Goal: Task Accomplishment & Management: Manage account settings

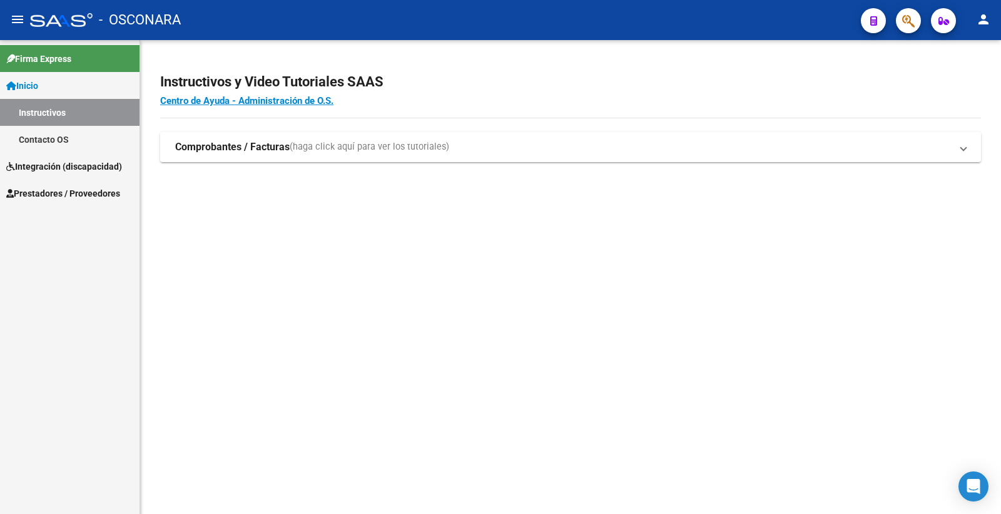
click at [91, 186] on span "Prestadores / Proveedores" at bounding box center [63, 193] width 114 height 14
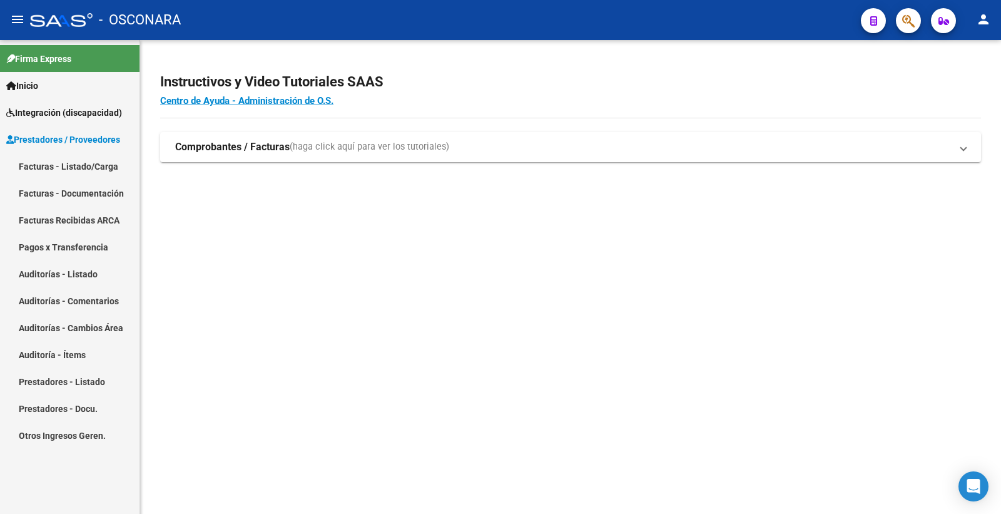
click at [71, 217] on mat-nav-list "Facturas - Listado/Carga Facturas - Documentación Facturas Recibidas ARCA Pagos…" at bounding box center [70, 301] width 140 height 296
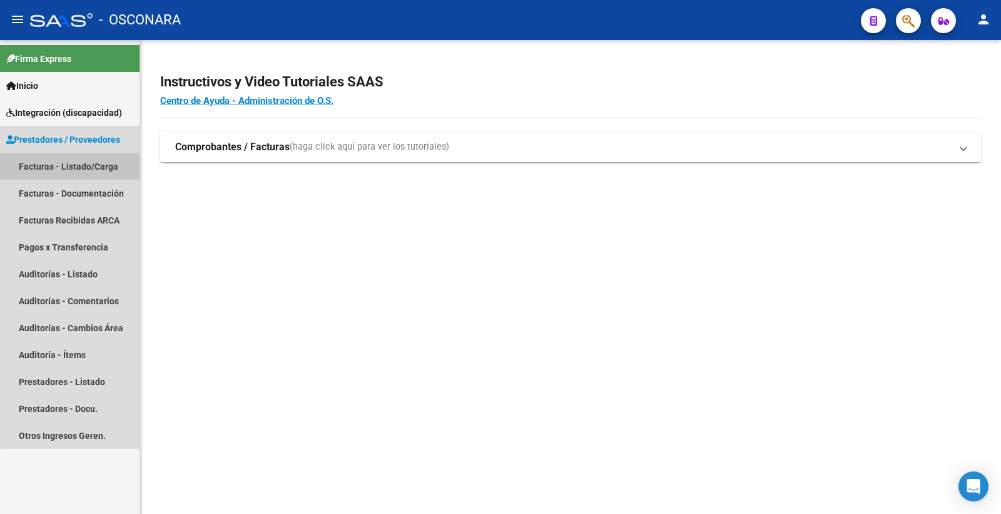
click at [83, 157] on link "Facturas - Listado/Carga" at bounding box center [70, 166] width 140 height 27
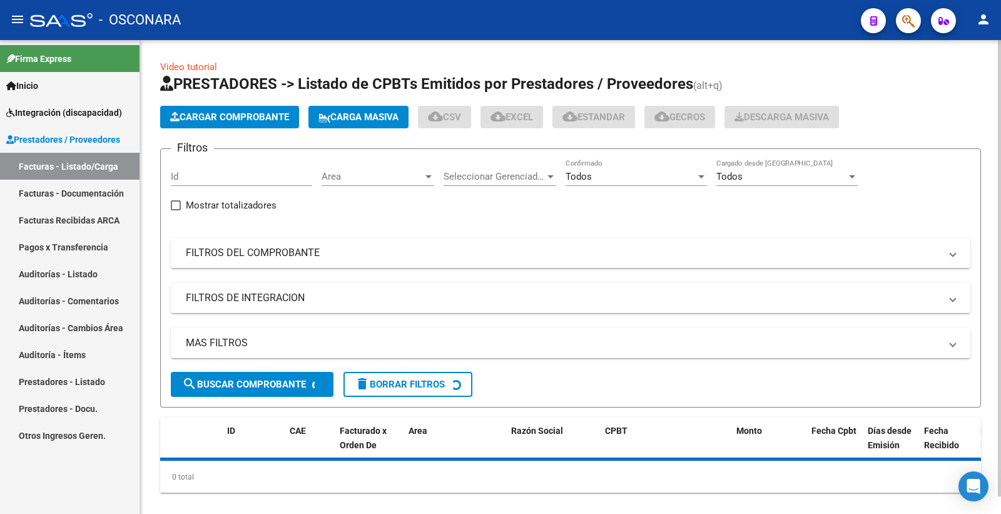
click at [241, 245] on mat-expansion-panel-header "FILTROS DEL COMPROBANTE" at bounding box center [571, 253] width 800 height 30
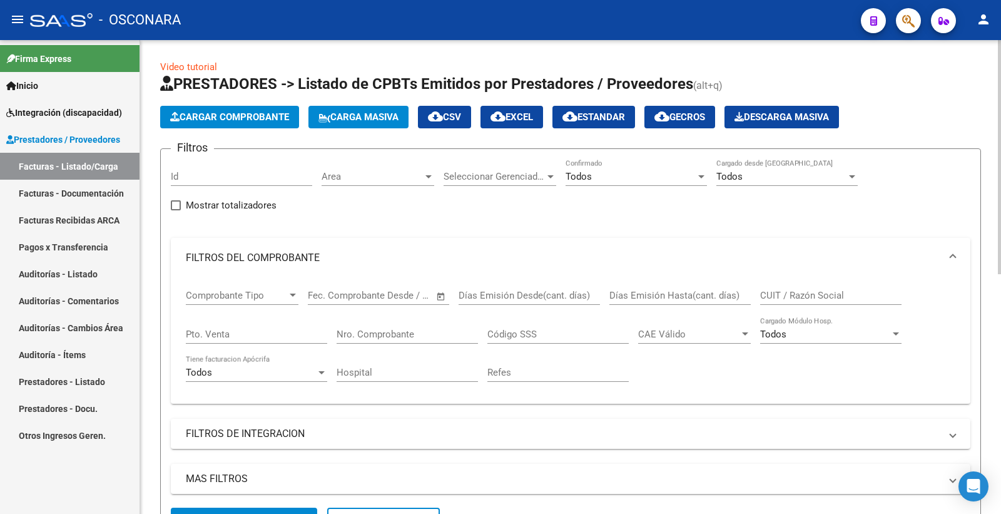
click at [397, 338] on input "Nro. Comprobante" at bounding box center [407, 333] width 141 height 11
paste input "590"
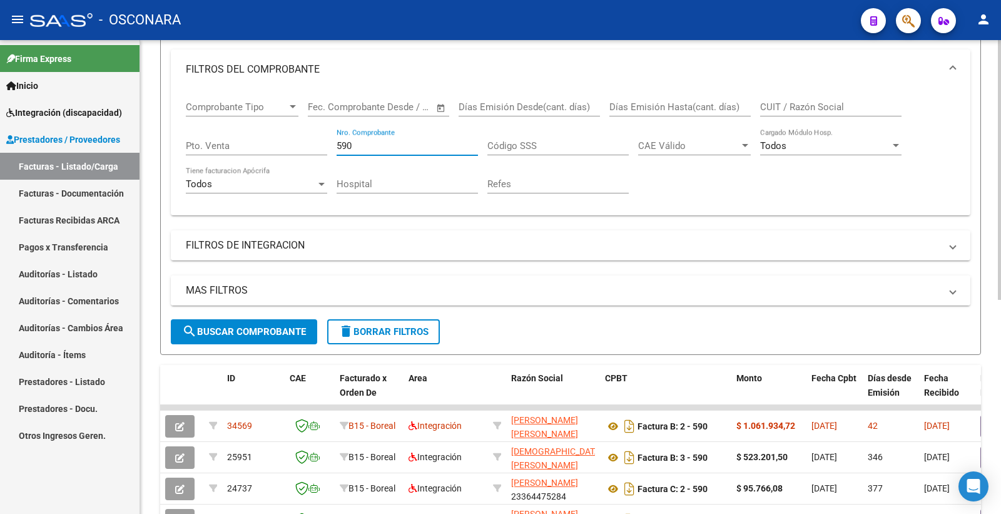
scroll to position [347, 0]
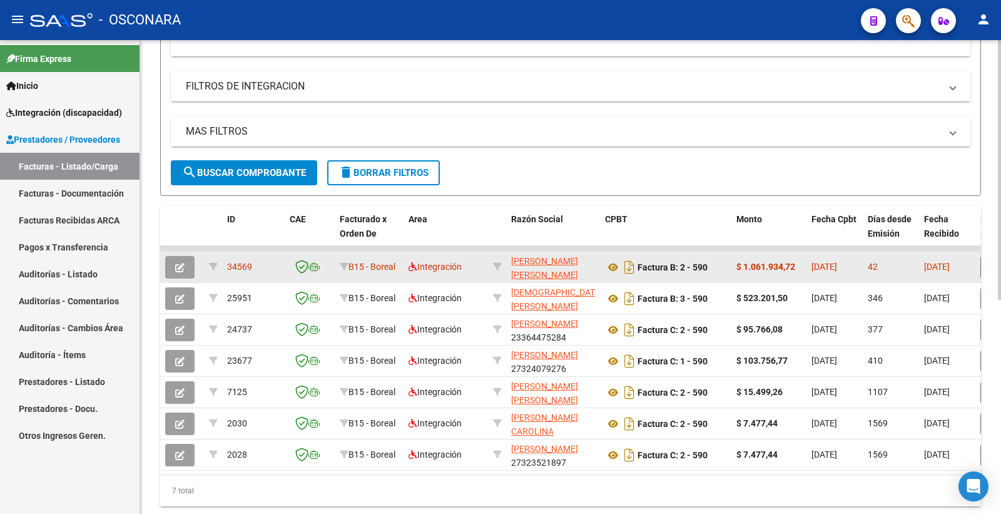
type input "590"
click at [178, 265] on icon "button" at bounding box center [179, 267] width 9 height 9
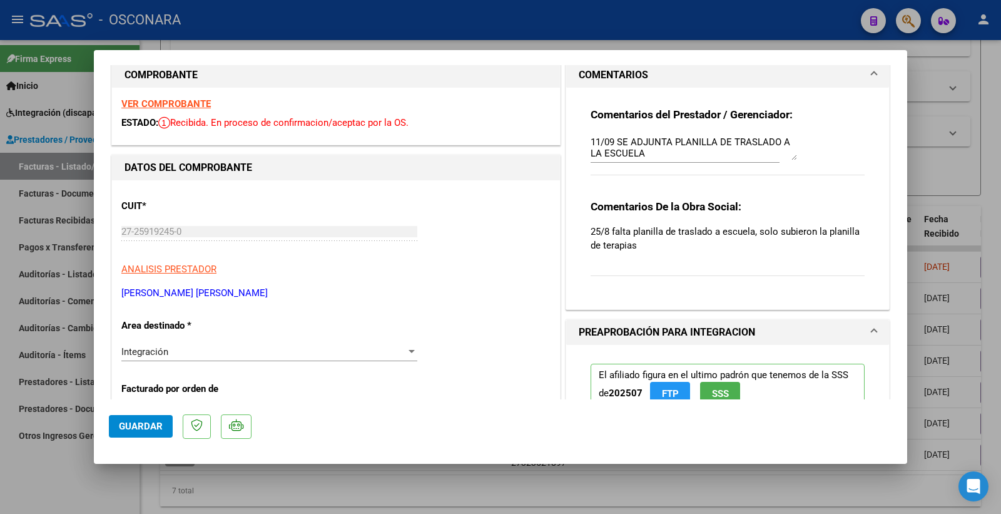
scroll to position [0, 0]
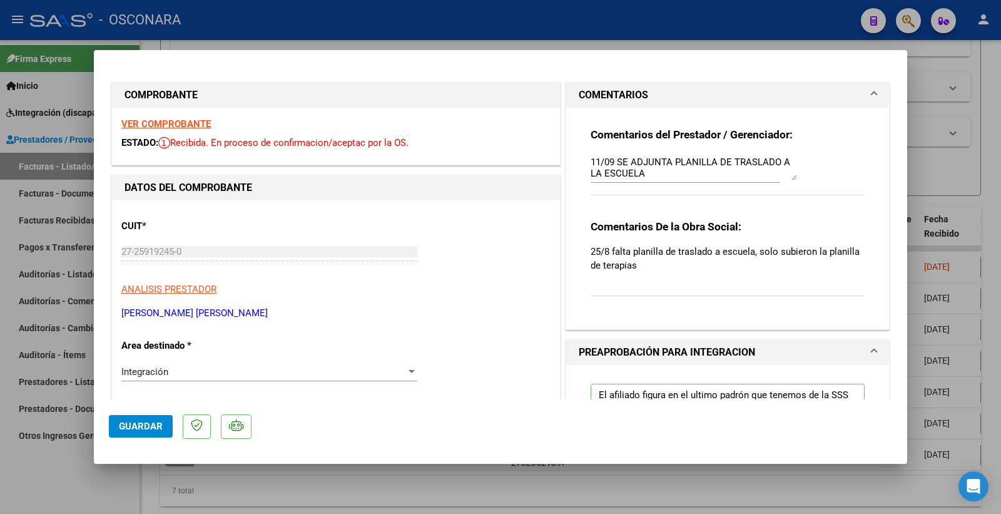
type input "$ 0,00"
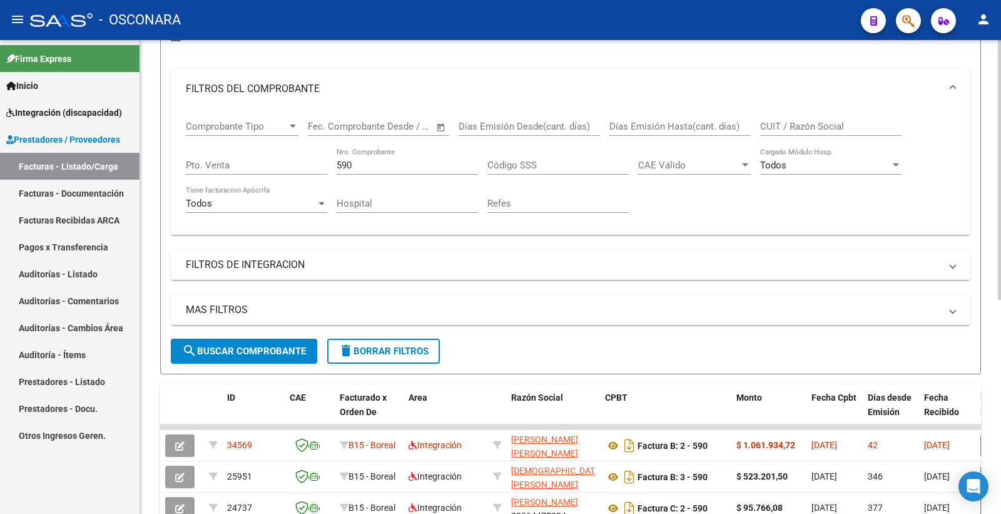
scroll to position [139, 0]
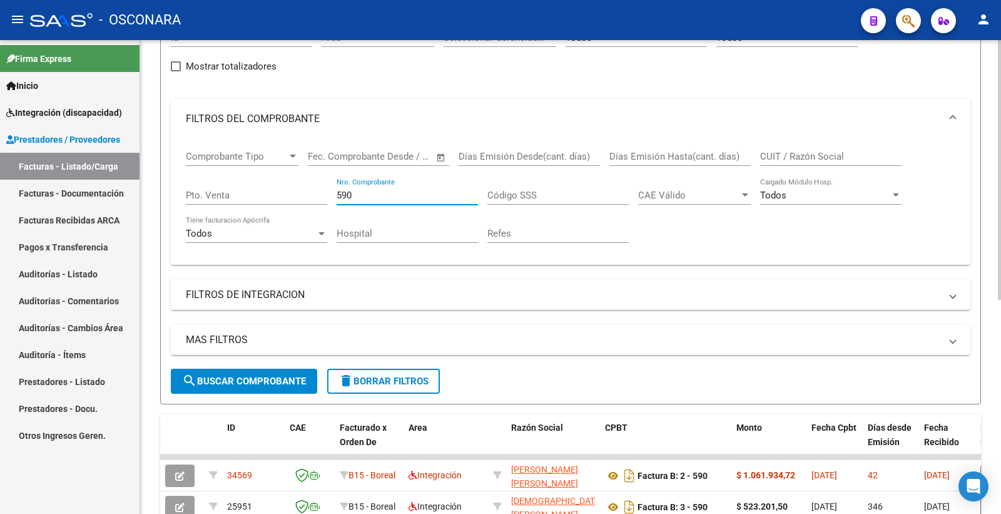
drag, startPoint x: 357, startPoint y: 194, endPoint x: 320, endPoint y: 195, distance: 36.3
click at [320, 196] on div "Comprobante Tipo Comprobante Tipo Fecha inicio – Fecha fin Fec. Comprobante Des…" at bounding box center [571, 197] width 770 height 116
paste input "56"
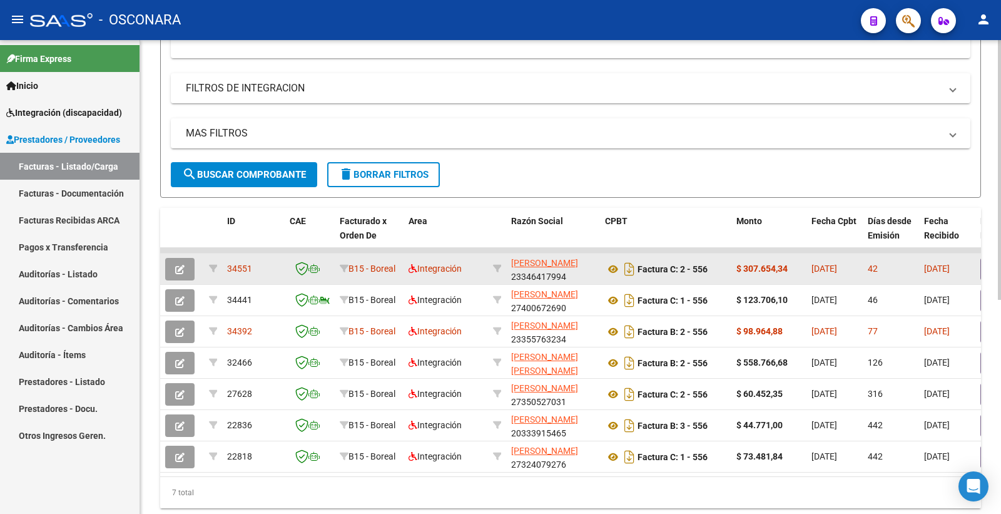
scroll to position [347, 0]
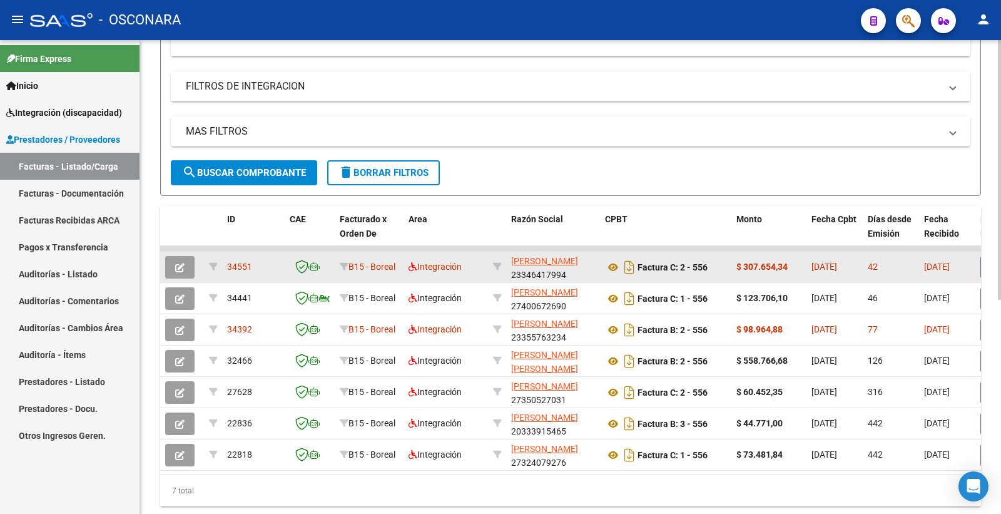
click at [190, 263] on button "button" at bounding box center [179, 267] width 29 height 23
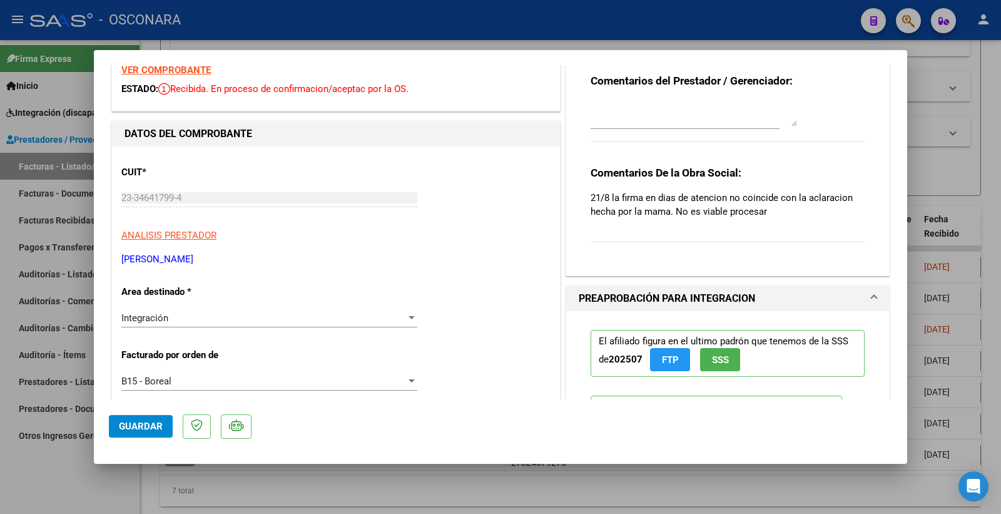
scroll to position [0, 0]
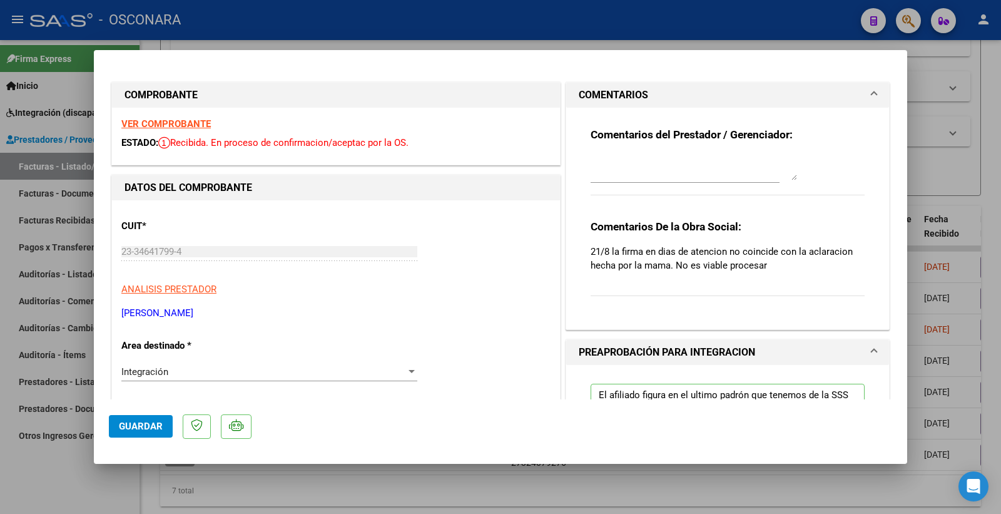
click at [195, 126] on strong "VER COMPROBANTE" at bounding box center [165, 123] width 89 height 11
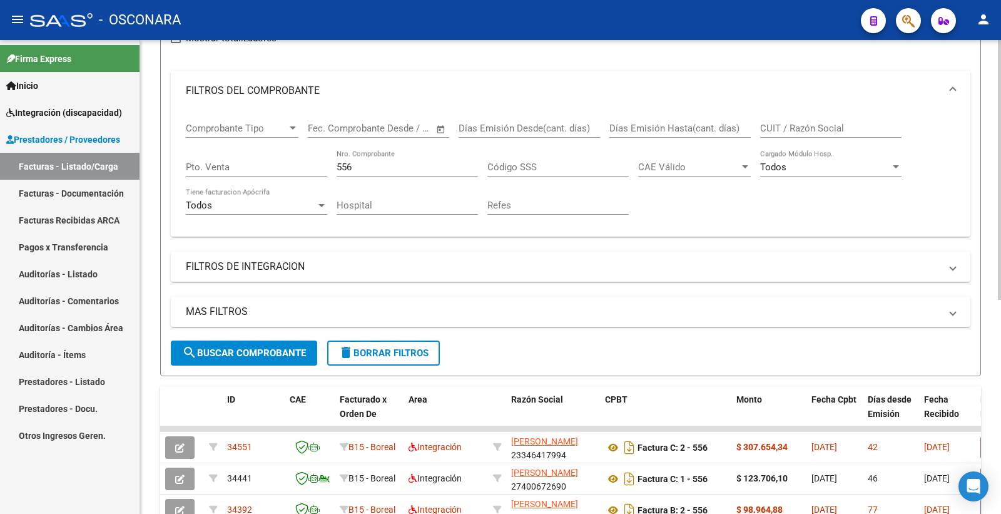
scroll to position [139, 0]
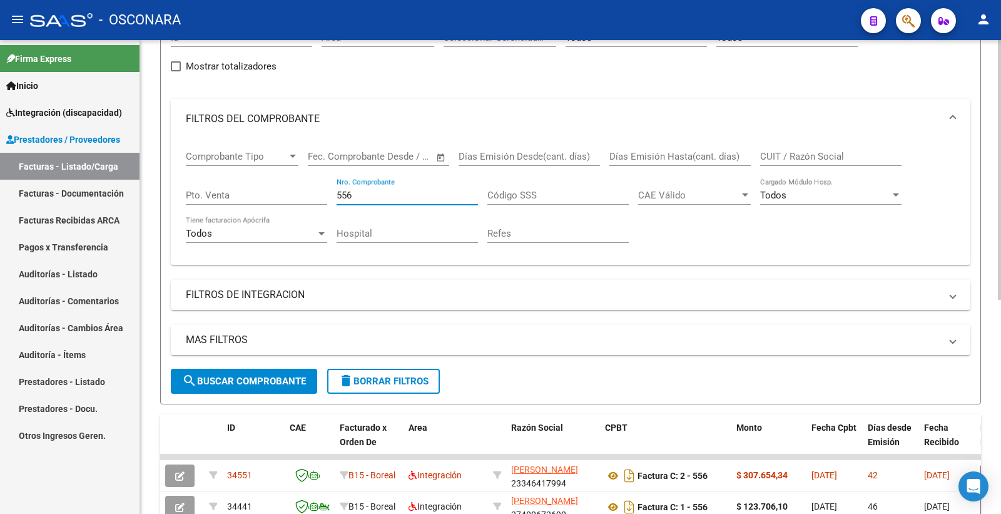
drag, startPoint x: 355, startPoint y: 191, endPoint x: 330, endPoint y: 188, distance: 25.3
click at [340, 191] on input "556" at bounding box center [407, 195] width 141 height 11
type input "5"
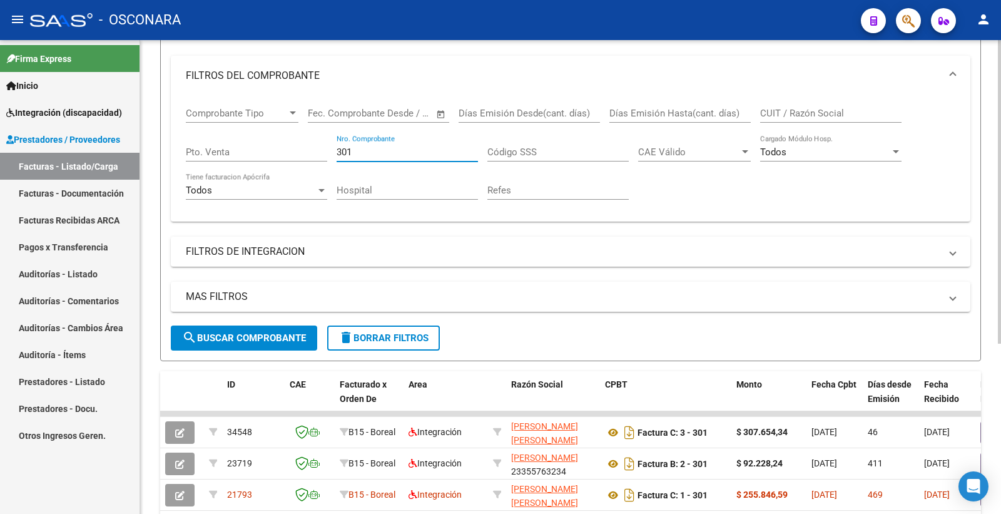
scroll to position [208, 0]
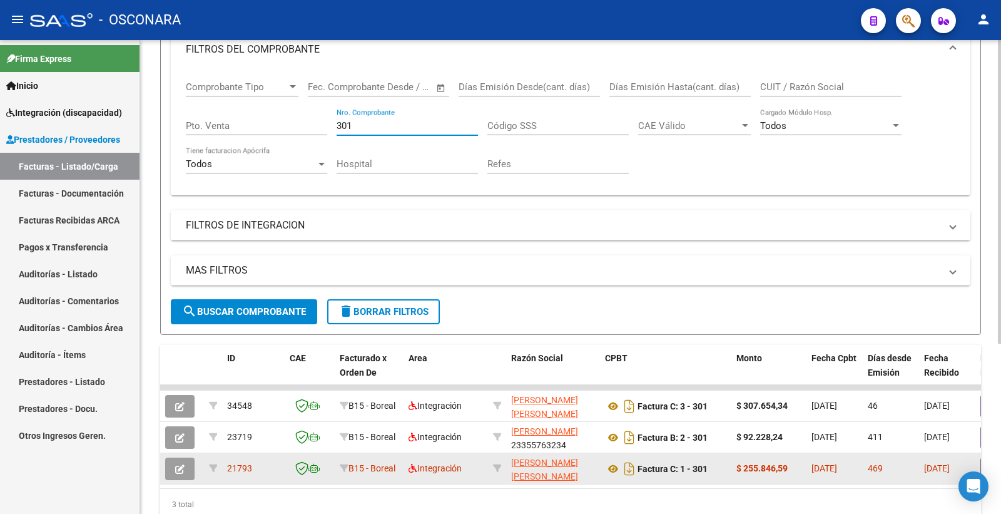
type input "301"
click at [189, 465] on button "button" at bounding box center [179, 468] width 29 height 23
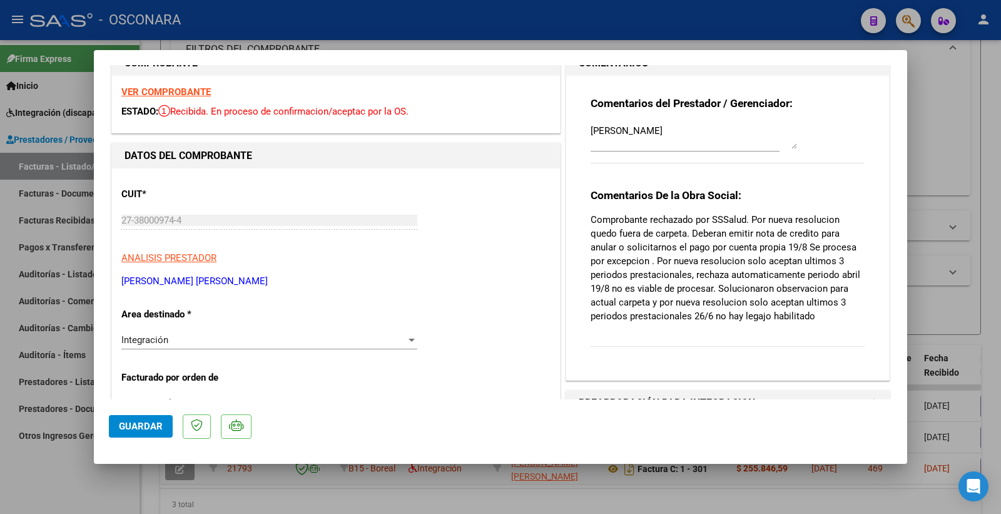
type input "$ 0,00"
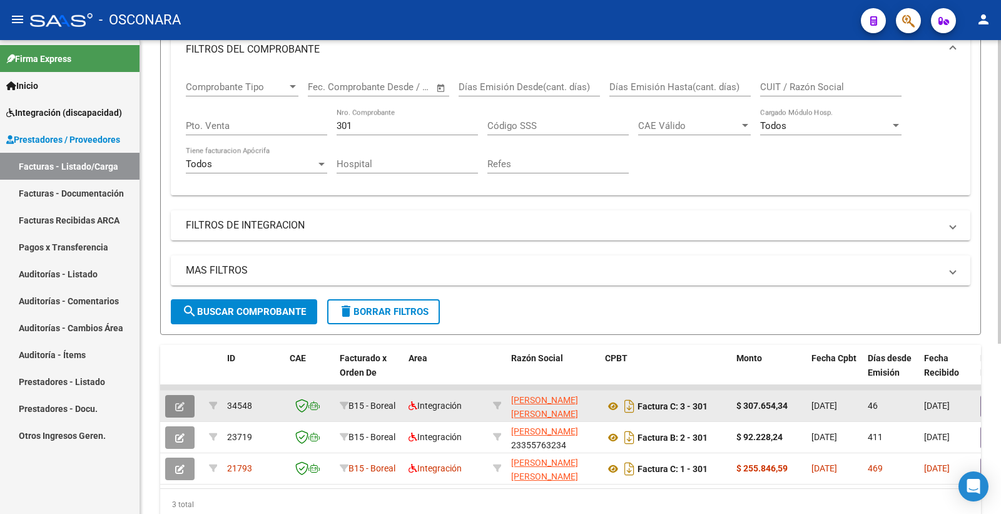
click at [189, 399] on button "button" at bounding box center [179, 406] width 29 height 23
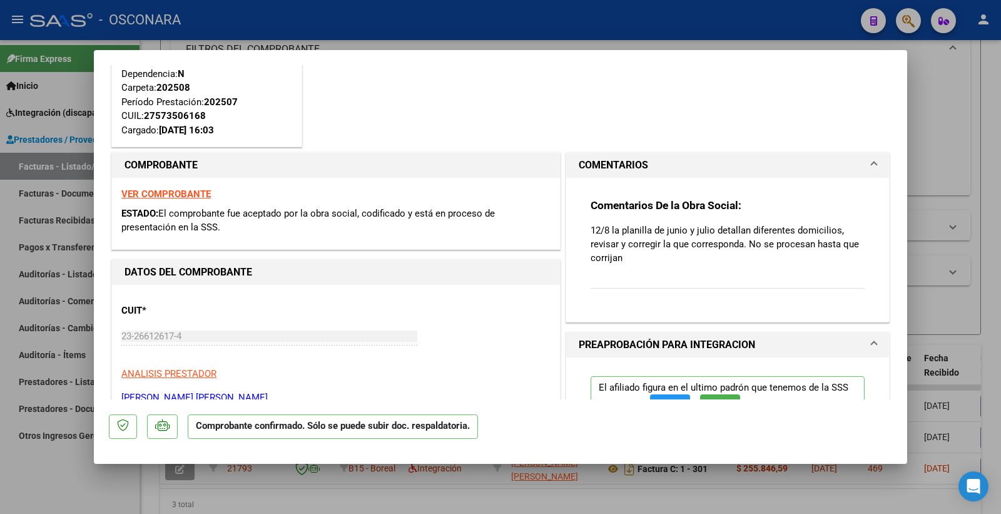
scroll to position [69, 0]
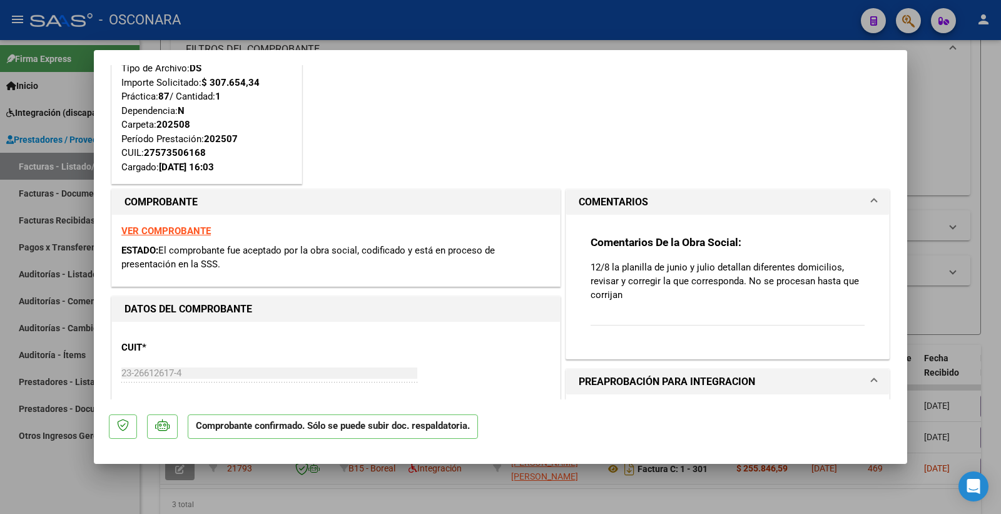
click at [180, 228] on strong "VER COMPROBANTE" at bounding box center [165, 230] width 89 height 11
type input "$ 0,00"
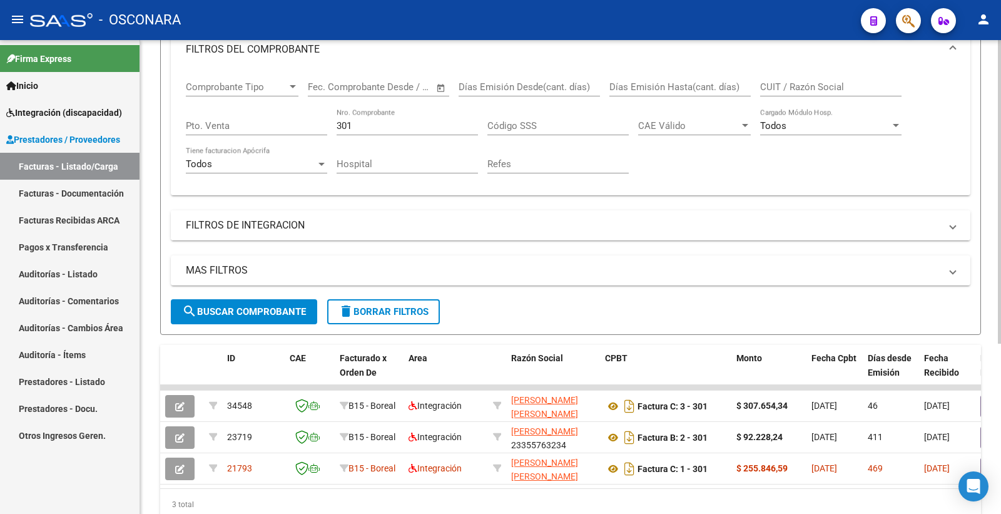
drag, startPoint x: 524, startPoint y: 400, endPoint x: 435, endPoint y: 227, distance: 195.0
click at [409, 213] on mat-expansion-panel-header "FILTROS DE INTEGRACION" at bounding box center [571, 225] width 800 height 30
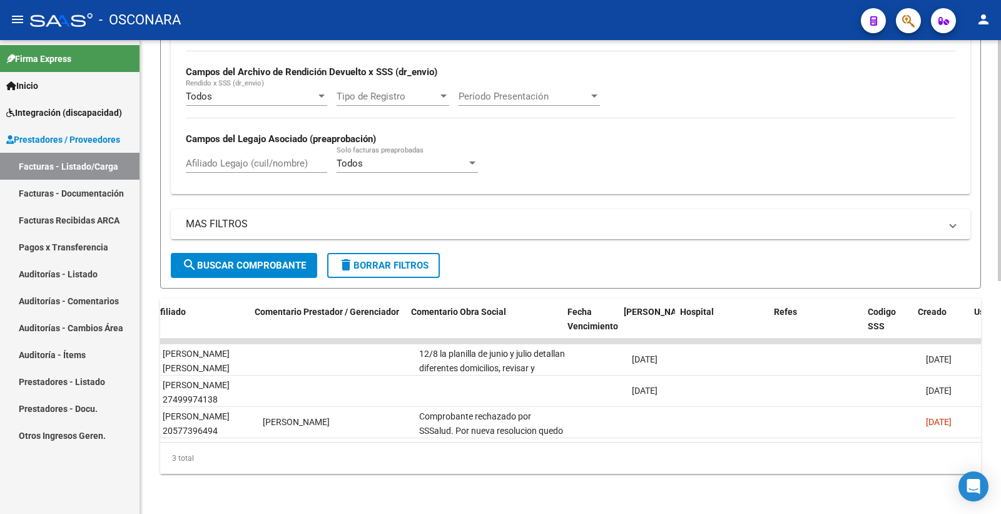
scroll to position [0, 0]
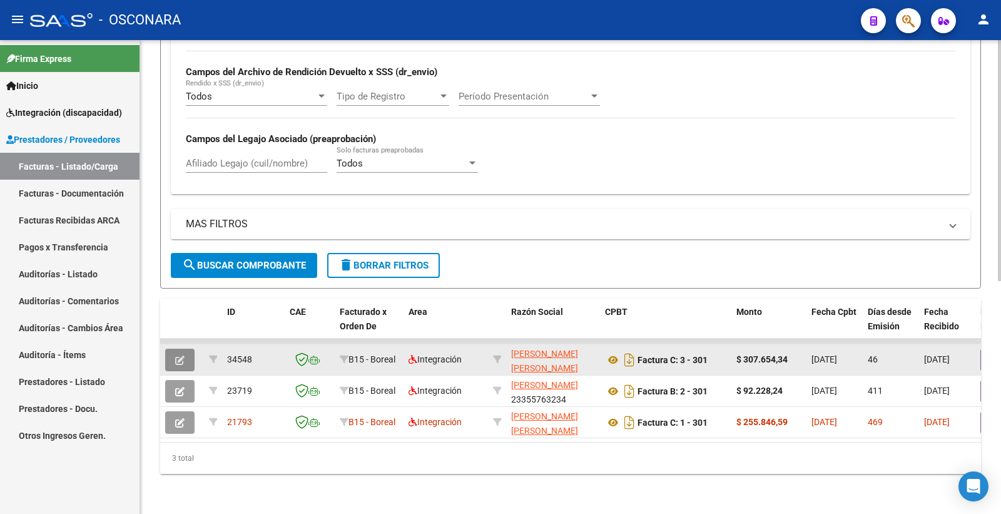
click at [188, 350] on button "button" at bounding box center [179, 360] width 29 height 23
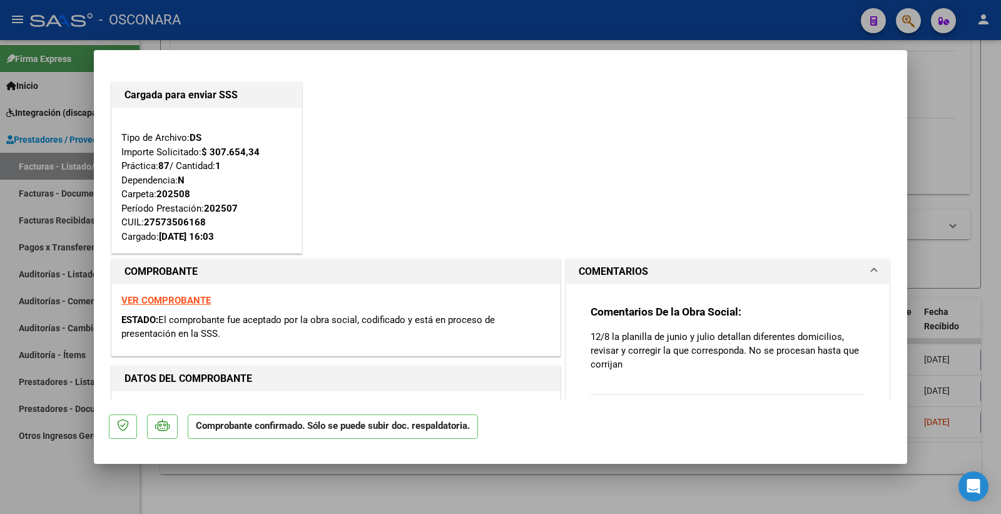
type input "$ 0,00"
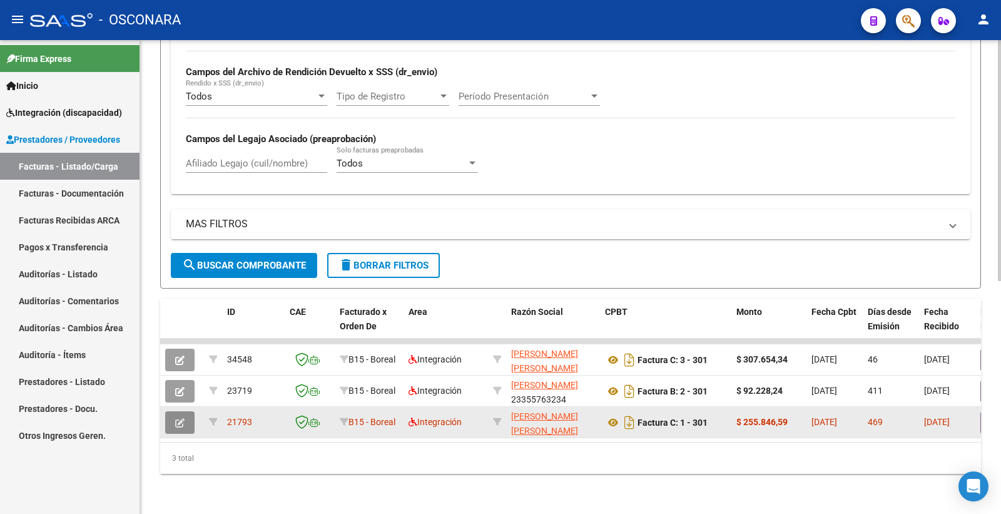
click at [189, 413] on button "button" at bounding box center [179, 422] width 29 height 23
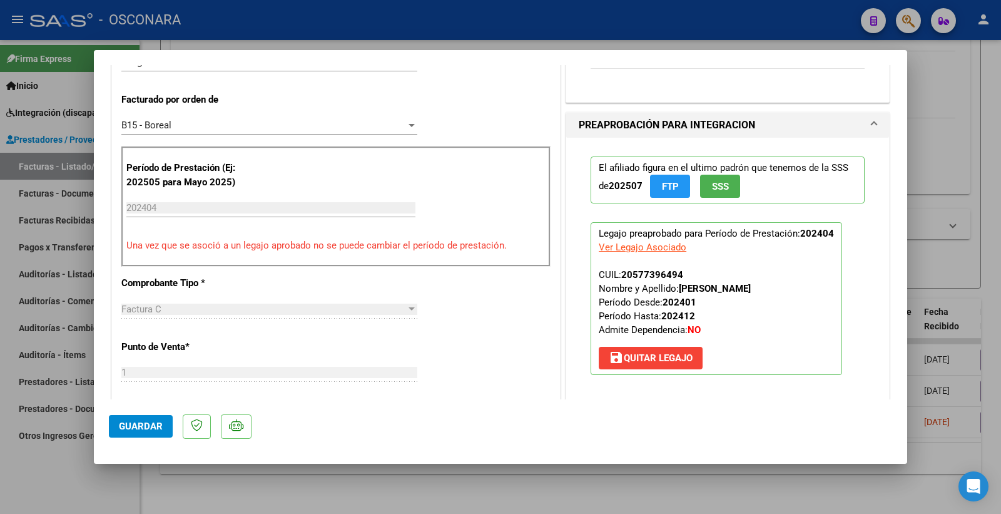
scroll to position [765, 0]
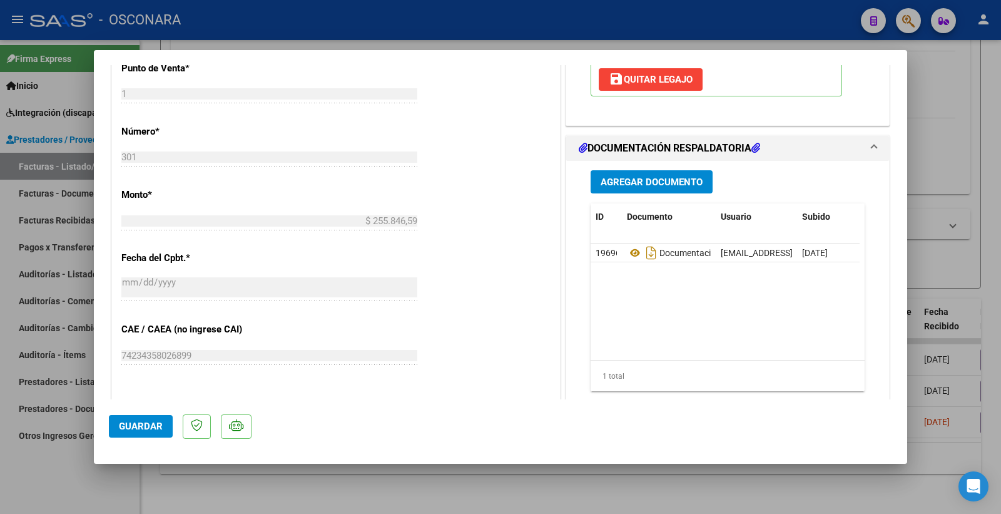
type input "$ 0,00"
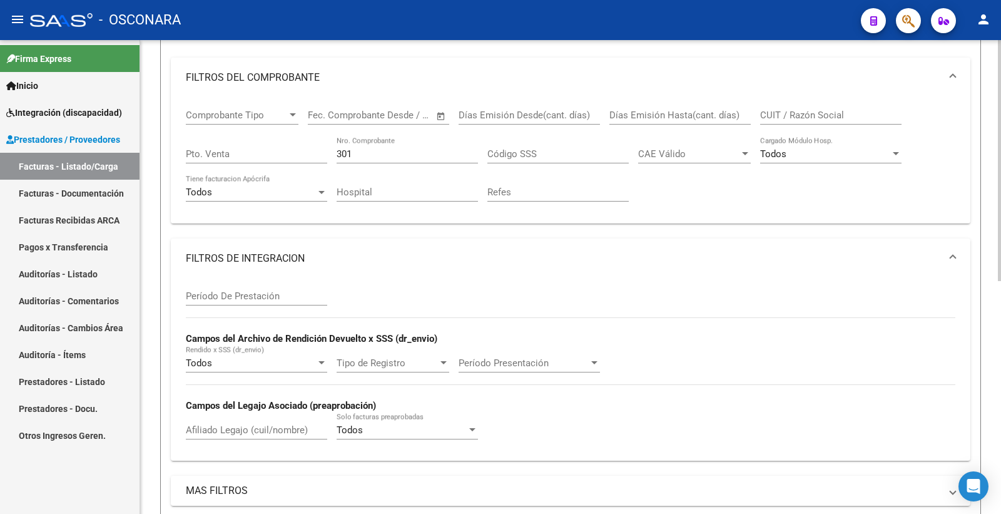
scroll to position [180, 0]
drag, startPoint x: 368, startPoint y: 150, endPoint x: 288, endPoint y: 158, distance: 80.5
click at [288, 158] on div "Comprobante Tipo Comprobante Tipo Fecha inicio – Fecha fin Fec. Comprobante Des…" at bounding box center [571, 156] width 770 height 116
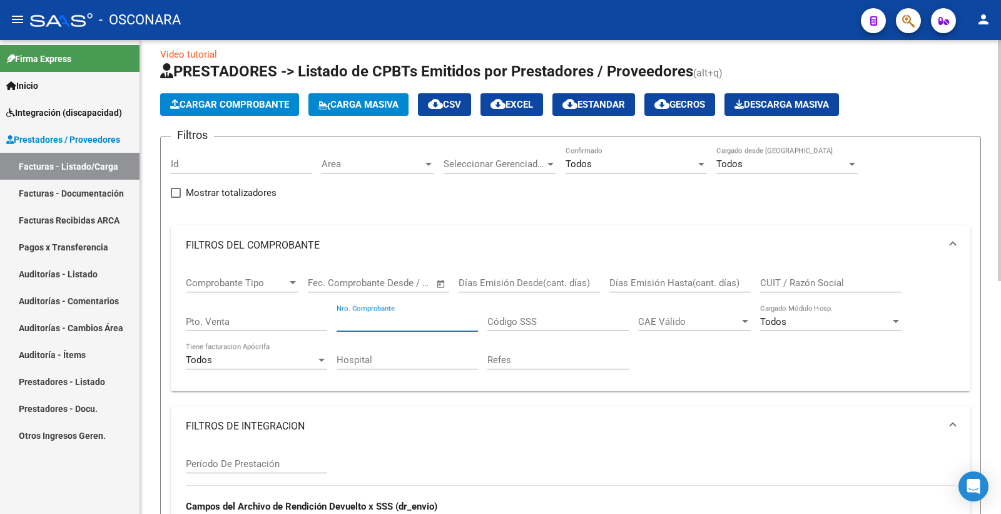
scroll to position [0, 0]
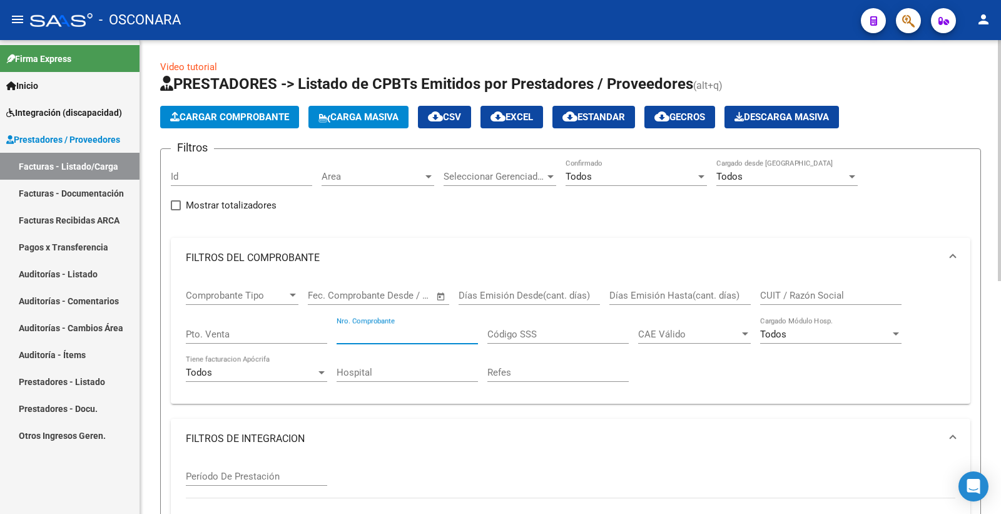
click at [785, 291] on input "CUIT / Razón Social" at bounding box center [830, 295] width 141 height 11
click at [376, 332] on input "Nro. Comprobante" at bounding box center [407, 333] width 141 height 11
click at [213, 174] on input "Id" at bounding box center [241, 176] width 141 height 11
paste input "34546"
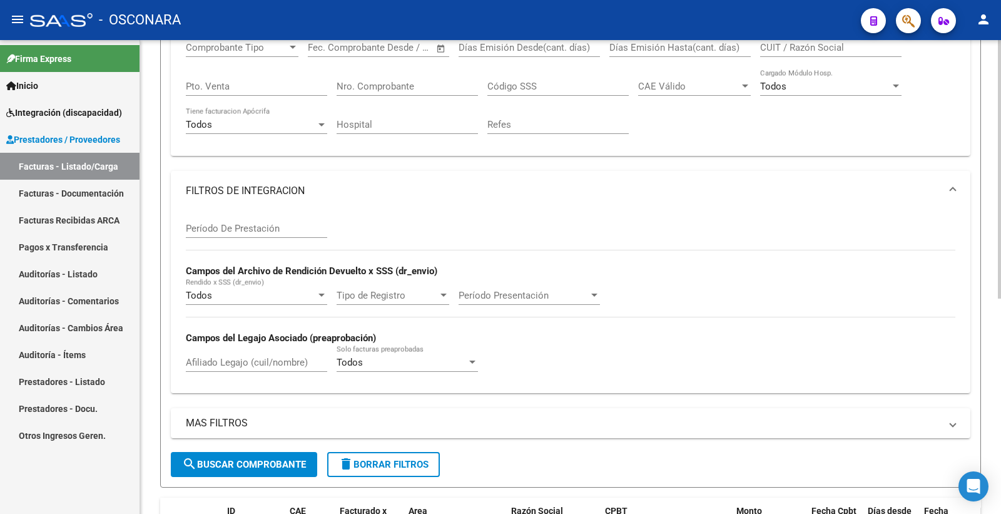
scroll to position [395, 0]
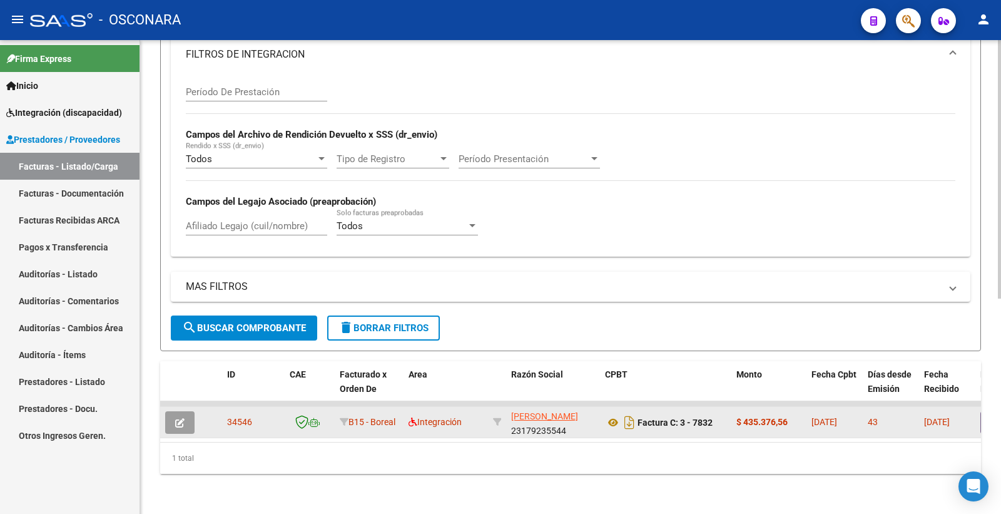
type input "34546"
click at [180, 418] on icon "button" at bounding box center [179, 422] width 9 height 9
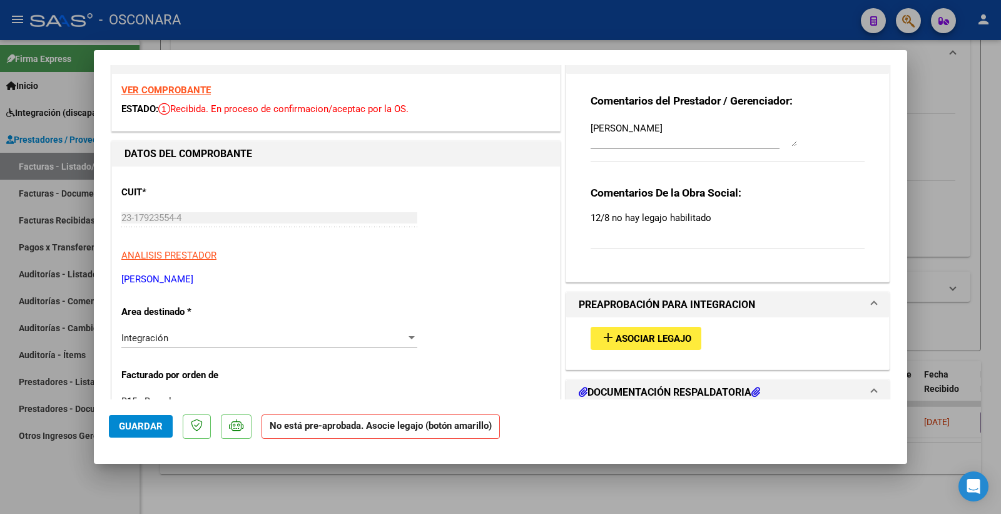
scroll to position [139, 0]
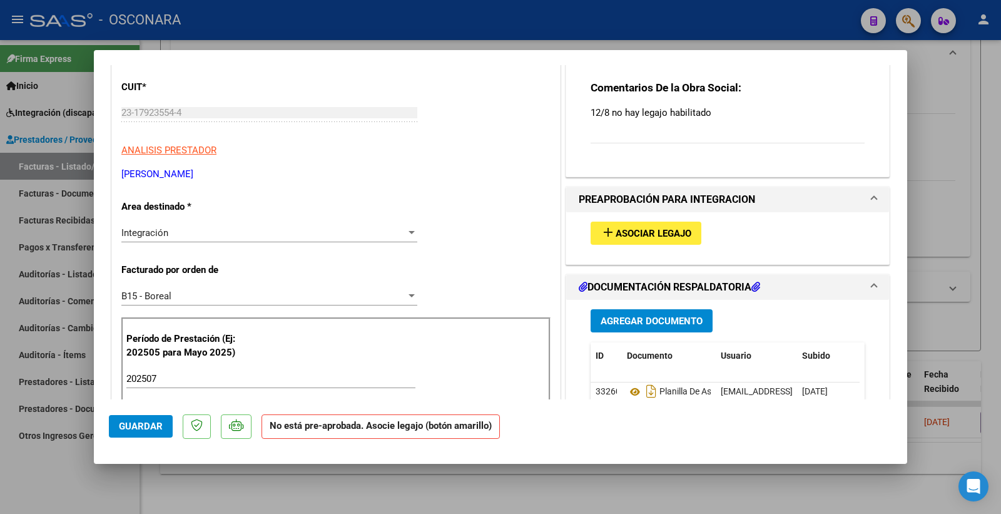
click at [645, 234] on span "Asociar Legajo" at bounding box center [654, 233] width 76 height 11
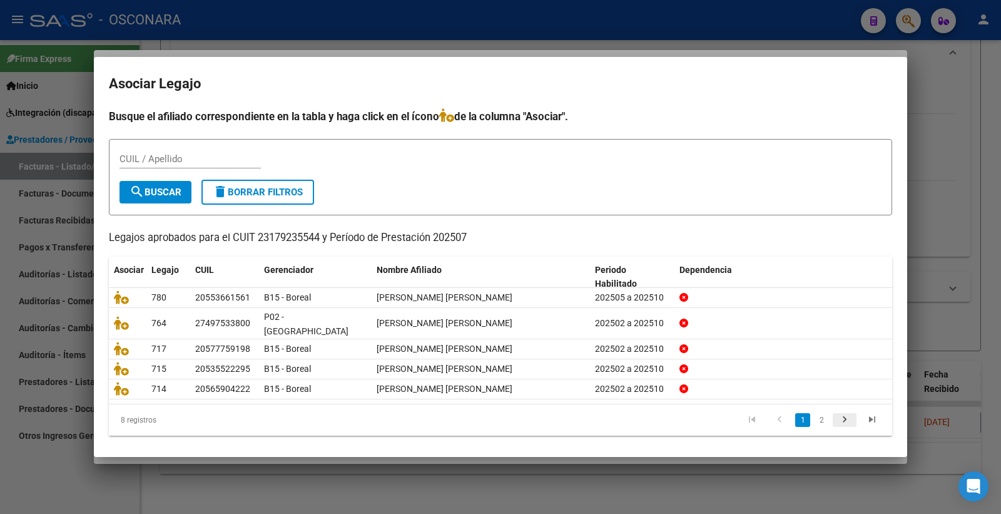
click at [840, 414] on icon "go to next page" at bounding box center [845, 421] width 16 height 15
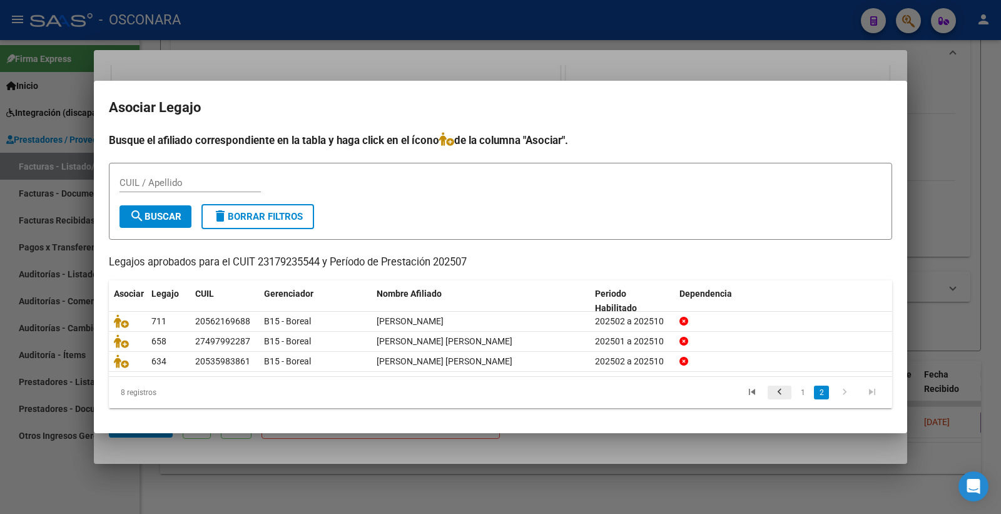
click at [780, 393] on icon "go to previous page" at bounding box center [779, 393] width 16 height 15
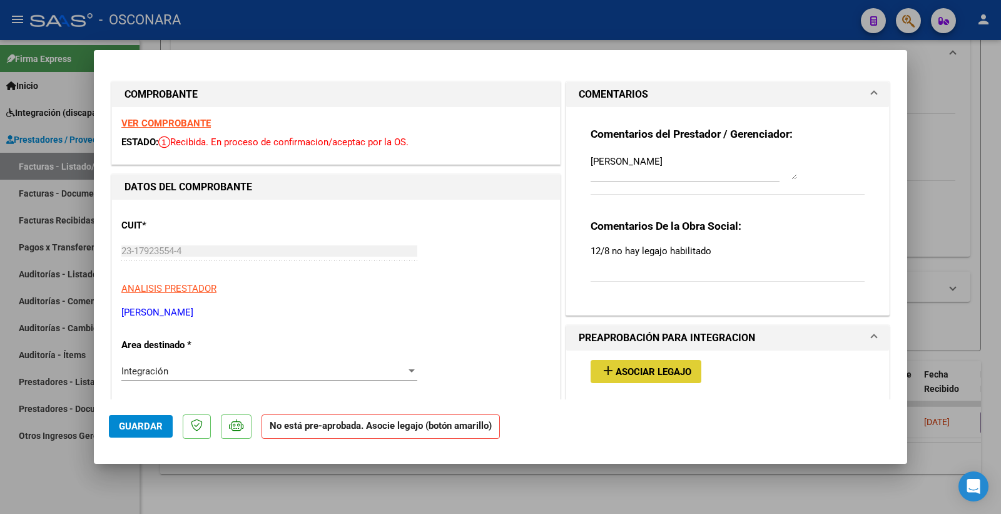
scroll to position [0, 0]
type input "$ 0,00"
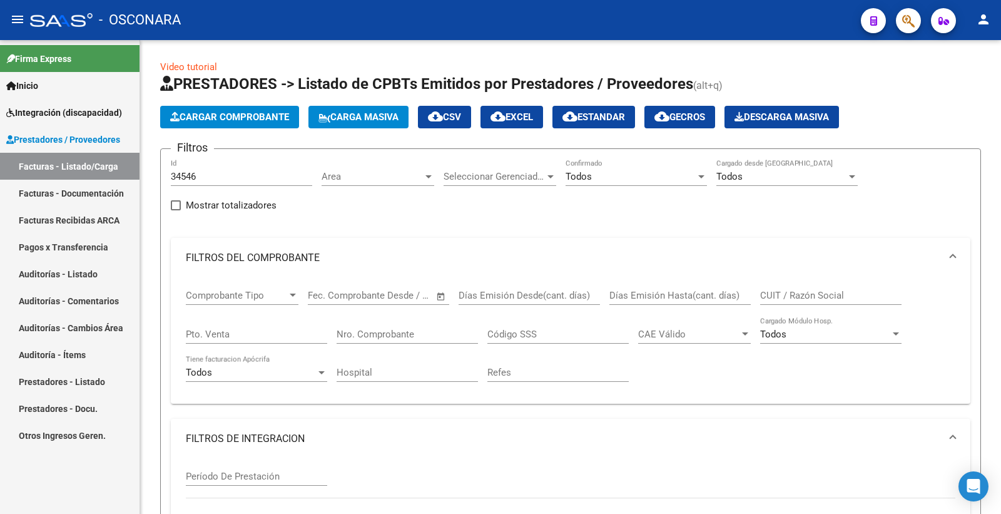
drag, startPoint x: 208, startPoint y: 178, endPoint x: 106, endPoint y: 144, distance: 107.6
click at [109, 146] on mat-sidenav-container "Firma Express Inicio Instructivos Contacto OS Integración (discapacidad) Certif…" at bounding box center [500, 277] width 1001 height 474
click at [210, 173] on input "34546" at bounding box center [241, 176] width 141 height 11
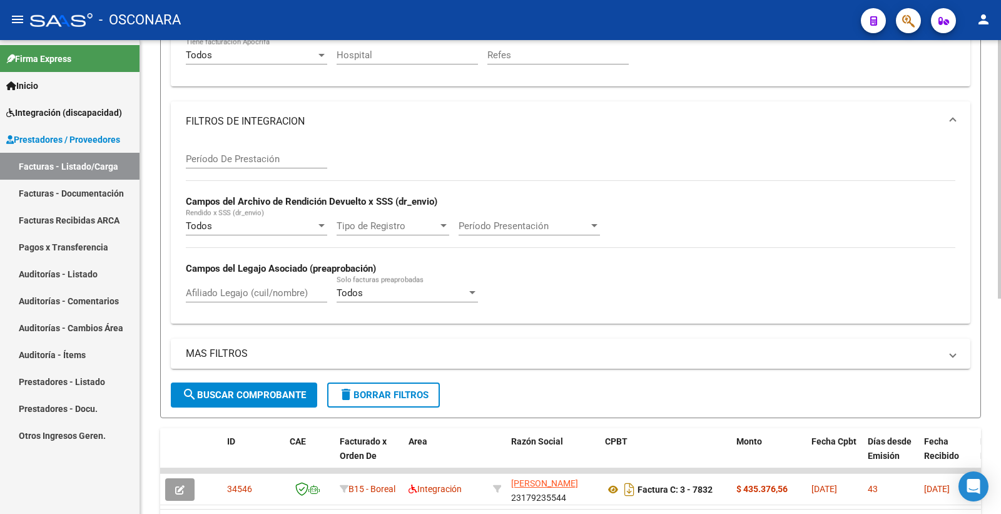
scroll to position [395, 0]
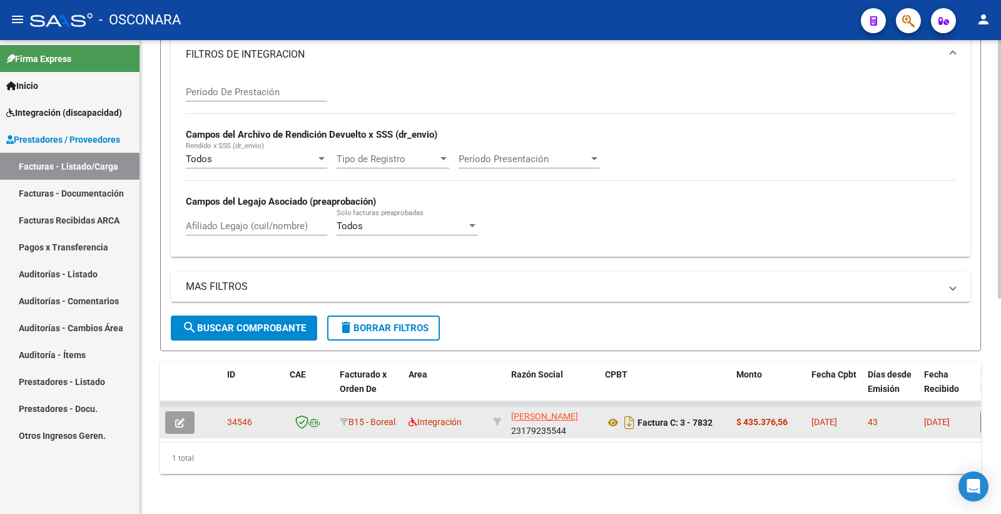
type input "34545"
click at [183, 418] on icon "button" at bounding box center [179, 422] width 9 height 9
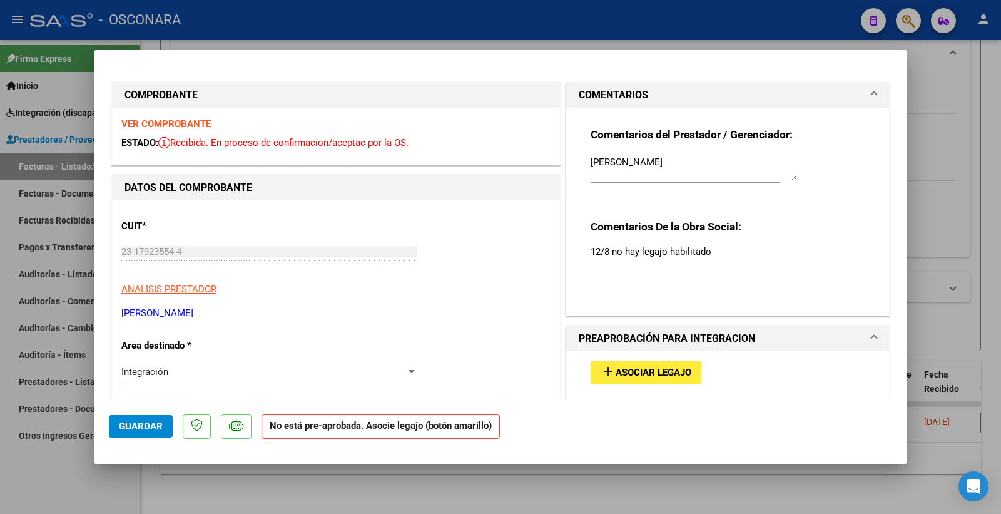
type input "$ 0,00"
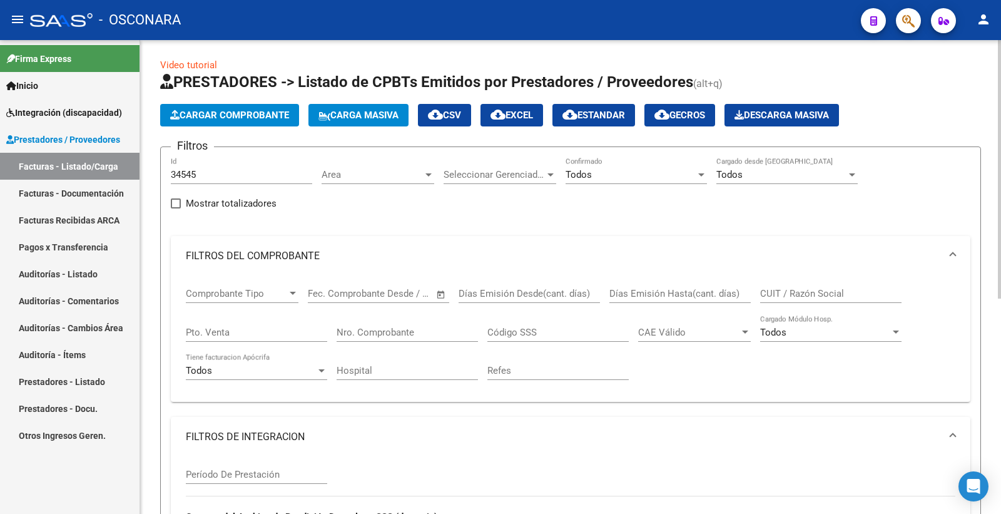
scroll to position [0, 0]
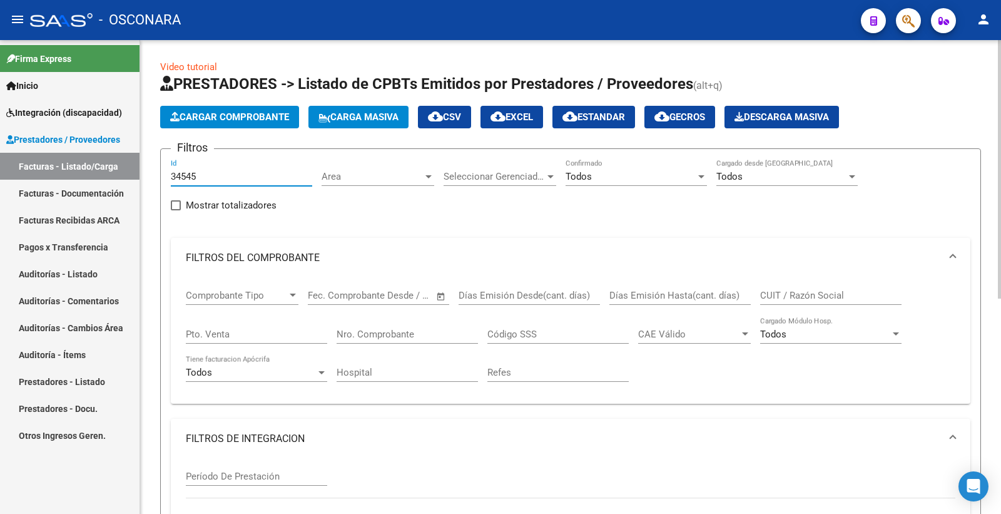
drag, startPoint x: 208, startPoint y: 180, endPoint x: 146, endPoint y: 173, distance: 62.9
click at [136, 179] on mat-sidenav-container "Firma Express Inicio Instructivos Contacto OS Integración (discapacidad) Certif…" at bounding box center [500, 277] width 1001 height 474
paste input "3"
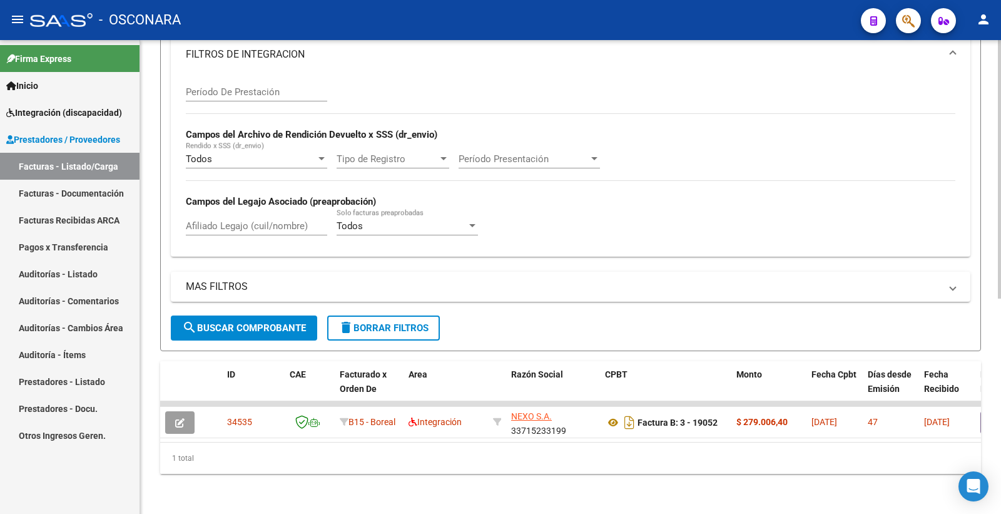
scroll to position [395, 0]
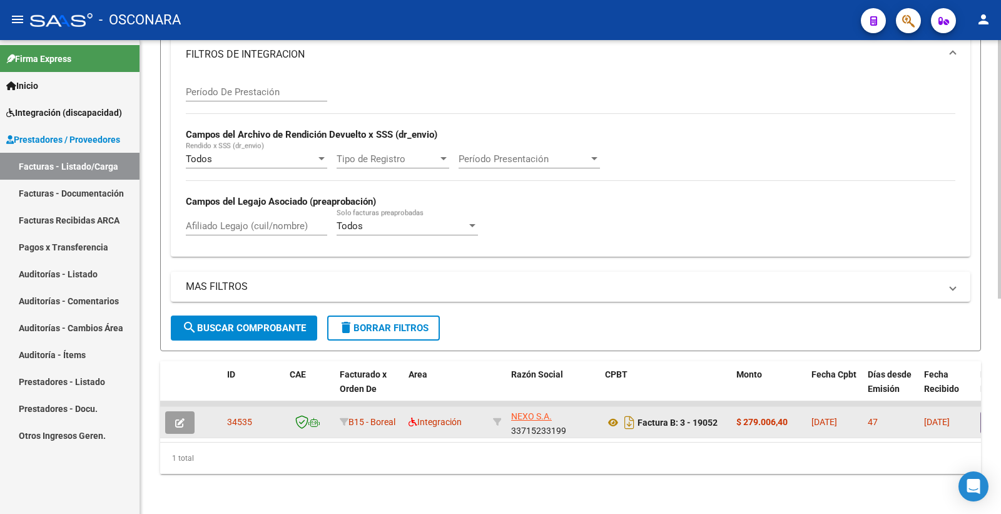
type input "34535"
click at [173, 416] on button "button" at bounding box center [179, 422] width 29 height 23
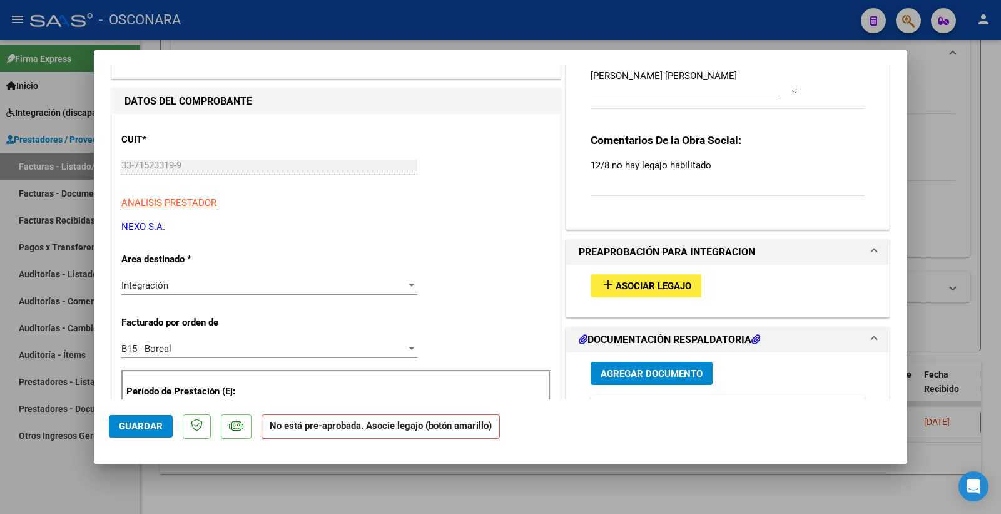
scroll to position [208, 0]
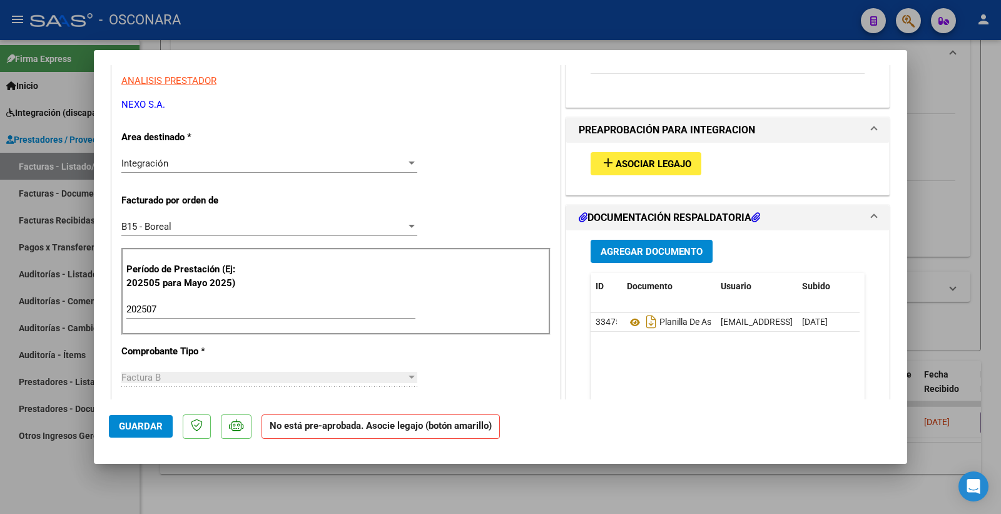
click at [644, 170] on button "add Asociar Legajo" at bounding box center [646, 163] width 111 height 23
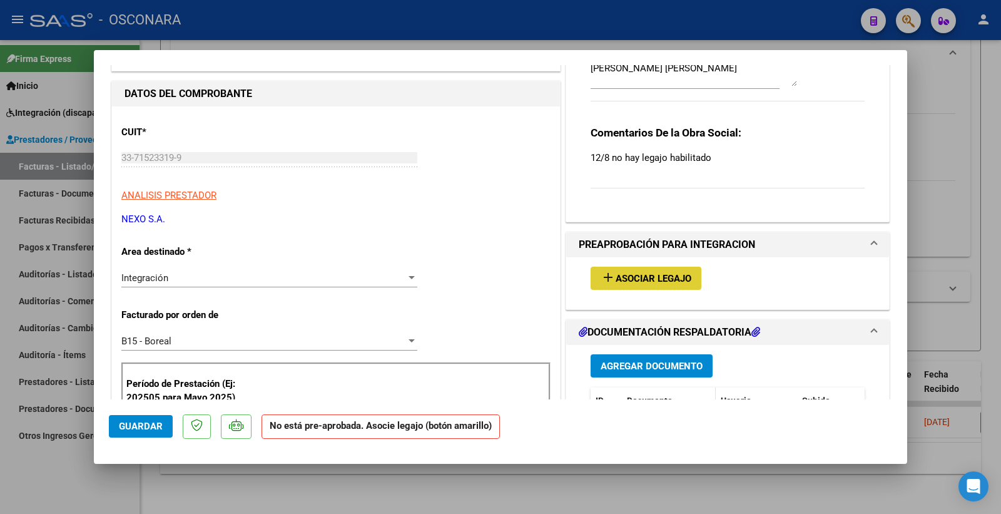
scroll to position [278, 0]
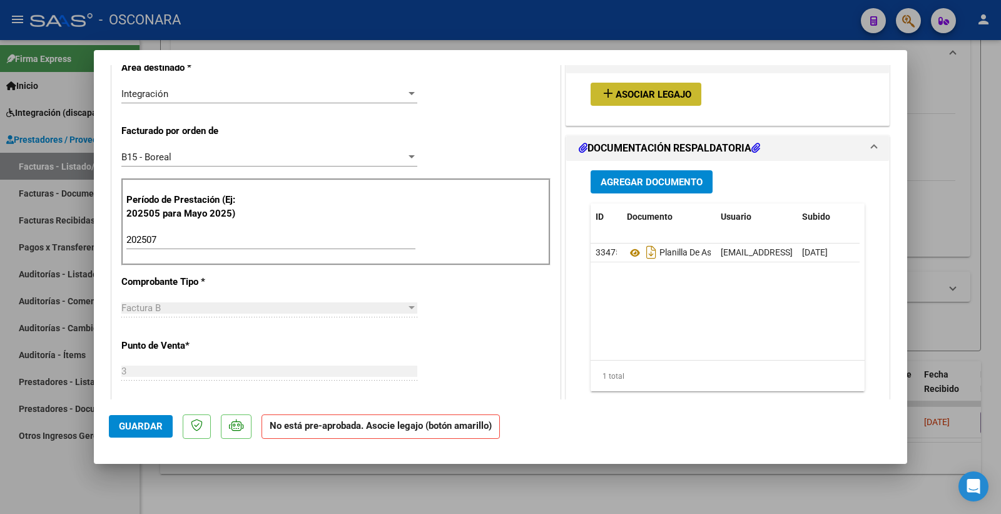
click at [630, 98] on span "Asociar Legajo" at bounding box center [654, 94] width 76 height 11
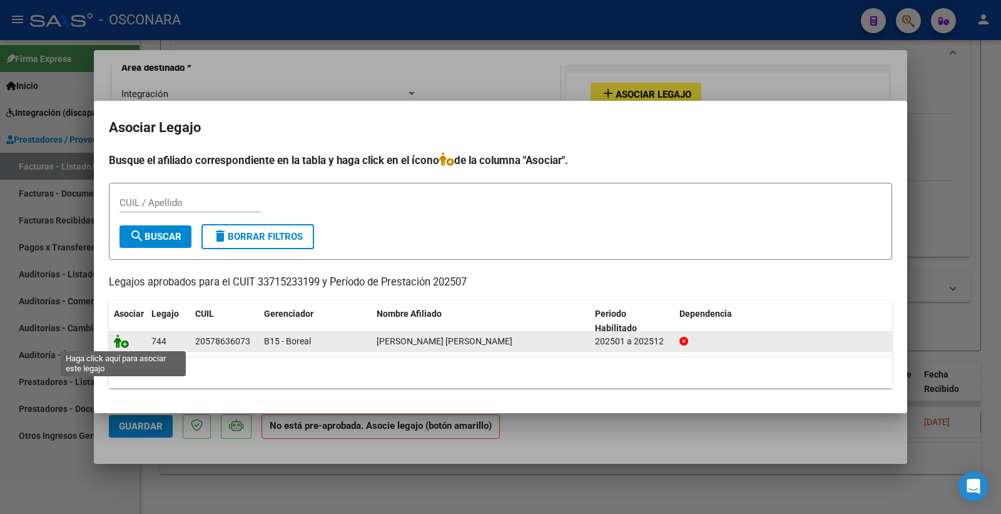
click at [120, 338] on icon at bounding box center [121, 341] width 15 height 14
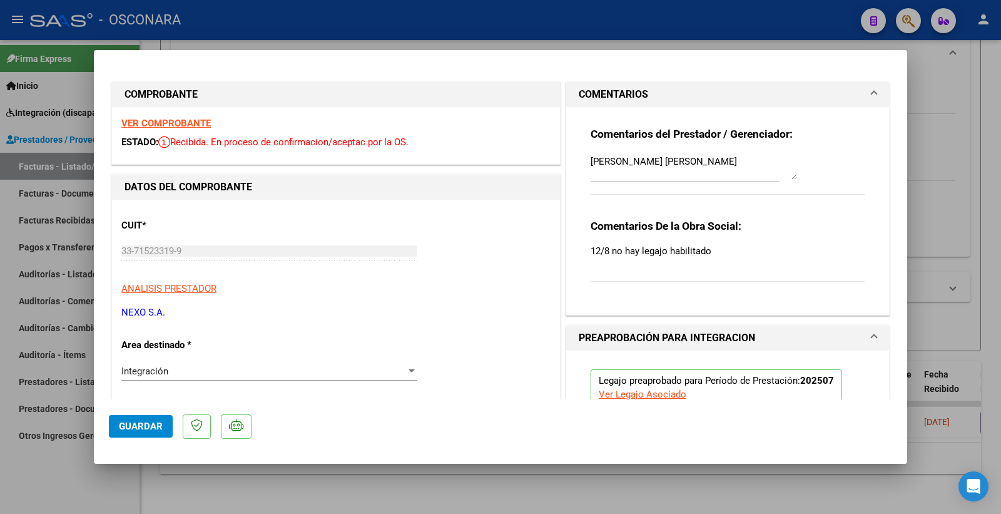
scroll to position [0, 0]
drag, startPoint x: 747, startPoint y: 160, endPoint x: 434, endPoint y: 150, distance: 313.6
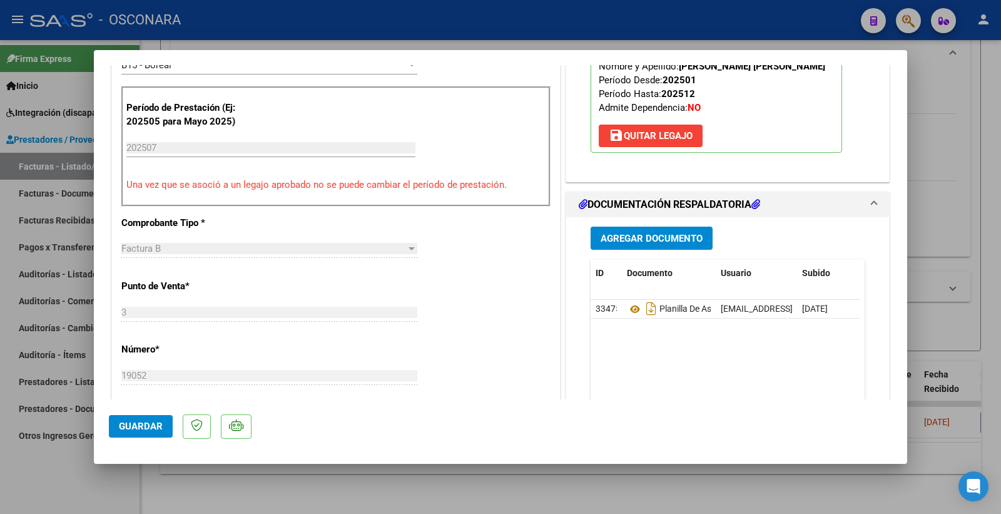
scroll to position [486, 0]
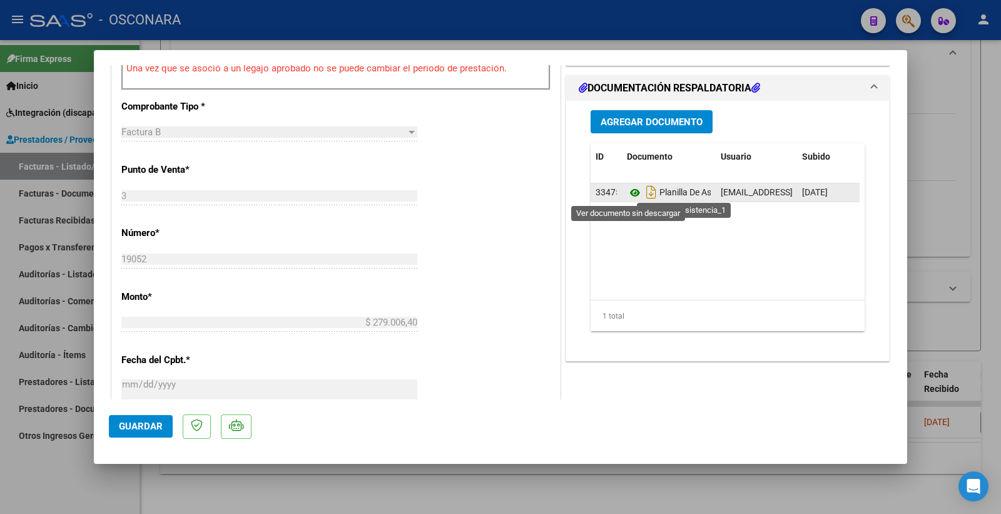
type textarea "16/09 SE ADJUNTA LEGAJO"
click at [629, 186] on icon at bounding box center [635, 192] width 16 height 15
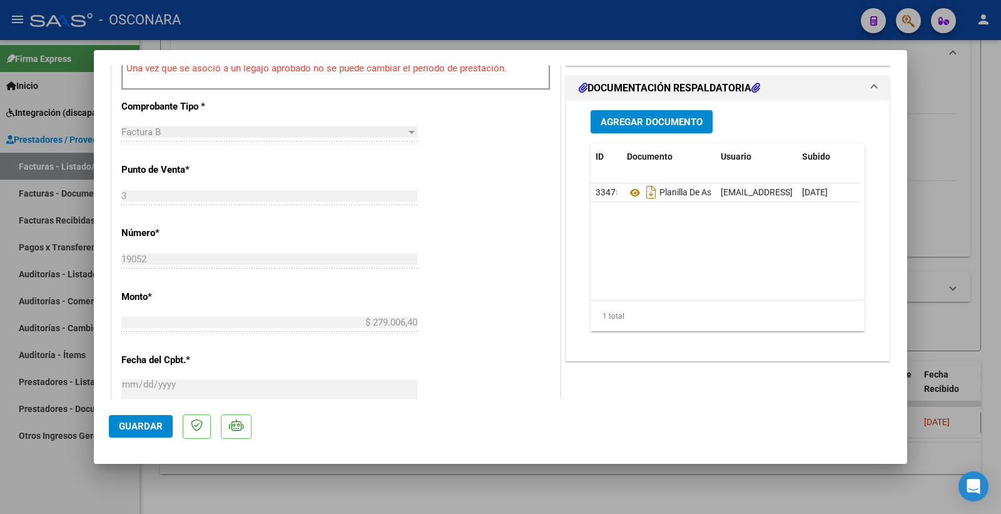
click at [128, 420] on button "Guardar" at bounding box center [141, 426] width 64 height 23
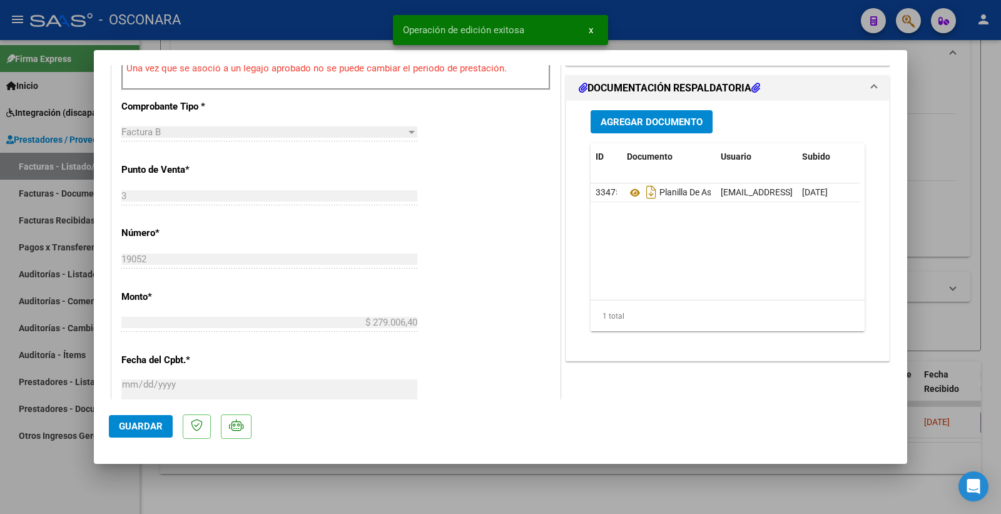
type input "$ 0,00"
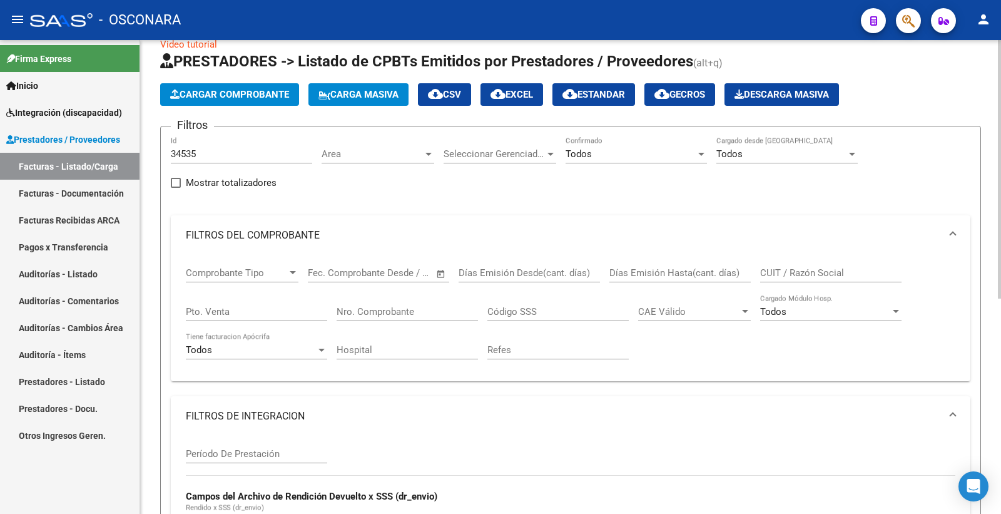
scroll to position [0, 0]
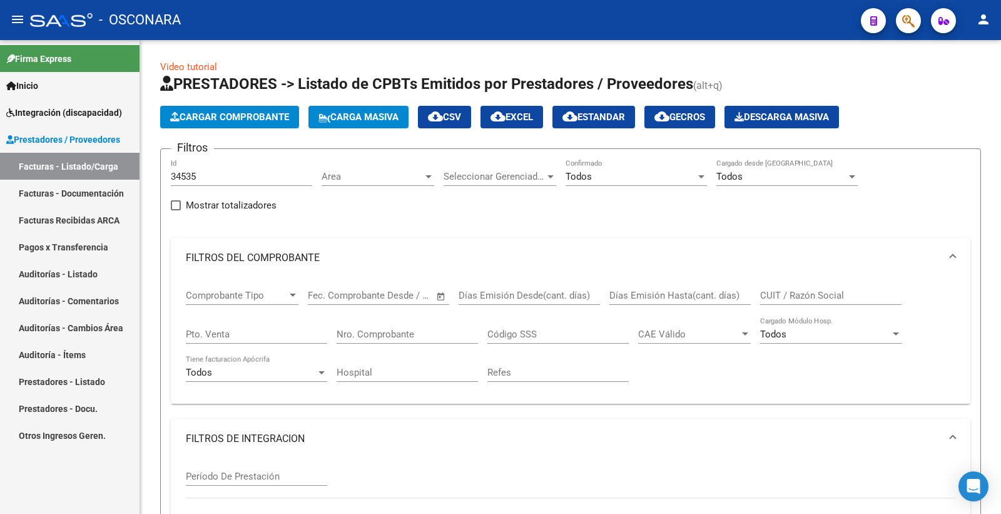
drag, startPoint x: 211, startPoint y: 178, endPoint x: 80, endPoint y: 154, distance: 133.6
click at [81, 163] on mat-sidenav-container "Firma Express Inicio Instructivos Contacto OS Integración (discapacidad) Certif…" at bounding box center [500, 277] width 1001 height 474
paste input "34524"
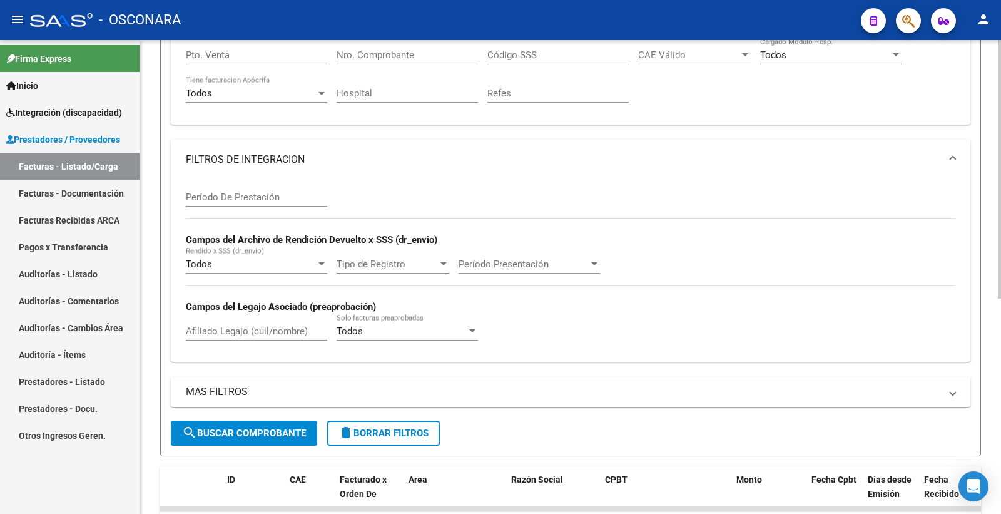
scroll to position [395, 0]
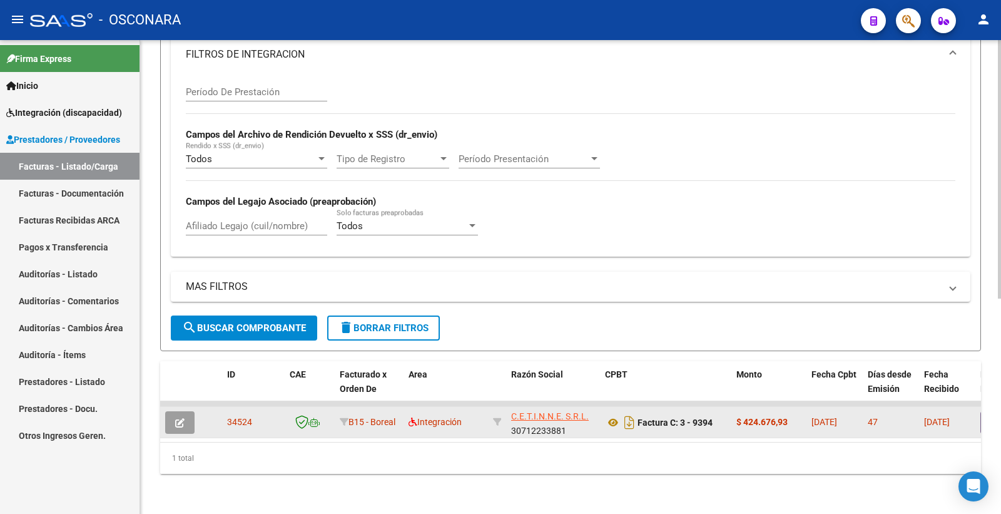
type input "34524"
click at [178, 418] on icon "button" at bounding box center [179, 422] width 9 height 9
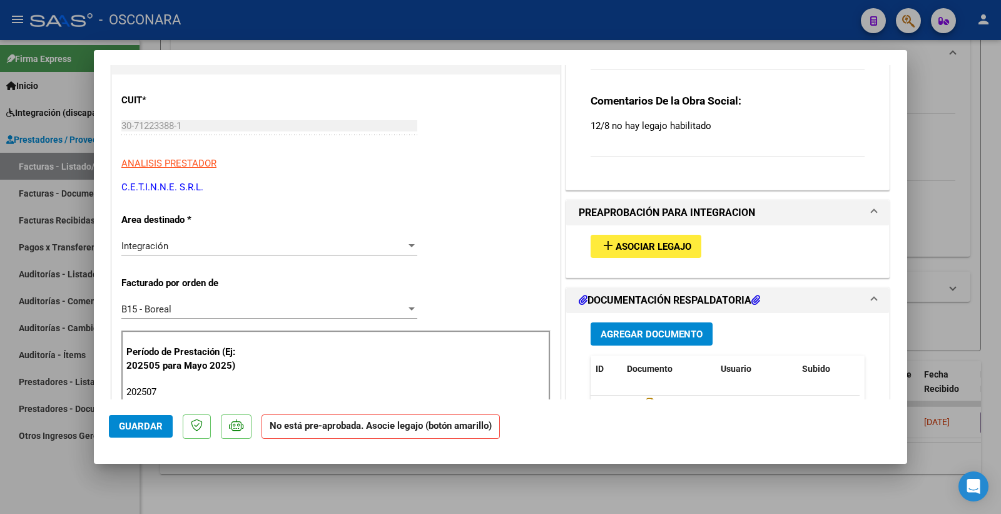
scroll to position [139, 0]
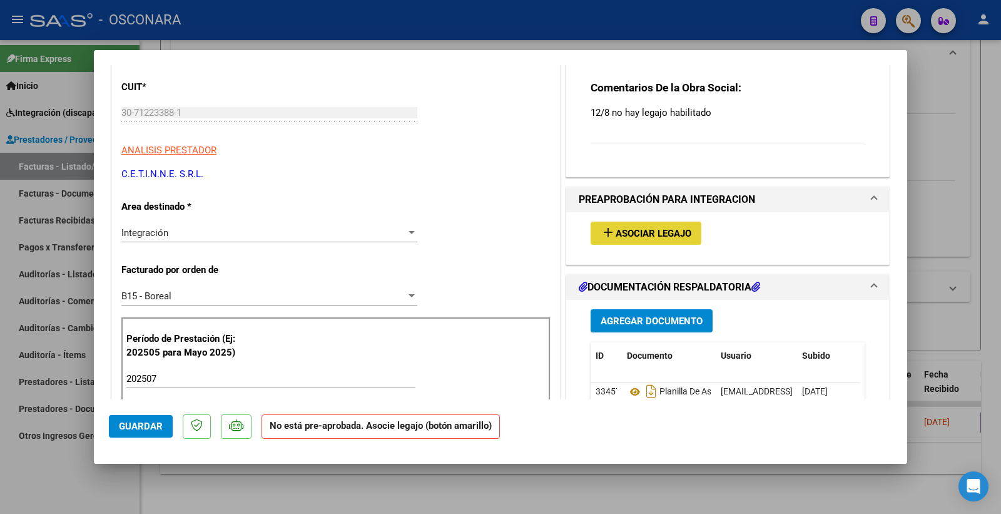
click at [653, 229] on span "Asociar Legajo" at bounding box center [654, 233] width 76 height 11
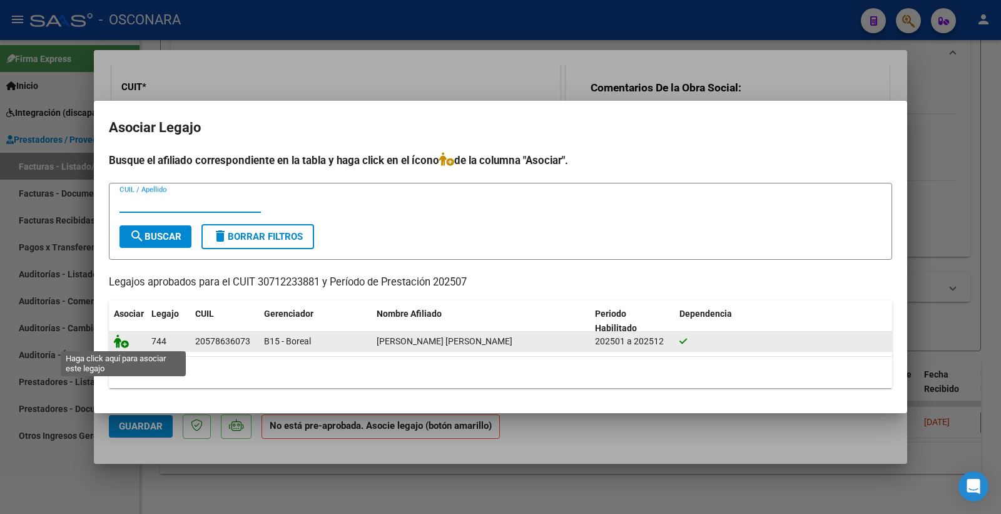
click at [121, 339] on icon at bounding box center [121, 341] width 15 height 14
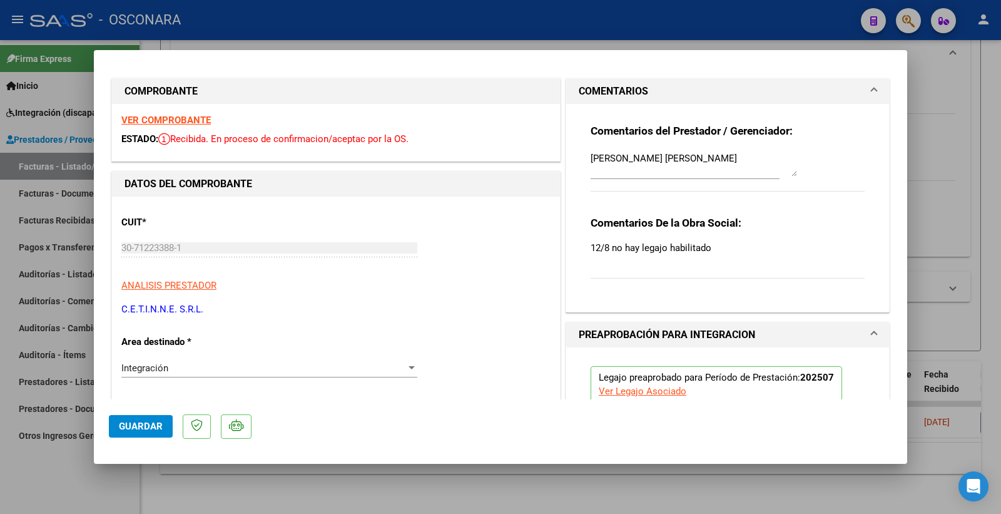
scroll to position [0, 0]
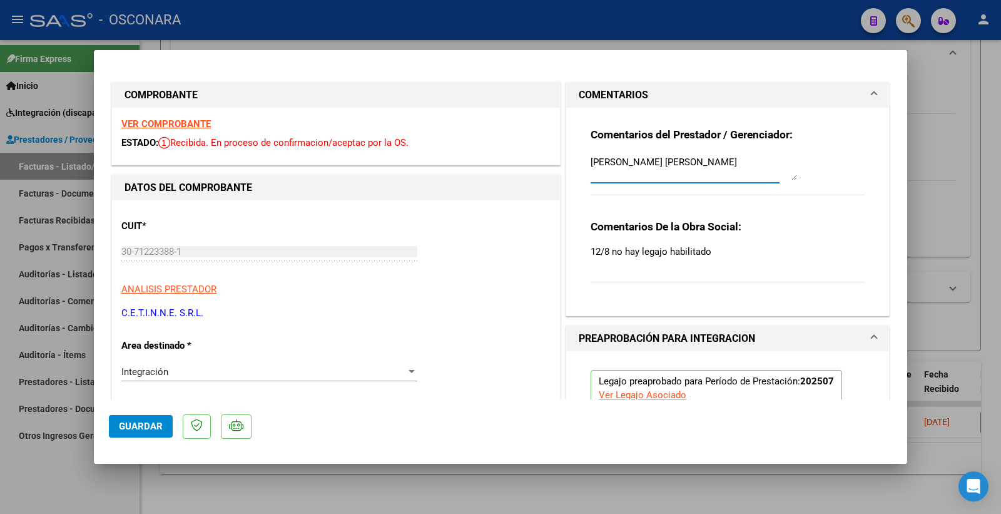
drag, startPoint x: 728, startPoint y: 160, endPoint x: 523, endPoint y: 163, distance: 204.6
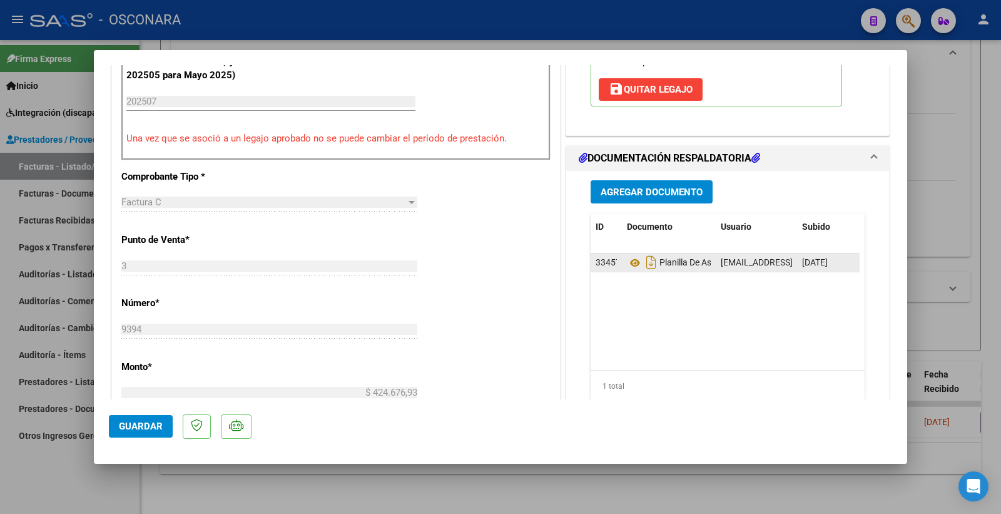
scroll to position [417, 0]
type textarea "16/09 SE ADJUNTA LEGAJO"
click at [145, 424] on span "Guardar" at bounding box center [141, 425] width 44 height 11
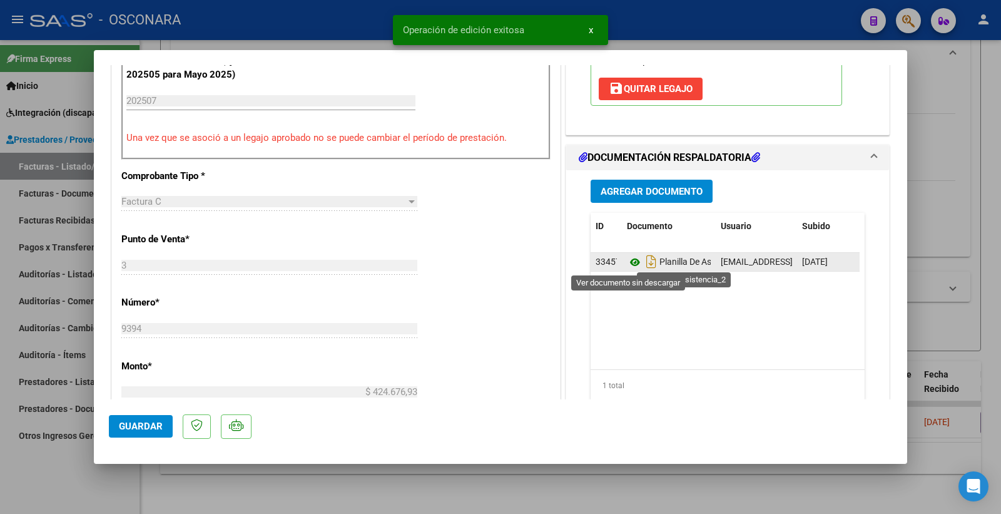
click at [627, 262] on icon at bounding box center [635, 262] width 16 height 15
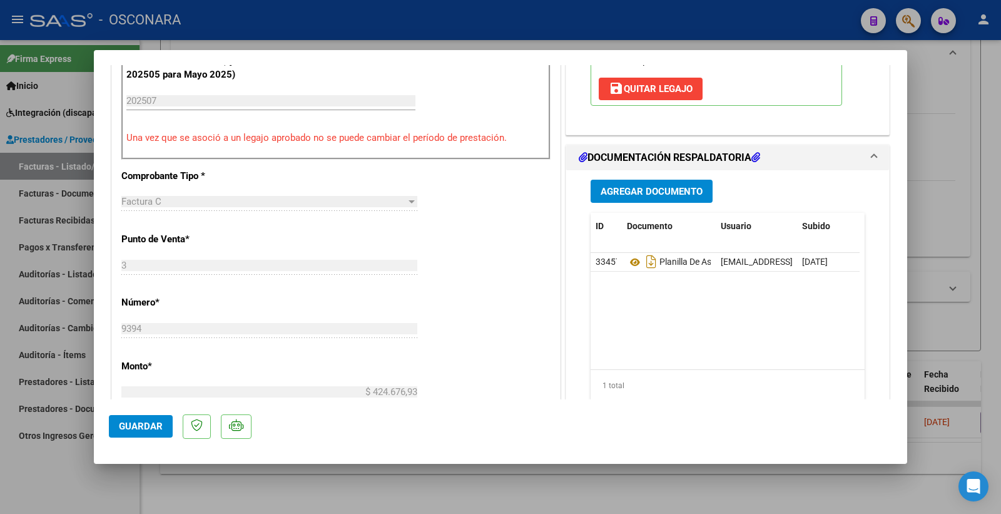
type input "$ 0,00"
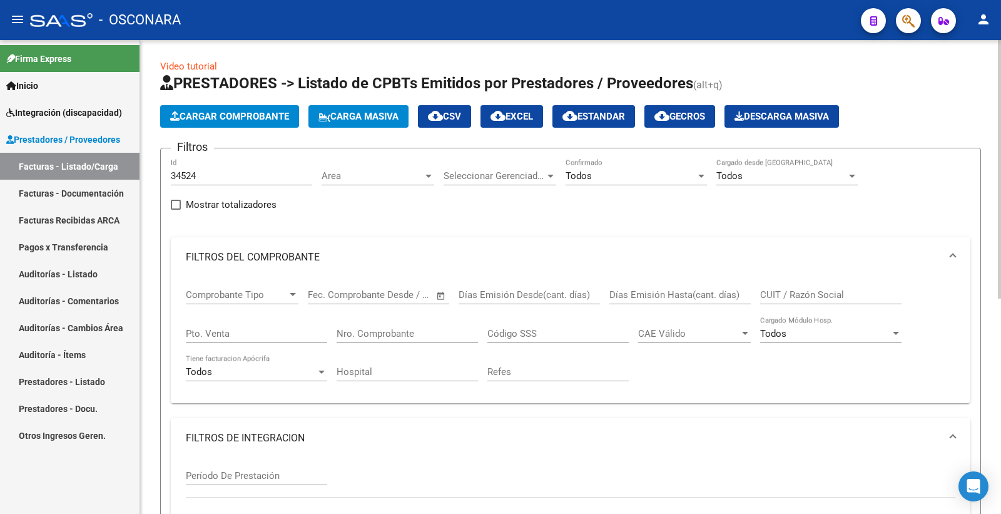
scroll to position [0, 0]
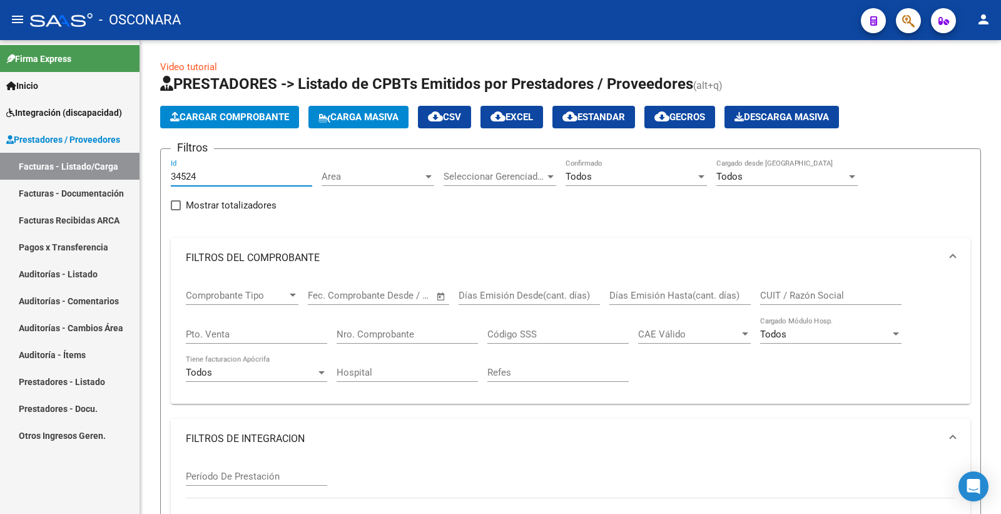
drag, startPoint x: 207, startPoint y: 179, endPoint x: 32, endPoint y: 157, distance: 176.6
click at [32, 160] on mat-sidenav-container "Firma Express Inicio Instructivos Contacto OS Integración (discapacidad) Certif…" at bounding box center [500, 277] width 1001 height 474
paste input "10"
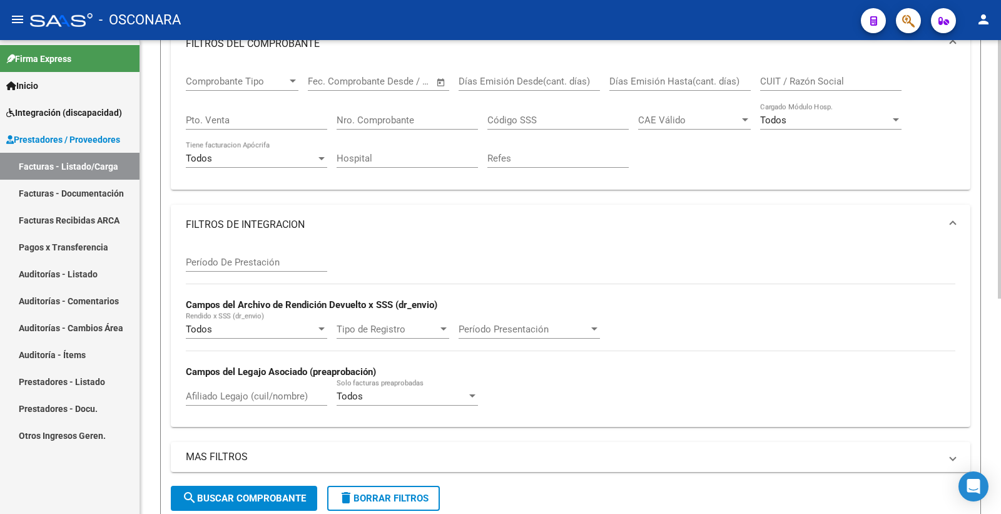
scroll to position [278, 0]
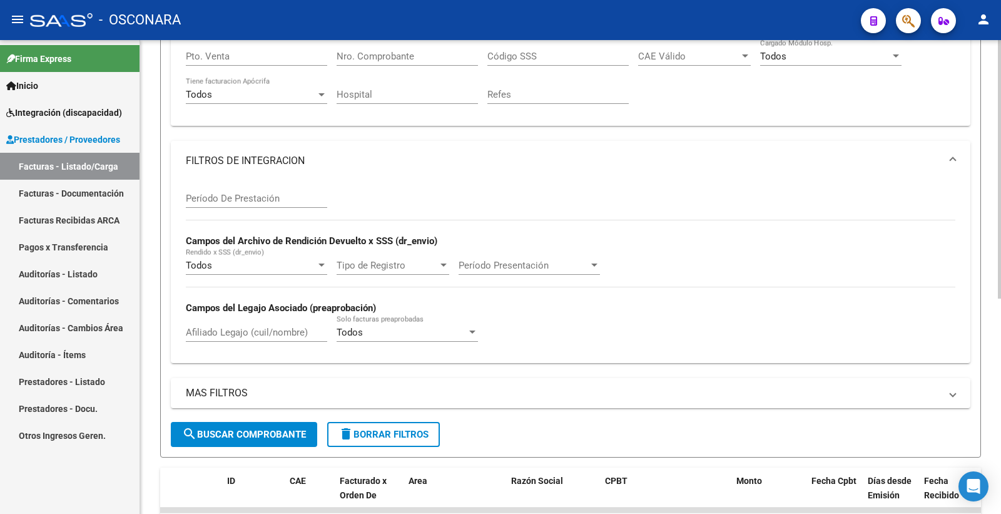
type input "34510"
click at [247, 430] on span "search Buscar Comprobante" at bounding box center [244, 434] width 124 height 11
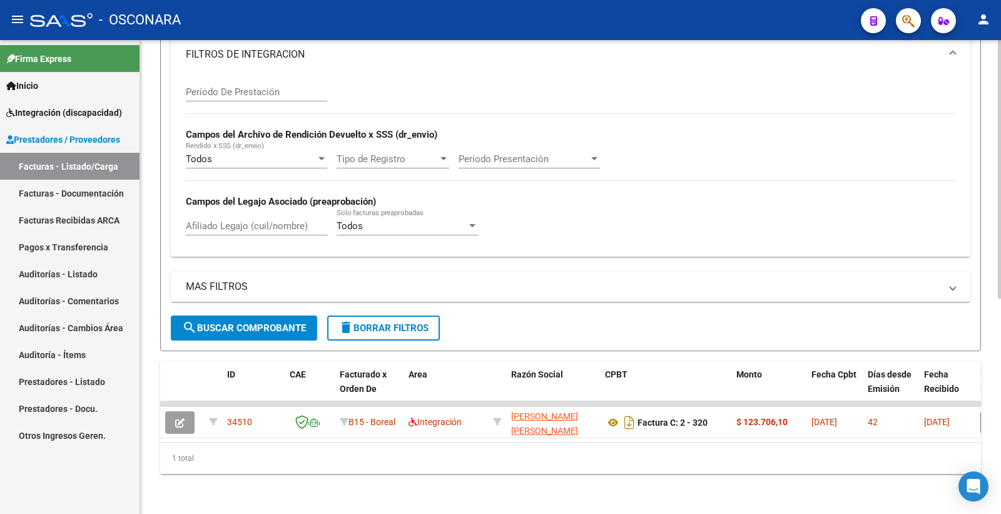
scroll to position [395, 0]
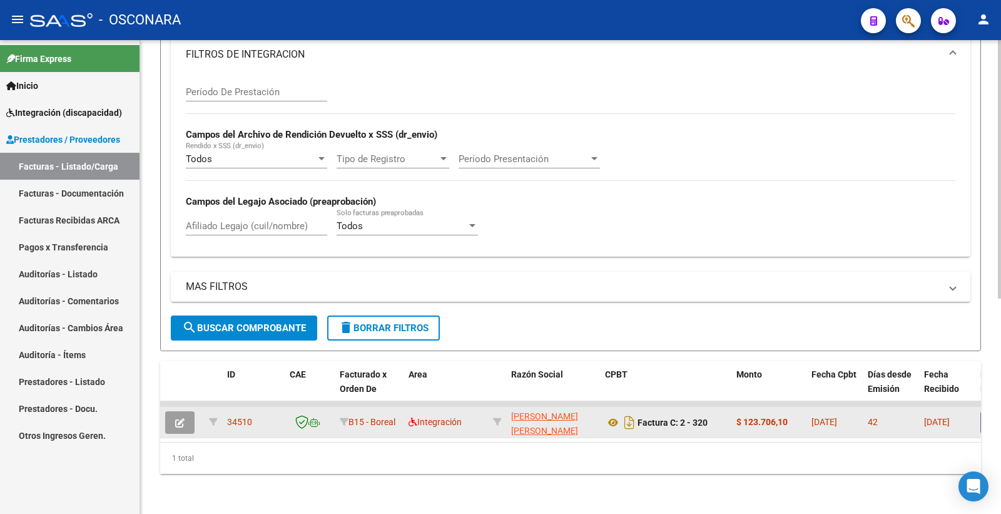
click at [185, 419] on button "button" at bounding box center [179, 422] width 29 height 23
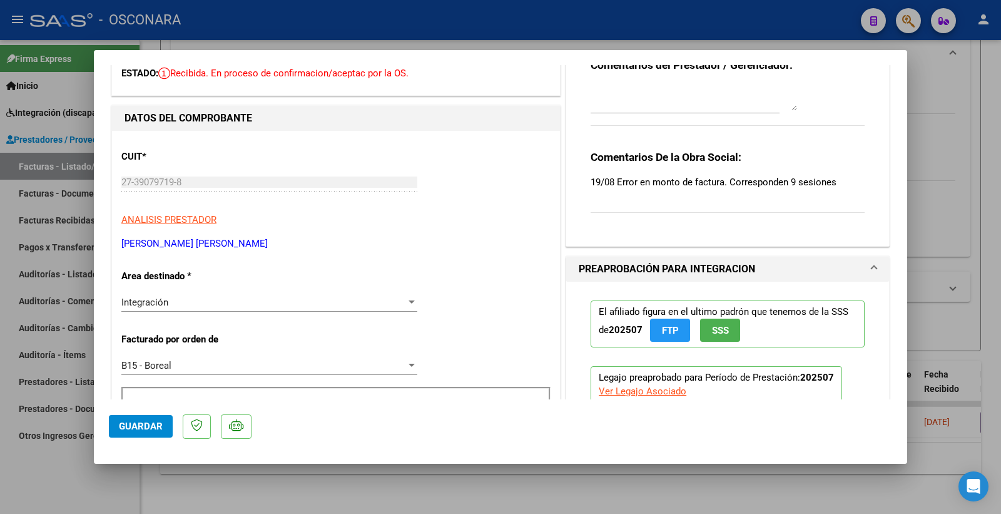
scroll to position [0, 0]
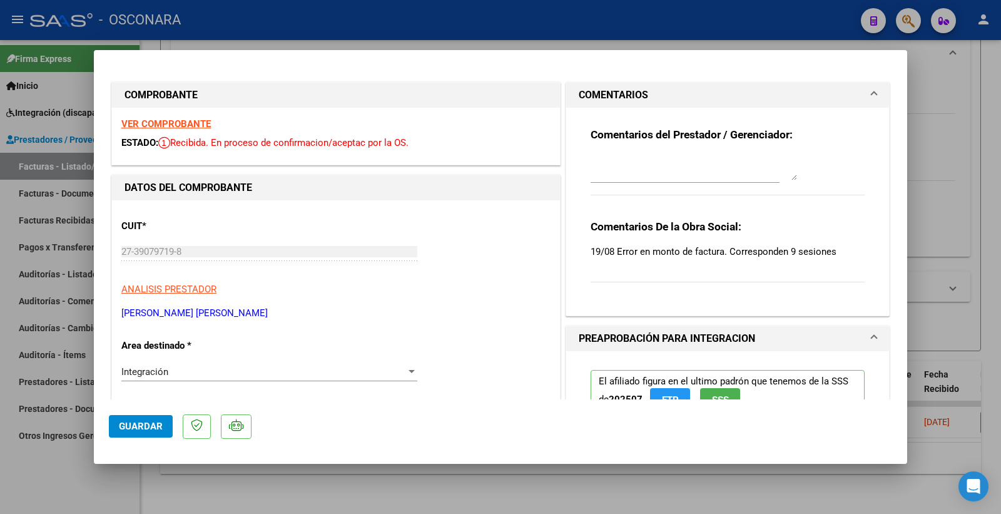
type input "$ 0,00"
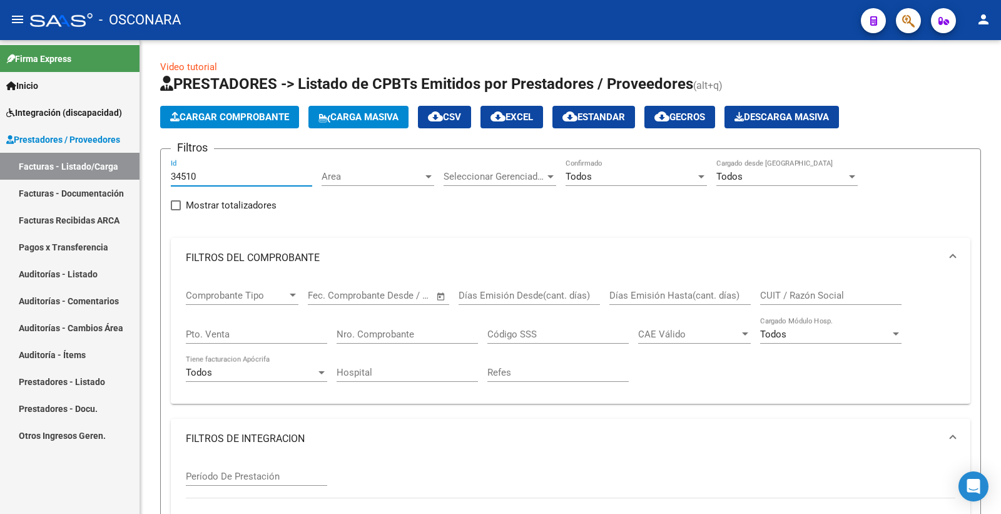
drag, startPoint x: 186, startPoint y: 179, endPoint x: 8, endPoint y: 156, distance: 180.4
click at [4, 166] on mat-sidenav-container "Firma Express Inicio Instructivos Contacto OS Integración (discapacidad) Certif…" at bounding box center [500, 277] width 1001 height 474
paste input "08"
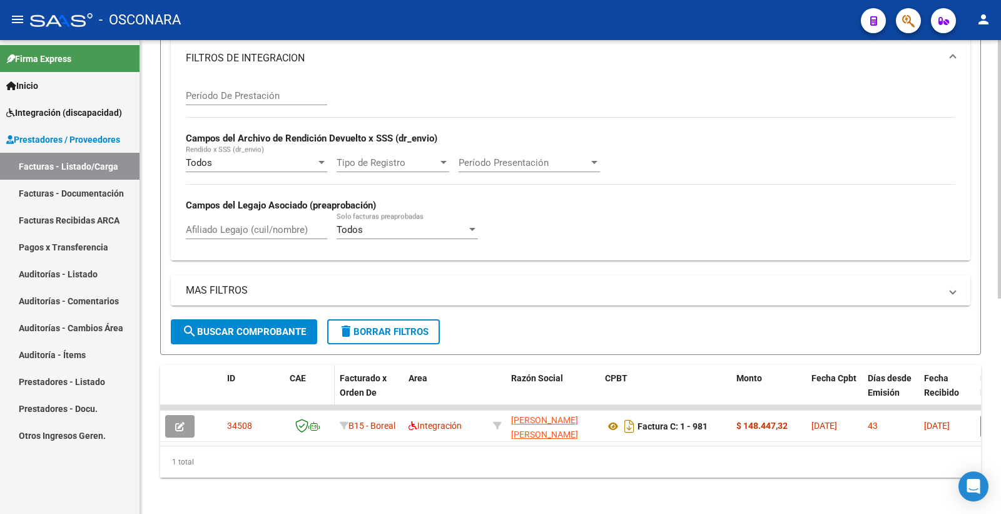
scroll to position [395, 0]
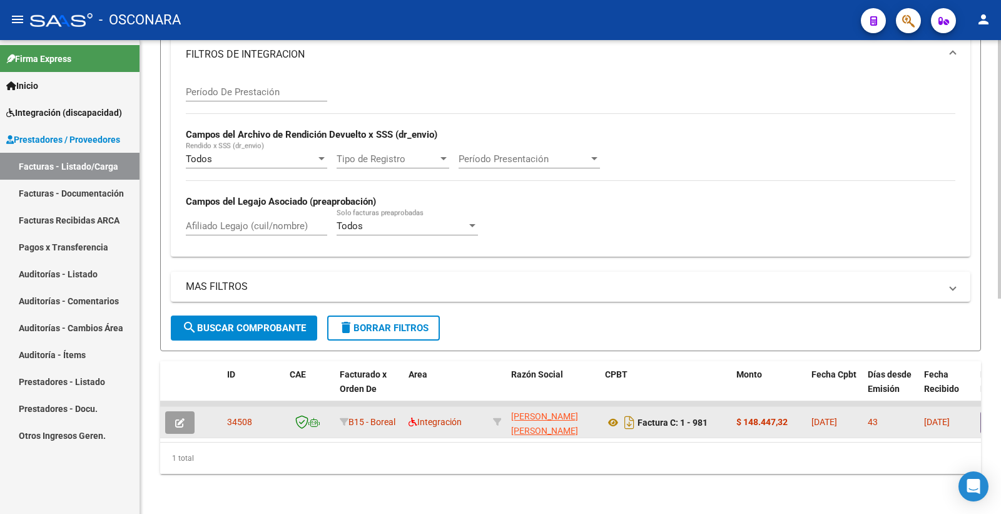
type input "34508"
click at [180, 418] on icon "button" at bounding box center [179, 422] width 9 height 9
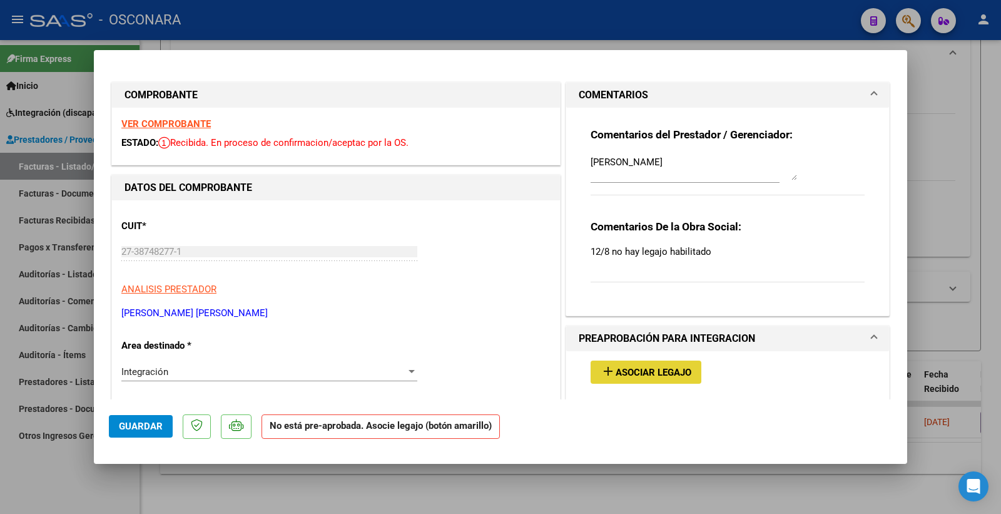
click at [636, 367] on span "Asociar Legajo" at bounding box center [654, 372] width 76 height 11
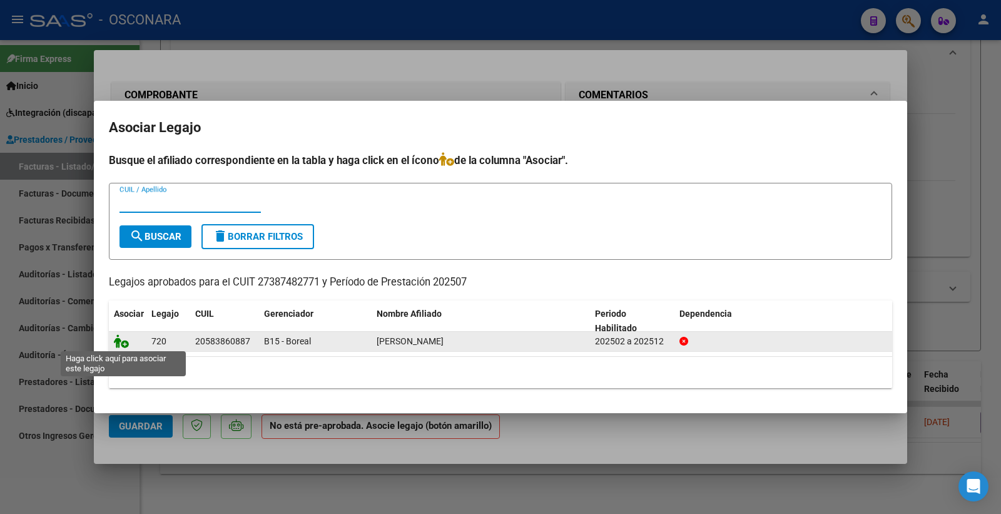
click at [121, 340] on icon at bounding box center [121, 341] width 15 height 14
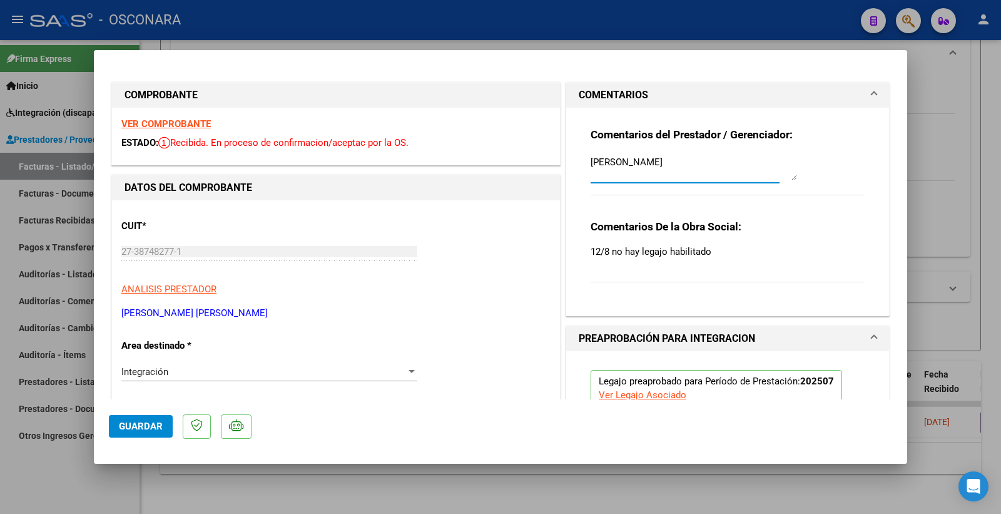
drag, startPoint x: 654, startPoint y: 160, endPoint x: 557, endPoint y: 159, distance: 97.6
click at [563, 159] on div "COMENTARIOS Comentarios del Prestador / Gerenciador: BOGARIN IVAN Comentarios D…" at bounding box center [727, 199] width 329 height 234
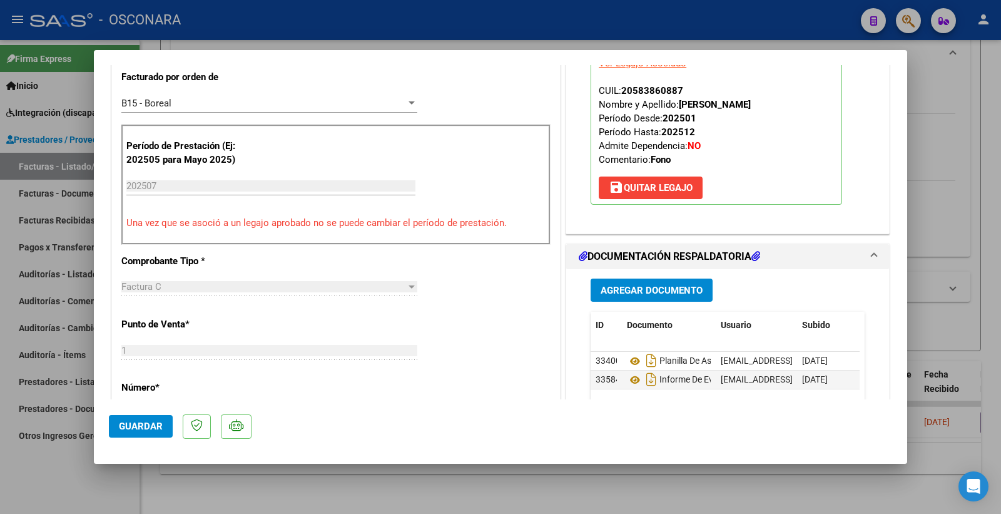
scroll to position [417, 0]
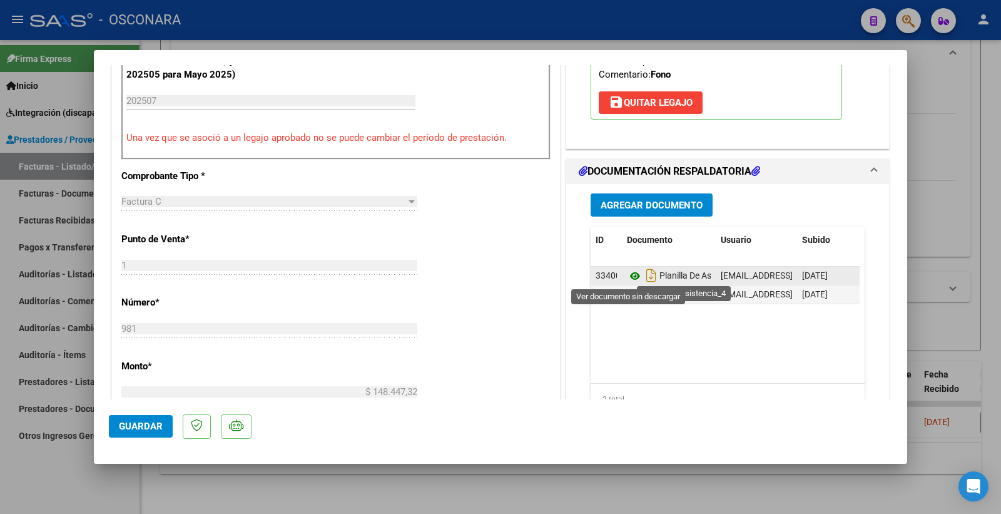
type textarea "16/09 SE ADJUNTO LEGAJO"
click at [628, 276] on icon at bounding box center [635, 275] width 16 height 15
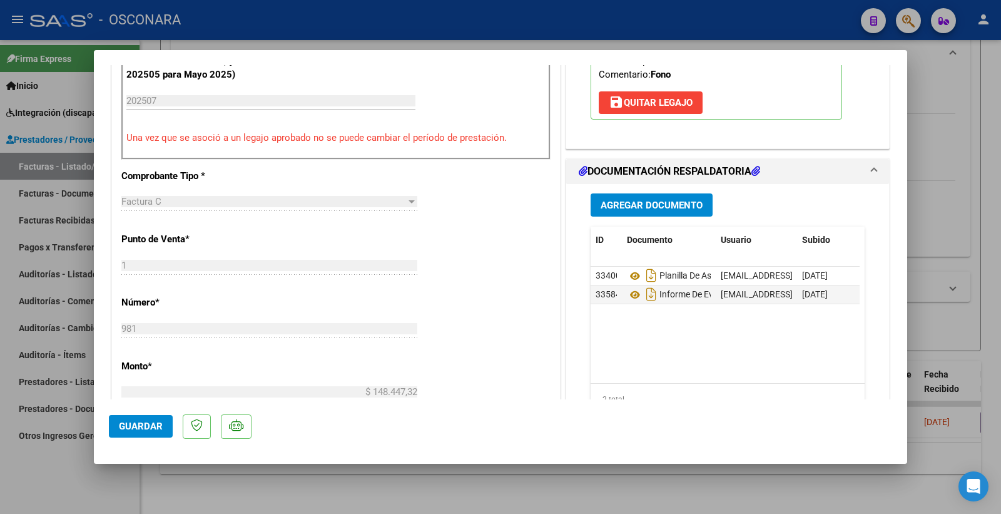
click at [128, 430] on span "Guardar" at bounding box center [141, 425] width 44 height 11
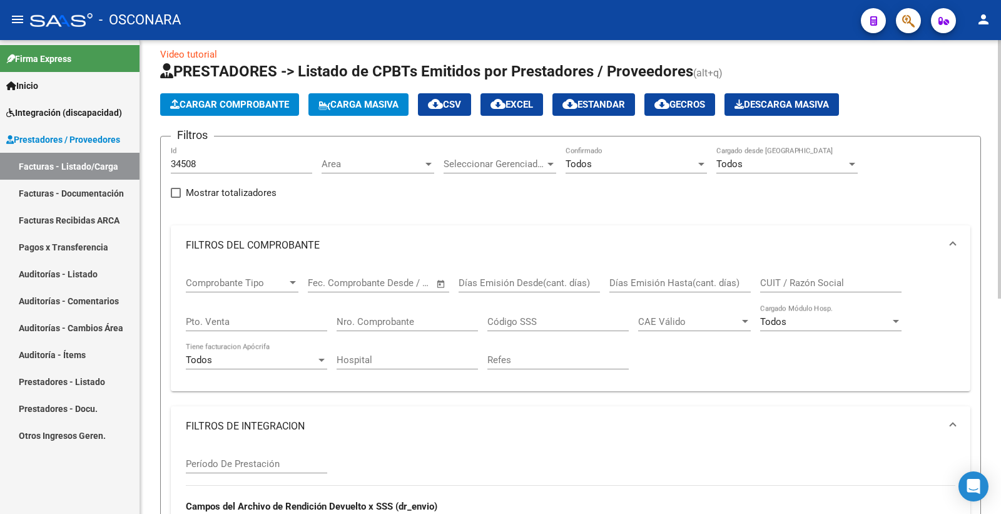
scroll to position [0, 0]
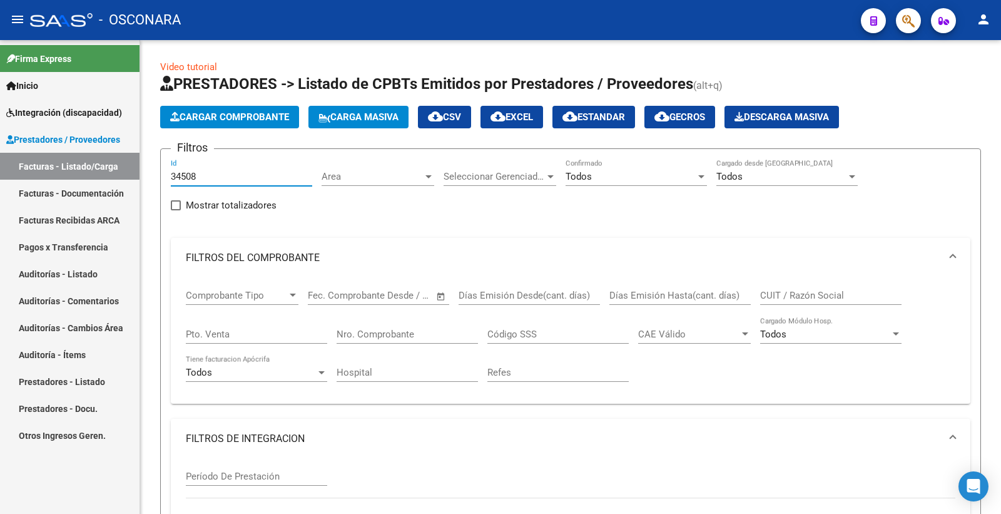
drag, startPoint x: 200, startPoint y: 178, endPoint x: 108, endPoint y: 169, distance: 92.4
click at [108, 183] on mat-sidenav-container "Firma Express Inicio Instructivos Contacto OS Integración (discapacidad) Certif…" at bounding box center [500, 277] width 1001 height 474
paste input "34471"
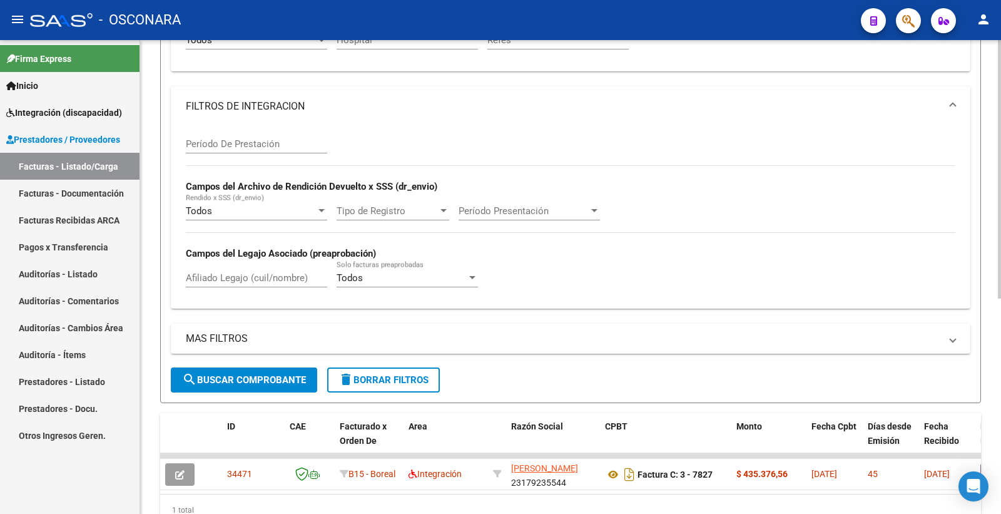
scroll to position [347, 0]
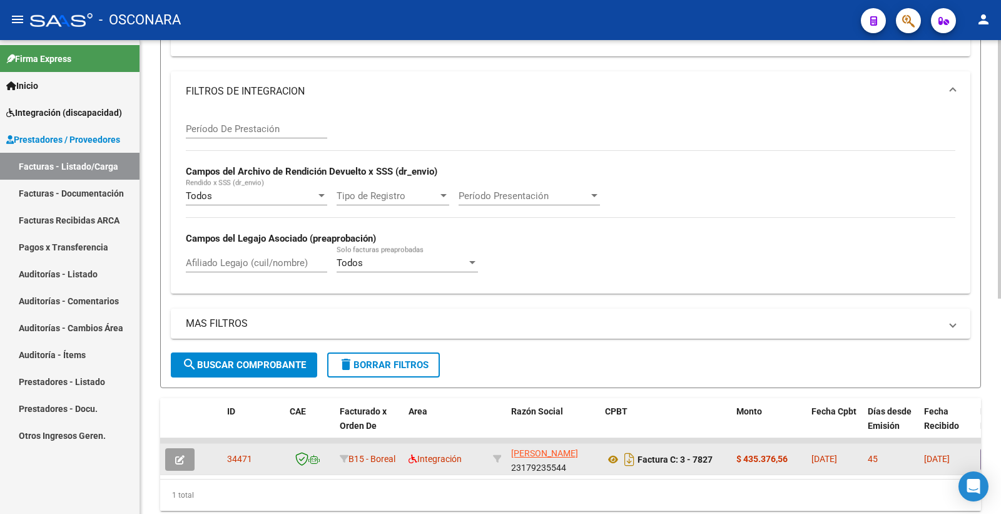
type input "34471"
click at [180, 462] on icon "button" at bounding box center [179, 459] width 9 height 9
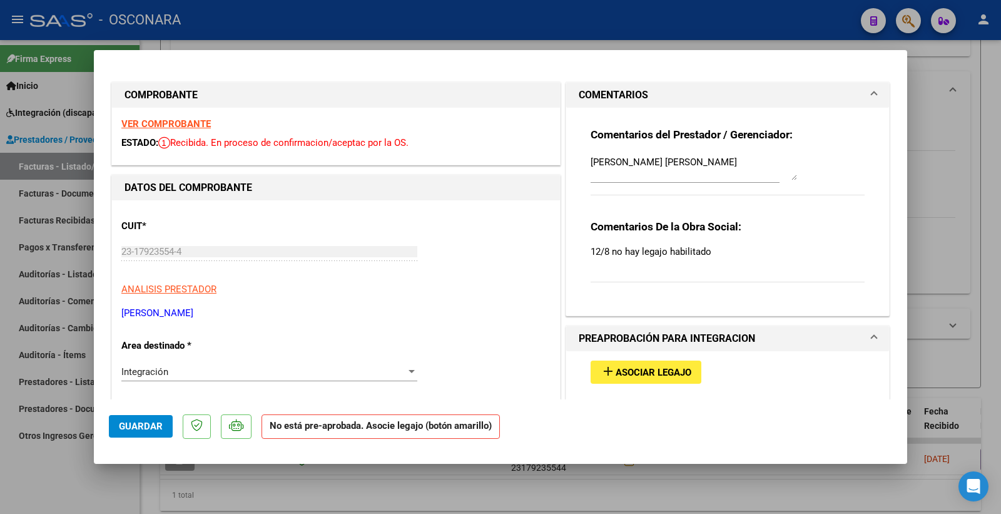
click at [637, 377] on span "Asociar Legajo" at bounding box center [654, 372] width 76 height 11
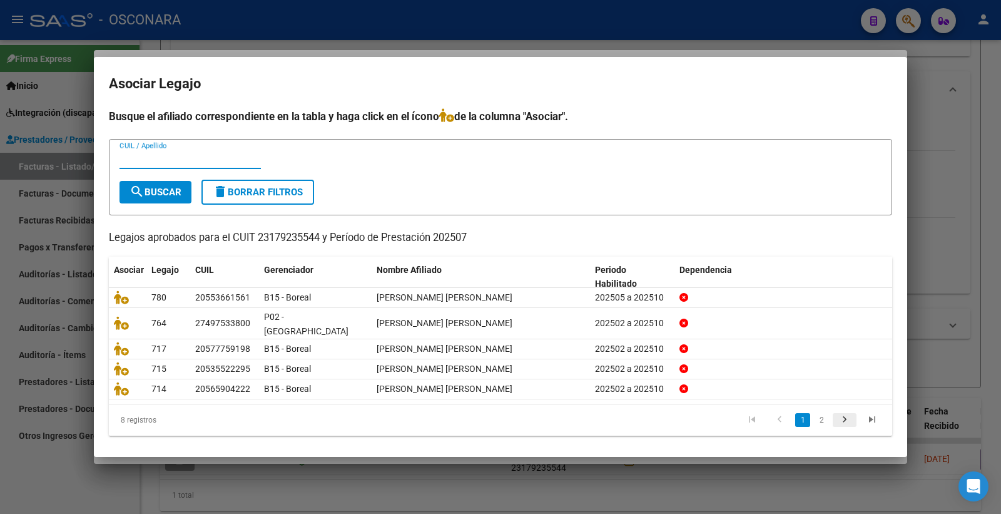
click at [840, 414] on icon "go to next page" at bounding box center [845, 421] width 16 height 15
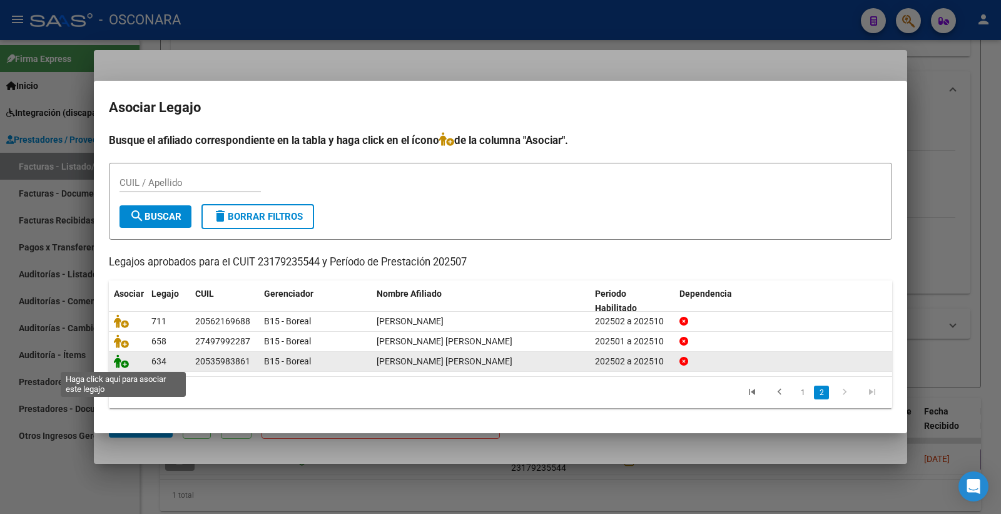
click at [121, 357] on icon at bounding box center [121, 361] width 15 height 14
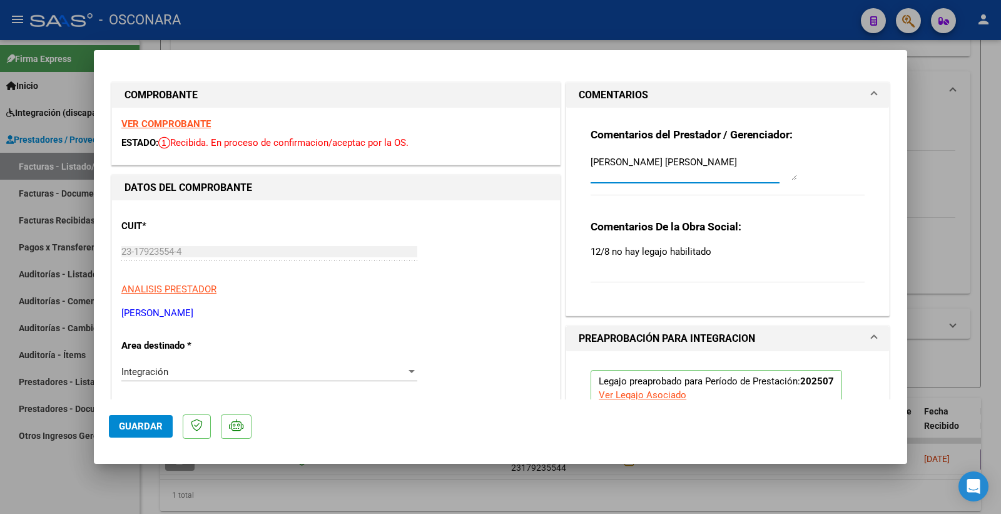
drag, startPoint x: 666, startPoint y: 164, endPoint x: 508, endPoint y: 155, distance: 158.6
type textarea "s"
type textarea "S"
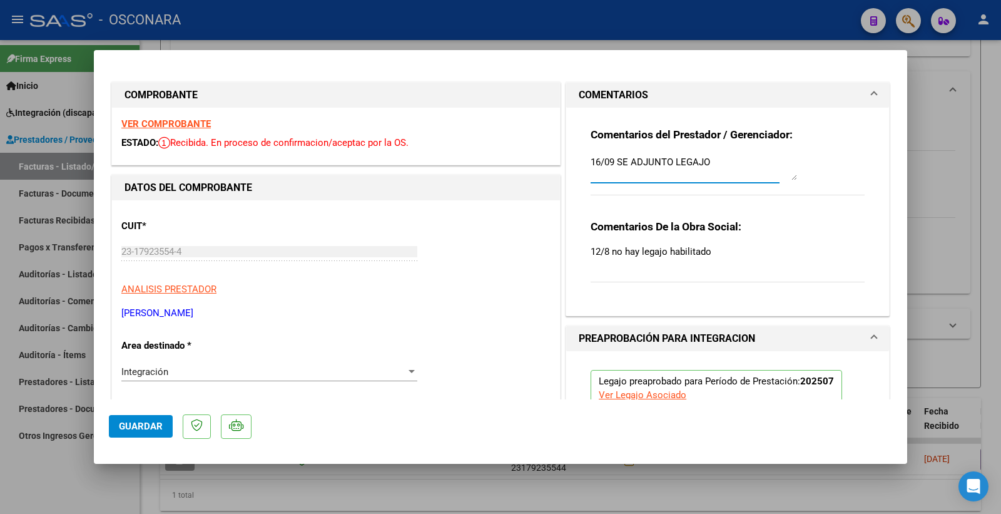
type textarea "16/09 SE ADJUNTO LEGAJO"
click at [145, 422] on span "Guardar" at bounding box center [141, 425] width 44 height 11
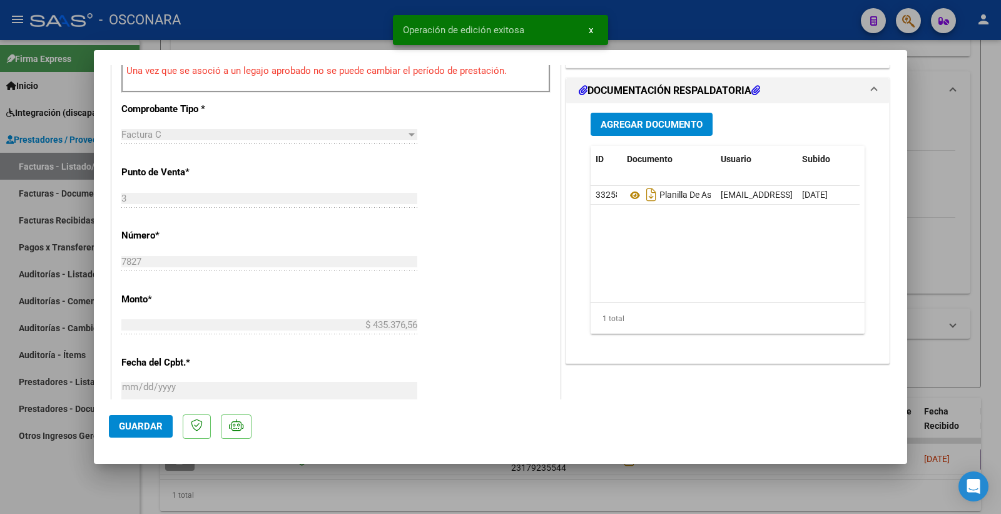
scroll to position [486, 0]
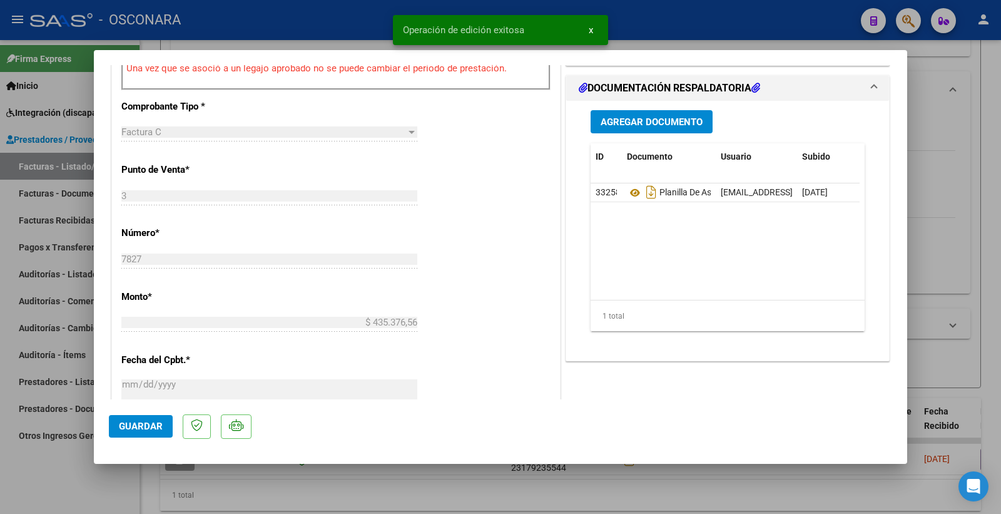
click at [157, 423] on span "Guardar" at bounding box center [141, 425] width 44 height 11
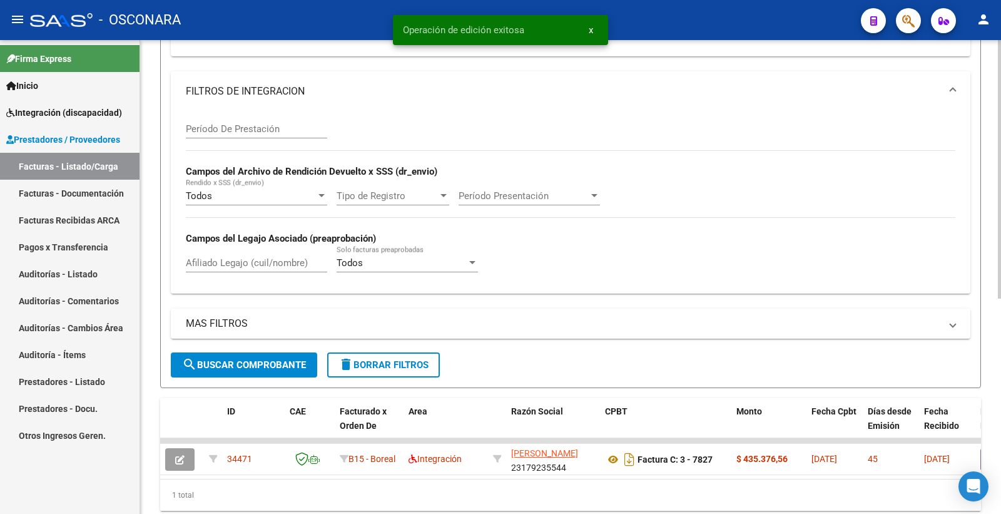
scroll to position [395, 0]
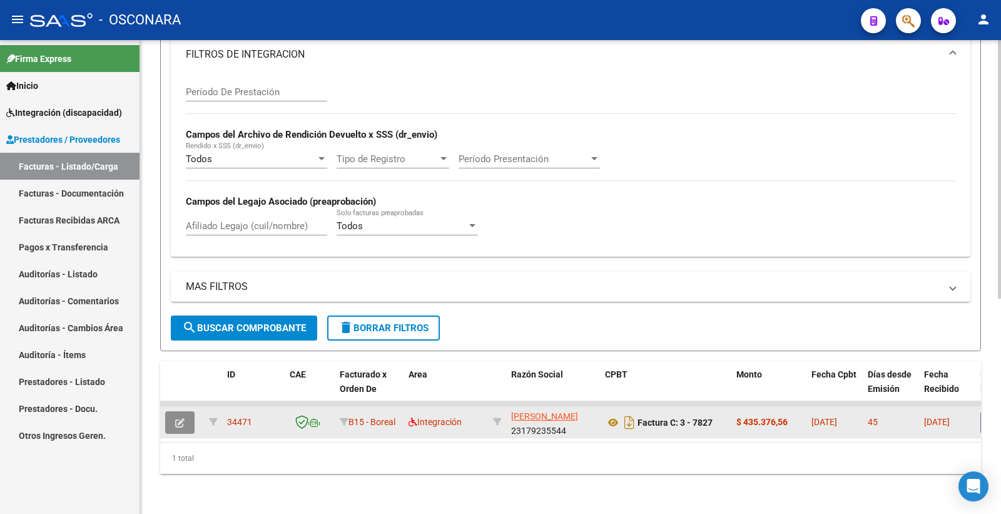
click at [186, 411] on button "button" at bounding box center [179, 422] width 29 height 23
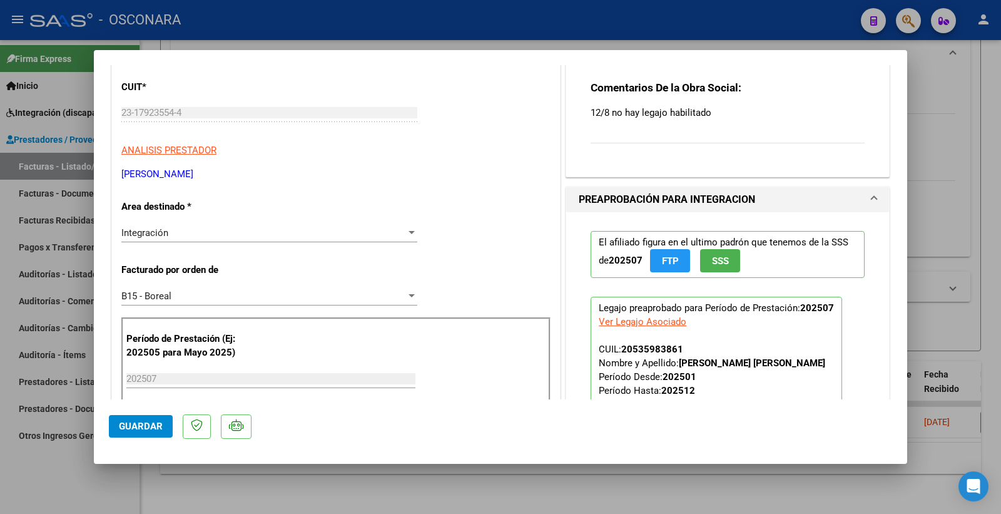
scroll to position [208, 0]
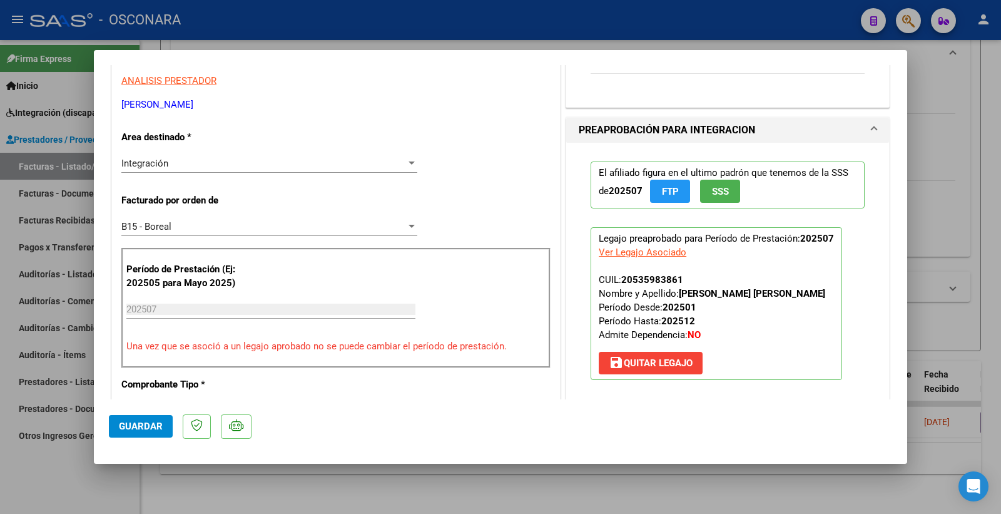
type input "$ 0,00"
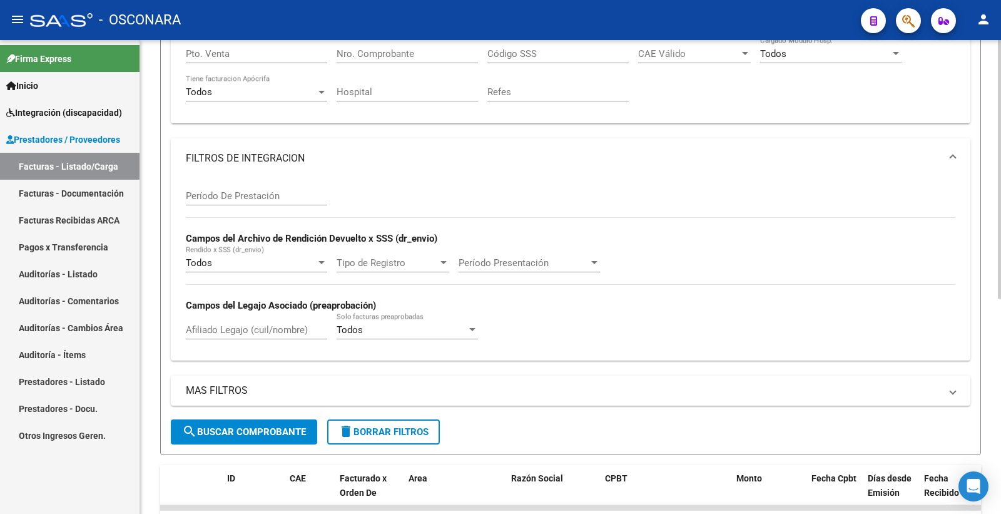
scroll to position [48, 0]
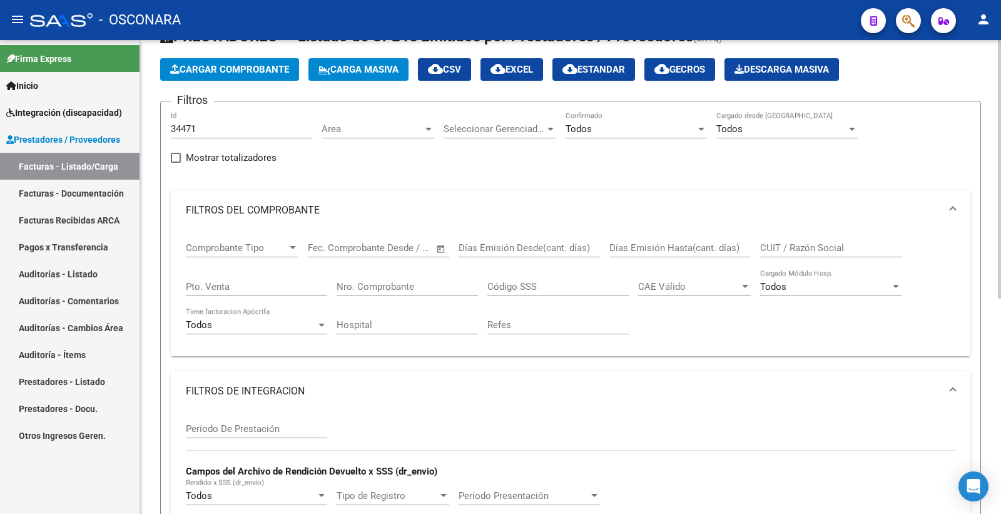
click at [197, 136] on div "34471 Id" at bounding box center [241, 124] width 141 height 27
drag, startPoint x: 201, startPoint y: 131, endPoint x: 100, endPoint y: 98, distance: 106.8
click at [101, 113] on mat-sidenav-container "Firma Express Inicio Instructivos Contacto OS Integración (discapacidad) Certif…" at bounding box center [500, 277] width 1001 height 474
paste input "62"
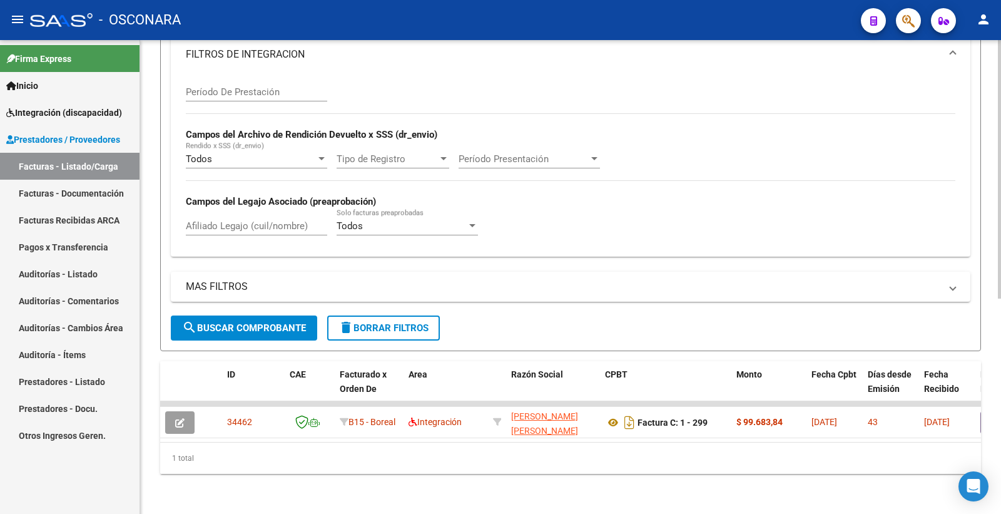
scroll to position [395, 0]
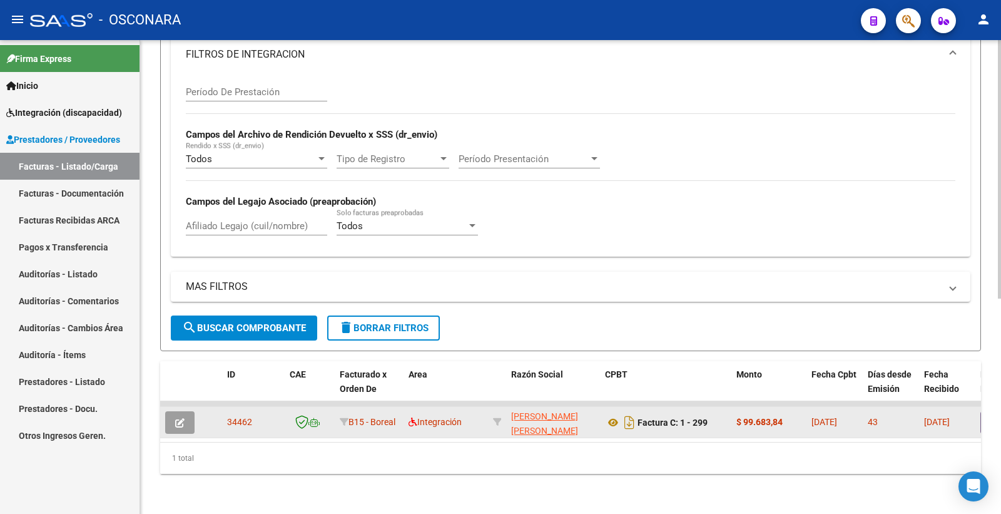
type input "34462"
click at [181, 418] on icon "button" at bounding box center [179, 422] width 9 height 9
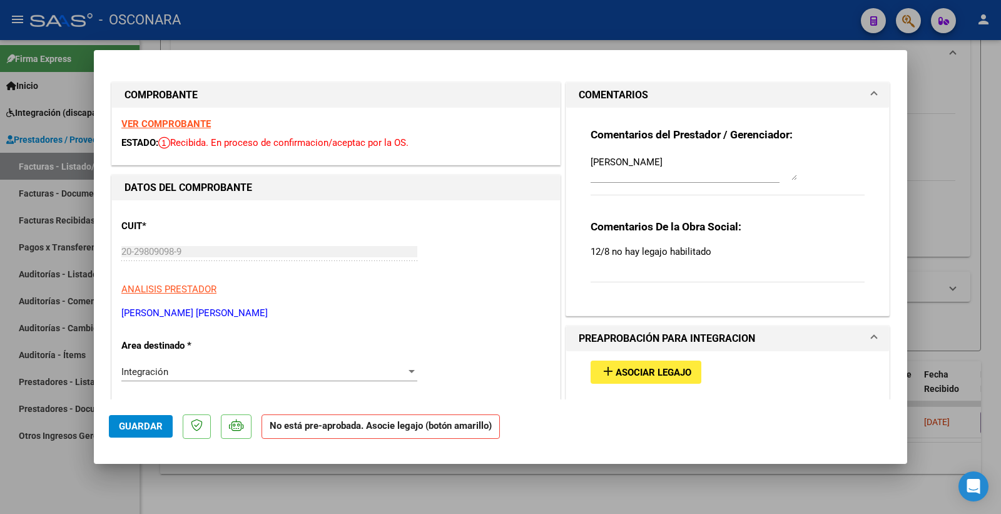
click at [633, 369] on span "Asociar Legajo" at bounding box center [654, 372] width 76 height 11
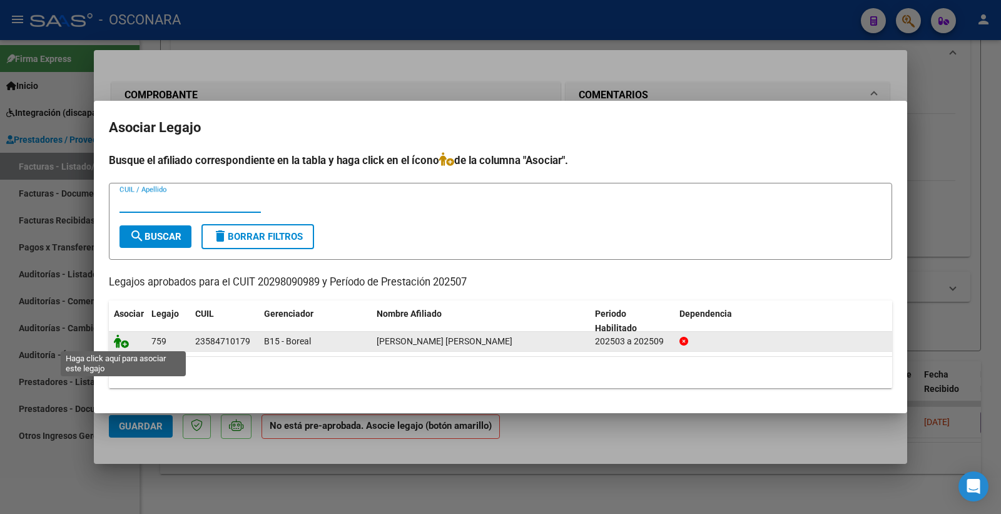
click at [121, 343] on icon at bounding box center [121, 341] width 15 height 14
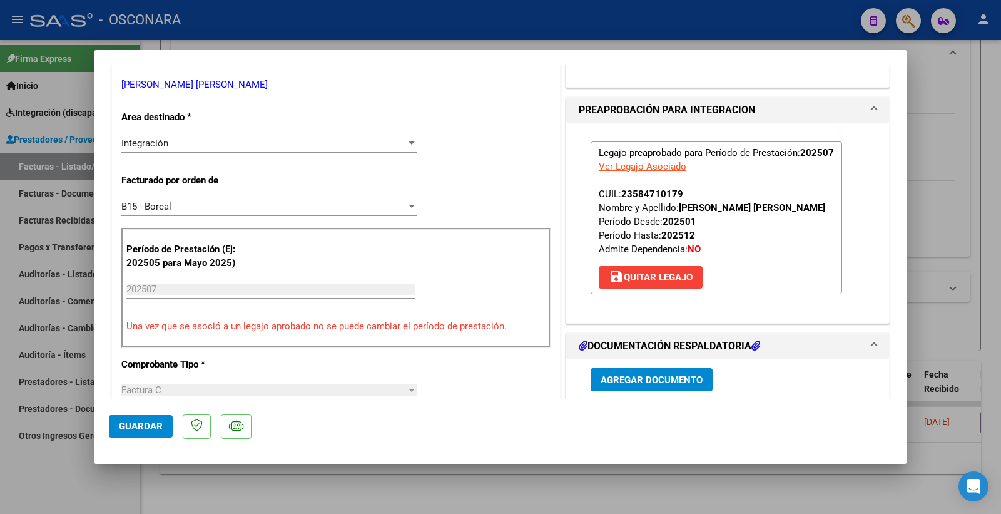
scroll to position [417, 0]
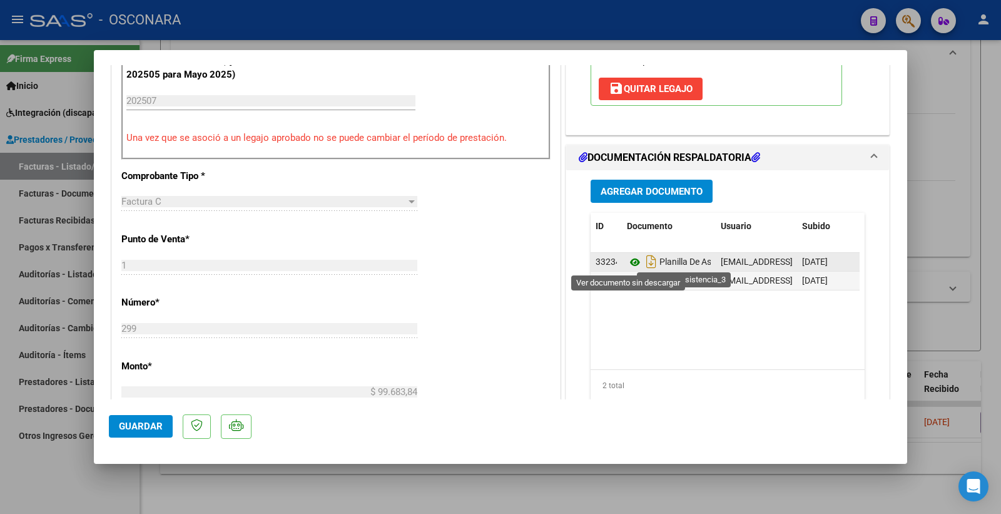
click at [628, 265] on icon at bounding box center [635, 262] width 16 height 15
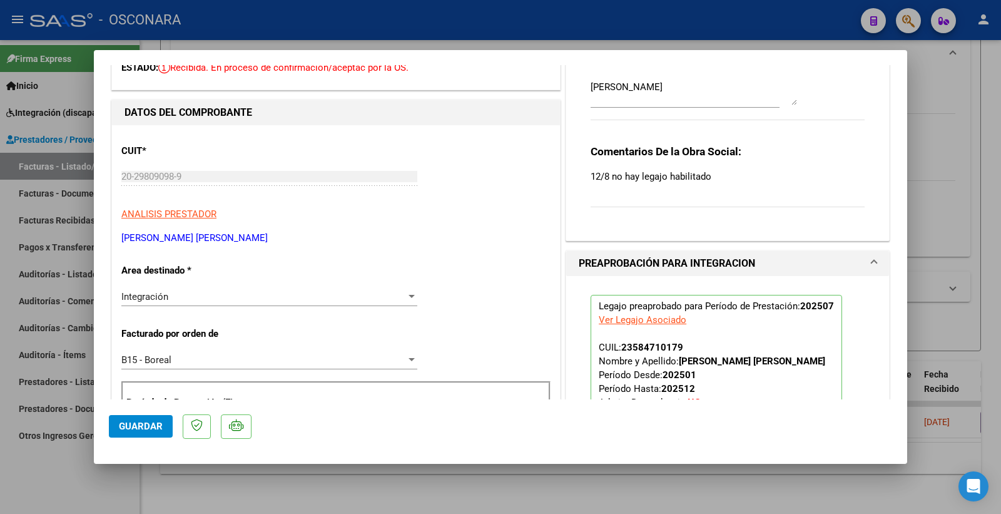
scroll to position [0, 0]
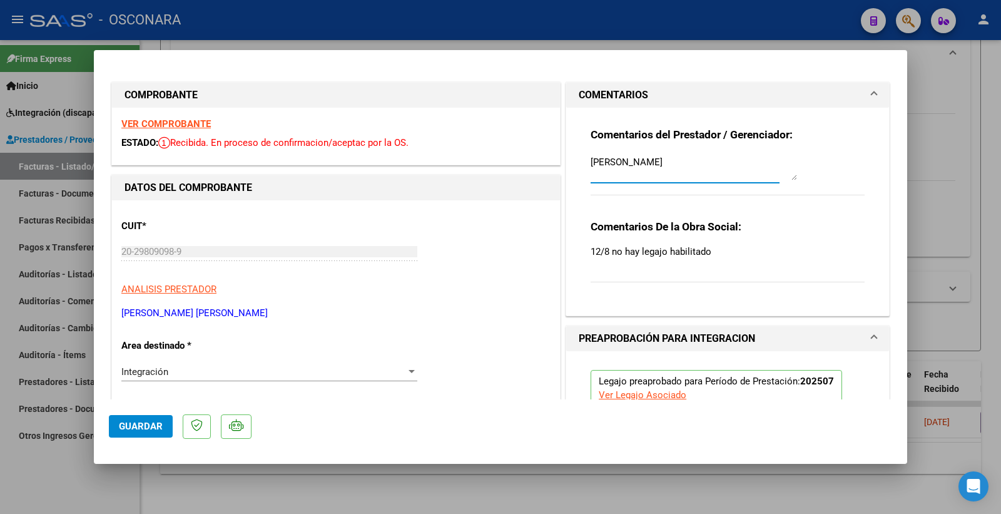
drag, startPoint x: 641, startPoint y: 160, endPoint x: 425, endPoint y: 150, distance: 216.1
type textarea "16/09 SE ADJUNTO LEGAJO"
click at [147, 422] on span "Guardar" at bounding box center [141, 425] width 44 height 11
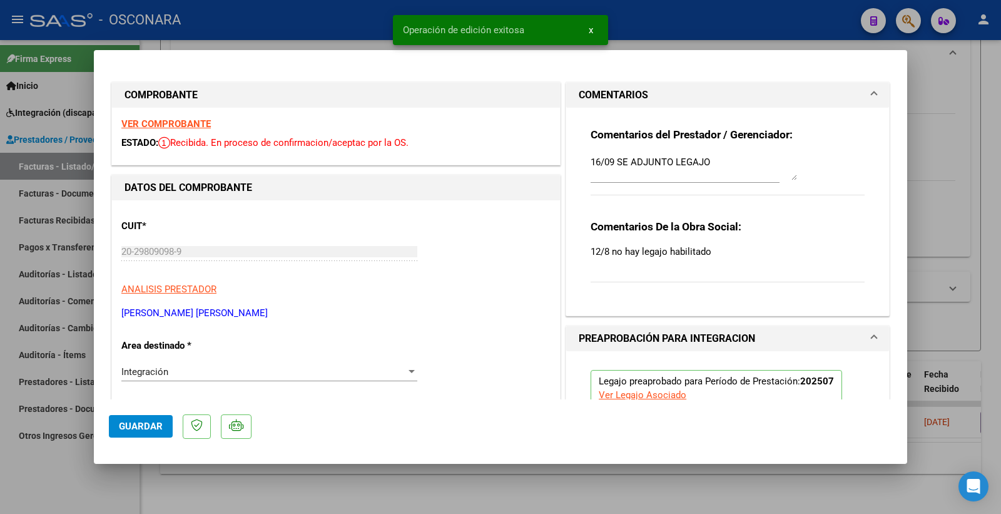
click at [157, 420] on button "Guardar" at bounding box center [141, 426] width 64 height 23
type input "$ 0,00"
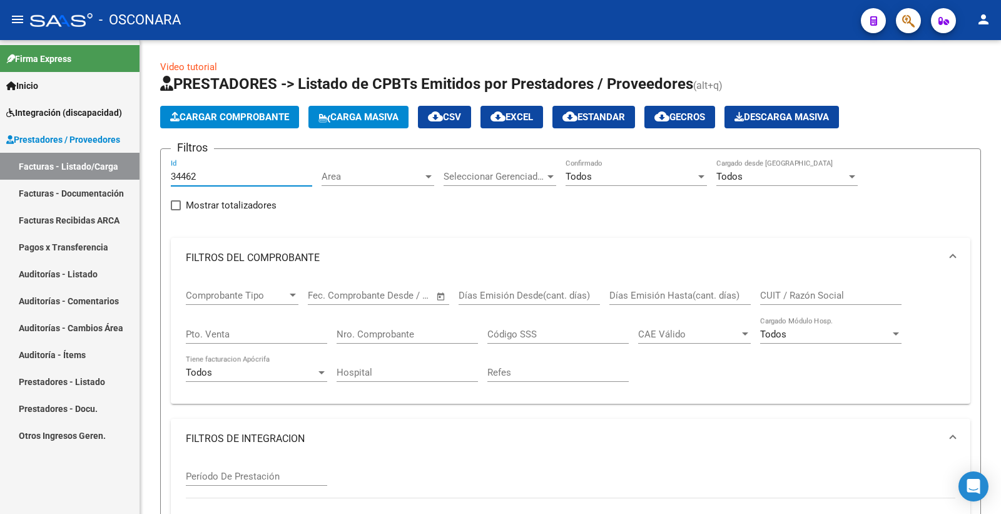
drag, startPoint x: 198, startPoint y: 177, endPoint x: 104, endPoint y: 179, distance: 94.5
click at [104, 179] on mat-sidenav-container "Firma Express Inicio Instructivos Contacto OS Integración (discapacidad) Certif…" at bounding box center [500, 277] width 1001 height 474
paste input "09"
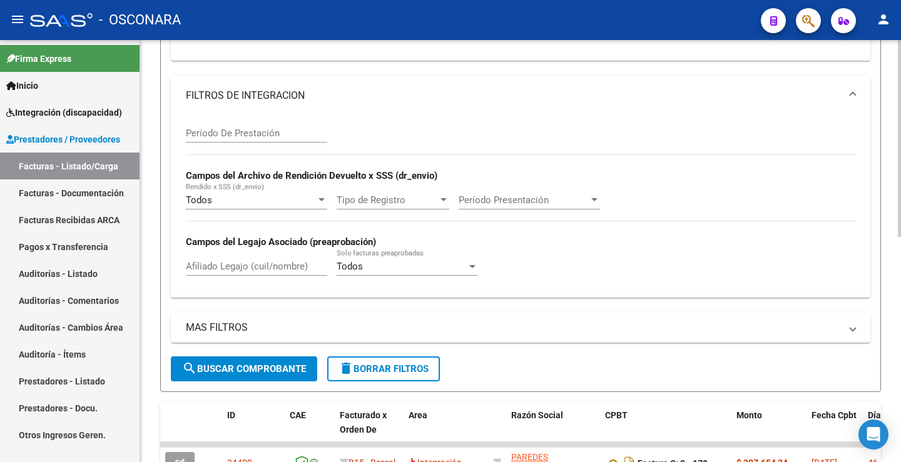
scroll to position [438, 0]
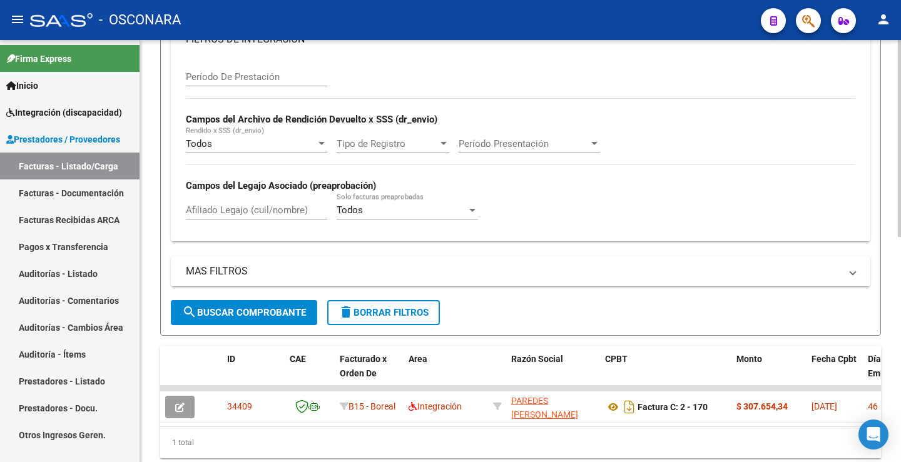
type input "34409"
click at [273, 315] on span "search Buscar Comprobante" at bounding box center [244, 312] width 124 height 11
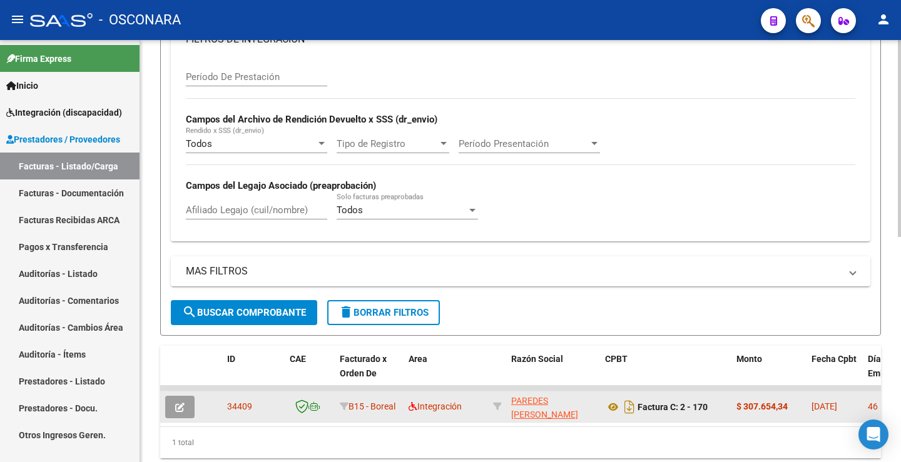
click at [181, 407] on icon "button" at bounding box center [179, 407] width 9 height 9
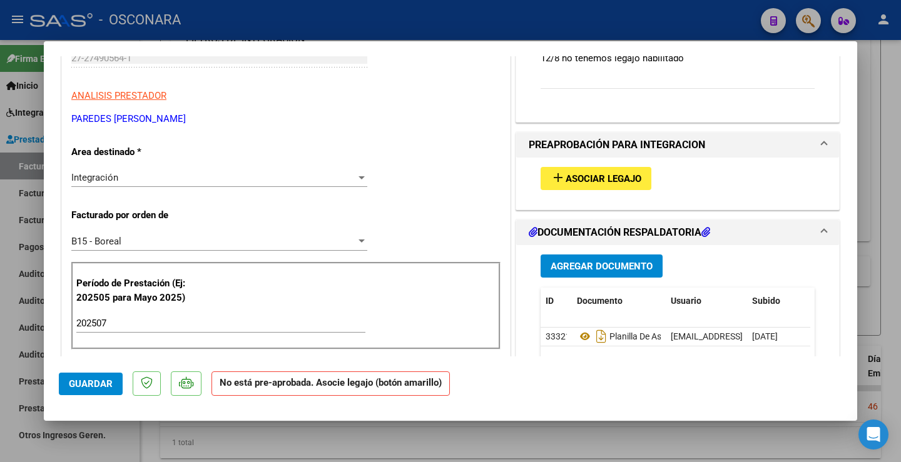
scroll to position [188, 0]
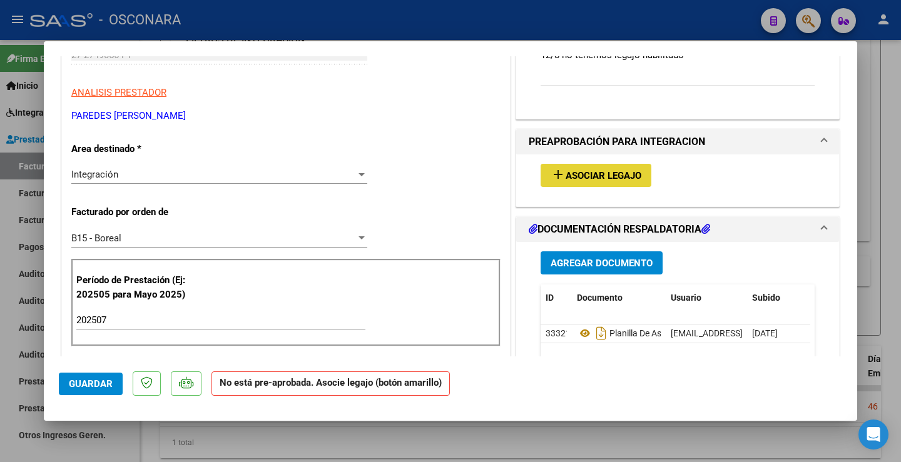
click at [591, 176] on span "Asociar Legajo" at bounding box center [604, 175] width 76 height 11
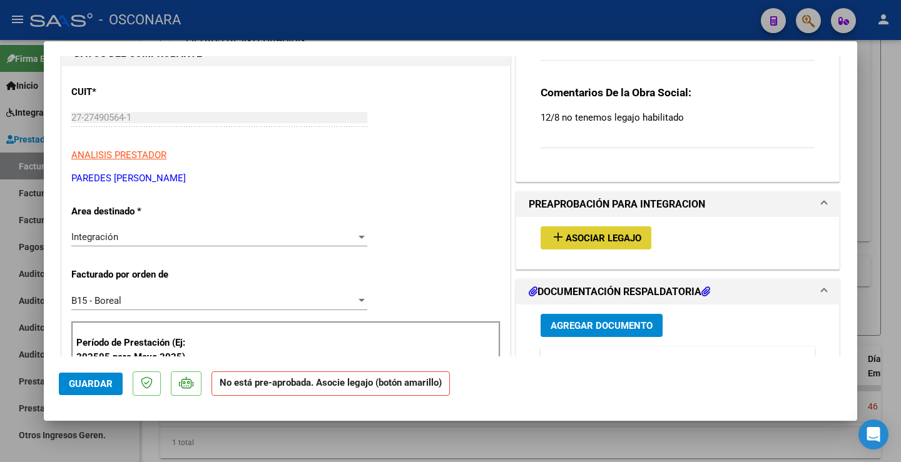
scroll to position [0, 0]
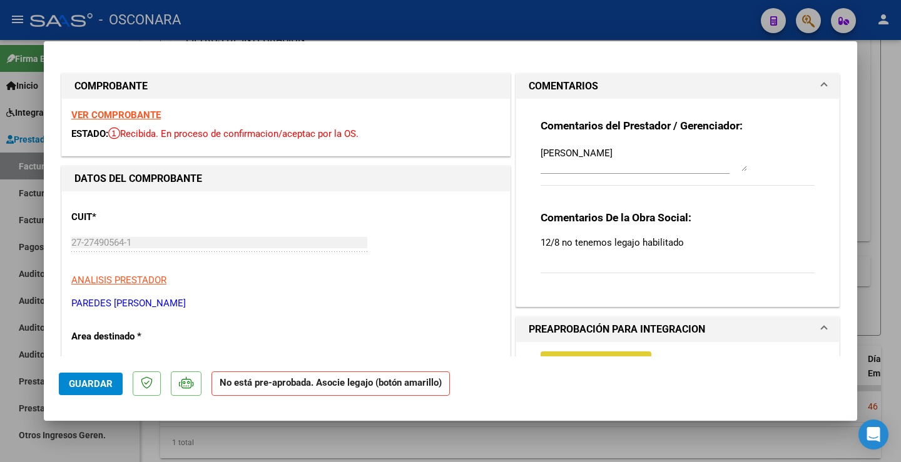
type input "$ 0,00"
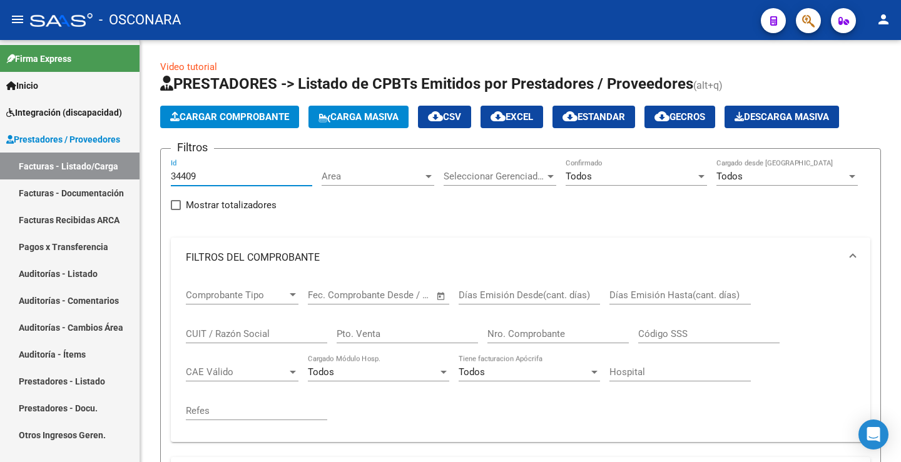
drag, startPoint x: 197, startPoint y: 179, endPoint x: 99, endPoint y: 175, distance: 97.7
click at [103, 176] on mat-sidenav-container "Firma Express Inicio Instructivos Contacto OS Integración (discapacidad) Certif…" at bounding box center [450, 251] width 901 height 422
paste input "38"
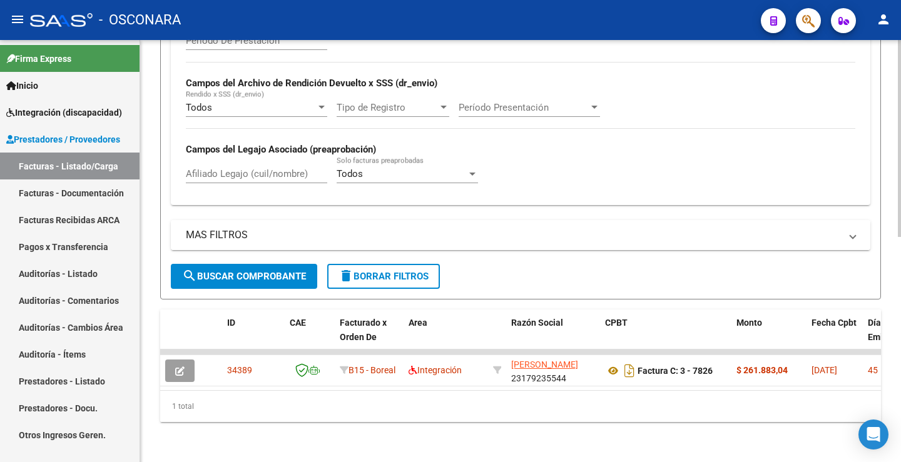
scroll to position [484, 0]
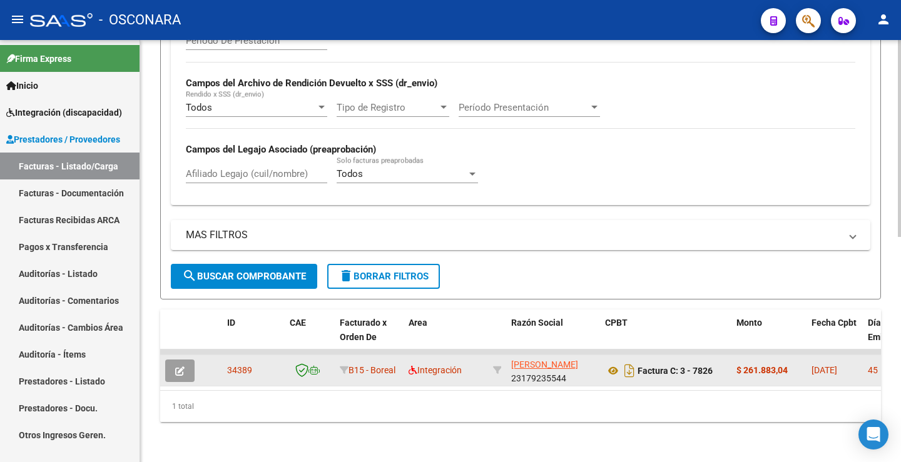
type input "34389"
click at [180, 367] on icon "button" at bounding box center [179, 371] width 9 height 9
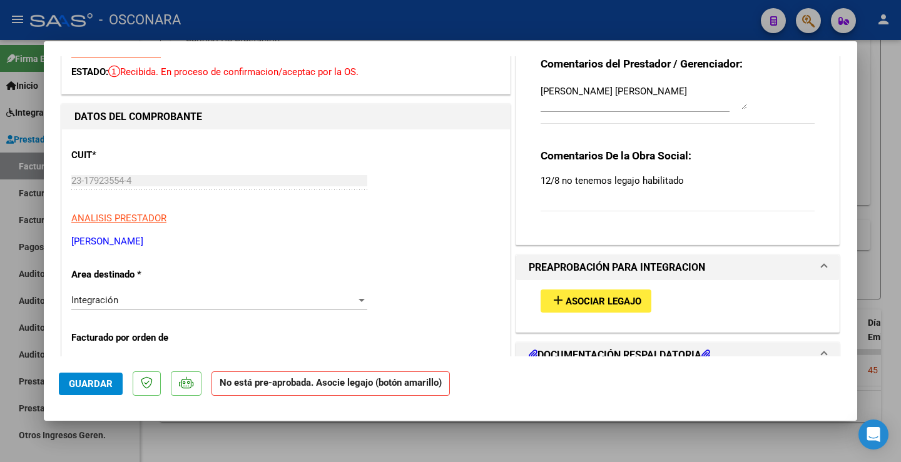
scroll to position [63, 0]
click at [588, 301] on span "Asociar Legajo" at bounding box center [604, 300] width 76 height 11
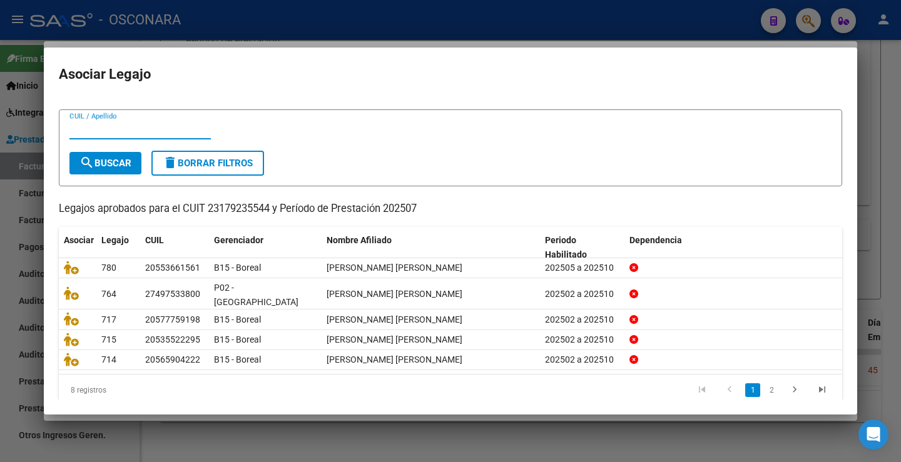
scroll to position [28, 0]
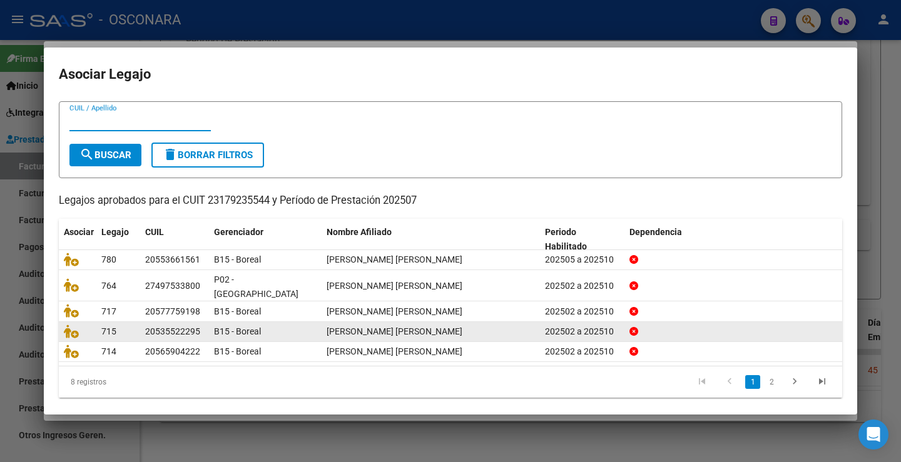
click at [786, 376] on icon "go to next page" at bounding box center [794, 383] width 16 height 15
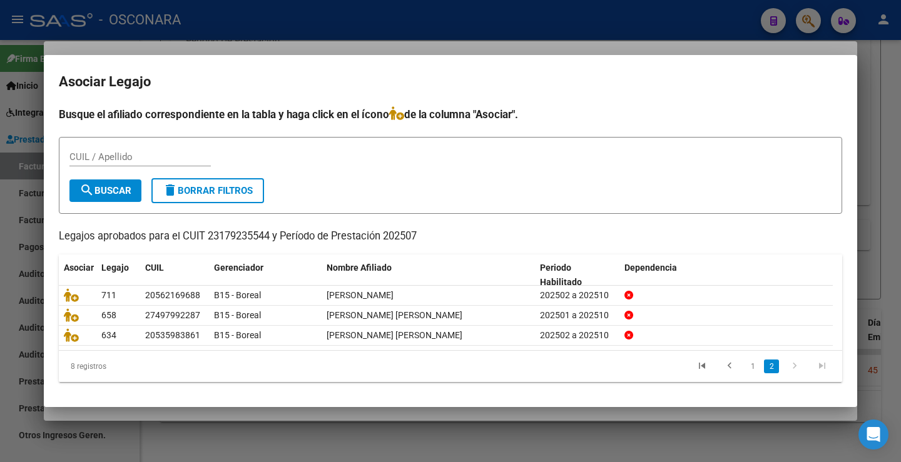
scroll to position [0, 0]
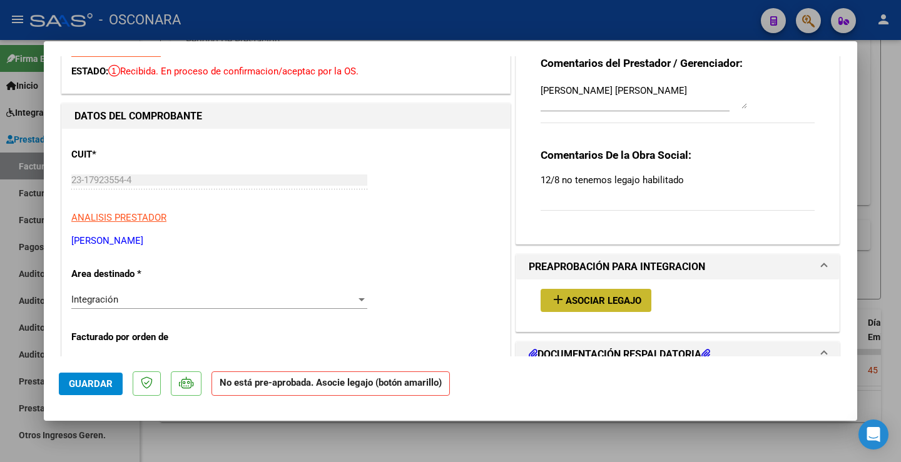
click at [600, 300] on span "Asociar Legajo" at bounding box center [604, 300] width 76 height 11
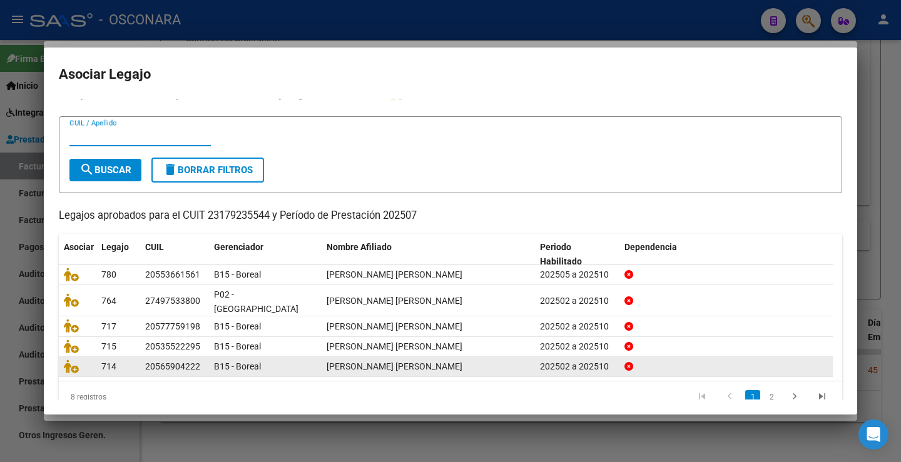
scroll to position [28, 0]
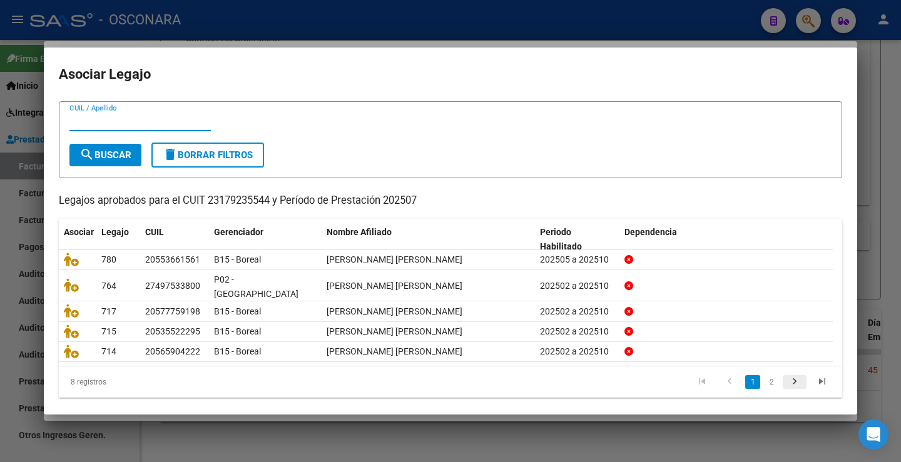
click at [786, 376] on icon "go to next page" at bounding box center [794, 383] width 16 height 15
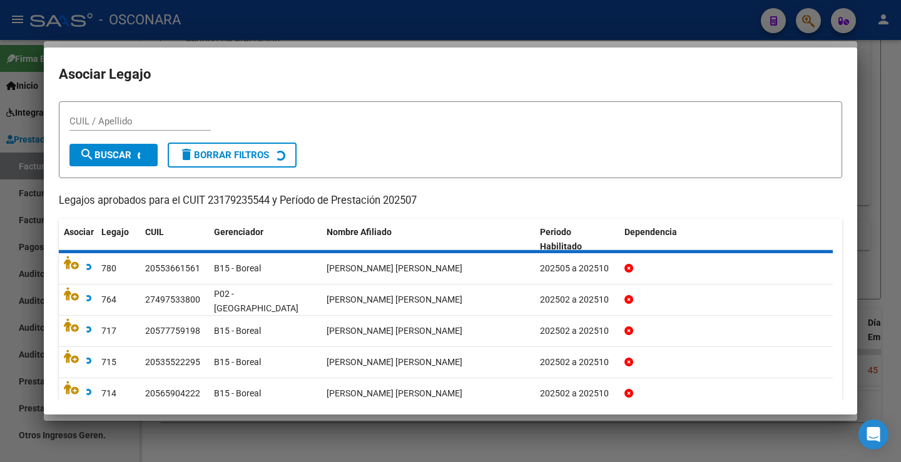
scroll to position [0, 0]
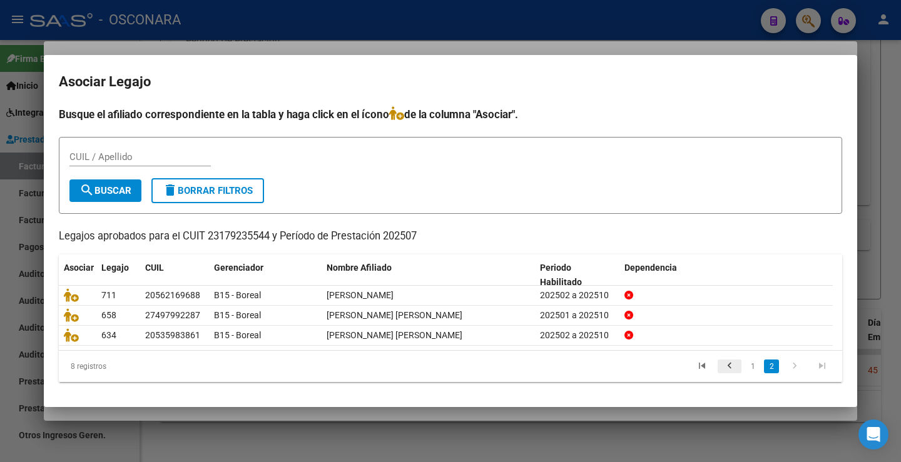
click at [732, 368] on icon "go to previous page" at bounding box center [729, 367] width 16 height 15
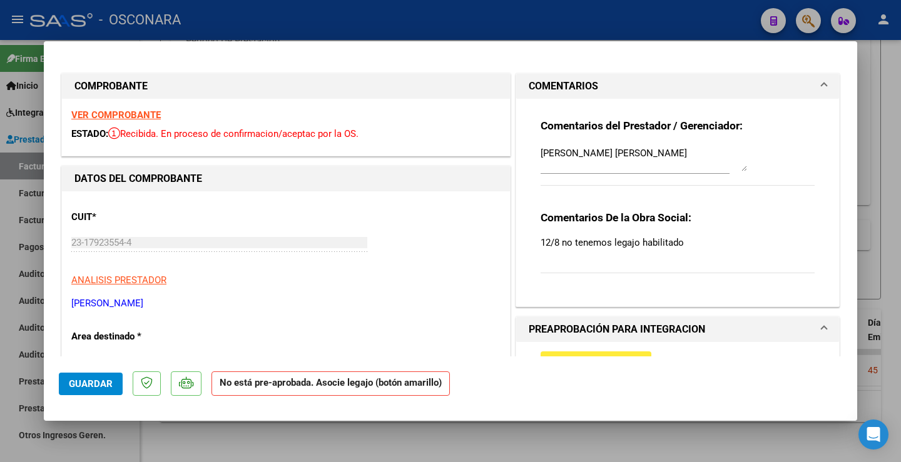
click at [128, 115] on strong "VER COMPROBANTE" at bounding box center [115, 114] width 89 height 11
type input "$ 0,00"
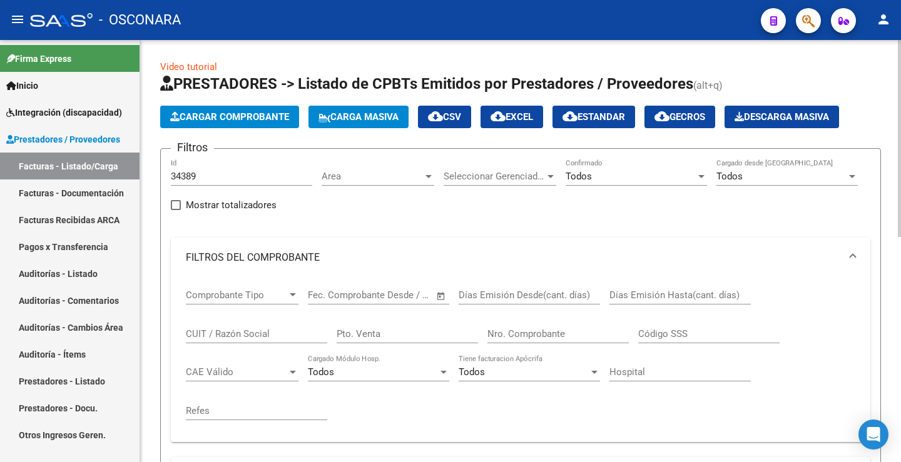
drag, startPoint x: 205, startPoint y: 170, endPoint x: 195, endPoint y: 177, distance: 12.5
drag, startPoint x: 205, startPoint y: 178, endPoint x: 122, endPoint y: 114, distance: 104.4
click at [131, 164] on mat-sidenav-container "Firma Express Inicio Instructivos Contacto OS Integración (discapacidad) Certif…" at bounding box center [450, 251] width 901 height 422
paste input "535"
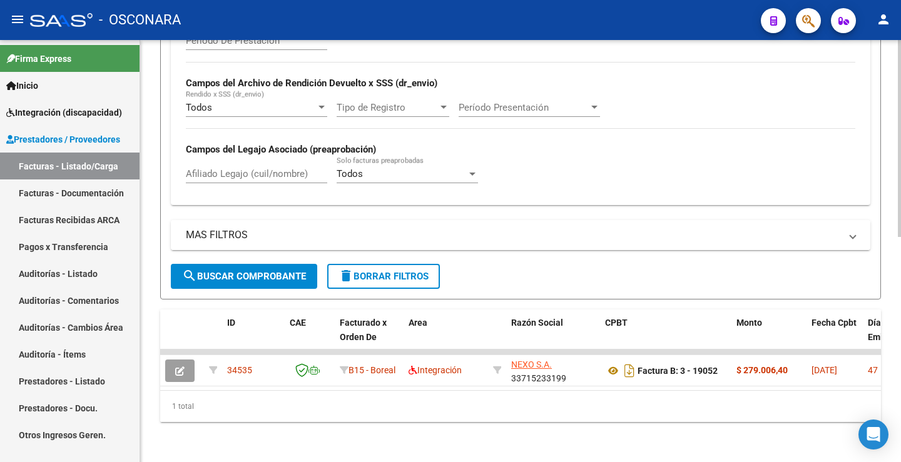
scroll to position [484, 0]
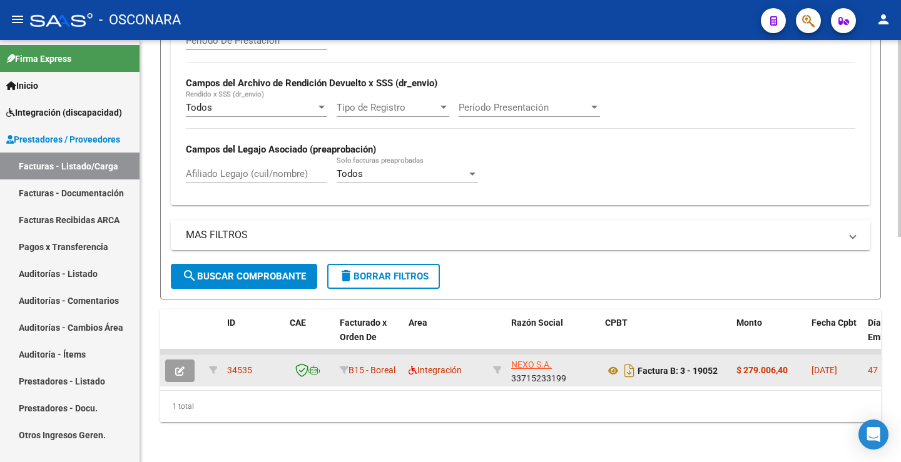
type input "34535"
click at [187, 360] on button "button" at bounding box center [179, 371] width 29 height 23
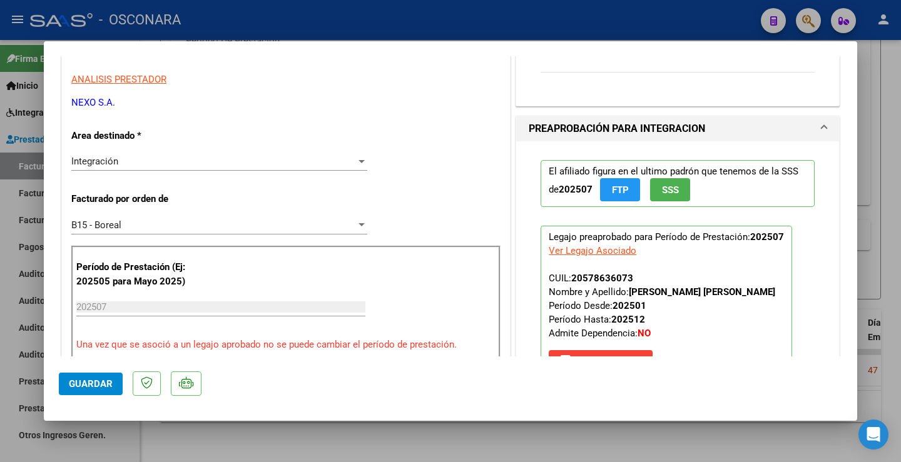
scroll to position [250, 0]
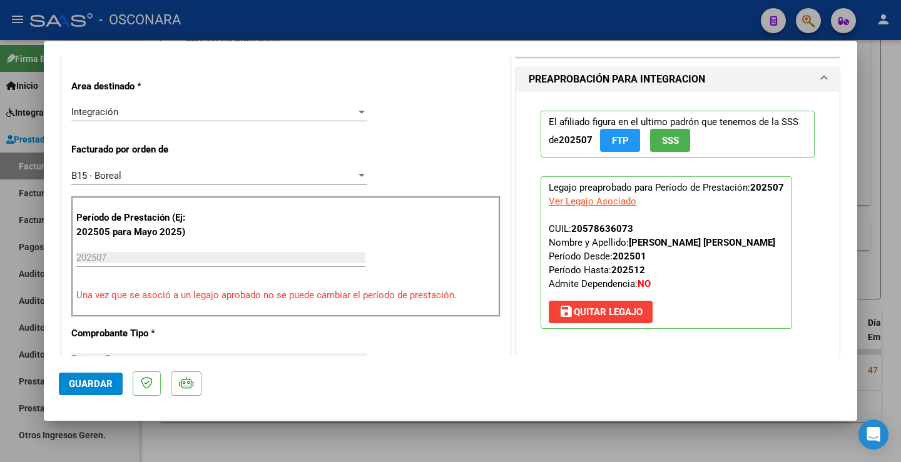
type input "$ 0,00"
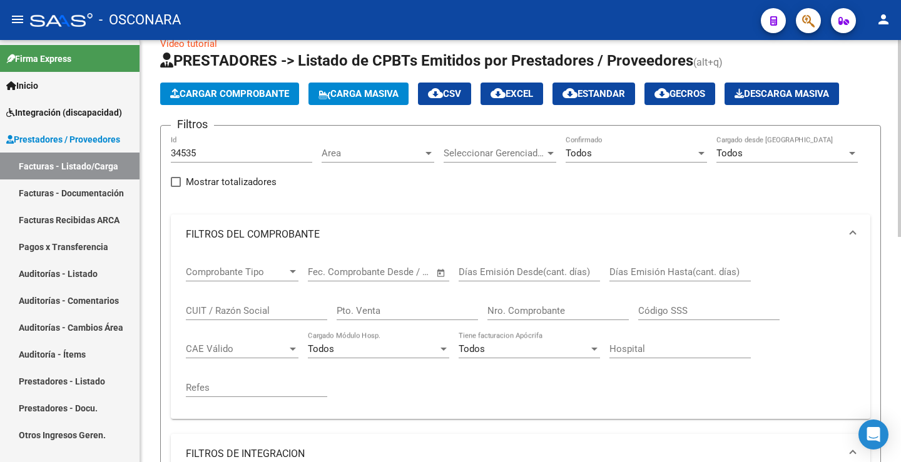
scroll to position [0, 0]
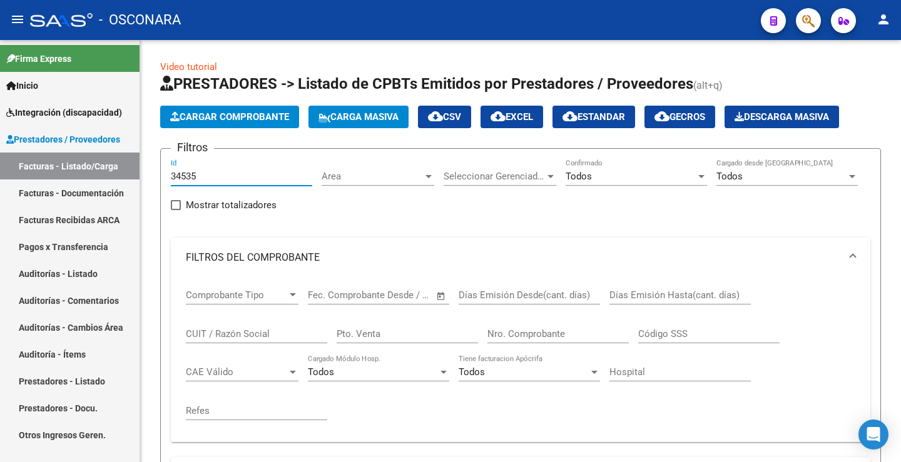
drag, startPoint x: 185, startPoint y: 176, endPoint x: 18, endPoint y: 133, distance: 173.2
click at [18, 150] on mat-sidenav-container "Firma Express Inicio Instructivos Contacto OS Integración (discapacidad) Certif…" at bounding box center [450, 251] width 901 height 422
paste input "8"
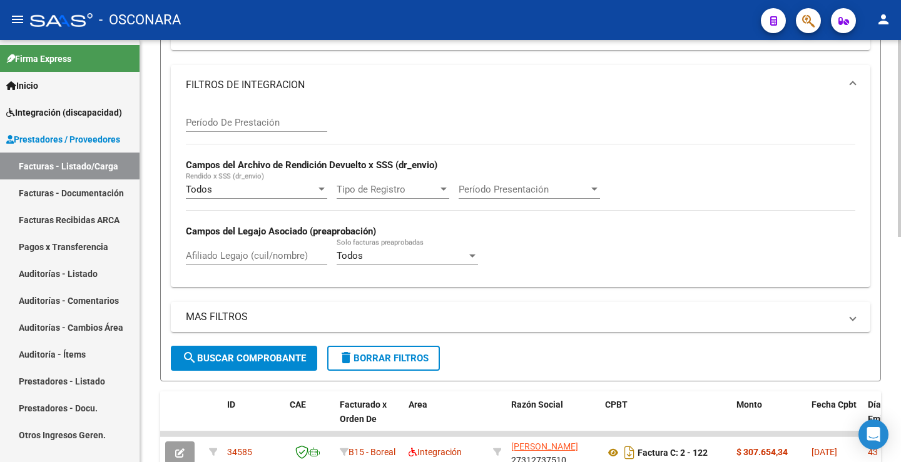
scroll to position [484, 0]
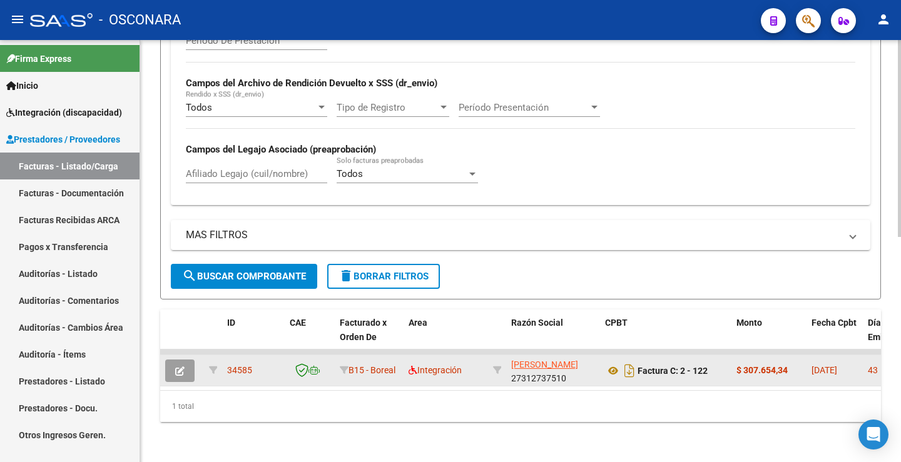
type input "34585"
click at [187, 363] on button "button" at bounding box center [179, 371] width 29 height 23
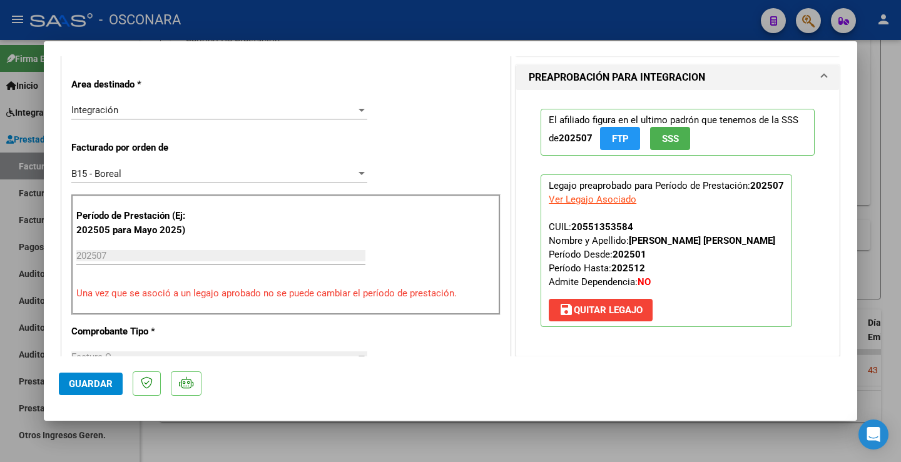
scroll to position [438, 0]
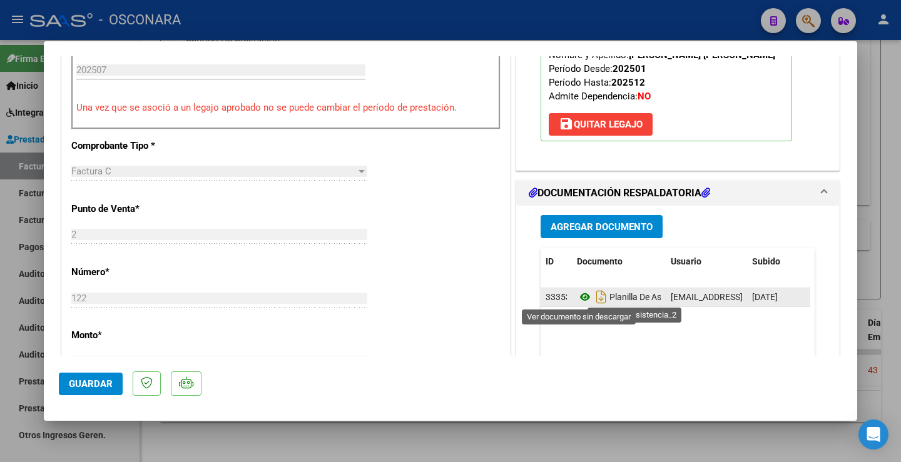
click at [578, 297] on icon at bounding box center [585, 297] width 16 height 15
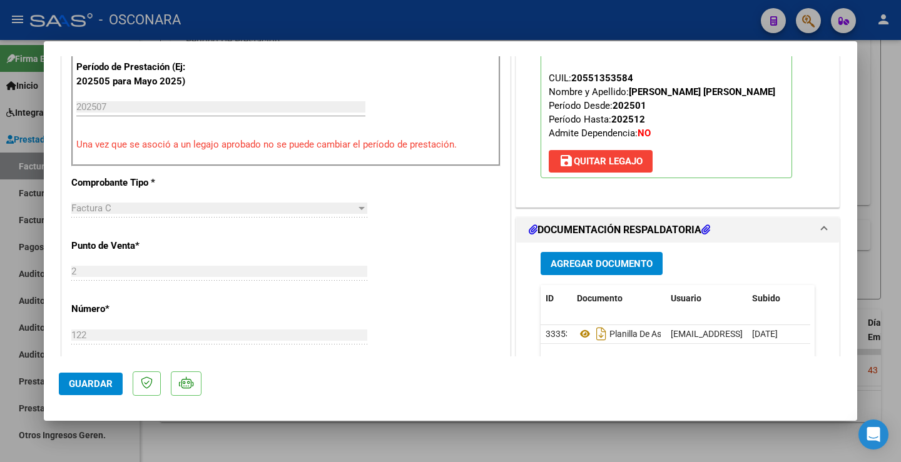
scroll to position [375, 0]
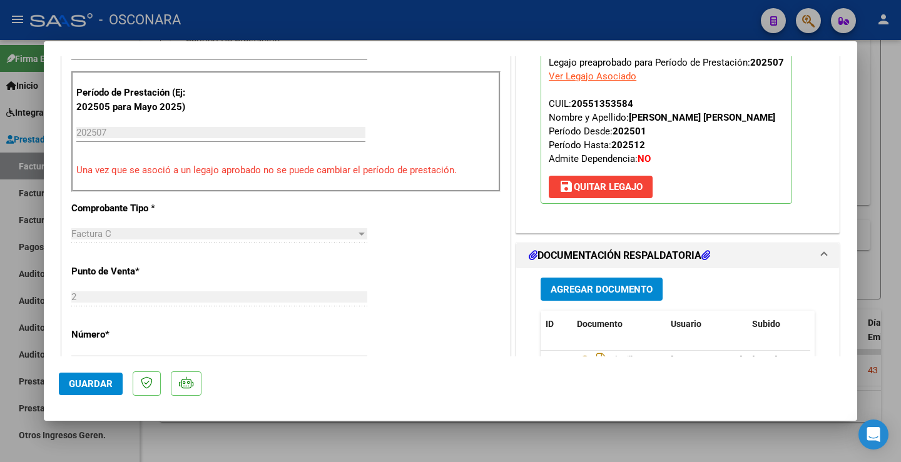
click at [576, 288] on span "Agregar Documento" at bounding box center [602, 289] width 102 height 11
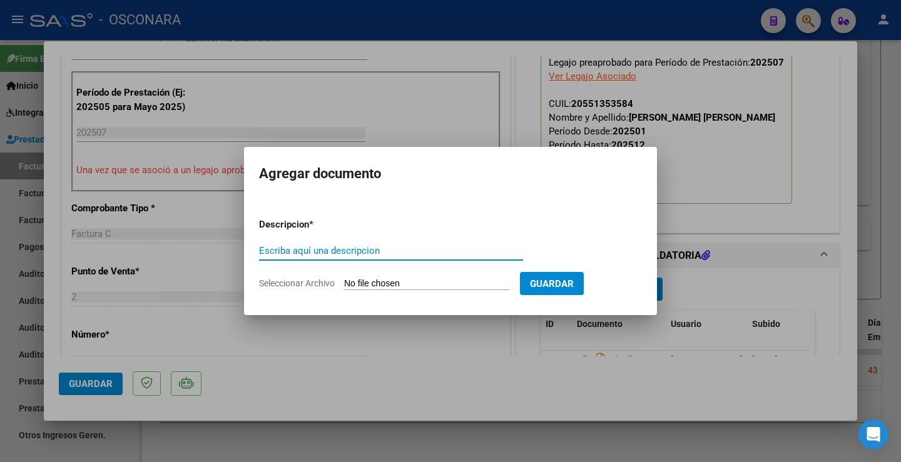
click at [374, 254] on input "Escriba aquí una descripcion" at bounding box center [391, 250] width 264 height 11
type input "PLANILLA CORREGIDA"
click at [384, 278] on input "Seleccionar Archivo" at bounding box center [427, 284] width 166 height 12
type input "C:\fakepath\150032-4-Planilla_de_Asistencia.pdf"
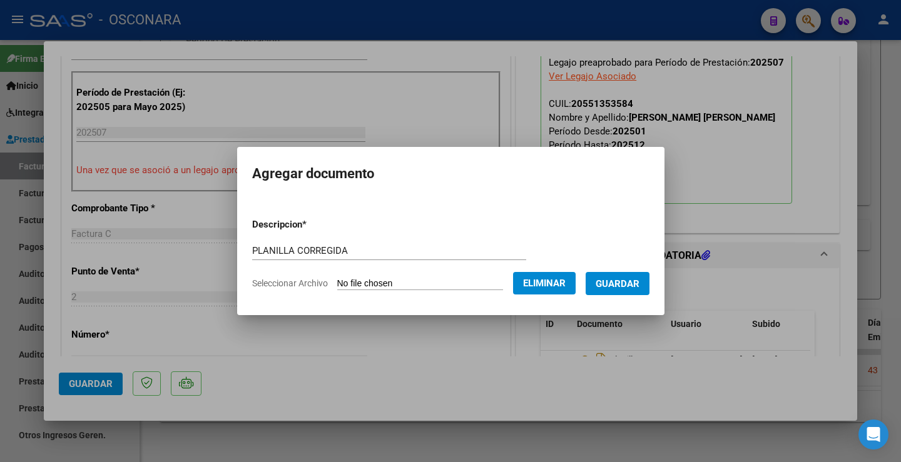
click at [636, 286] on span "Guardar" at bounding box center [618, 283] width 44 height 11
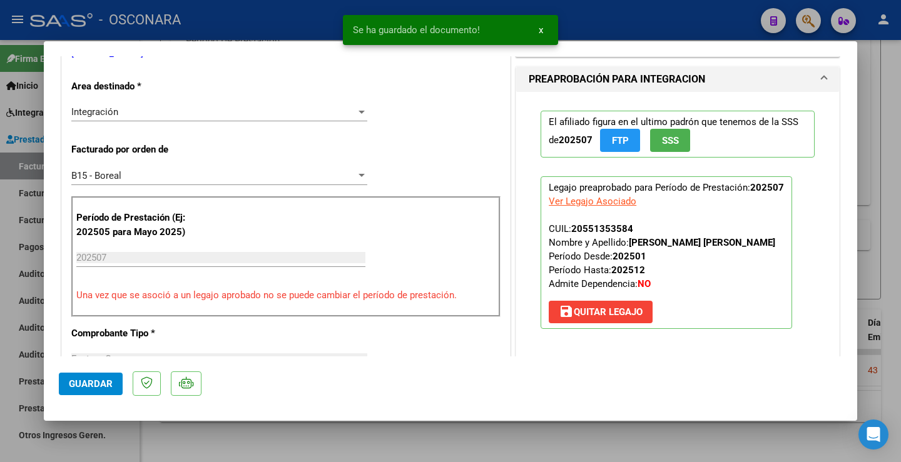
scroll to position [0, 0]
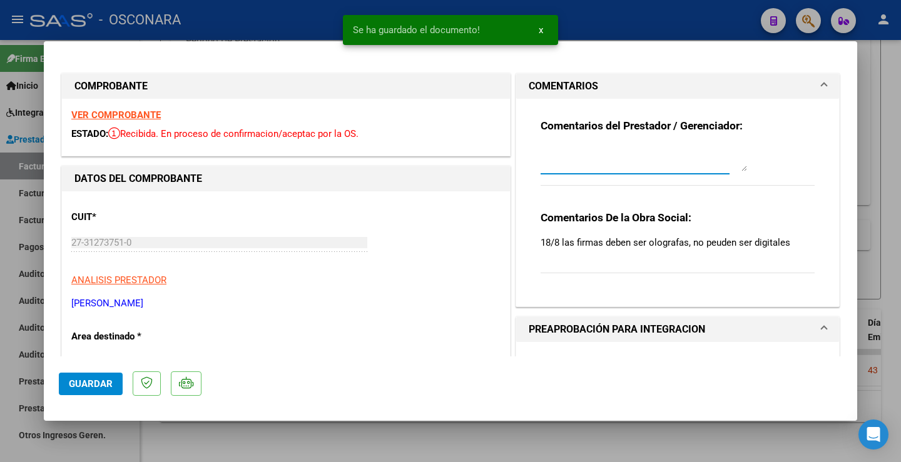
click at [590, 170] on textarea at bounding box center [644, 158] width 206 height 25
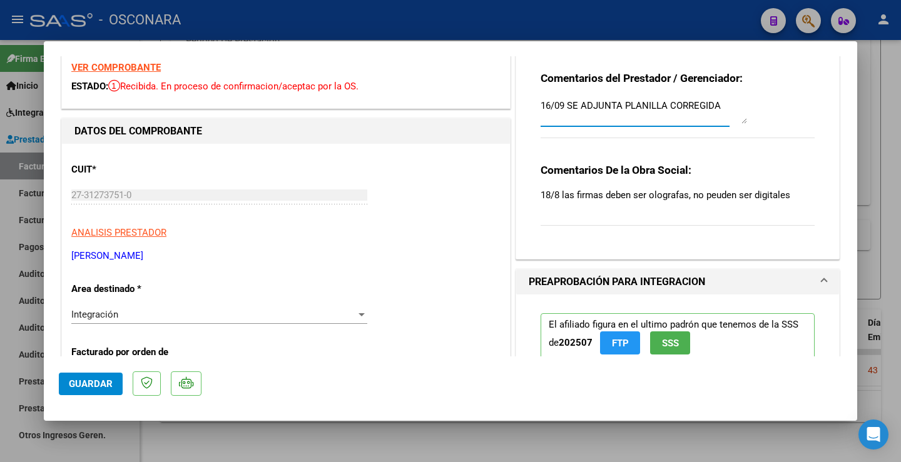
scroll to position [250, 0]
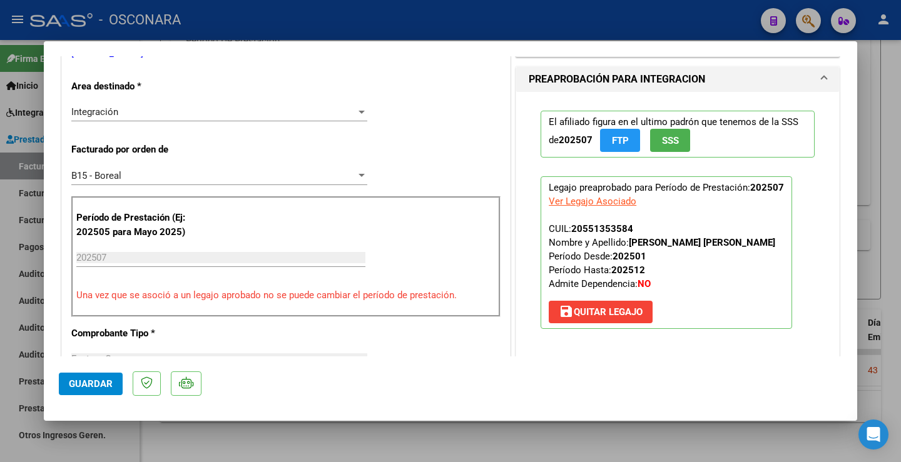
type textarea "16/09 SE ADJUNTA PLANILLA CORREGIDA"
click at [101, 380] on span "Guardar" at bounding box center [91, 384] width 44 height 11
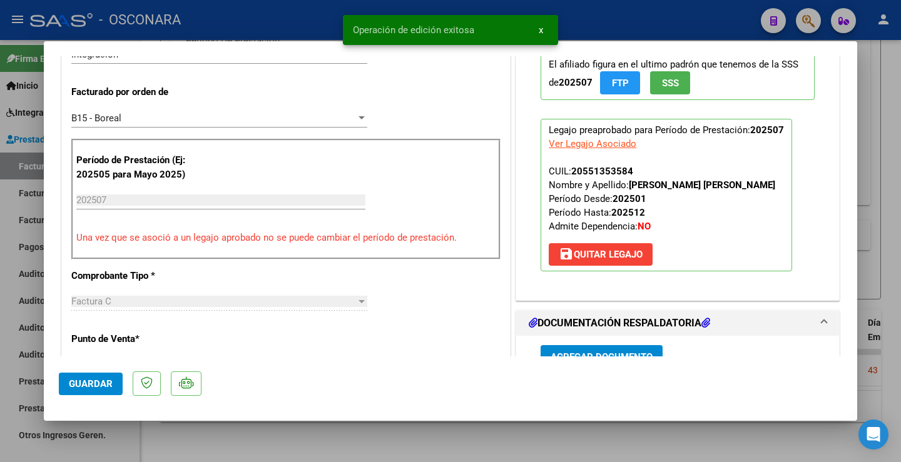
scroll to position [375, 0]
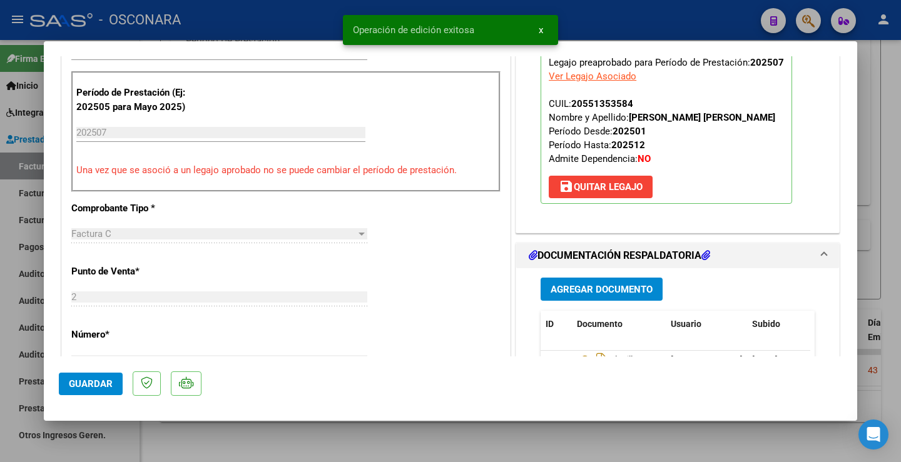
type input "$ 0,00"
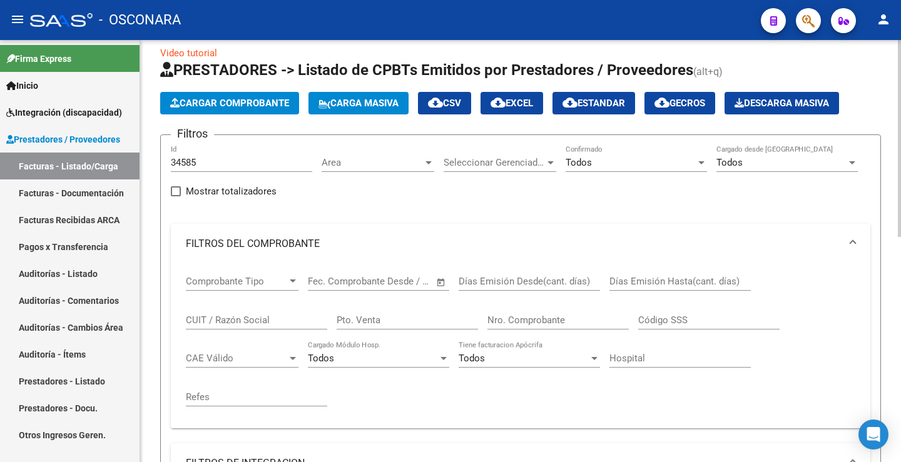
scroll to position [0, 0]
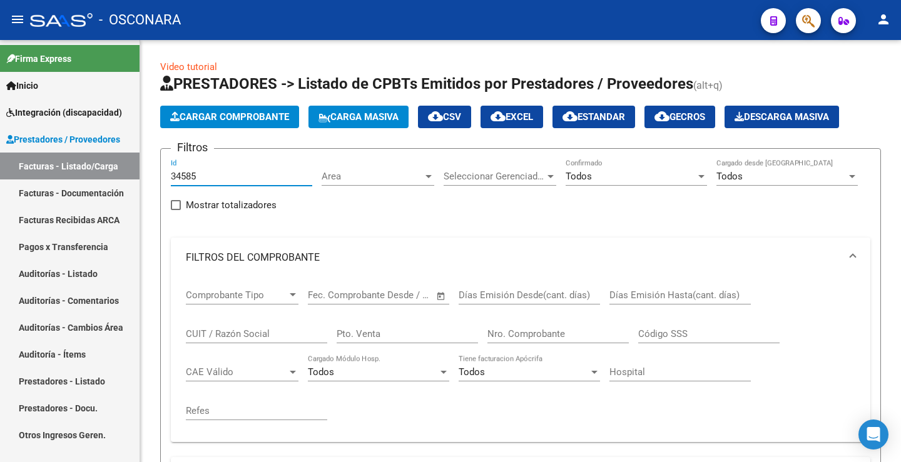
drag, startPoint x: 203, startPoint y: 178, endPoint x: 132, endPoint y: 176, distance: 70.7
click at [133, 176] on mat-sidenav-container "Firma Express Inicio Instructivos Contacto OS Integración (discapacidad) Certif…" at bounding box center [450, 251] width 901 height 422
paste input "90"
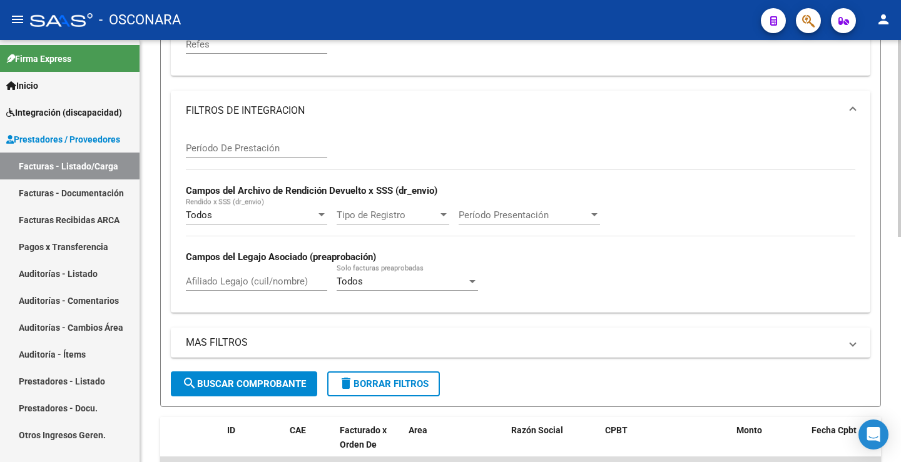
scroll to position [484, 0]
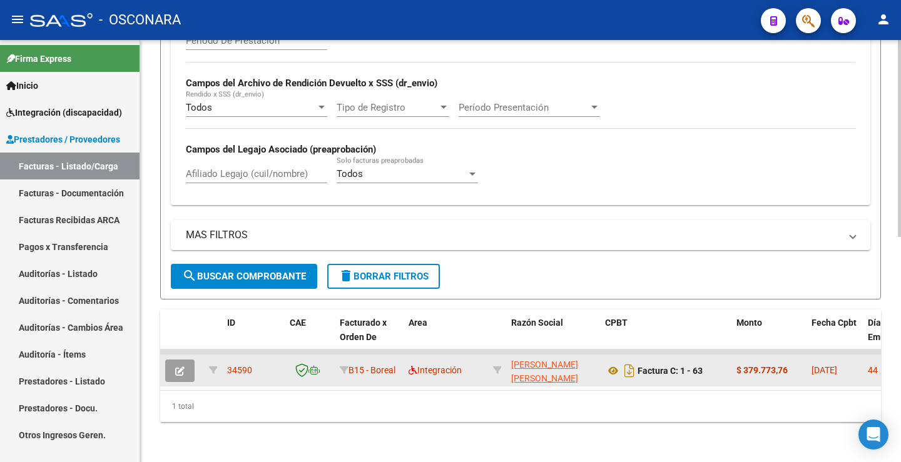
type input "34590"
click at [177, 367] on icon "button" at bounding box center [179, 371] width 9 height 9
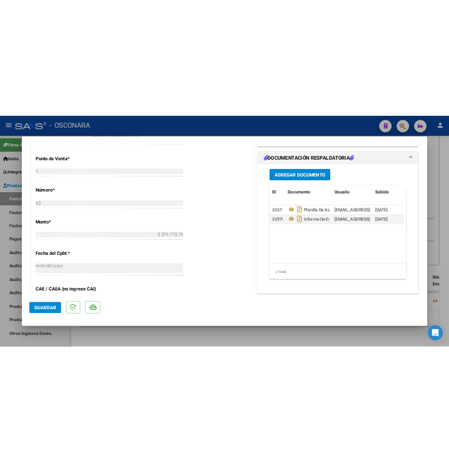
scroll to position [563, 0]
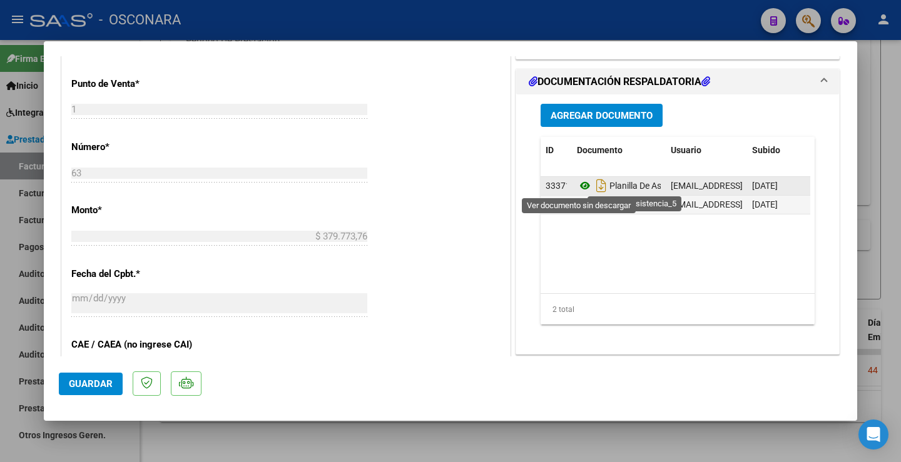
click at [581, 186] on icon at bounding box center [585, 185] width 16 height 15
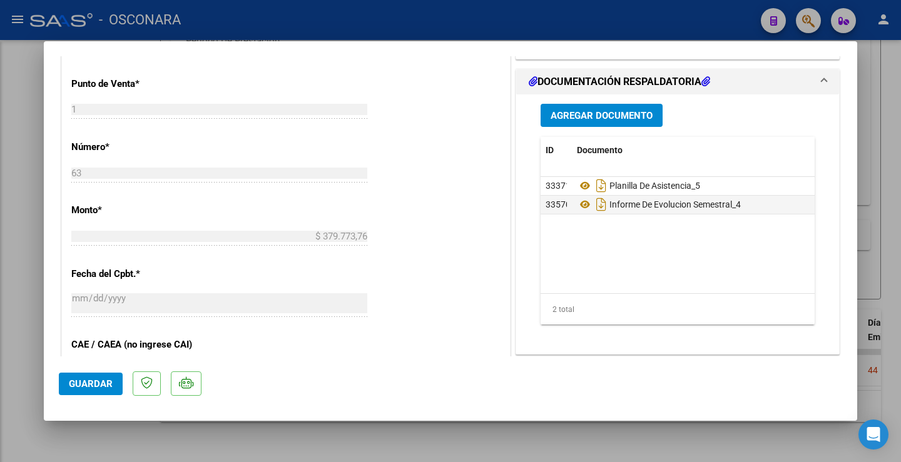
scroll to position [484, 0]
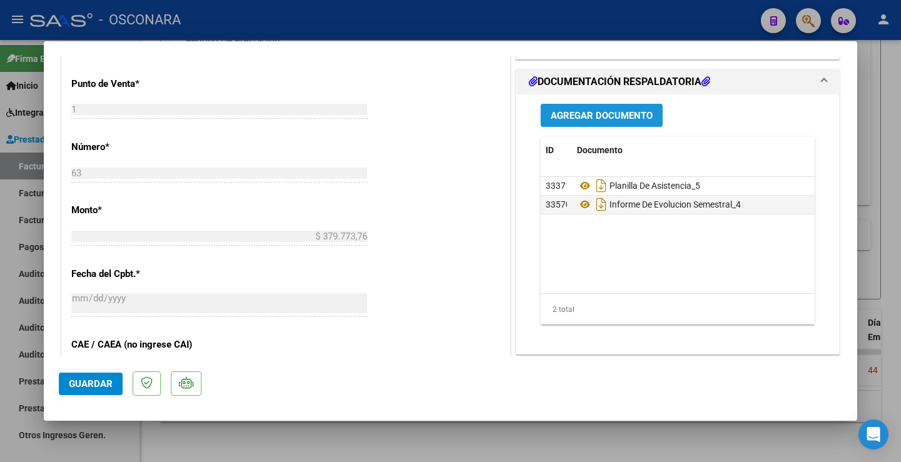
click at [613, 113] on span "Agregar Documento" at bounding box center [602, 115] width 102 height 11
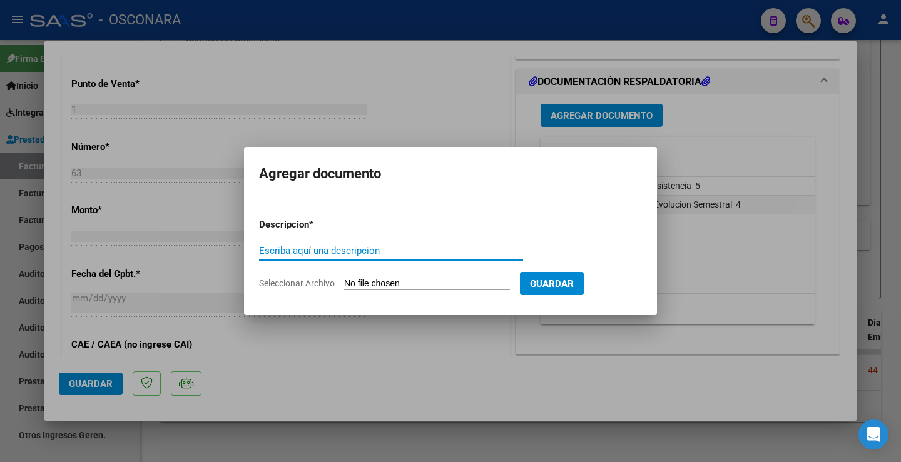
click at [390, 247] on input "Escriba aquí una descripcion" at bounding box center [391, 250] width 264 height 11
type input "PLANILLA CORREGIDA"
click at [404, 280] on input "Seleccionar Archivo" at bounding box center [427, 284] width 166 height 12
type input "C:\fakepath\149446-6-Nota_de_credito.pdf"
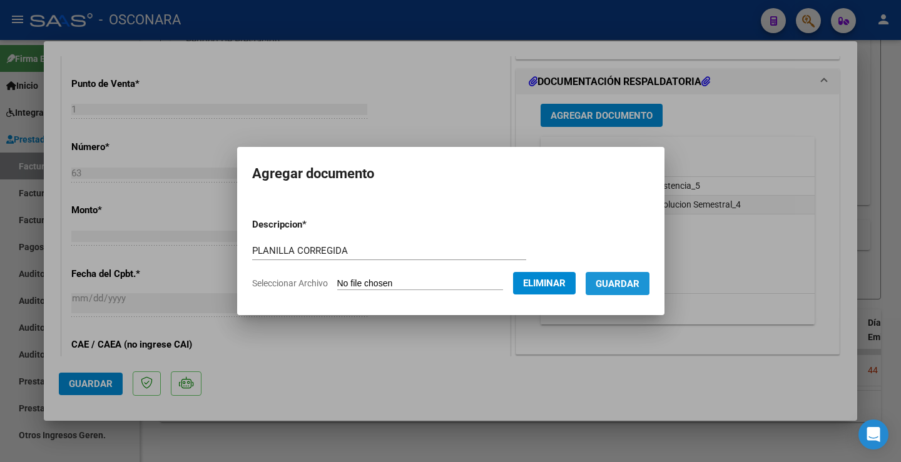
click at [625, 281] on span "Guardar" at bounding box center [618, 283] width 44 height 11
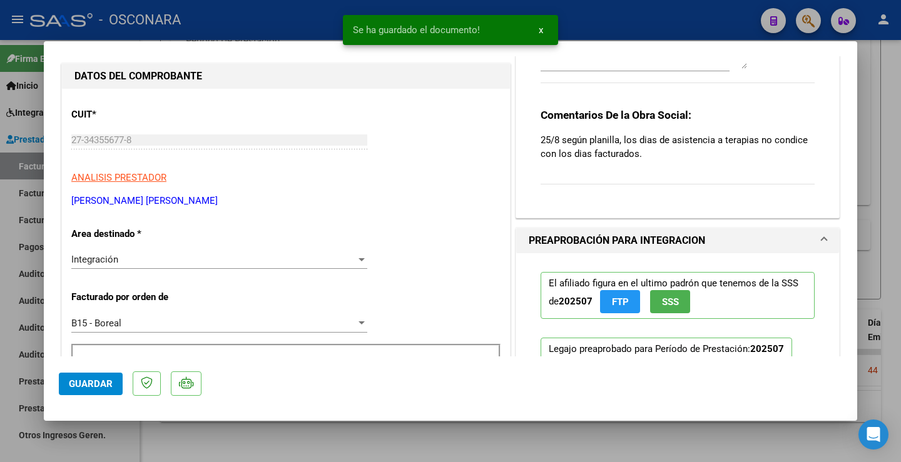
scroll to position [0, 0]
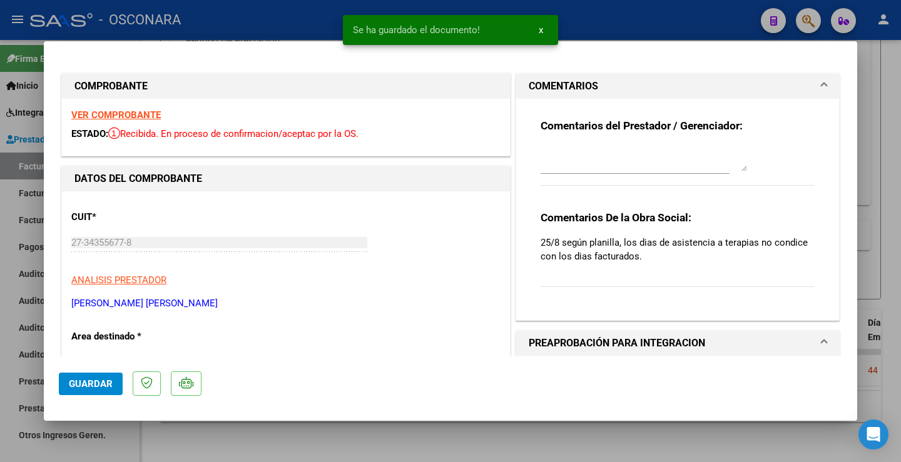
click at [571, 161] on textarea at bounding box center [644, 158] width 206 height 25
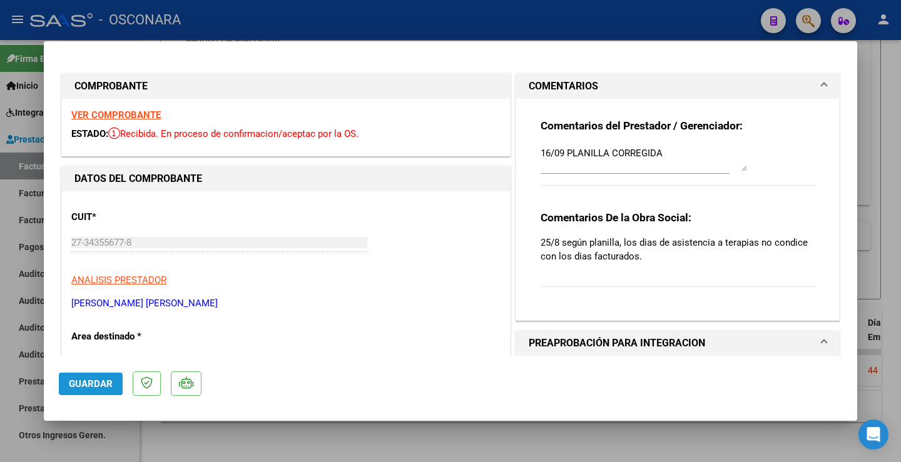
click at [98, 383] on span "Guardar" at bounding box center [91, 384] width 44 height 11
click at [560, 152] on textarea "16/09 PLANILLA CORREGIDA" at bounding box center [644, 158] width 206 height 25
click at [562, 151] on textarea "16/09 PLANILLA CORREGIDA" at bounding box center [644, 158] width 206 height 25
type textarea "16/09 SE ADJUNTA PLANILLA CORREGIDA"
click at [81, 379] on span "Guardar" at bounding box center [91, 384] width 44 height 11
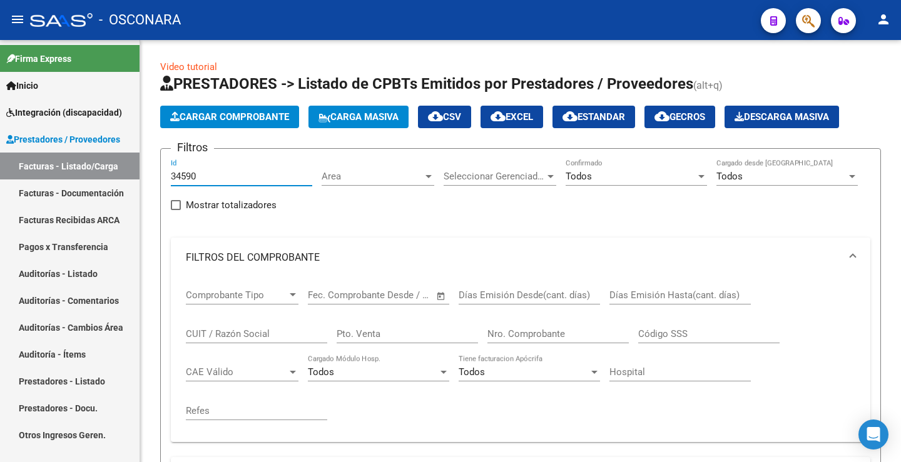
drag, startPoint x: 165, startPoint y: 180, endPoint x: 130, endPoint y: 180, distance: 35.0
click at [130, 180] on mat-sidenav-container "Firma Express Inicio Instructivos Contacto OS Integración (discapacidad) Certif…" at bounding box center [450, 251] width 901 height 422
click at [233, 326] on div "CUIT / Razón Social" at bounding box center [256, 330] width 141 height 27
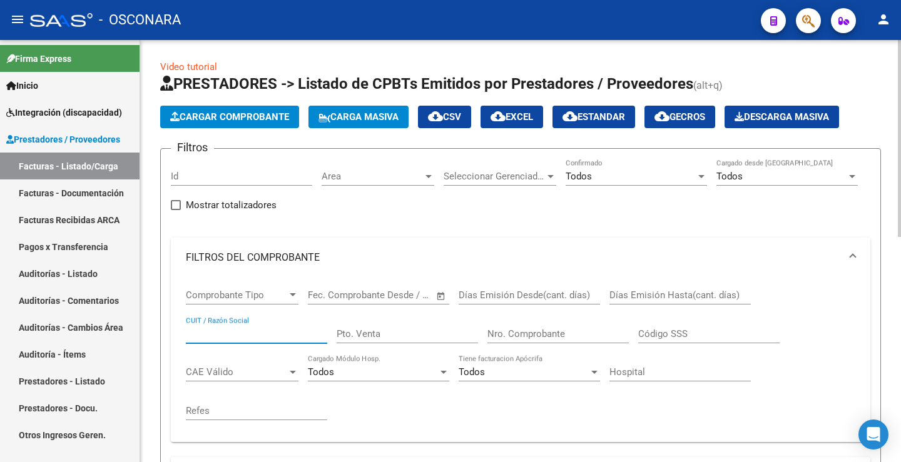
click at [511, 332] on input "Nro. Comprobante" at bounding box center [557, 333] width 141 height 11
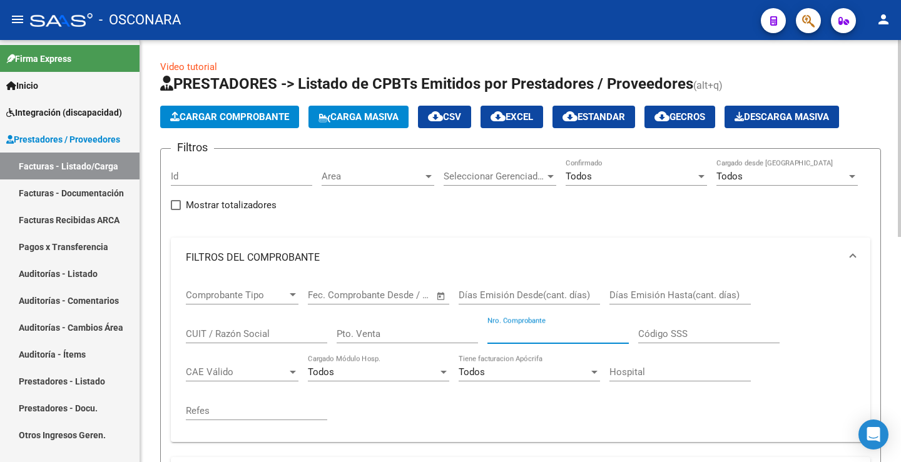
paste input "837"
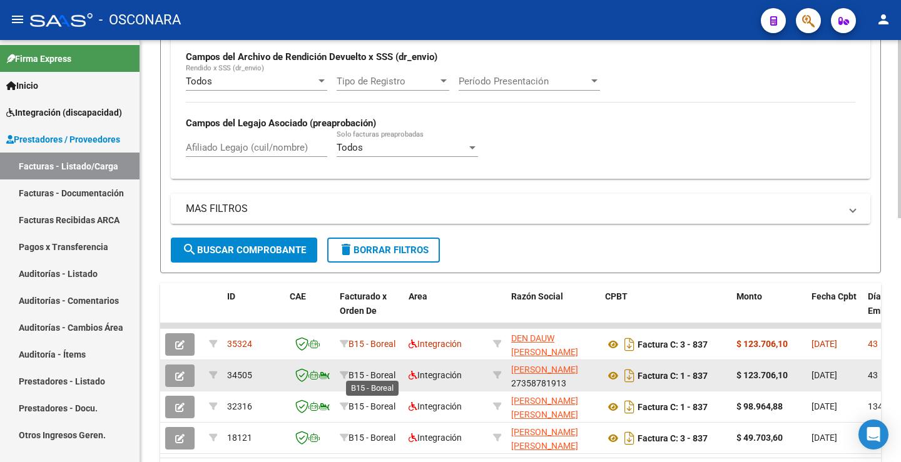
scroll to position [578, 0]
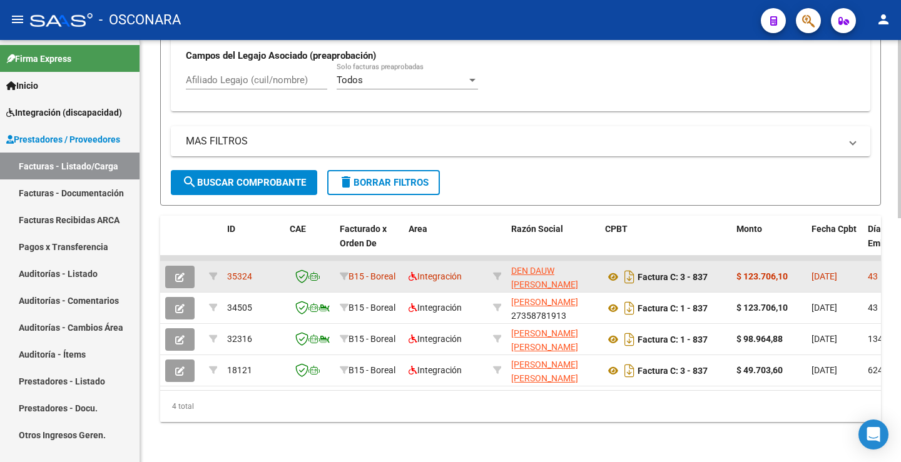
type input "837"
click at [179, 266] on button "button" at bounding box center [179, 277] width 29 height 23
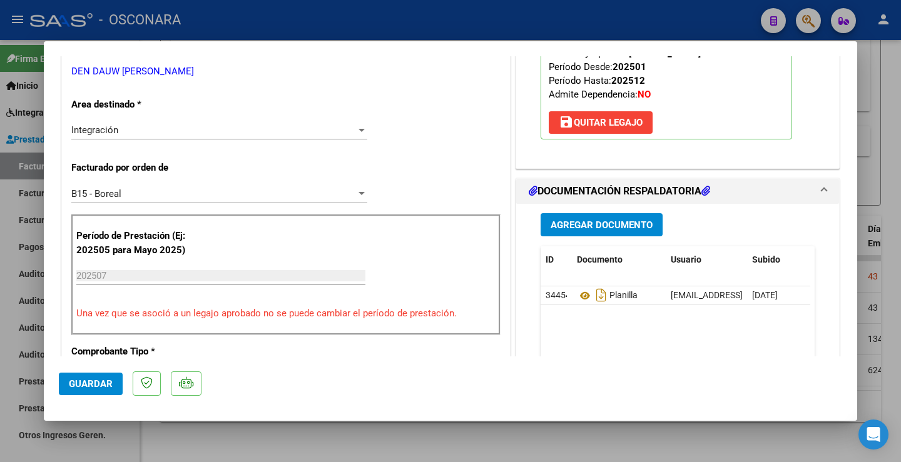
scroll to position [313, 0]
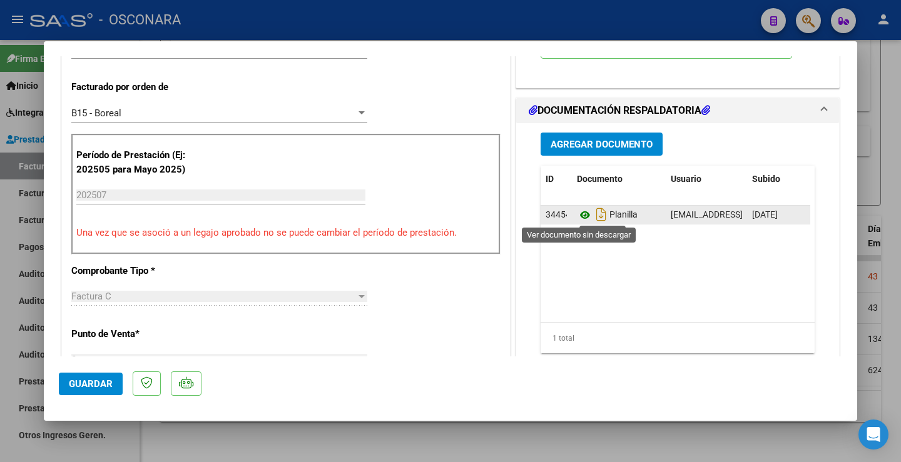
click at [579, 215] on icon at bounding box center [585, 215] width 16 height 15
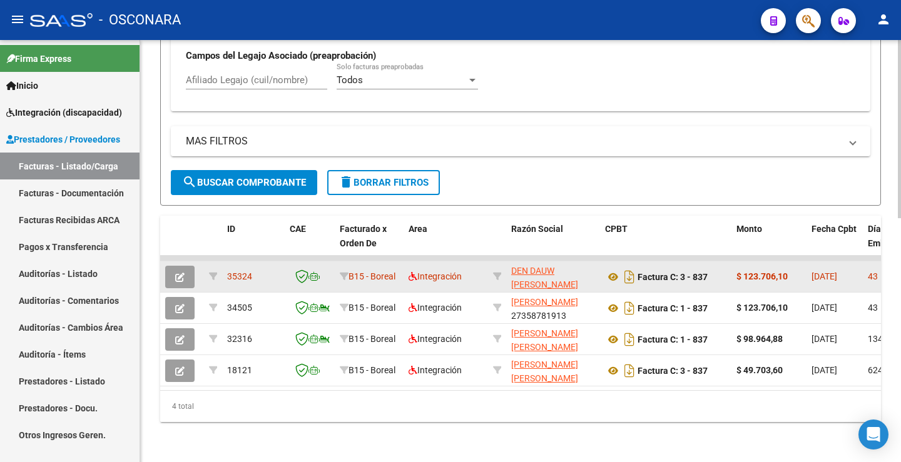
click at [186, 270] on button "button" at bounding box center [179, 277] width 29 height 23
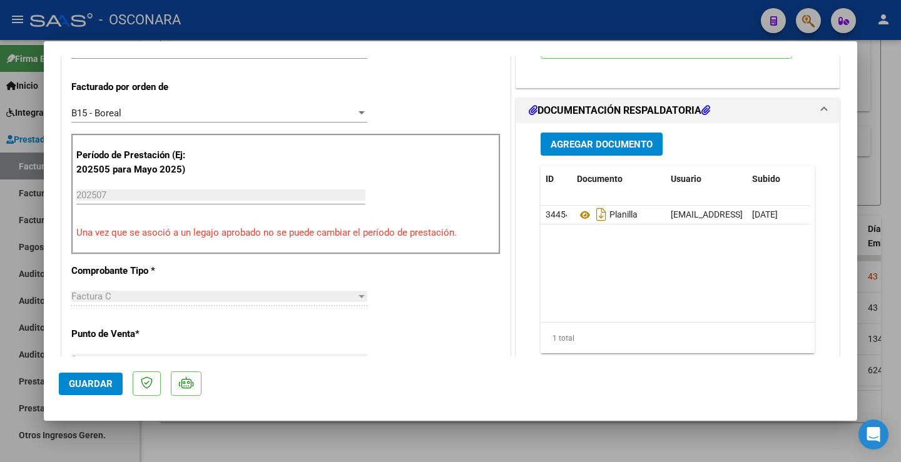
type input "$ 0,00"
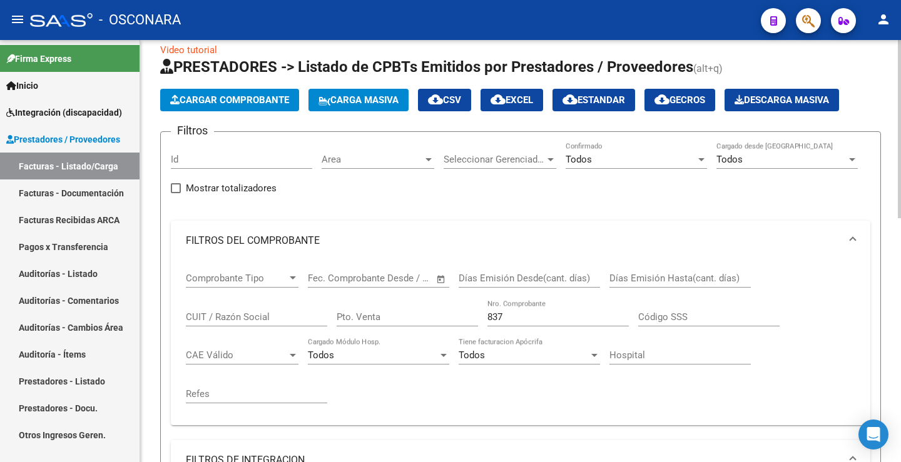
scroll to position [14, 0]
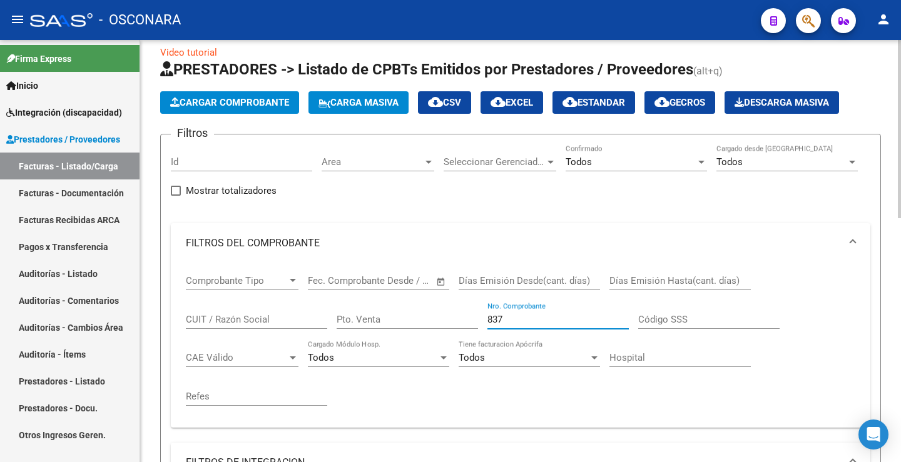
drag, startPoint x: 512, startPoint y: 322, endPoint x: 447, endPoint y: 319, distance: 65.1
click at [447, 319] on div "Comprobante Tipo Comprobante Tipo Fecha inicio – Fecha fin Fec. Comprobante Des…" at bounding box center [520, 340] width 669 height 155
paste input "725"
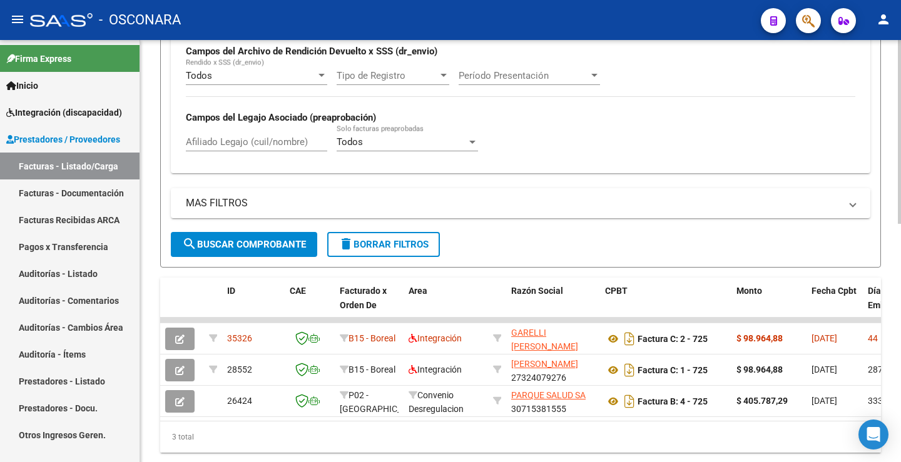
scroll to position [515, 0]
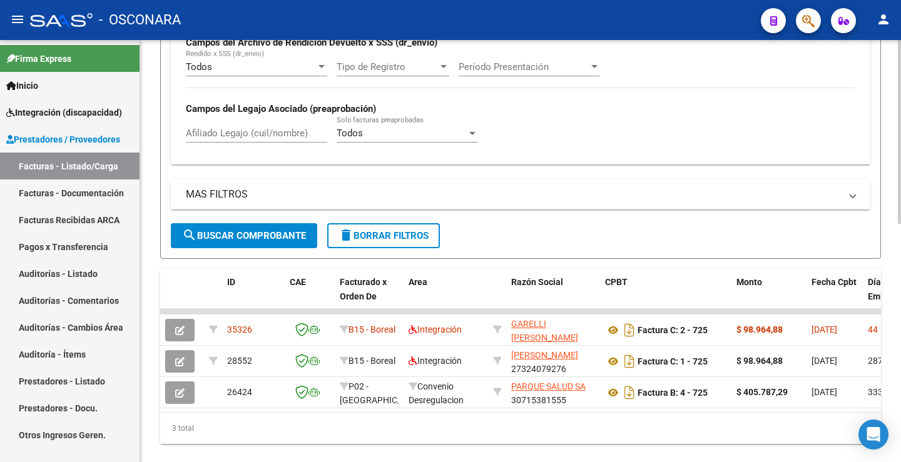
click at [281, 229] on button "search Buscar Comprobante" at bounding box center [244, 235] width 146 height 25
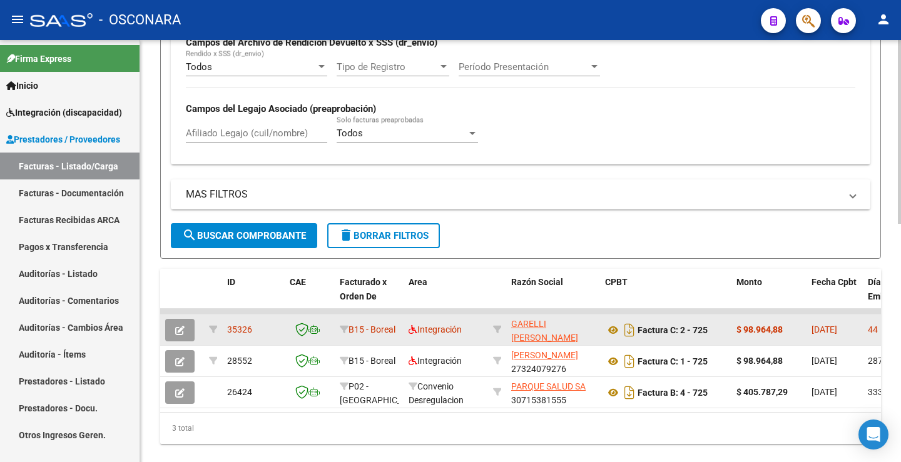
click at [186, 332] on button "button" at bounding box center [179, 330] width 29 height 23
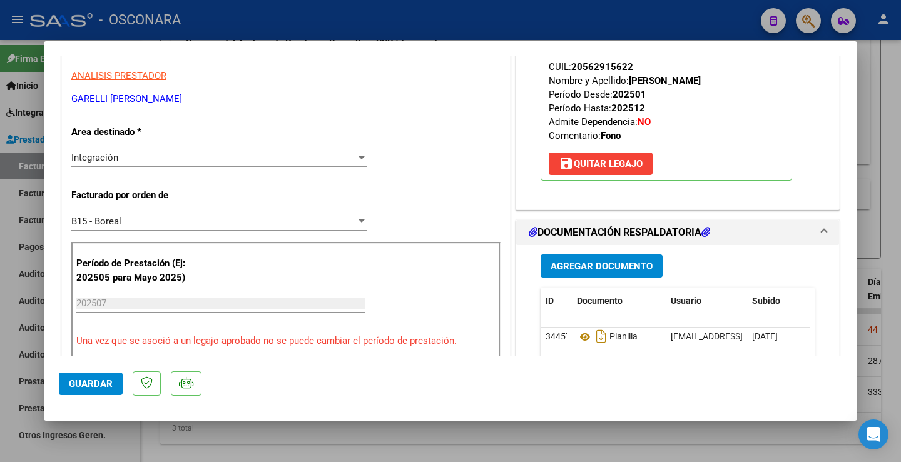
scroll to position [0, 0]
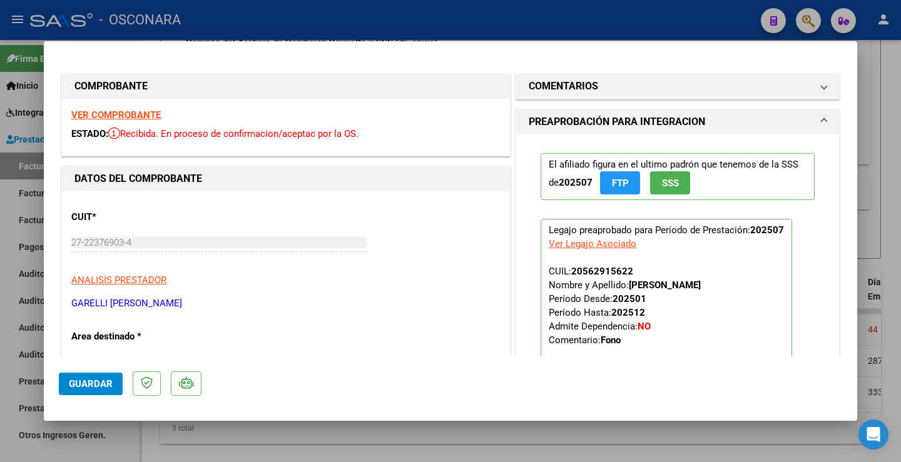
click at [150, 115] on strong "VER COMPROBANTE" at bounding box center [115, 114] width 89 height 11
click at [141, 116] on strong "VER COMPROBANTE" at bounding box center [115, 114] width 89 height 11
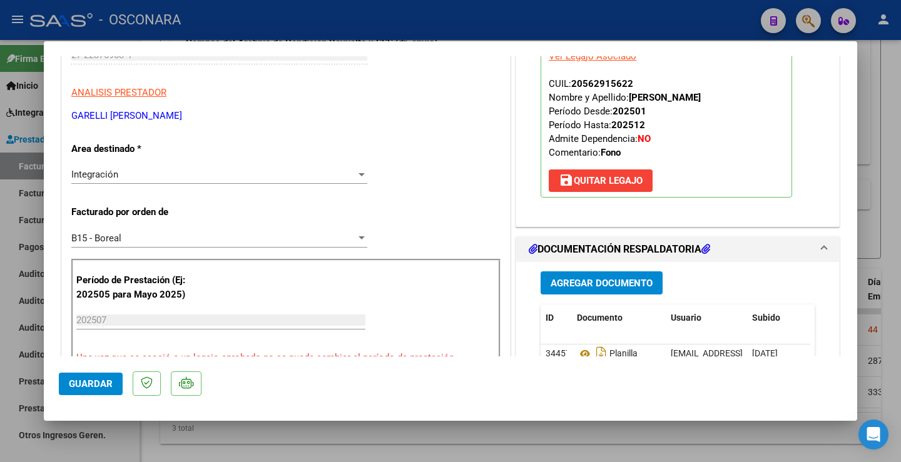
scroll to position [250, 0]
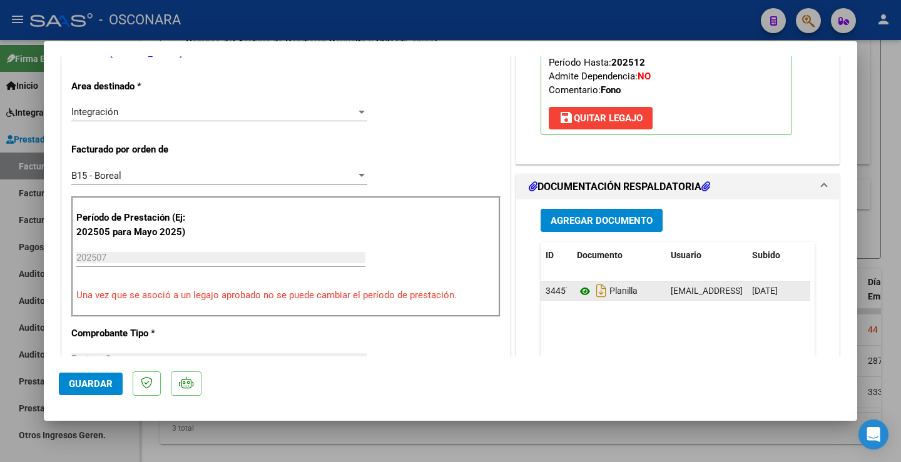
click at [578, 291] on icon at bounding box center [585, 291] width 16 height 15
click at [581, 292] on icon at bounding box center [585, 291] width 16 height 15
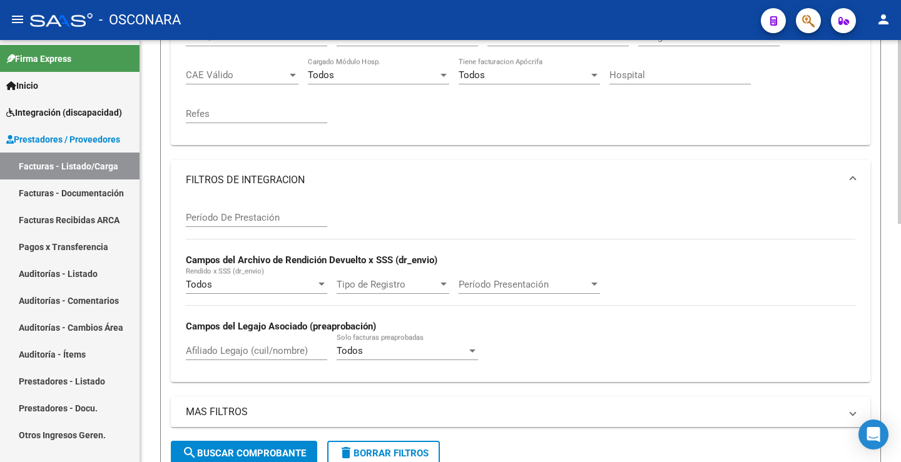
scroll to position [265, 0]
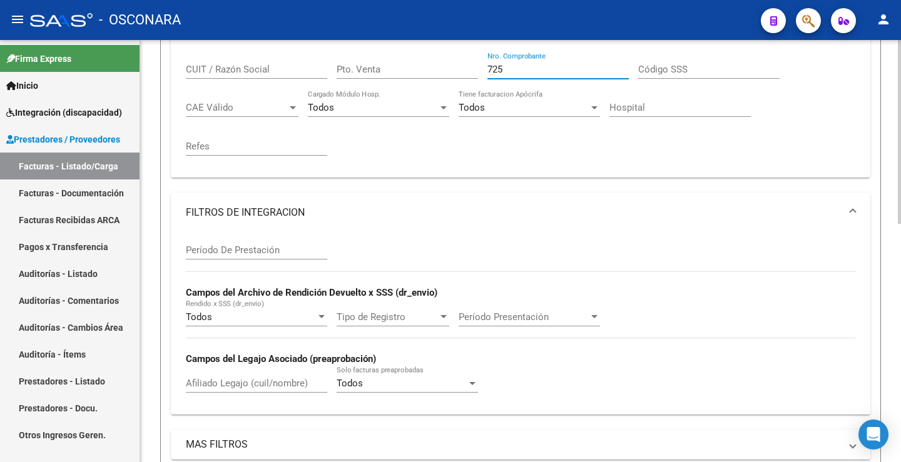
drag, startPoint x: 511, startPoint y: 69, endPoint x: 452, endPoint y: 65, distance: 59.0
click at [452, 65] on div "Comprobante Tipo Comprobante Tipo Fecha inicio – Fecha fin Fec. Comprobante Des…" at bounding box center [520, 90] width 669 height 155
paste input "370"
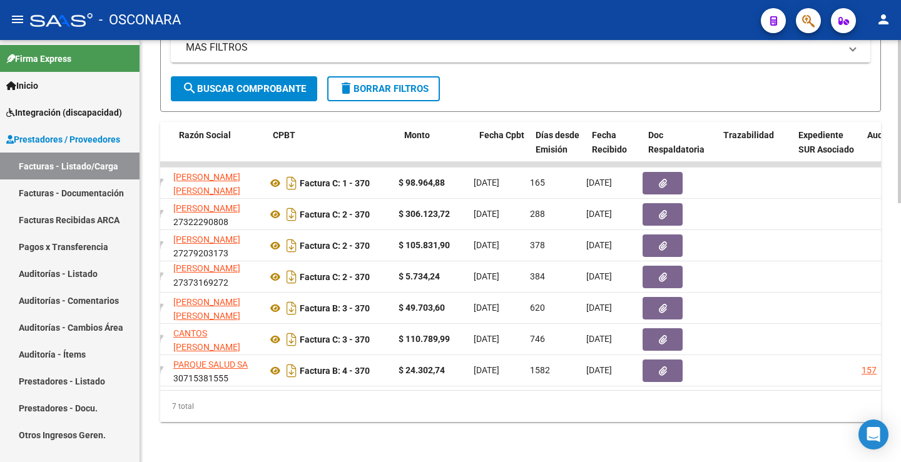
scroll to position [0, 0]
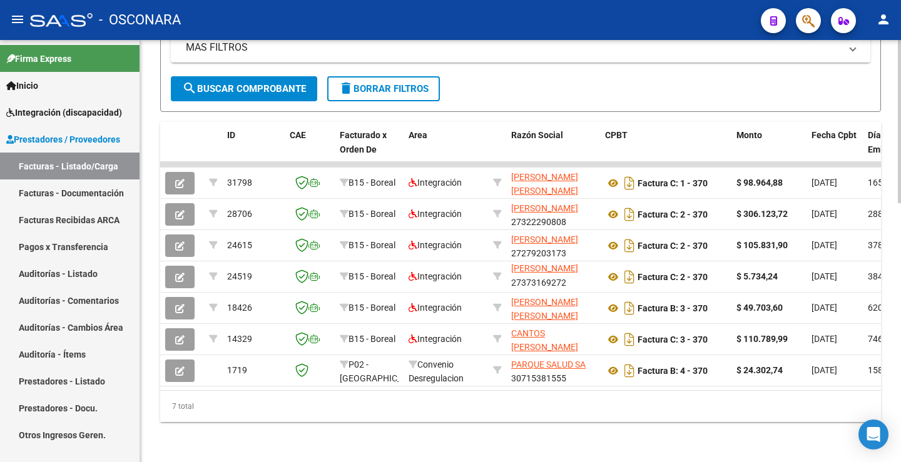
type input "370"
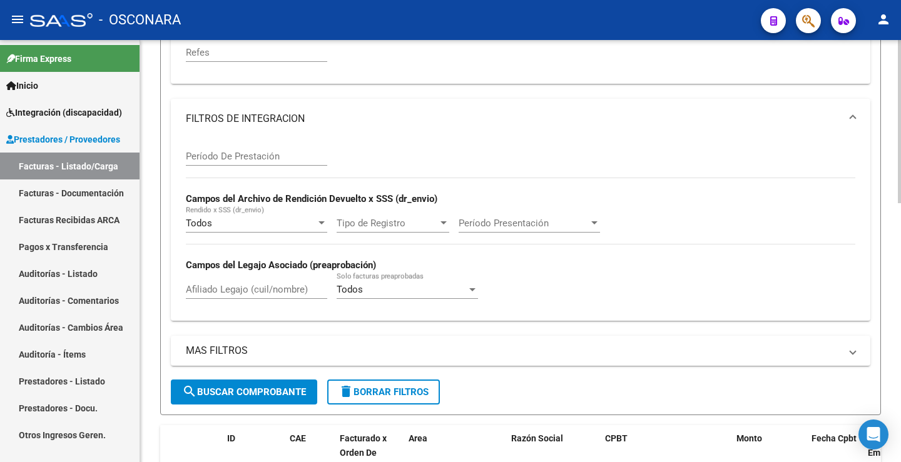
scroll to position [46, 0]
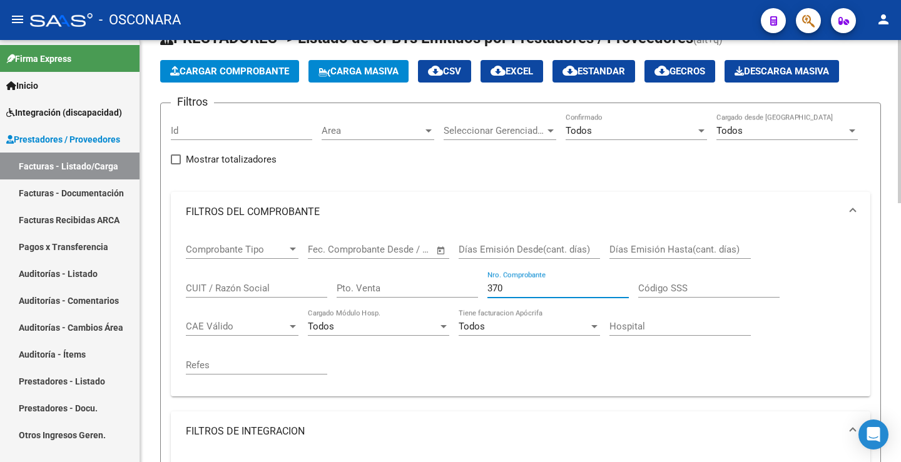
click at [236, 72] on span "Cargar Comprobante" at bounding box center [229, 71] width 119 height 11
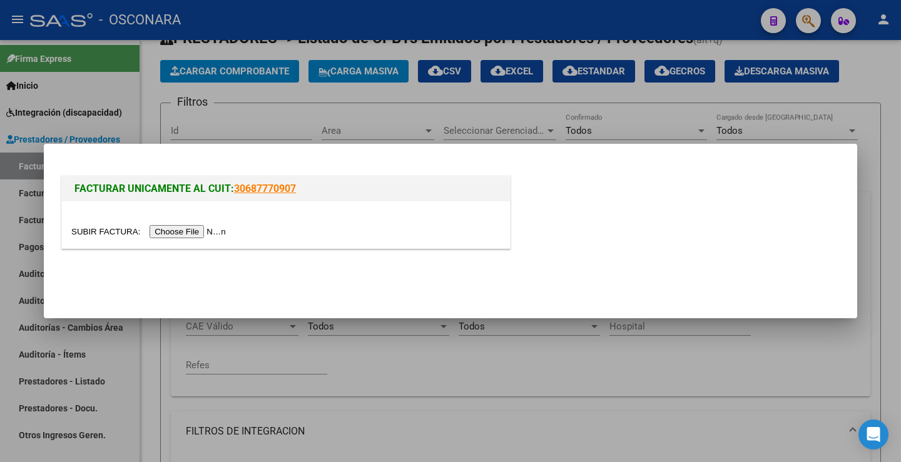
click at [220, 237] on input "file" at bounding box center [150, 231] width 158 height 13
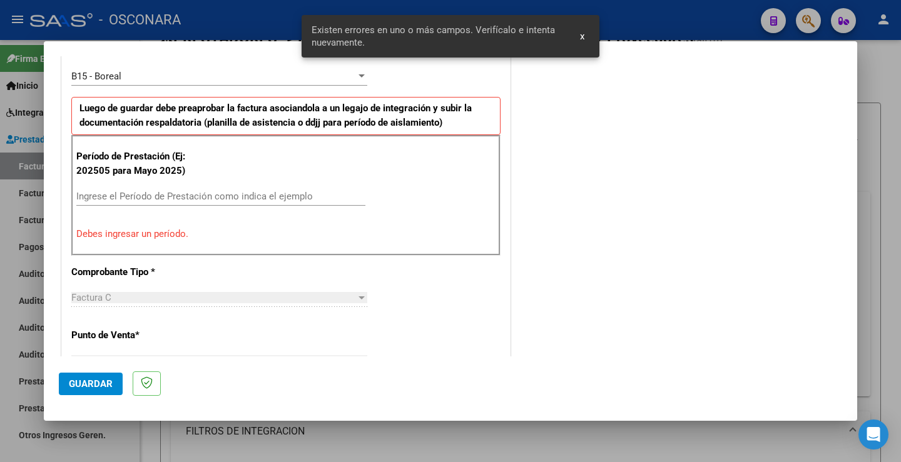
scroll to position [349, 0]
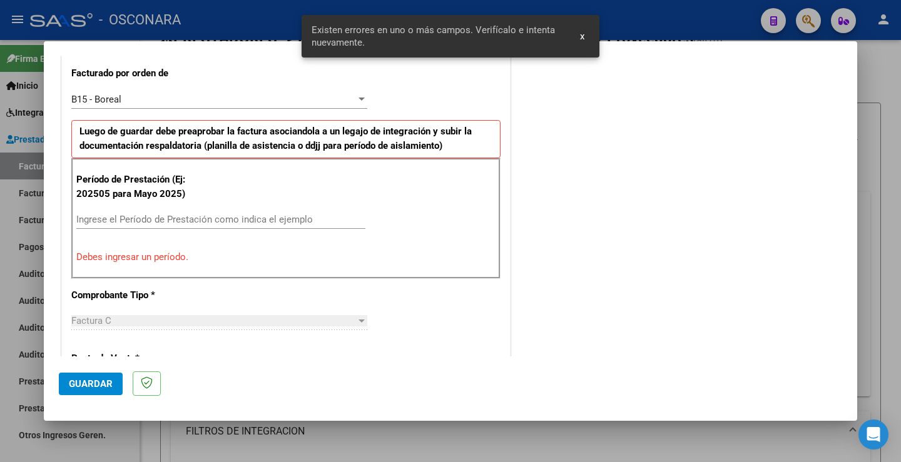
click at [138, 218] on input "Ingrese el Período de Prestación como indica el ejemplo" at bounding box center [220, 219] width 289 height 11
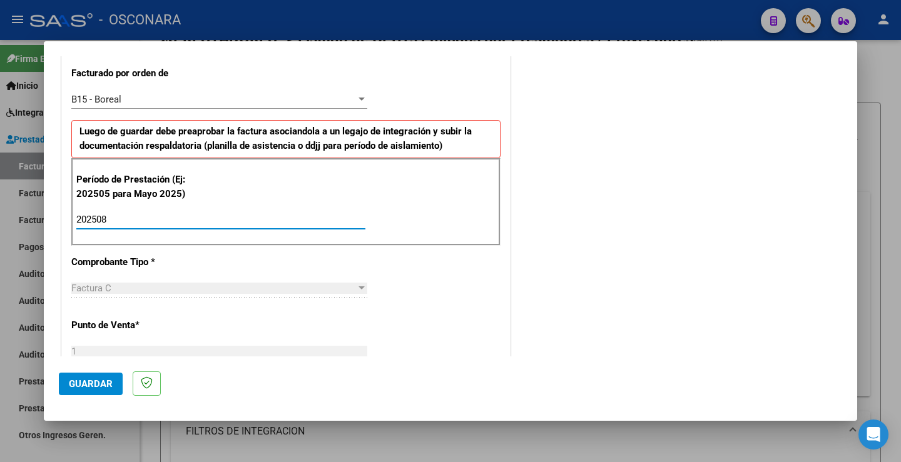
type input "202508"
click at [98, 377] on button "Guardar" at bounding box center [91, 384] width 64 height 23
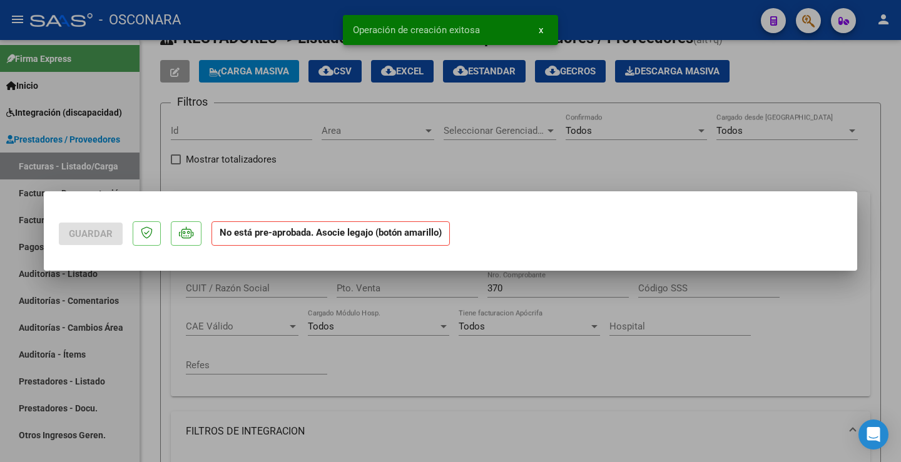
scroll to position [0, 0]
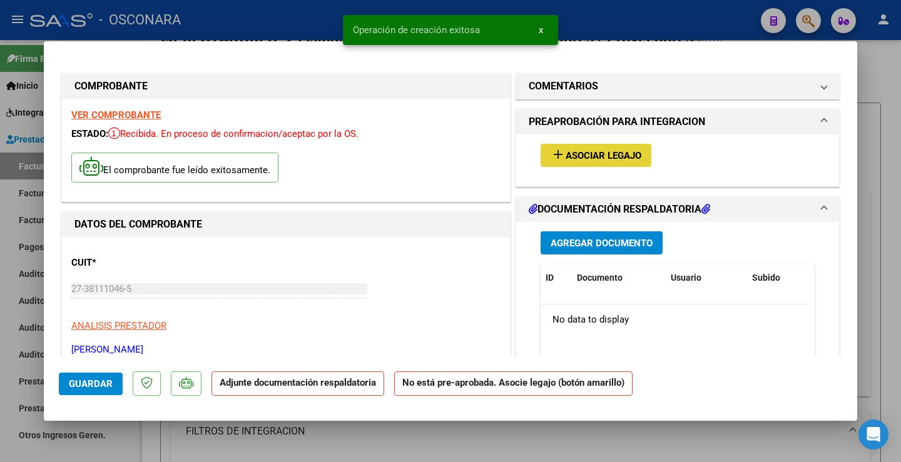
click at [619, 145] on button "add Asociar Legajo" at bounding box center [596, 155] width 111 height 23
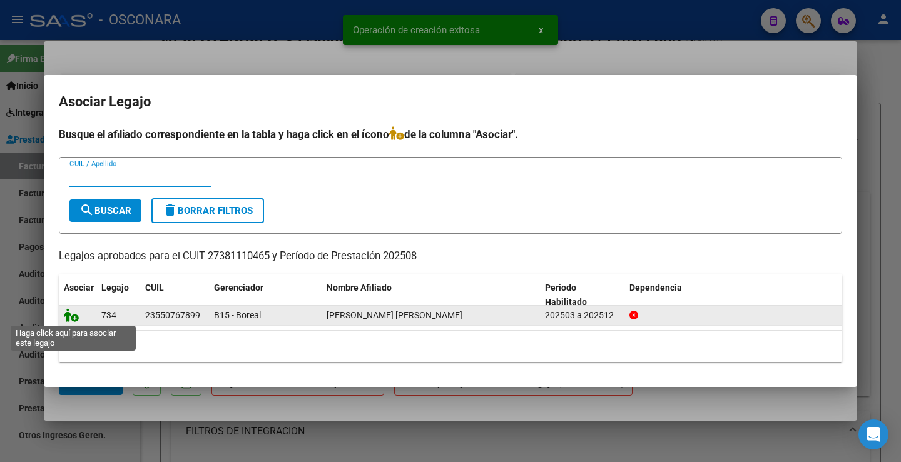
click at [70, 320] on icon at bounding box center [71, 315] width 15 height 14
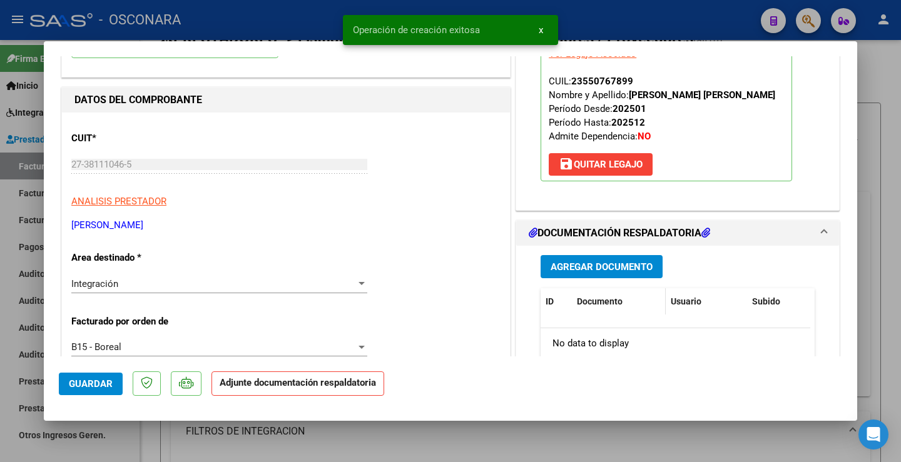
scroll to position [125, 0]
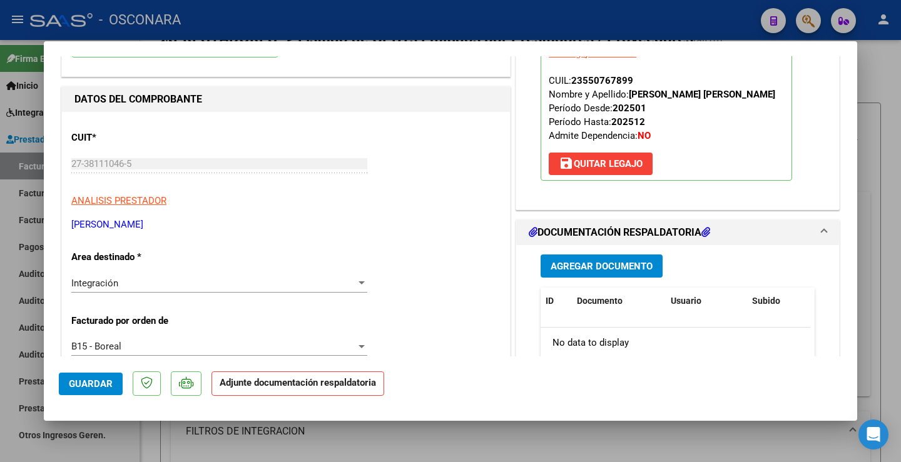
click at [589, 257] on button "Agregar Documento" at bounding box center [602, 266] width 122 height 23
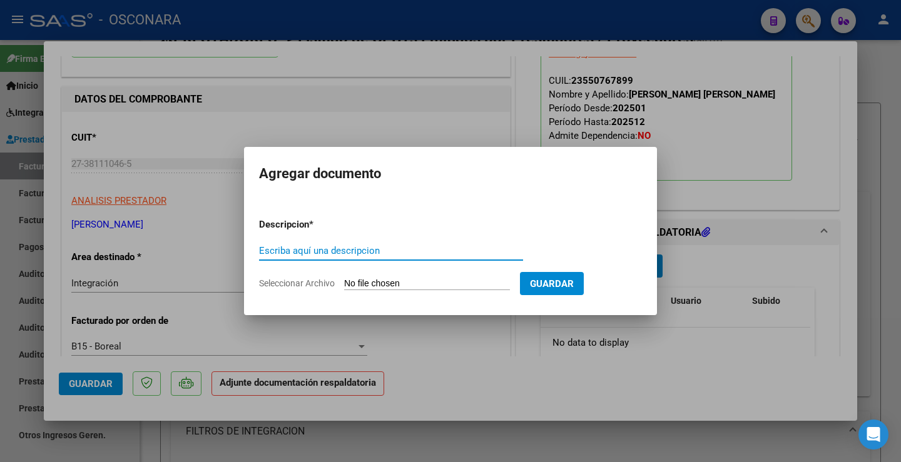
click at [435, 248] on input "Escriba aquí una descripcion" at bounding box center [391, 250] width 264 height 11
type input "PLANILLA"
click at [420, 283] on input "Seleccionar Archivo" at bounding box center [427, 284] width 166 height 12
type input "C:\fakepath\161215-6-Planilla_de_Asistencia.pdf"
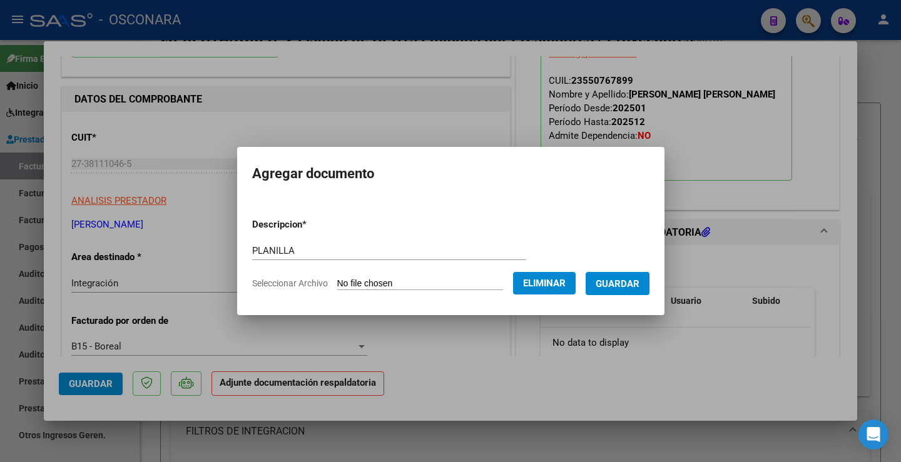
click at [638, 275] on button "Guardar" at bounding box center [618, 283] width 64 height 23
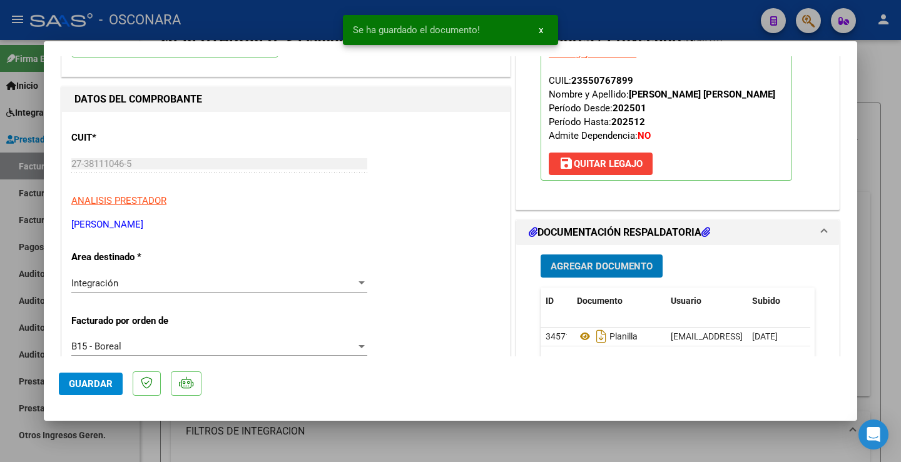
click at [94, 381] on span "Guardar" at bounding box center [91, 384] width 44 height 11
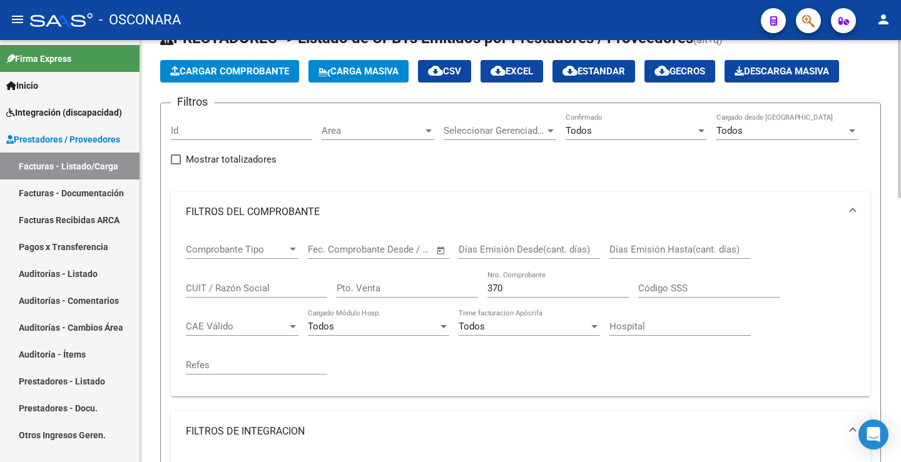
scroll to position [108, 0]
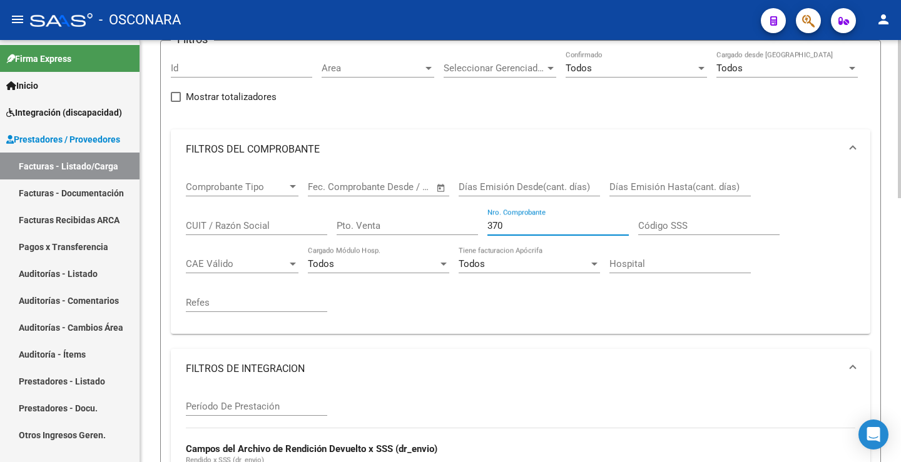
drag, startPoint x: 514, startPoint y: 230, endPoint x: 452, endPoint y: 234, distance: 62.7
click at [452, 234] on div "Comprobante Tipo Comprobante Tipo Fecha inicio – Fecha fin Fec. Comprobante Des…" at bounding box center [520, 247] width 669 height 155
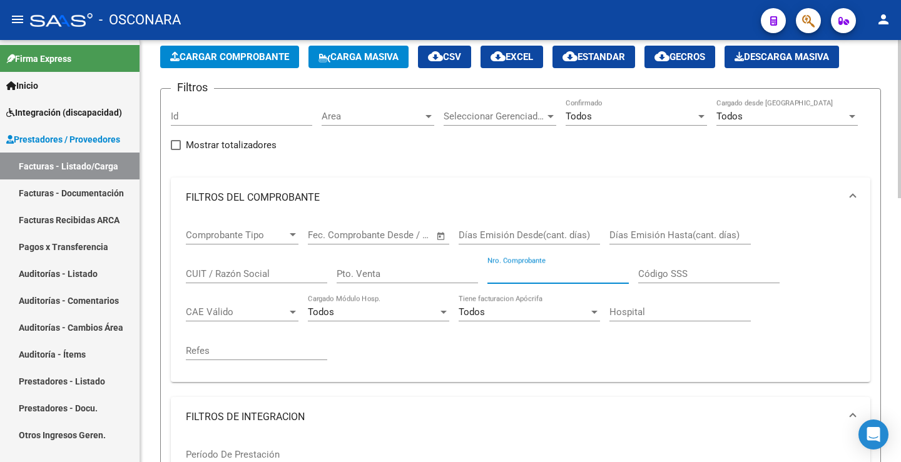
scroll to position [0, 0]
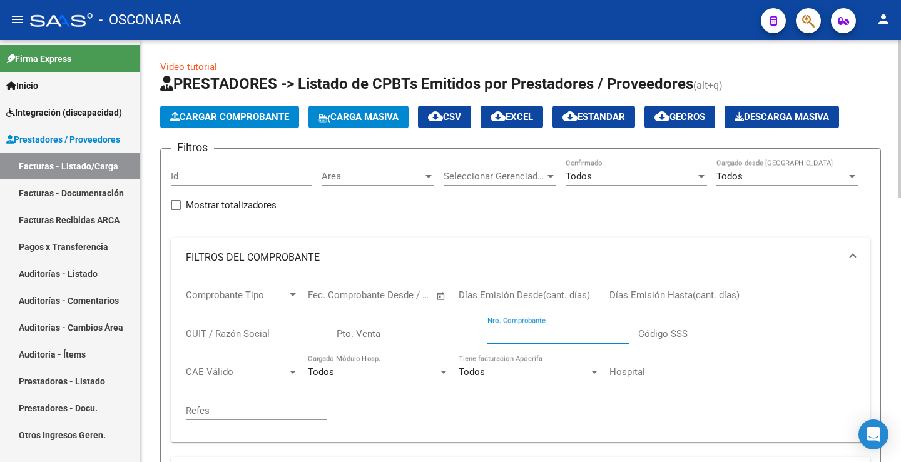
click at [193, 178] on input "Id" at bounding box center [241, 176] width 141 height 11
paste input "34510"
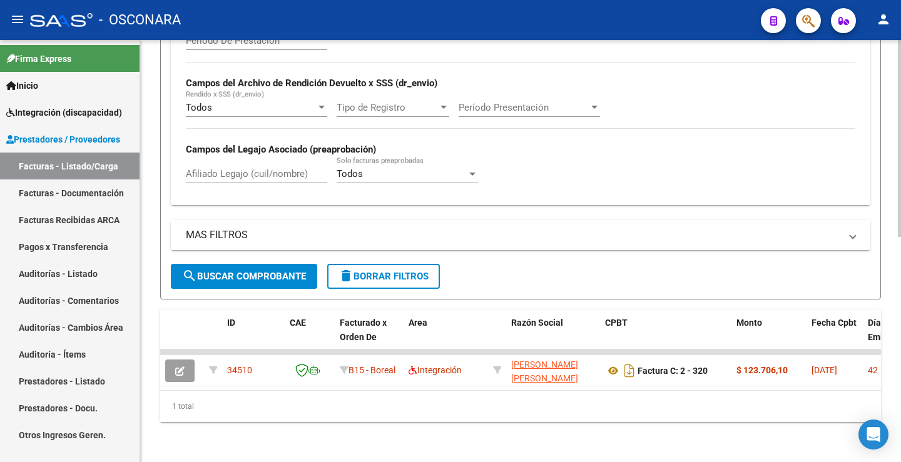
scroll to position [484, 0]
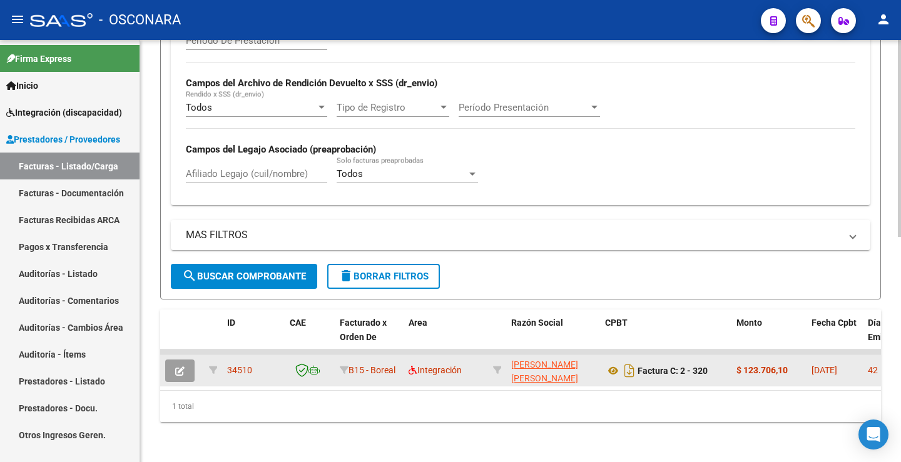
type input "34510"
click at [183, 367] on icon "button" at bounding box center [179, 371] width 9 height 9
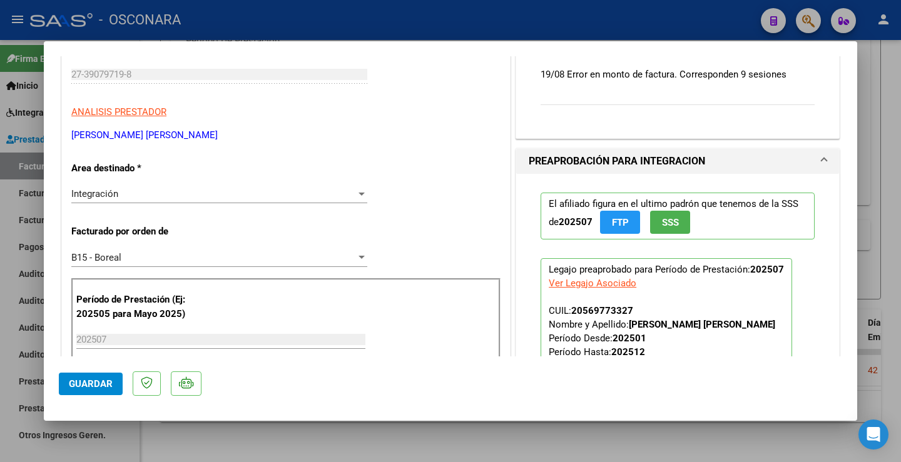
scroll to position [0, 0]
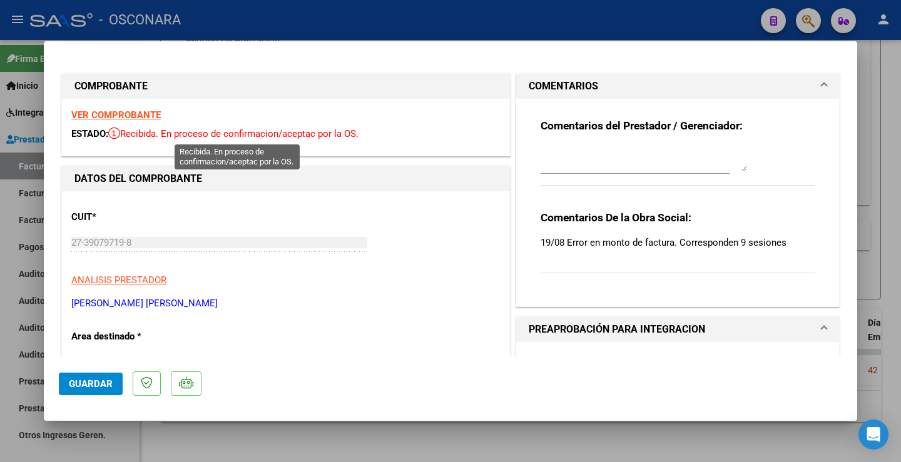
click at [131, 113] on strong "VER COMPROBANTE" at bounding box center [115, 114] width 89 height 11
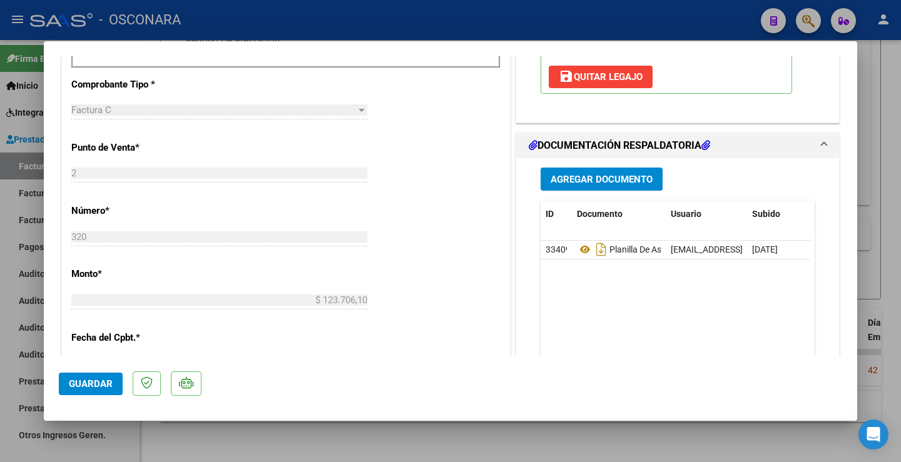
scroll to position [462, 0]
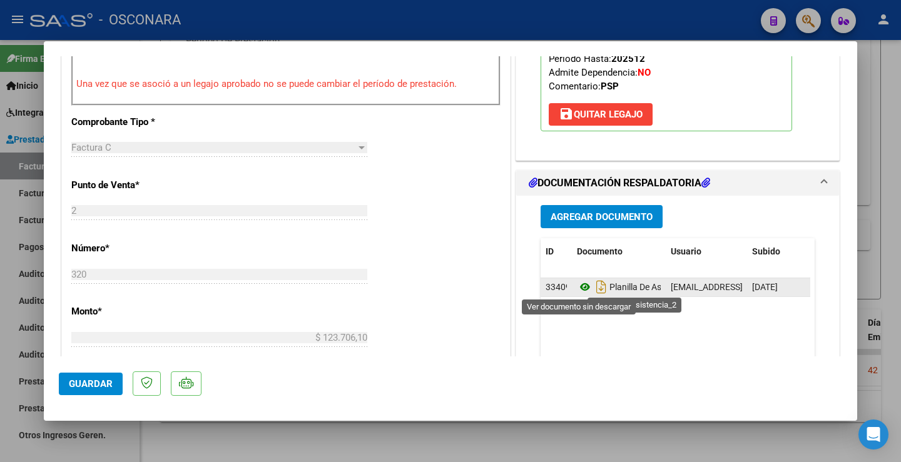
click at [577, 285] on icon at bounding box center [585, 287] width 16 height 15
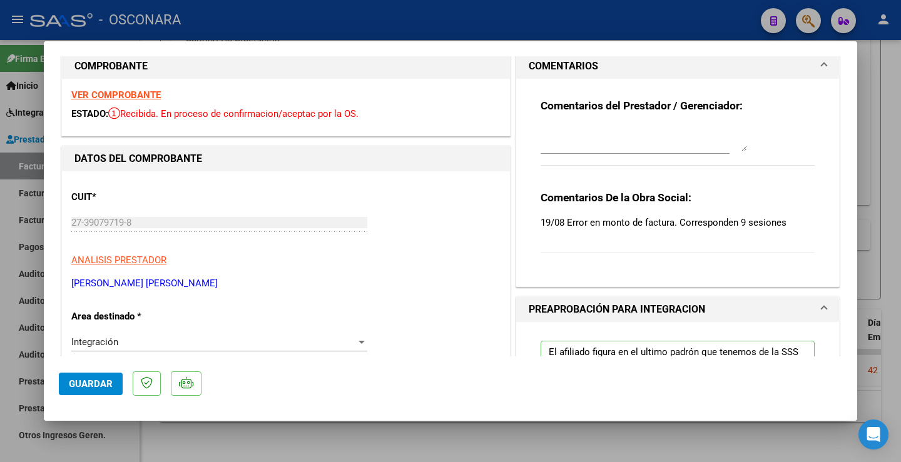
scroll to position [0, 0]
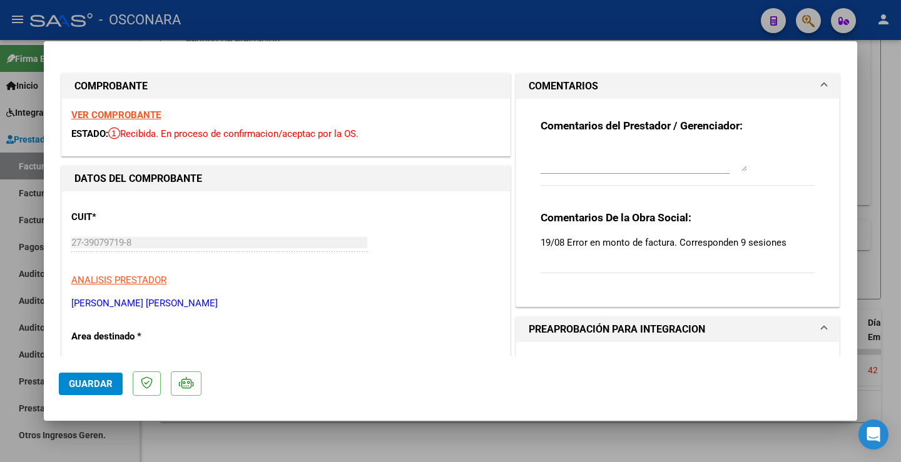
click at [139, 116] on strong "VER COMPROBANTE" at bounding box center [115, 114] width 89 height 11
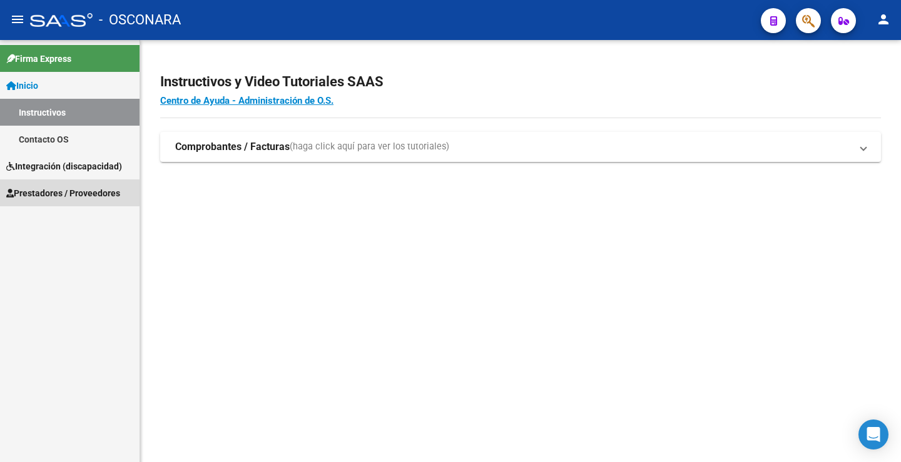
click at [78, 190] on span "Prestadores / Proveedores" at bounding box center [63, 193] width 114 height 14
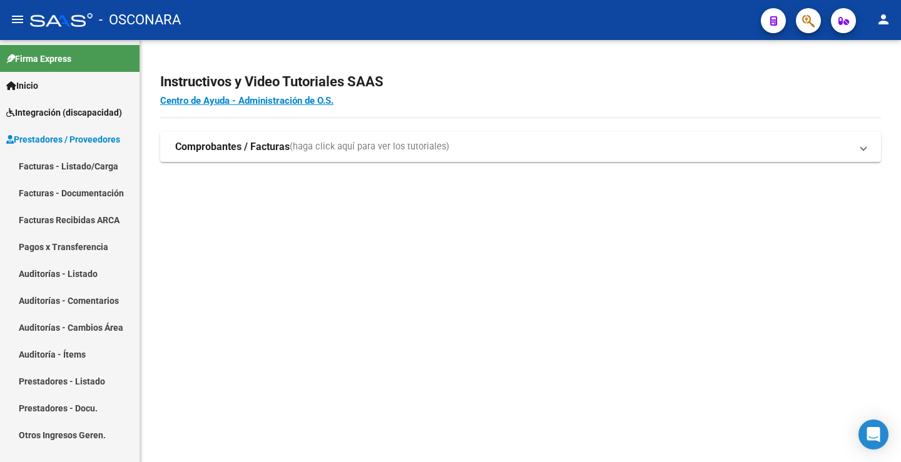
click at [94, 161] on link "Facturas - Listado/Carga" at bounding box center [70, 166] width 140 height 27
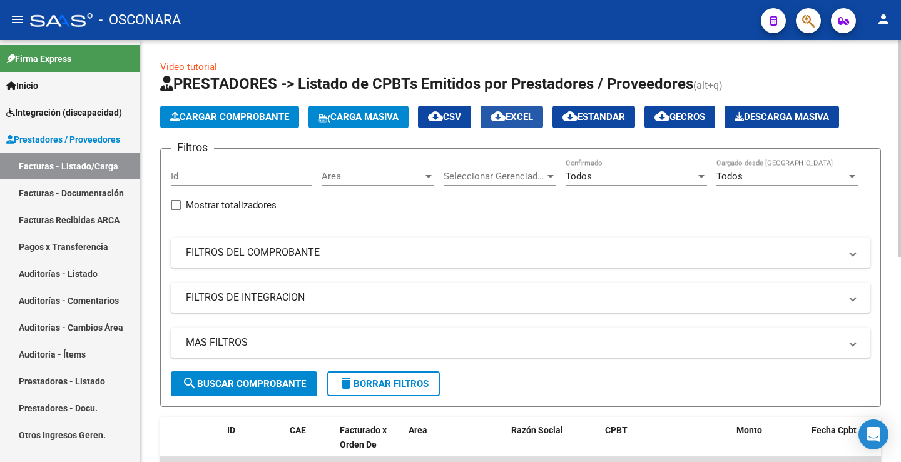
click at [531, 112] on span "cloud_download EXCEL" at bounding box center [512, 116] width 43 height 11
click at [227, 180] on input "Id" at bounding box center [241, 176] width 141 height 11
paste input "35312"
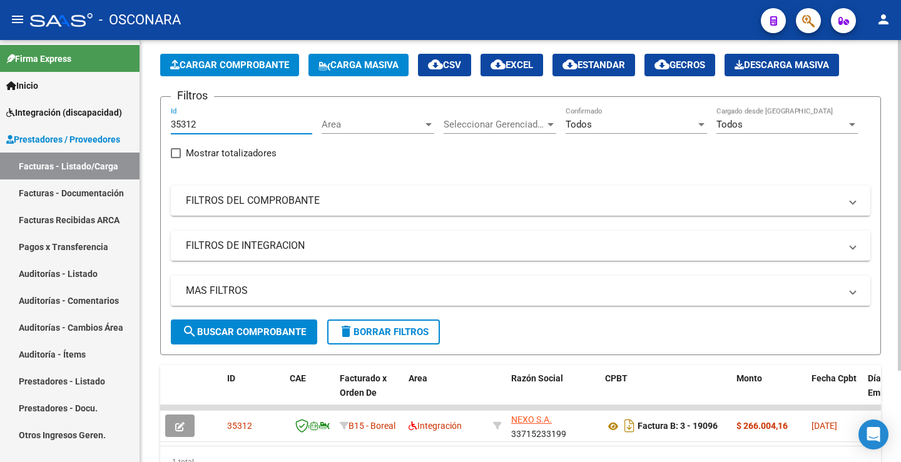
scroll to position [117, 0]
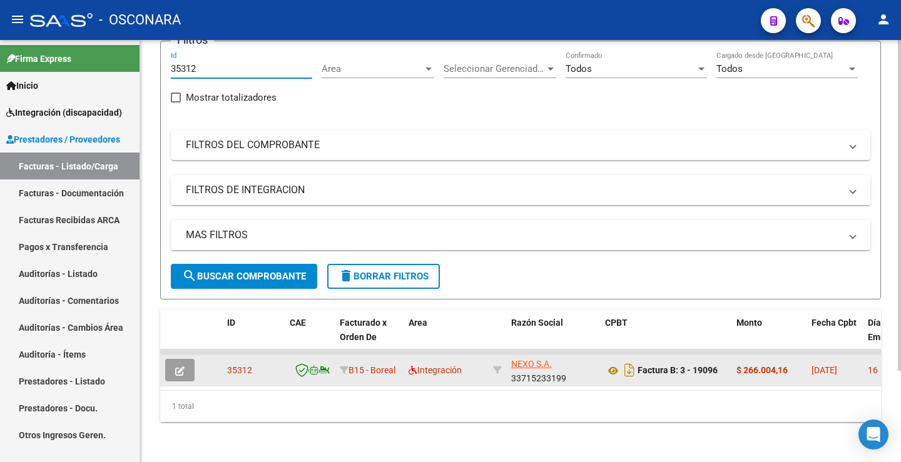
type input "35312"
click at [177, 367] on icon "button" at bounding box center [179, 371] width 9 height 9
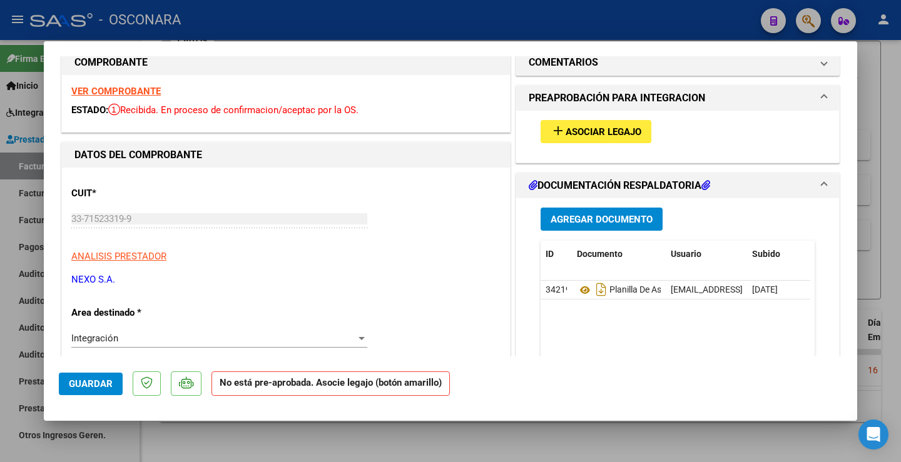
scroll to position [0, 0]
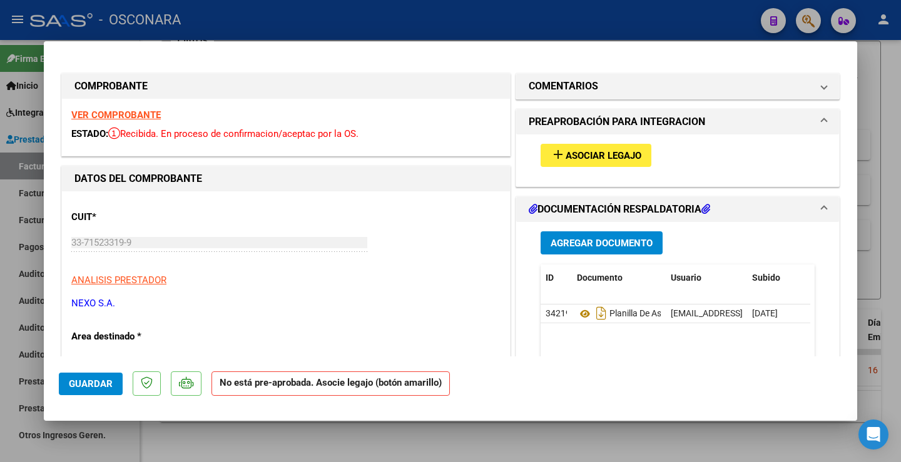
click at [130, 112] on strong "VER COMPROBANTE" at bounding box center [115, 114] width 89 height 11
click at [604, 150] on span "add Asociar Legajo" at bounding box center [596, 155] width 91 height 11
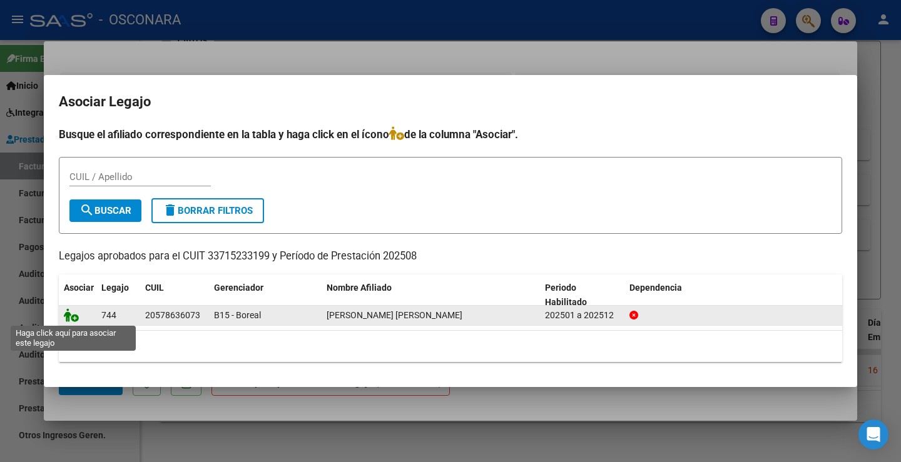
click at [75, 317] on icon at bounding box center [71, 315] width 15 height 14
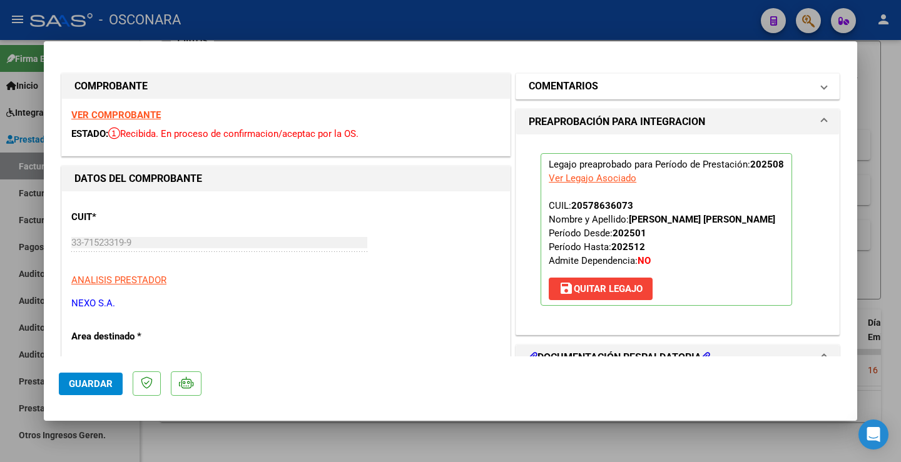
click at [598, 88] on mat-panel-title "COMENTARIOS" at bounding box center [670, 86] width 283 height 15
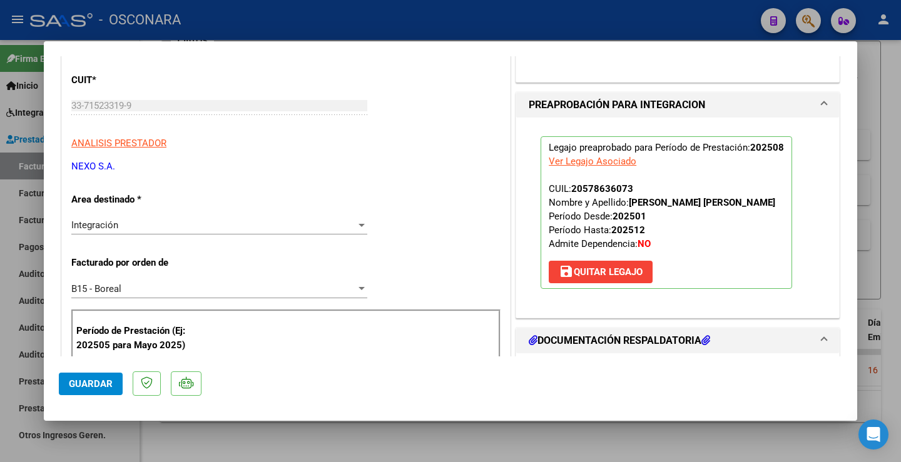
scroll to position [125, 0]
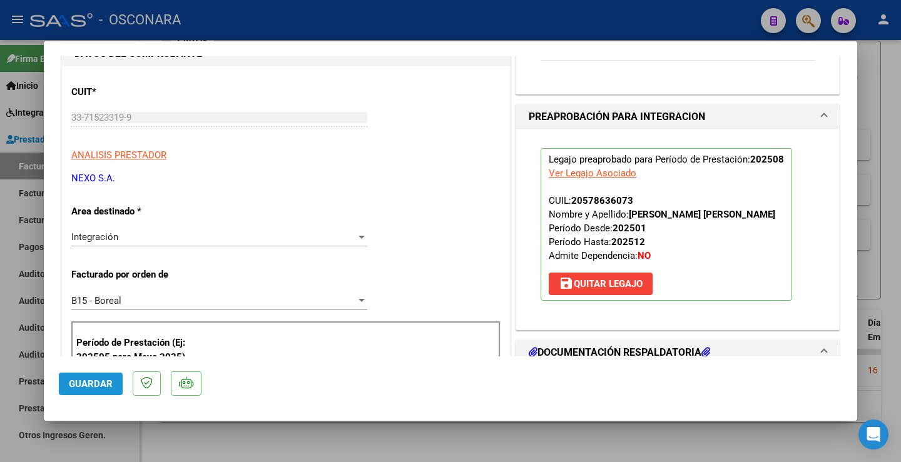
click at [89, 383] on span "Guardar" at bounding box center [91, 384] width 44 height 11
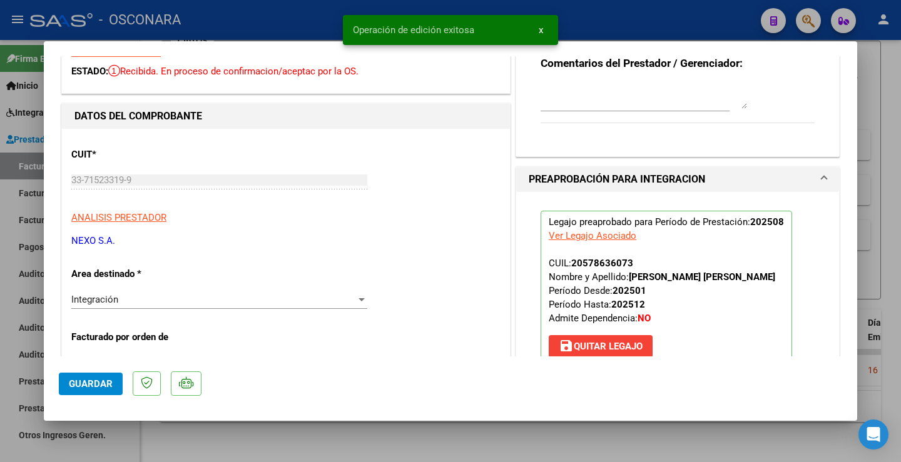
scroll to position [0, 0]
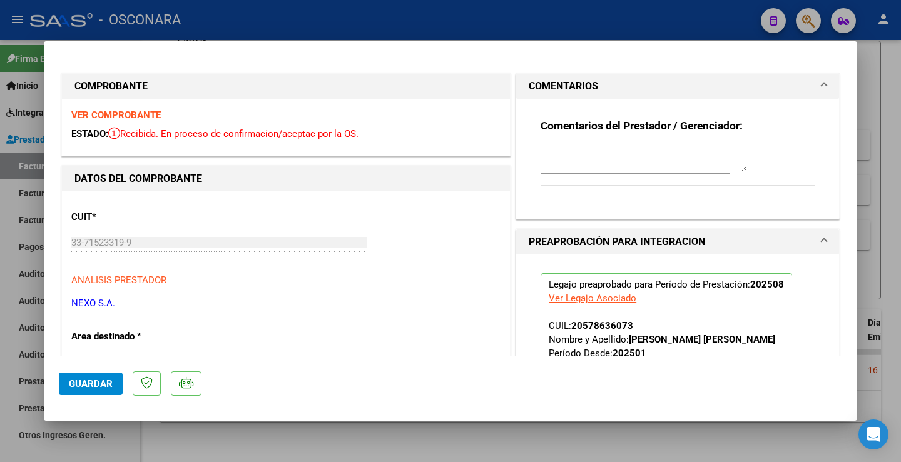
type input "$ 0,00"
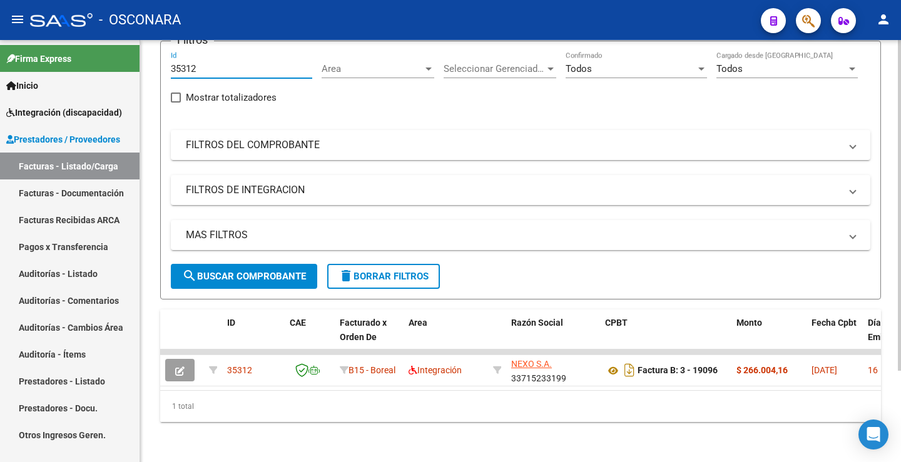
drag, startPoint x: 200, startPoint y: 54, endPoint x: 149, endPoint y: 55, distance: 50.7
click at [150, 55] on div "Video tutorial PRESTADORES -> Listado de CPBTs Emitidos por Prestadores / Prove…" at bounding box center [520, 197] width 761 height 530
paste input "08"
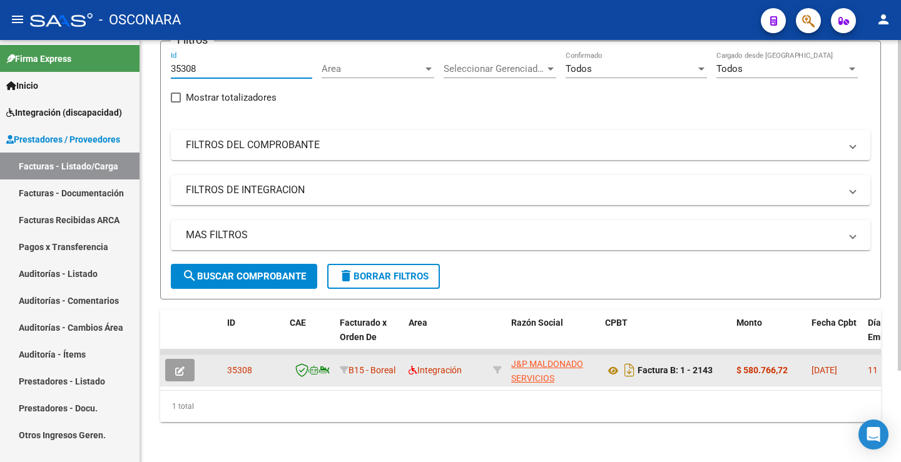
click at [180, 355] on datatable-body-cell at bounding box center [182, 370] width 44 height 31
click at [185, 359] on button "button" at bounding box center [179, 370] width 29 height 23
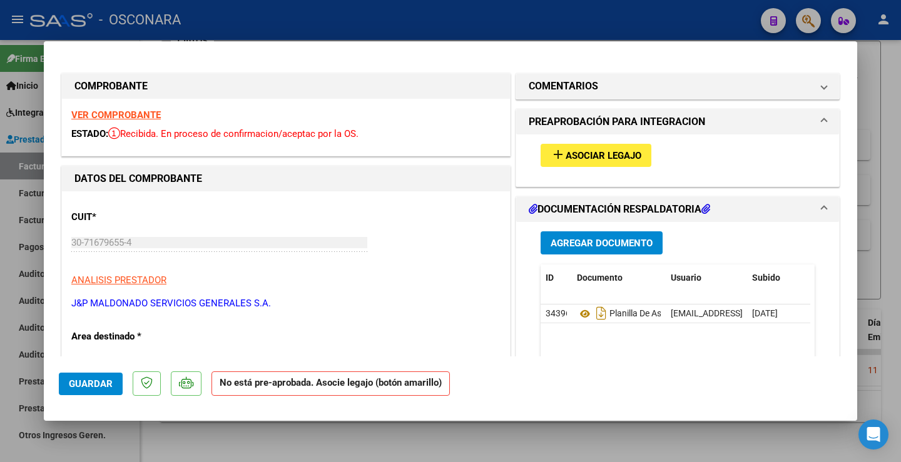
click at [122, 116] on strong "VER COMPROBANTE" at bounding box center [115, 114] width 89 height 11
click at [599, 152] on span "Asociar Legajo" at bounding box center [604, 155] width 76 height 11
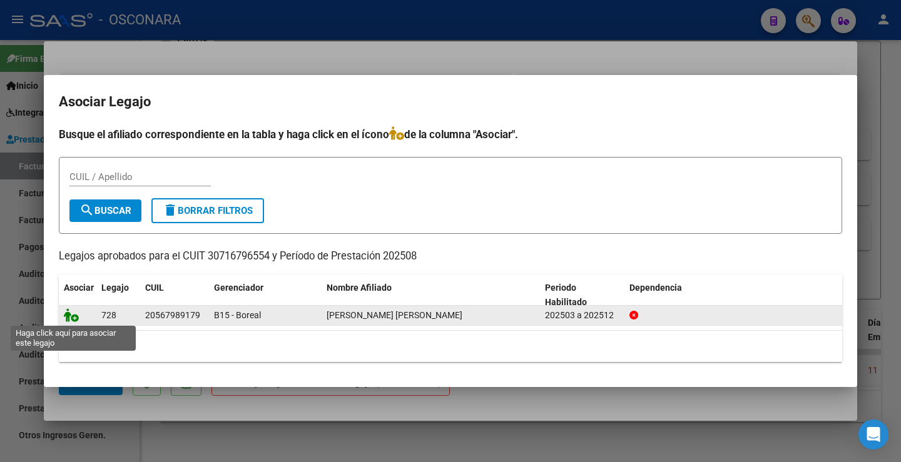
click at [72, 313] on icon at bounding box center [71, 315] width 15 height 14
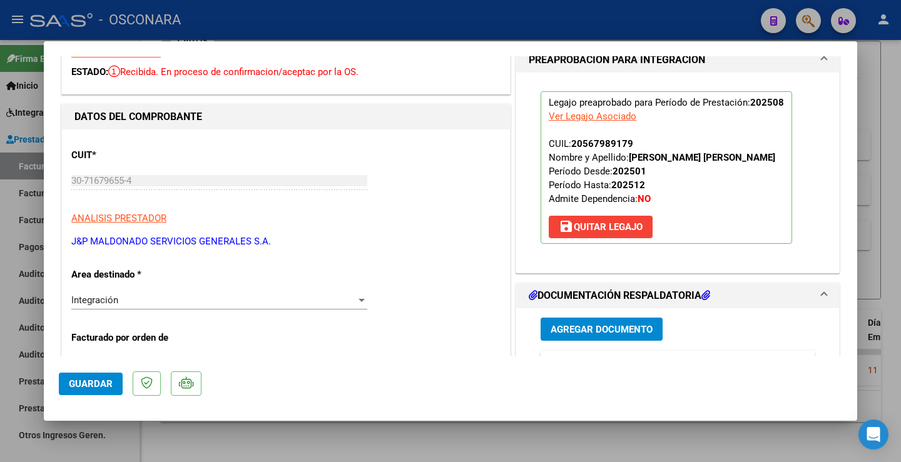
scroll to position [188, 0]
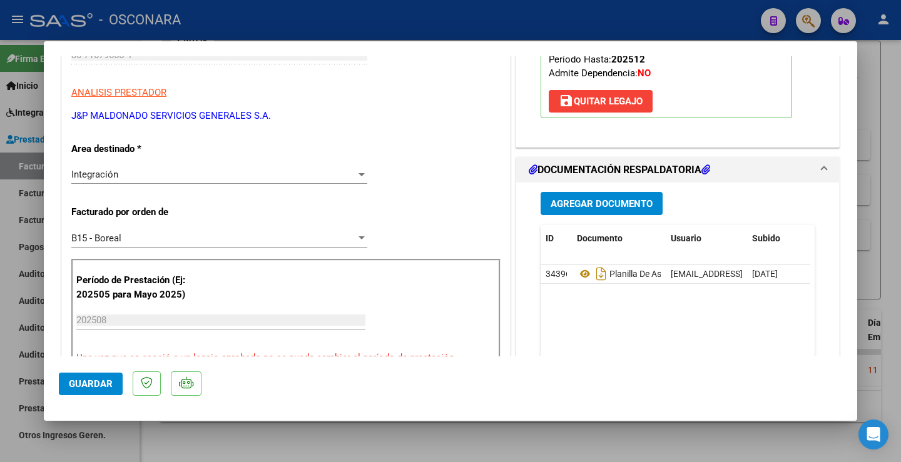
click at [95, 379] on span "Guardar" at bounding box center [91, 384] width 44 height 11
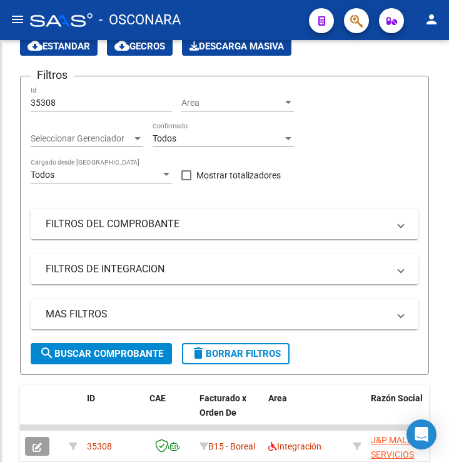
scroll to position [161, 0]
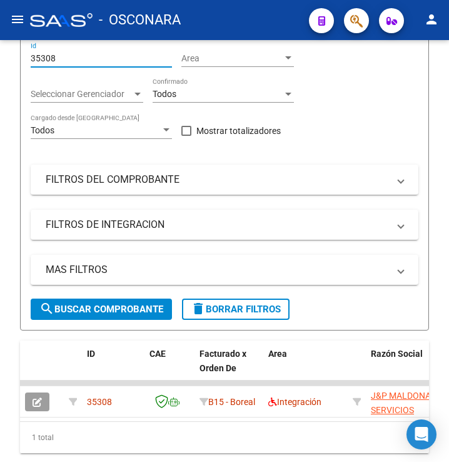
drag, startPoint x: 69, startPoint y: 58, endPoint x: -4, endPoint y: 58, distance: 73.2
click at [0, 58] on html "menu - OSCONARA person Firma Express Inicio Instructivos Contacto OS Integració…" at bounding box center [224, 231] width 449 height 462
paste input "287"
type input "35287"
click at [103, 312] on span "search Buscar Comprobante" at bounding box center [101, 308] width 124 height 11
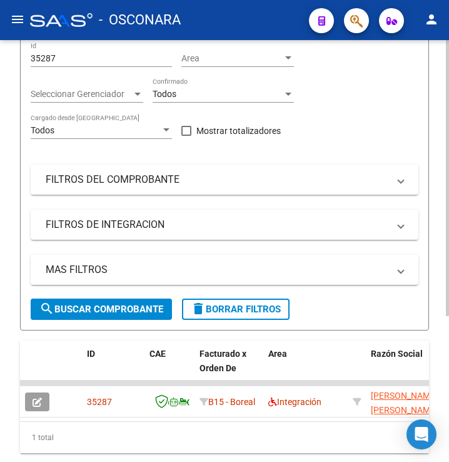
scroll to position [223, 0]
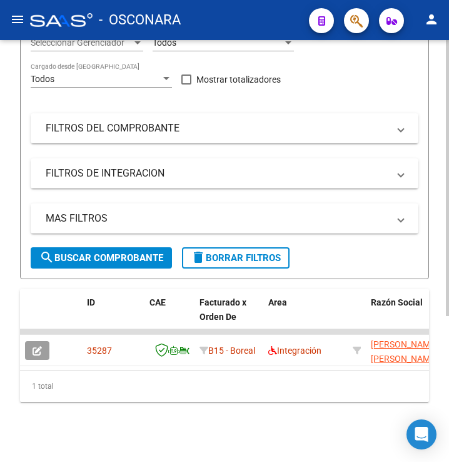
click at [41, 346] on icon "button" at bounding box center [37, 350] width 9 height 9
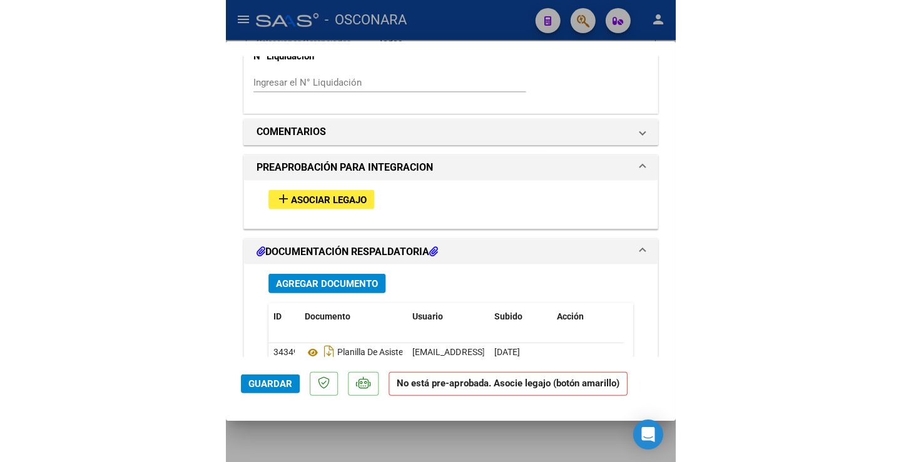
scroll to position [1064, 0]
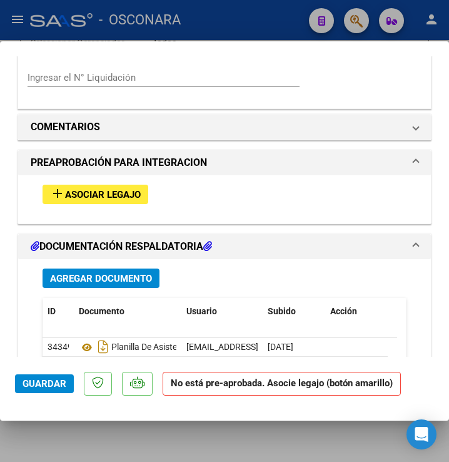
click at [127, 196] on span "Asociar Legajo" at bounding box center [103, 194] width 76 height 11
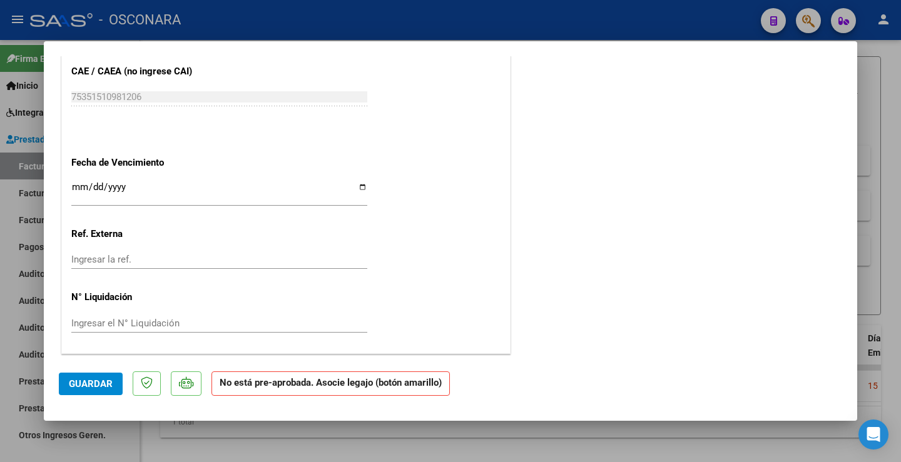
scroll to position [0, 0]
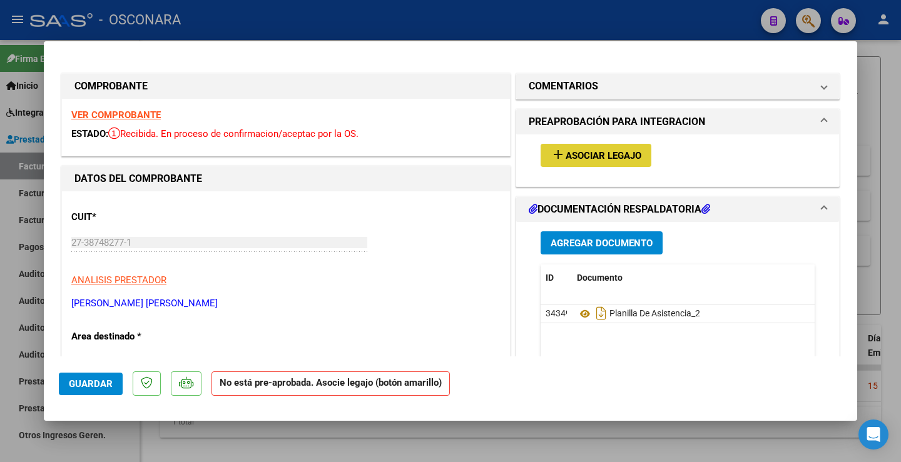
type input "$ 0,00"
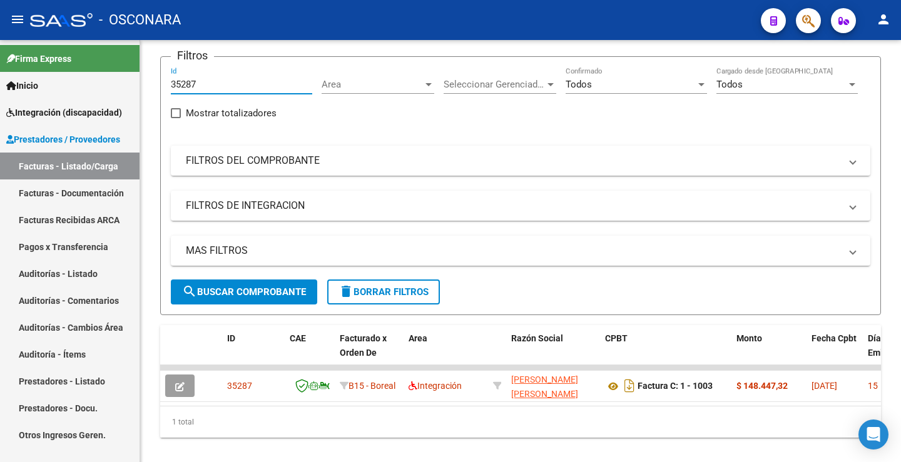
drag, startPoint x: 222, startPoint y: 87, endPoint x: 127, endPoint y: 86, distance: 95.1
click at [126, 86] on mat-sidenav-container "Firma Express Inicio Instructivos Contacto OS Integración (discapacidad) Certif…" at bounding box center [450, 251] width 901 height 422
click at [280, 165] on mat-panel-title "FILTROS DEL COMPROBANTE" at bounding box center [513, 161] width 654 height 14
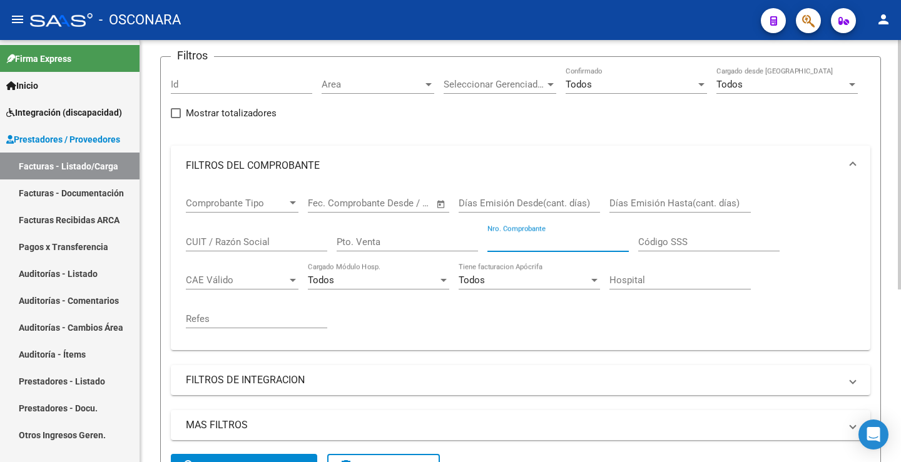
click at [515, 245] on input "Nro. Comprobante" at bounding box center [557, 242] width 141 height 11
paste input "444"
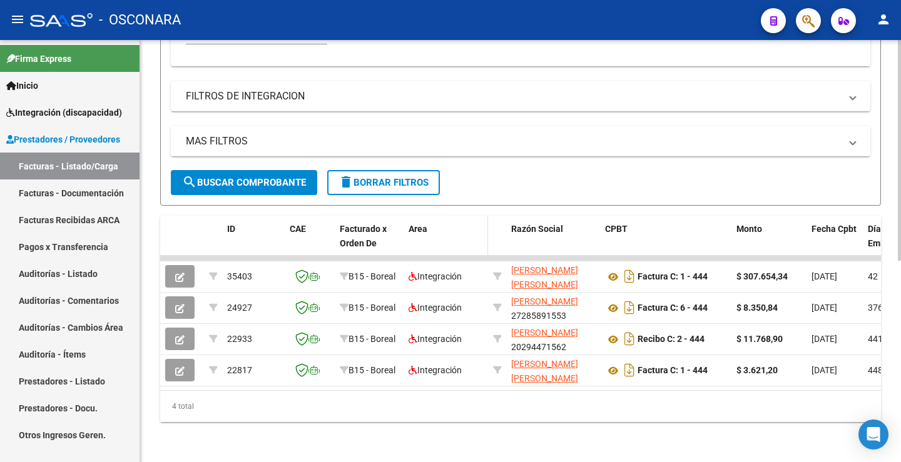
scroll to position [385, 0]
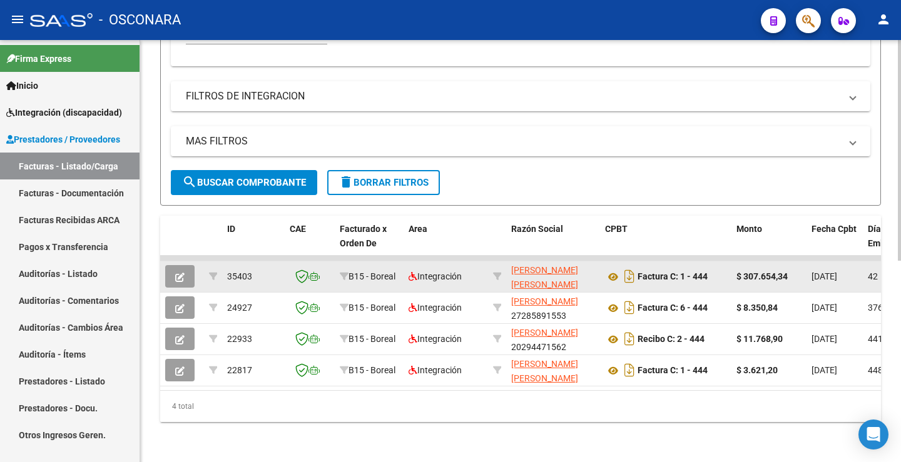
type input "444"
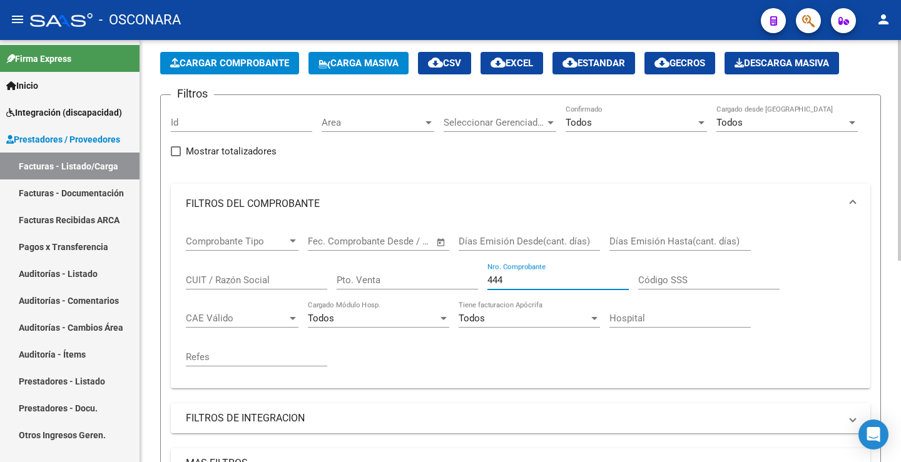
scroll to position [10, 0]
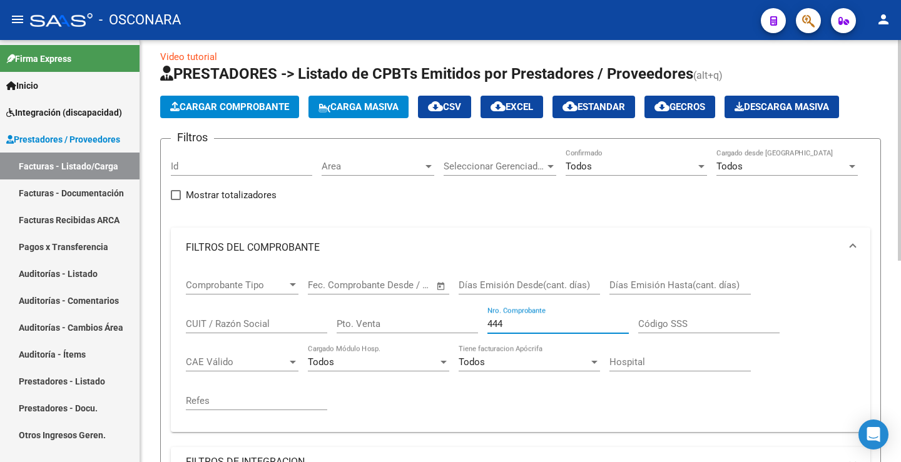
drag, startPoint x: 516, startPoint y: 327, endPoint x: 449, endPoint y: 300, distance: 72.5
click at [436, 316] on div "Comprobante Tipo Comprobante Tipo Fecha inicio – Fecha fin Fec. Comprobante Des…" at bounding box center [520, 345] width 669 height 155
paste input "121"
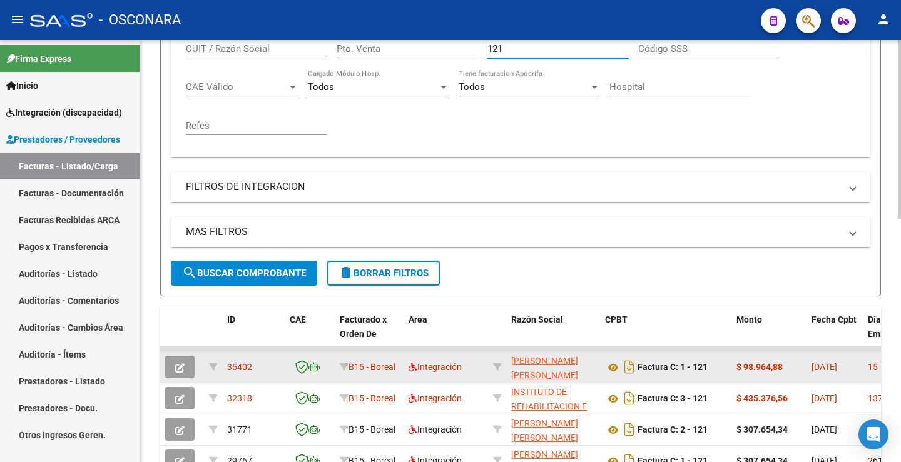
scroll to position [323, 0]
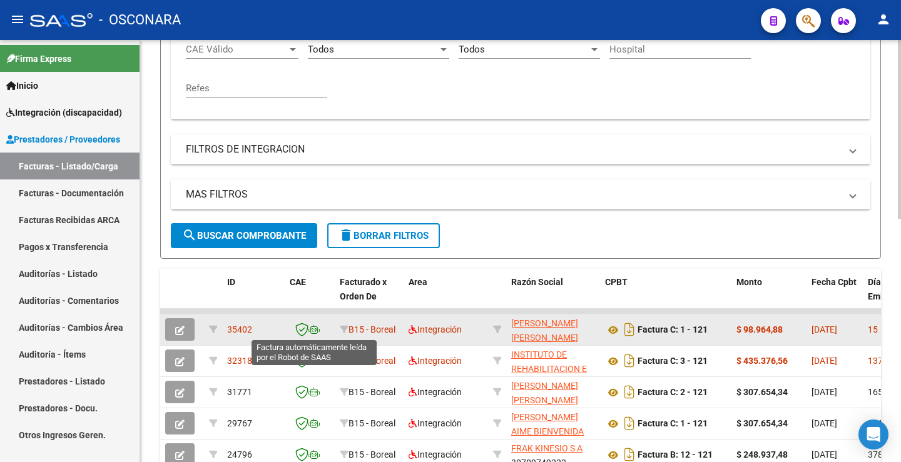
type input "121"
click at [188, 332] on button "button" at bounding box center [179, 329] width 29 height 23
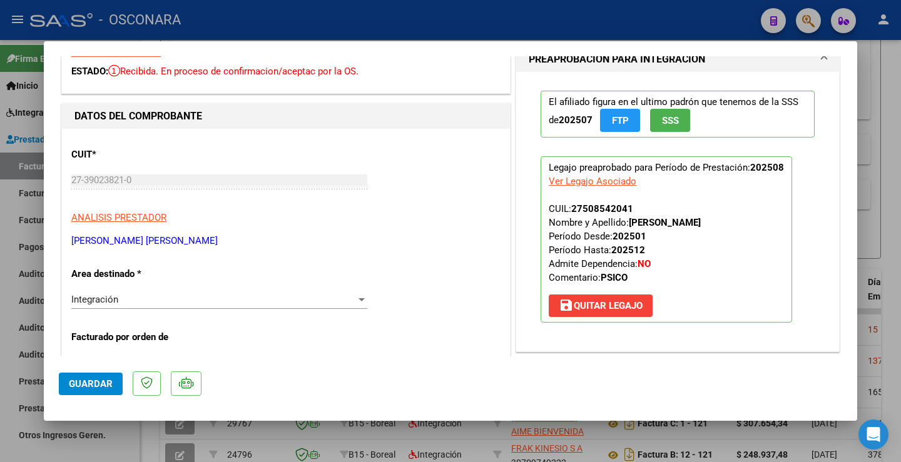
scroll to position [0, 0]
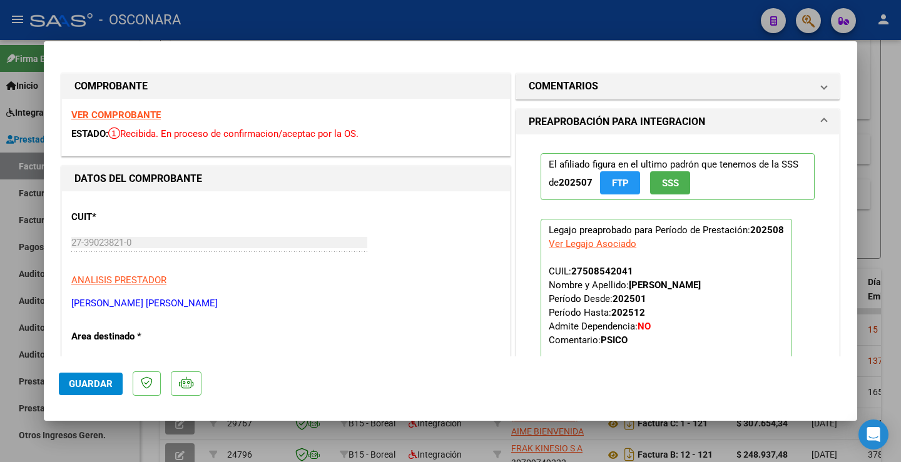
type input "$ 0,00"
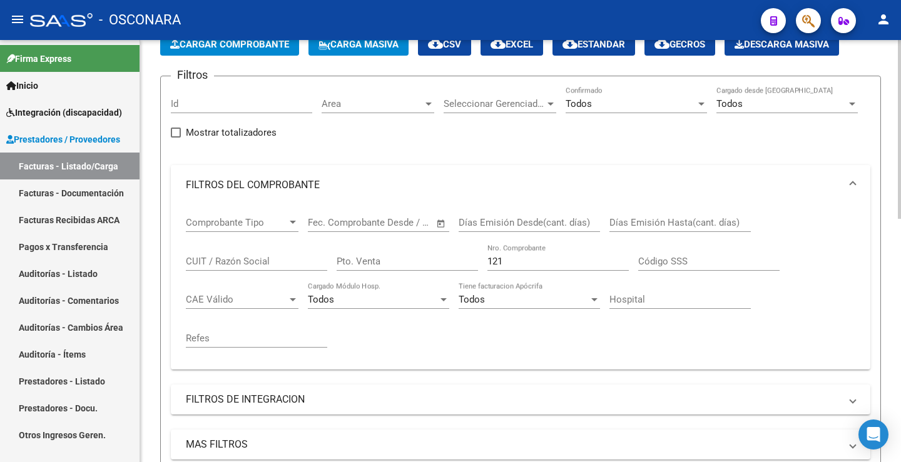
scroll to position [10, 0]
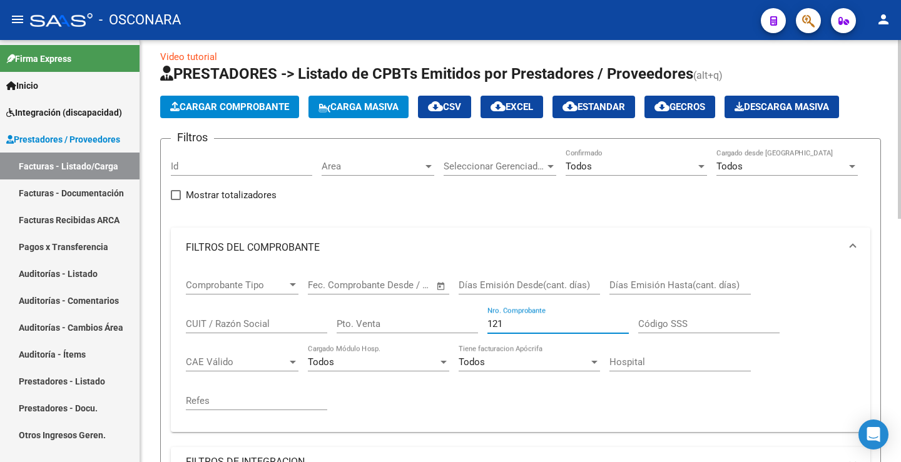
drag, startPoint x: 514, startPoint y: 320, endPoint x: 466, endPoint y: 322, distance: 48.2
click at [466, 325] on div "Comprobante Tipo Comprobante Tipo Fecha inicio – Fecha fin Fec. Comprobante Des…" at bounding box center [520, 345] width 669 height 155
click at [227, 169] on input "Id" at bounding box center [241, 166] width 141 height 11
paste input "35287"
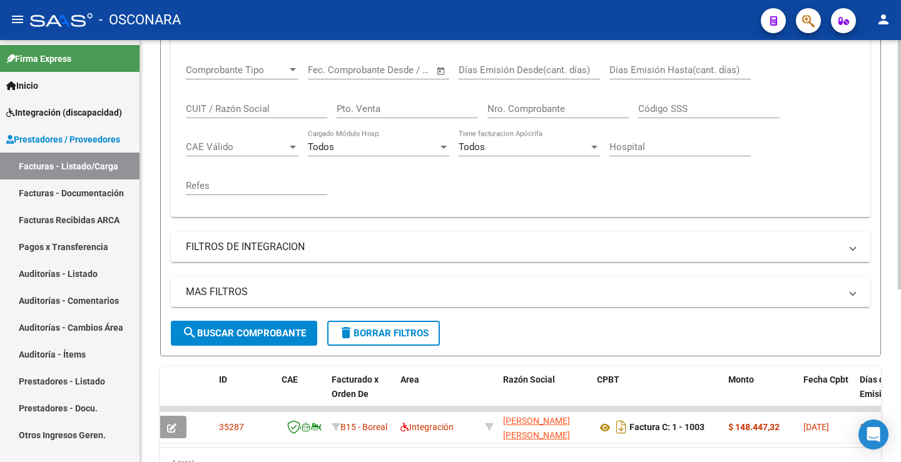
scroll to position [292, 0]
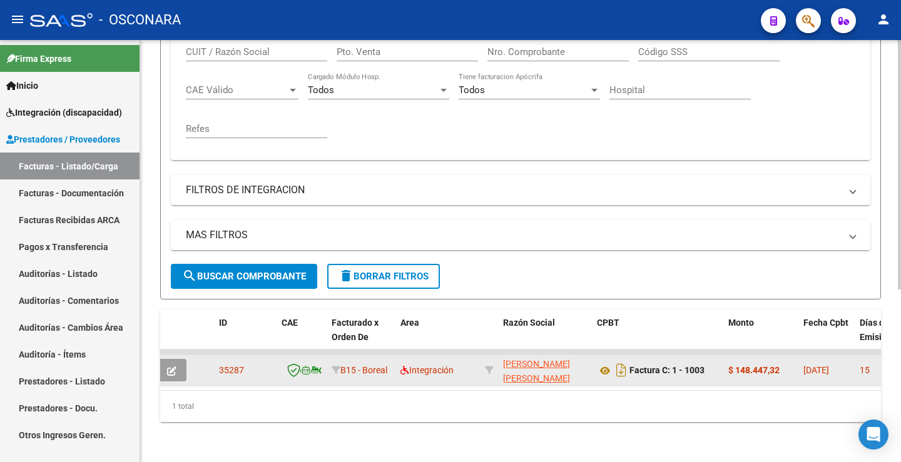
type input "35286"
click at [174, 367] on icon "button" at bounding box center [171, 371] width 9 height 9
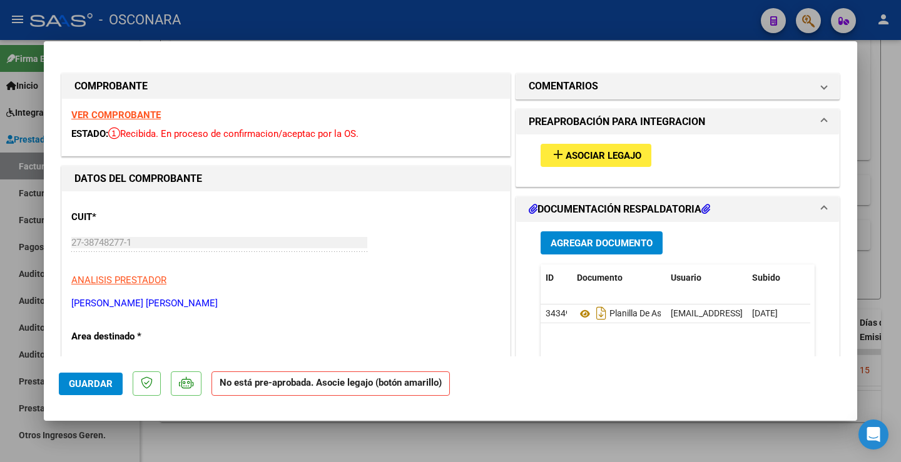
click at [139, 108] on div "VER COMPROBANTE ESTADO: Recibida. En proceso de confirmacion/aceptac por la OS." at bounding box center [286, 127] width 448 height 57
click at [138, 110] on strong "VER COMPROBANTE" at bounding box center [115, 114] width 89 height 11
click at [584, 155] on span "Asociar Legajo" at bounding box center [604, 155] width 76 height 11
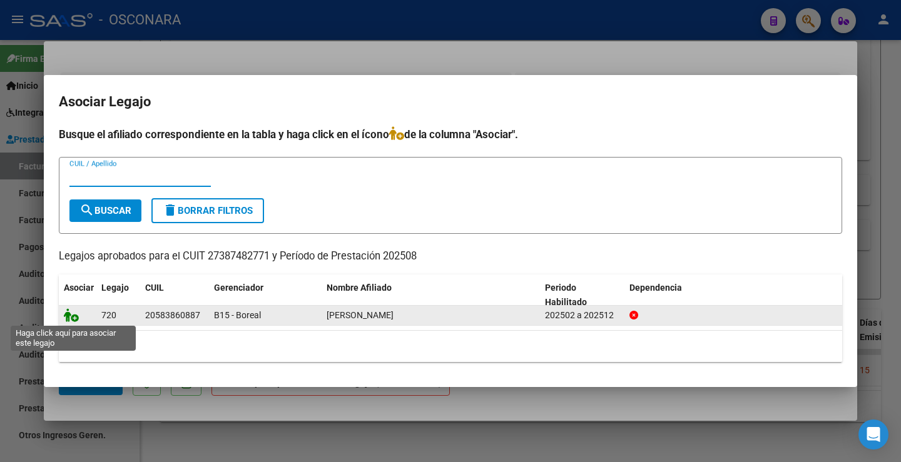
click at [76, 314] on icon at bounding box center [71, 315] width 15 height 14
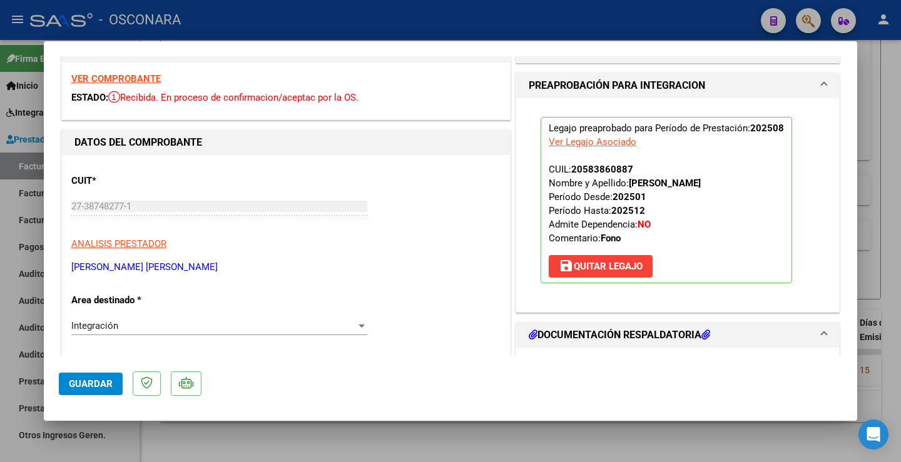
scroll to position [250, 0]
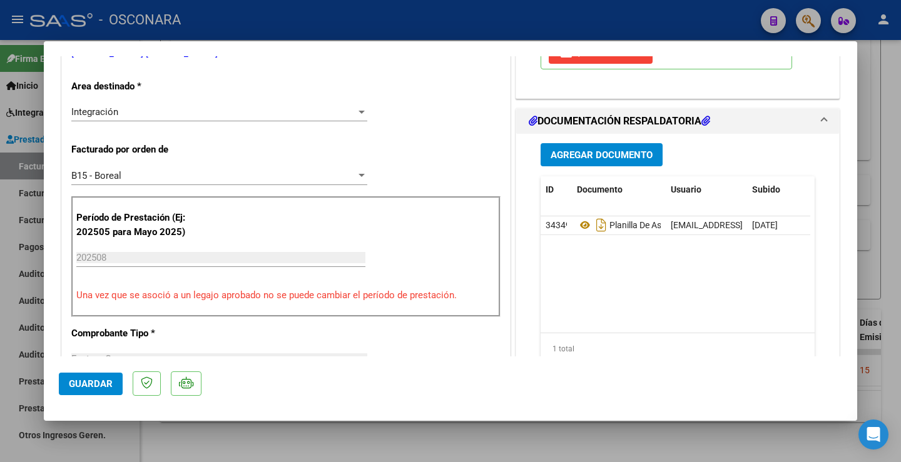
type input "$ 0,00"
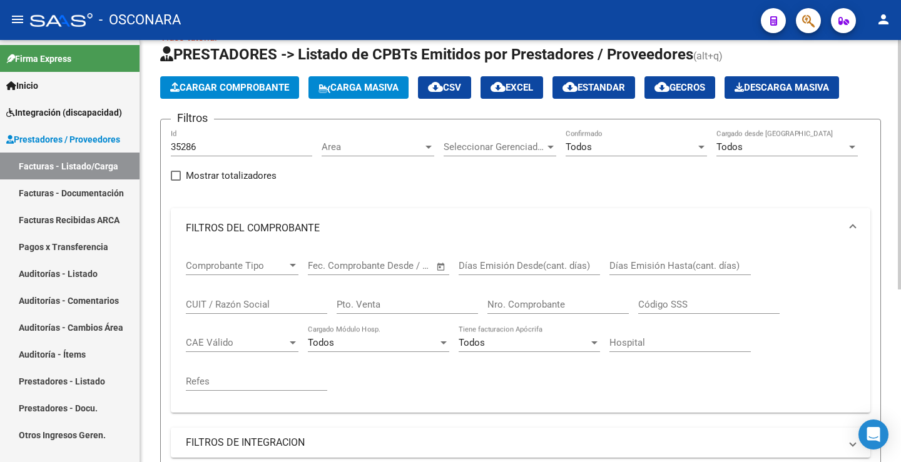
scroll to position [0, 0]
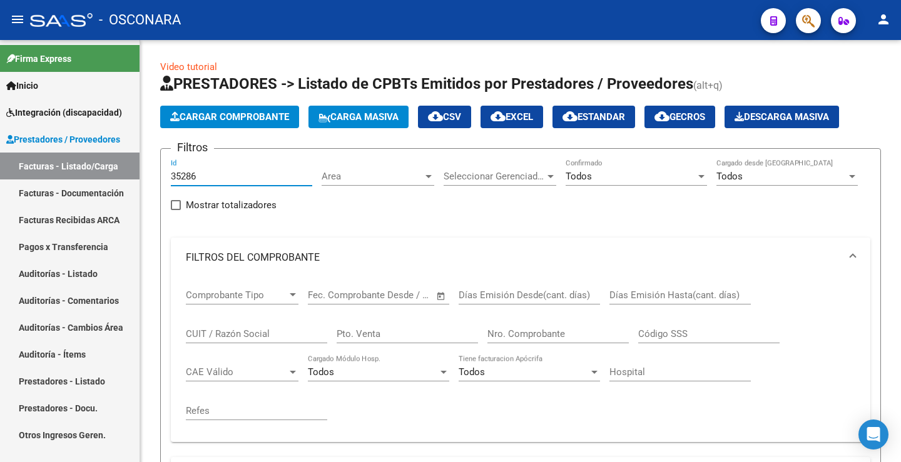
drag, startPoint x: 200, startPoint y: 173, endPoint x: 119, endPoint y: 164, distance: 81.3
click at [115, 173] on mat-sidenav-container "Firma Express Inicio Instructivos Contacto OS Integración (discapacidad) Certif…" at bounding box center [450, 251] width 901 height 422
paste input "1"
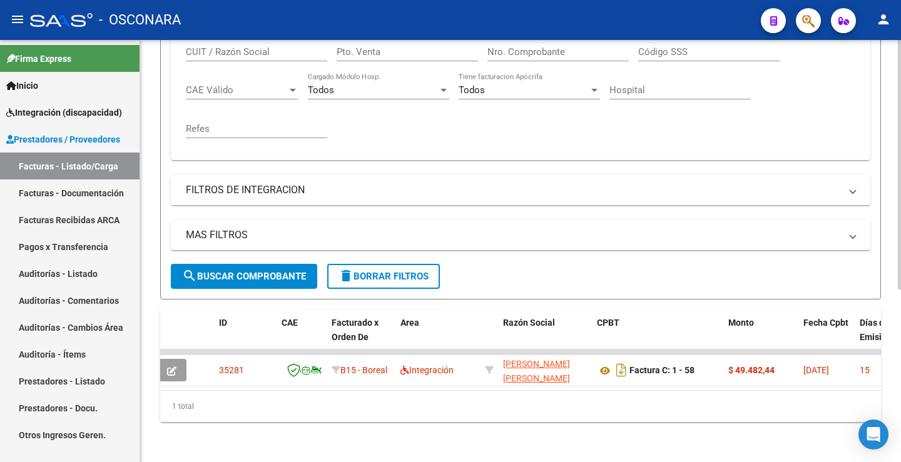
scroll to position [292, 0]
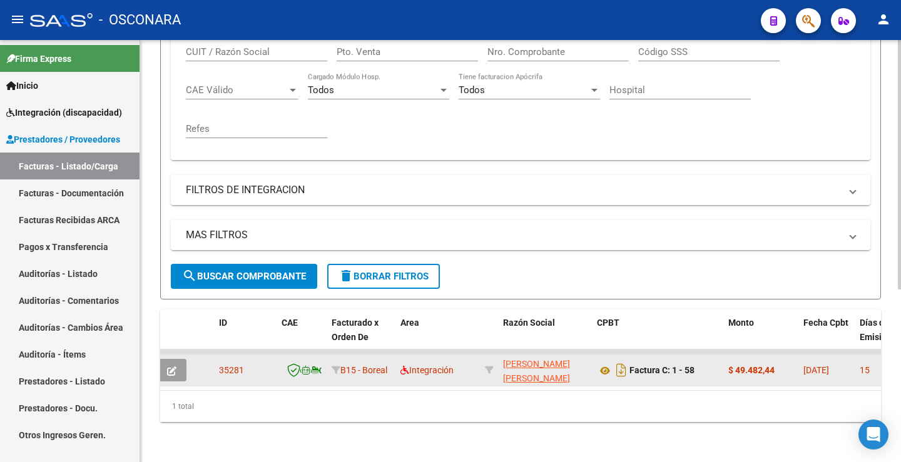
type input "35281"
click at [170, 367] on icon "button" at bounding box center [171, 371] width 9 height 9
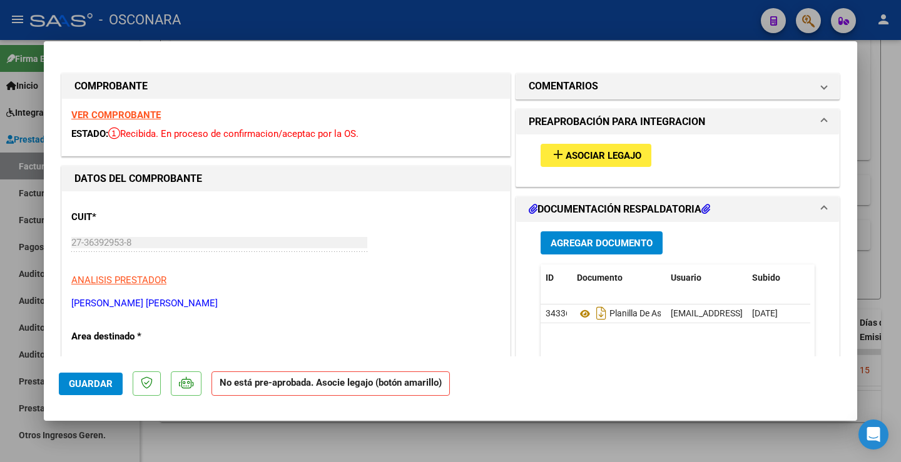
click at [598, 151] on span "Asociar Legajo" at bounding box center [604, 155] width 76 height 11
click at [143, 109] on strong "VER COMPROBANTE" at bounding box center [115, 114] width 89 height 11
click at [587, 88] on h1 "COMENTARIOS" at bounding box center [563, 86] width 69 height 15
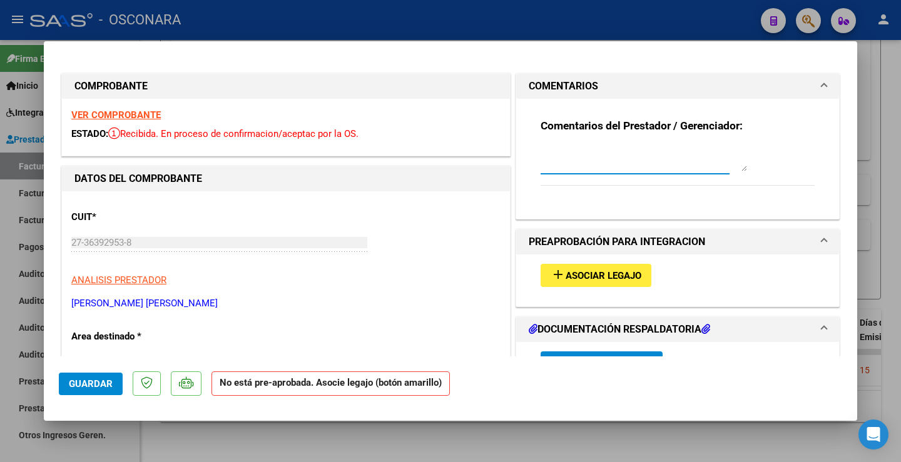
click at [564, 168] on textarea at bounding box center [644, 158] width 206 height 25
type textarea "a"
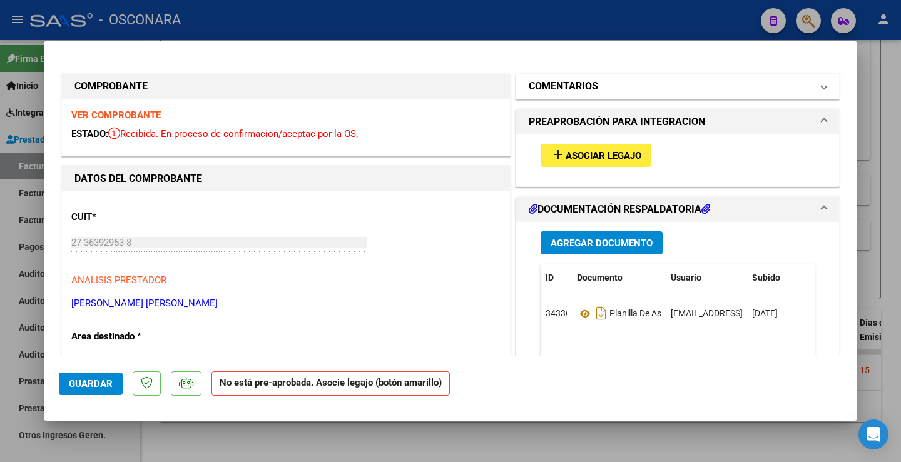
click at [599, 86] on mat-panel-title "COMENTARIOS" at bounding box center [670, 86] width 283 height 15
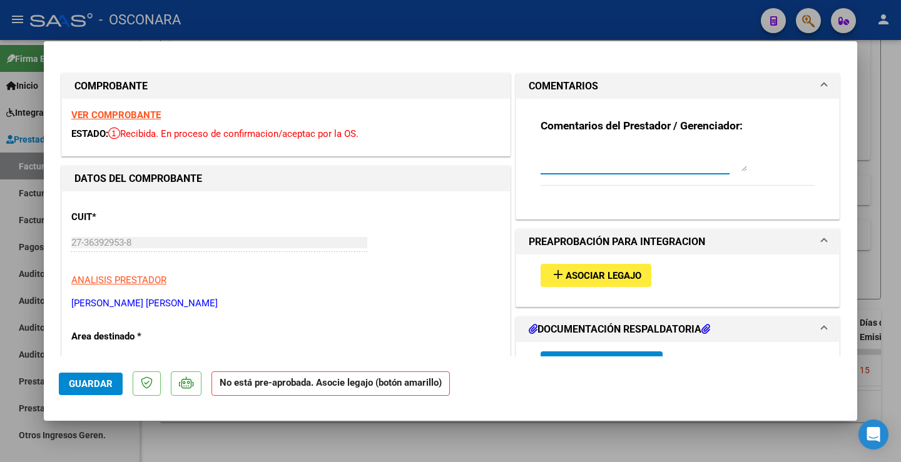
click at [568, 166] on textarea at bounding box center [644, 158] width 206 height 25
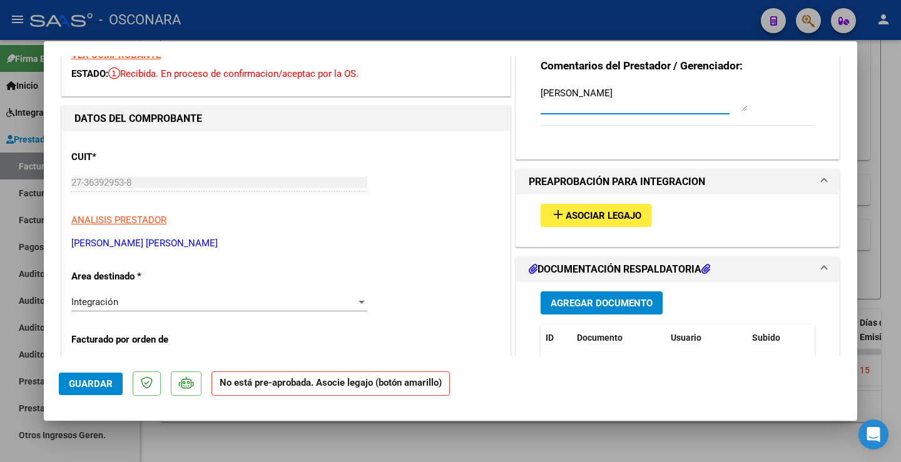
scroll to position [188, 0]
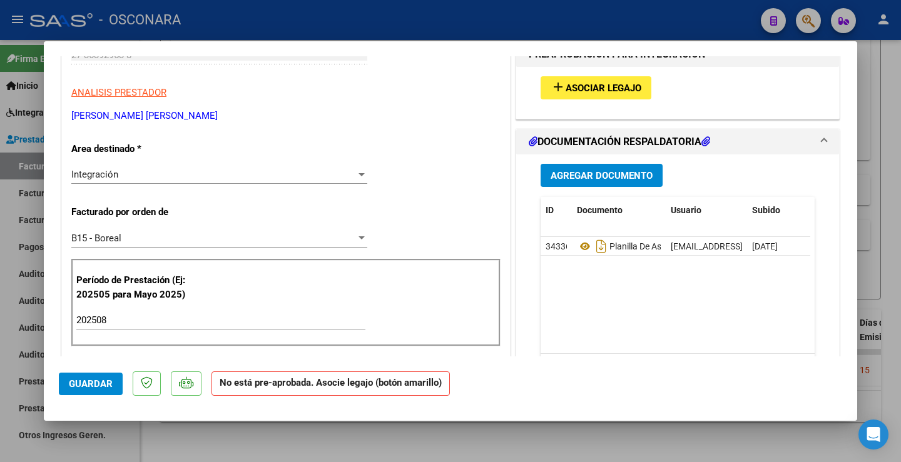
type textarea "[PERSON_NAME]"
click at [93, 377] on button "Guardar" at bounding box center [91, 384] width 64 height 23
type input "$ 0,00"
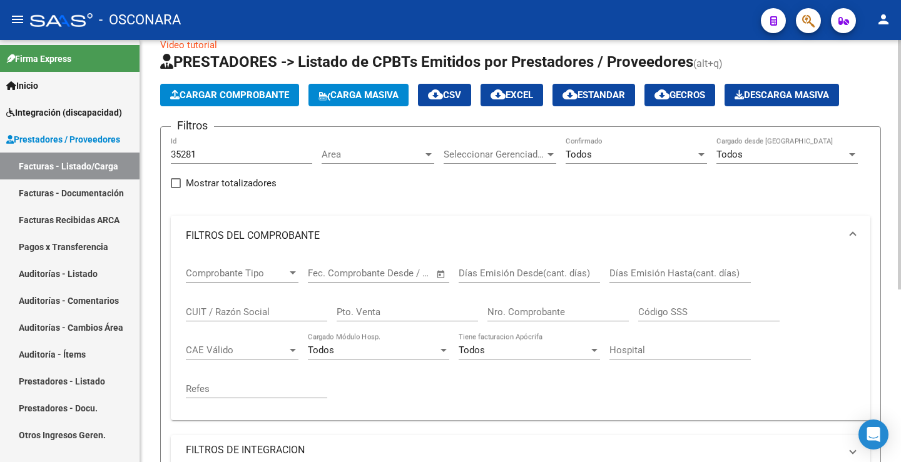
scroll to position [0, 0]
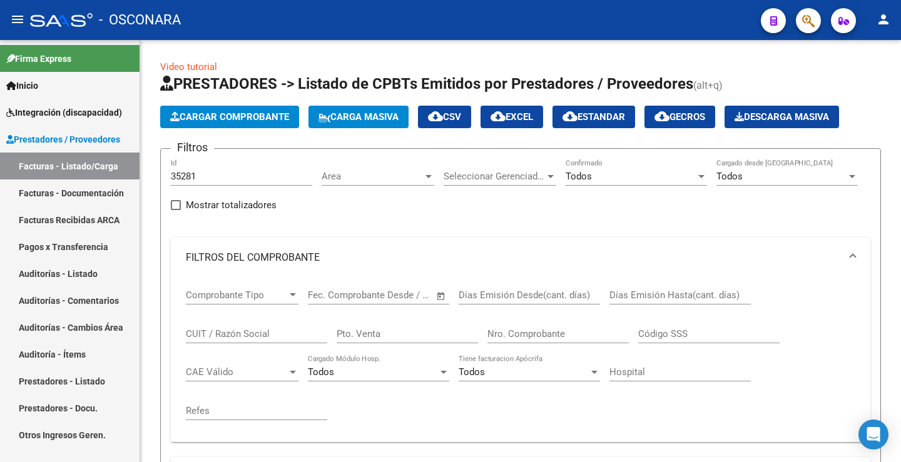
drag, startPoint x: 208, startPoint y: 182, endPoint x: 136, endPoint y: 181, distance: 72.0
click at [135, 183] on mat-sidenav-container "Firma Express Inicio Instructivos Contacto OS Integración (discapacidad) Certif…" at bounding box center [450, 251] width 901 height 422
click at [219, 169] on div "35281 Id" at bounding box center [241, 172] width 141 height 27
drag, startPoint x: 209, startPoint y: 178, endPoint x: 158, endPoint y: 180, distance: 51.3
click at [158, 180] on div "Video tutorial PRESTADORES -> Listado de CPBTs Emitidos por Prestadores / Prove…" at bounding box center [520, 392] width 761 height 705
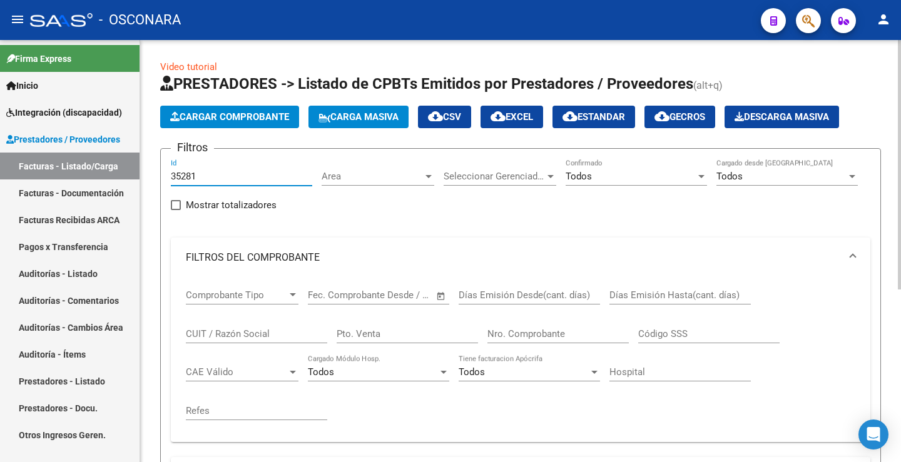
paste input "78"
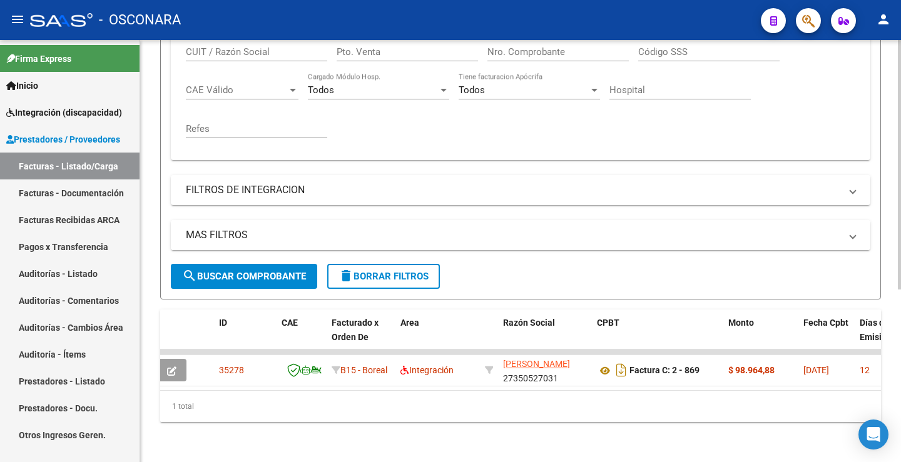
scroll to position [292, 0]
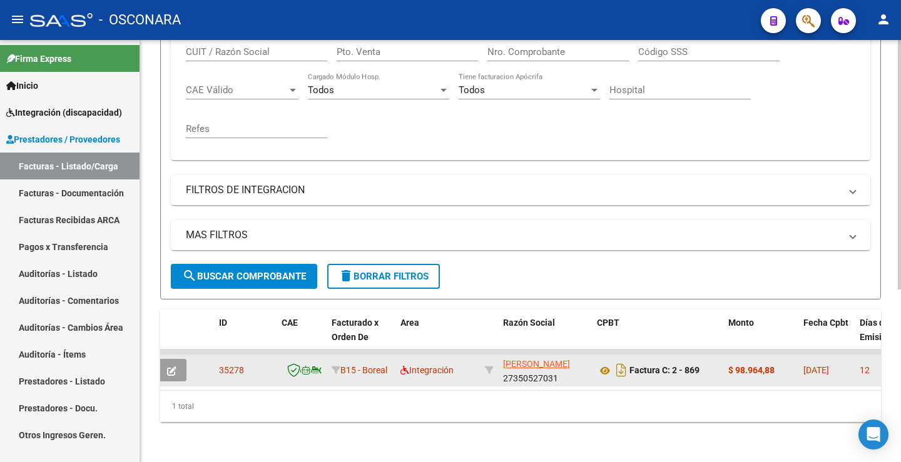
type input "35278"
click at [179, 359] on button "button" at bounding box center [171, 370] width 29 height 23
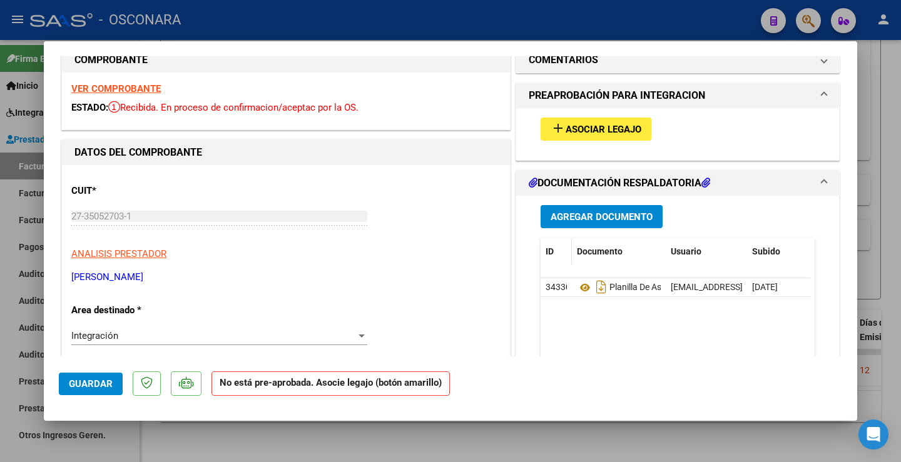
scroll to position [0, 0]
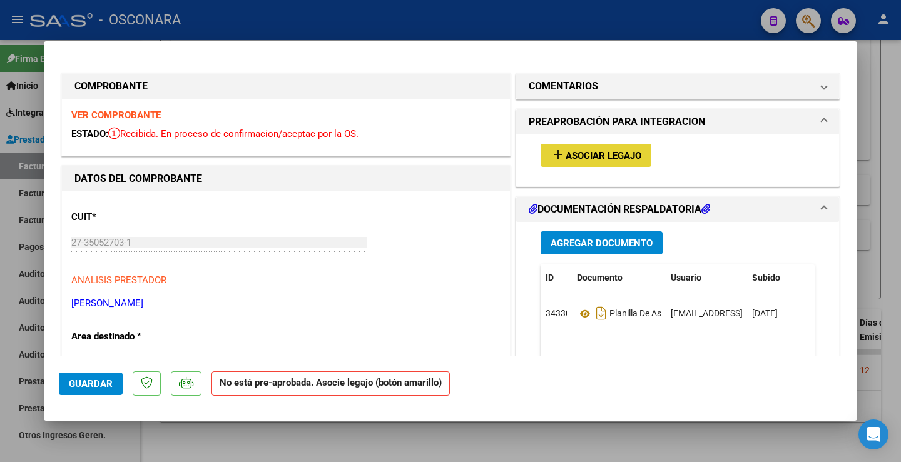
click at [588, 153] on span "Asociar Legajo" at bounding box center [604, 155] width 76 height 11
click at [128, 111] on strong "VER COMPROBANTE" at bounding box center [115, 114] width 89 height 11
type input "$ 0,00"
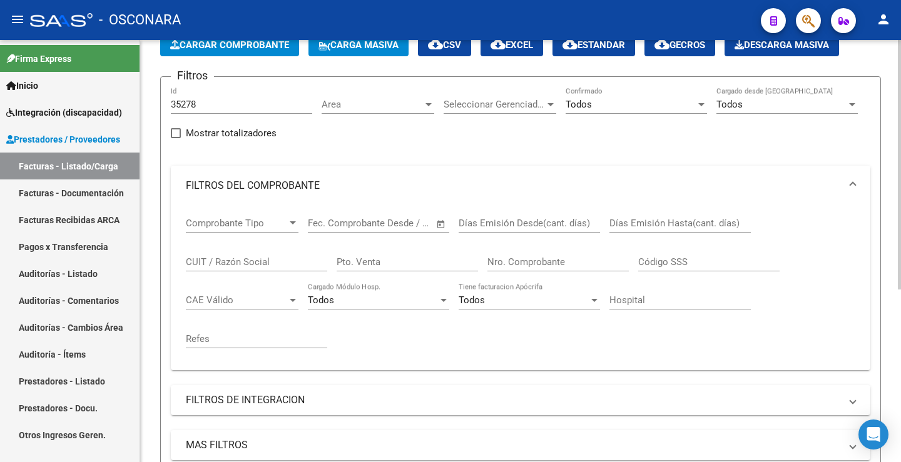
scroll to position [41, 0]
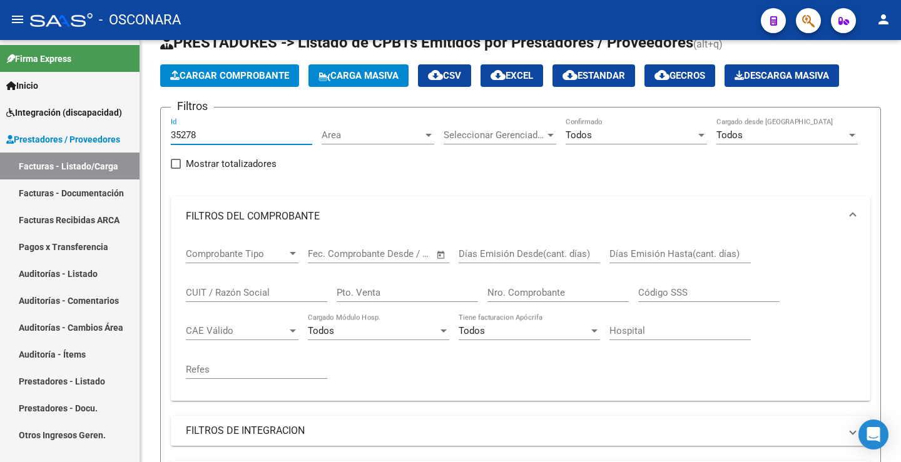
drag, startPoint x: 205, startPoint y: 136, endPoint x: 102, endPoint y: 120, distance: 104.6
click at [106, 128] on mat-sidenav-container "Firma Express Inicio Instructivos Contacto OS Integración (discapacidad) Certif…" at bounding box center [450, 251] width 901 height 422
paste input "81"
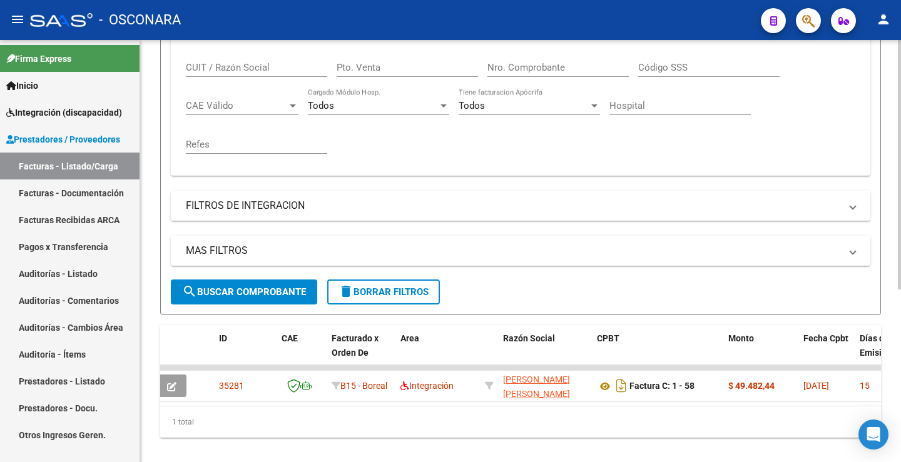
scroll to position [292, 0]
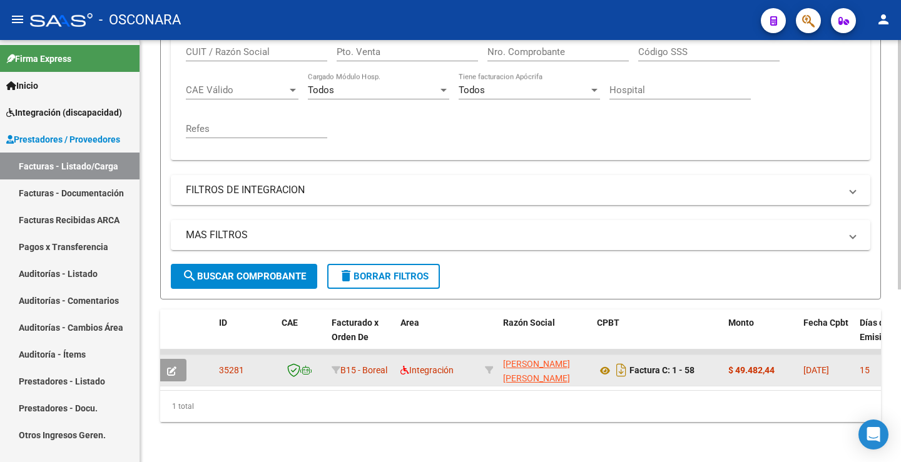
type input "35281"
click at [168, 367] on icon "button" at bounding box center [171, 371] width 9 height 9
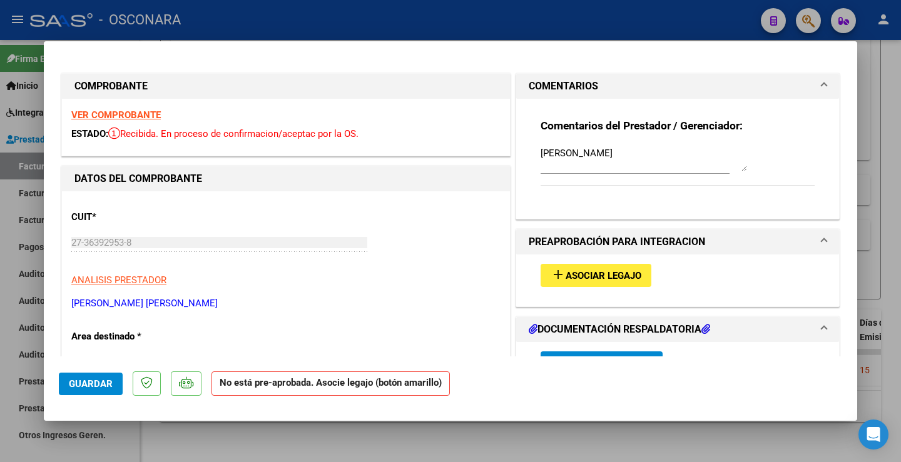
click at [138, 111] on strong "VER COMPROBANTE" at bounding box center [115, 114] width 89 height 11
type input "$ 0,00"
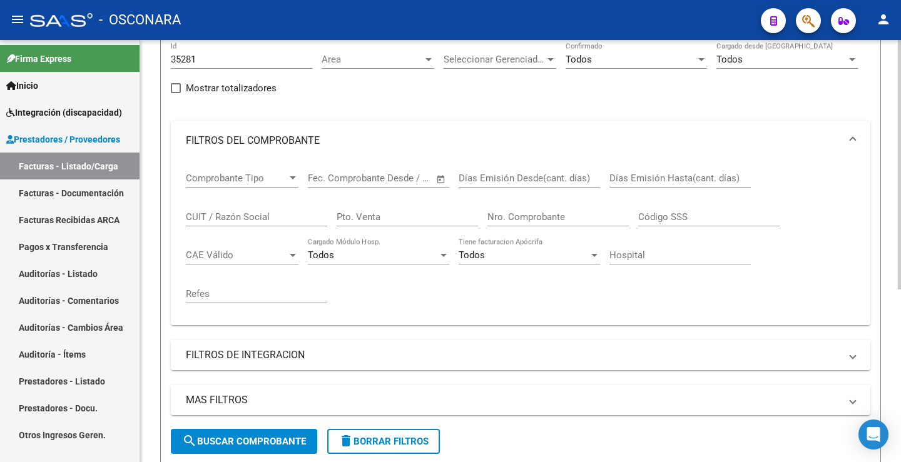
scroll to position [104, 0]
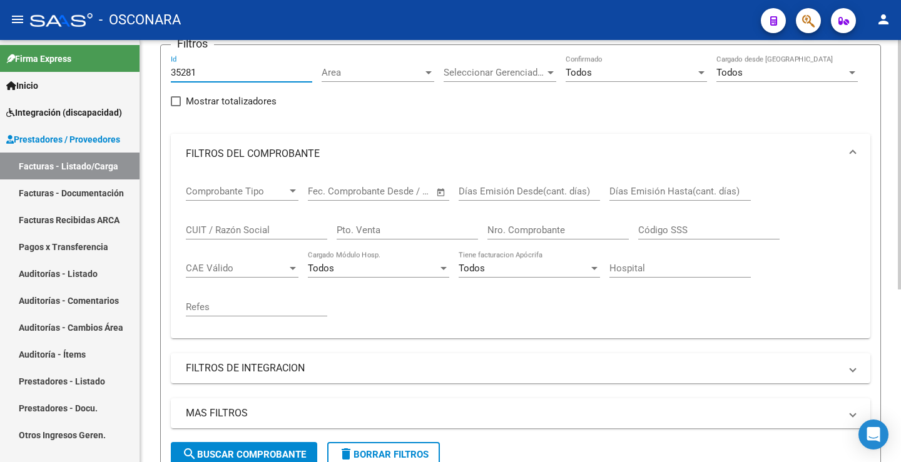
drag, startPoint x: 206, startPoint y: 73, endPoint x: 147, endPoint y: 61, distance: 60.6
click at [148, 61] on div "Video tutorial PRESTADORES -> Listado de CPBTs Emitidos por Prestadores / Prove…" at bounding box center [520, 288] width 761 height 705
paste input "78"
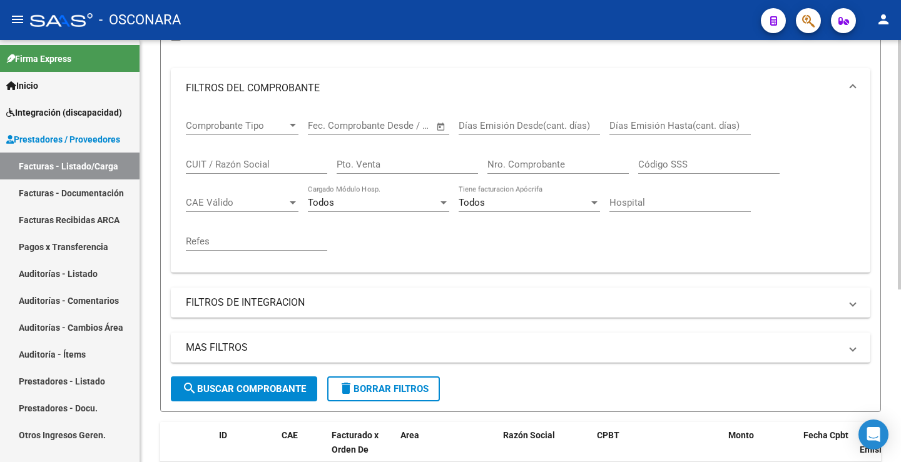
scroll to position [292, 0]
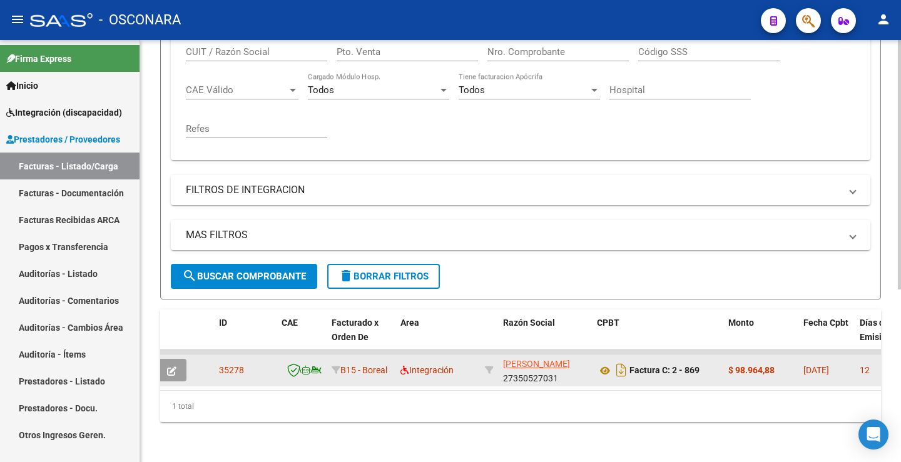
type input "35278"
click at [182, 360] on button "button" at bounding box center [171, 370] width 29 height 23
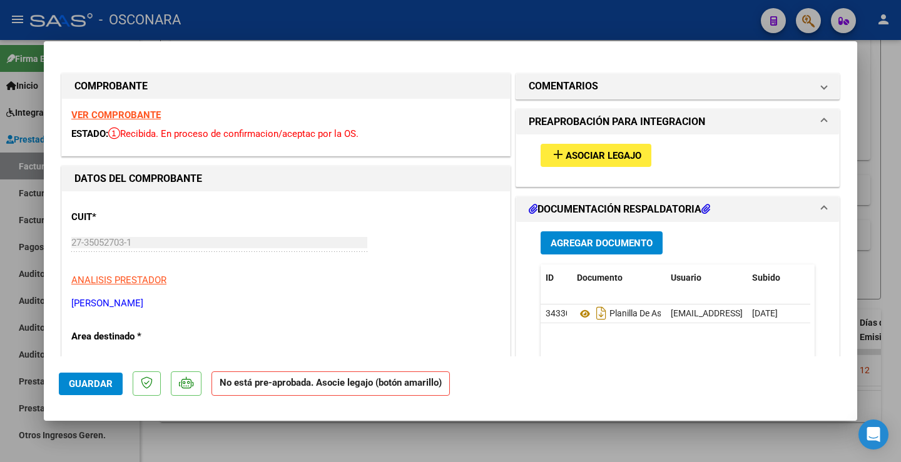
click at [601, 156] on span "Asociar Legajo" at bounding box center [604, 155] width 76 height 11
type input "$ 0,00"
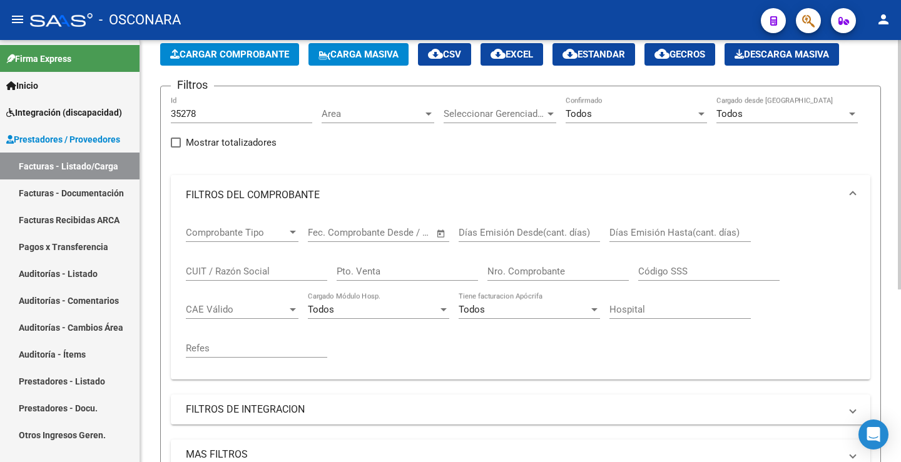
scroll to position [0, 0]
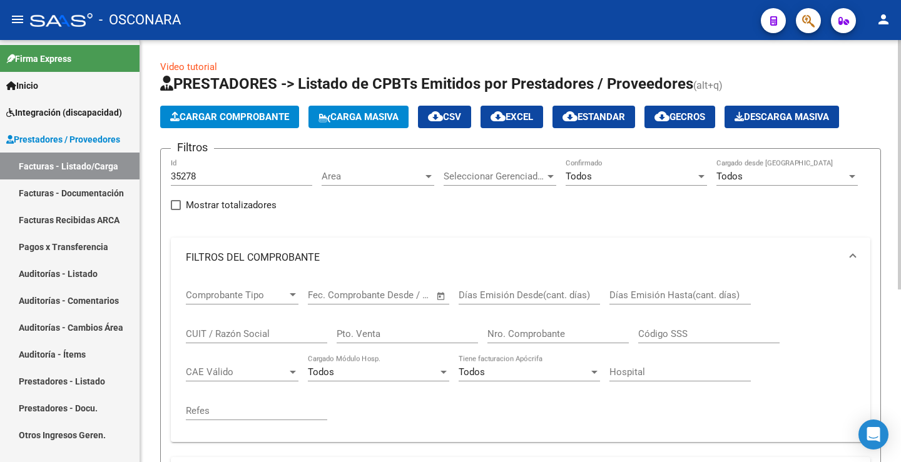
click at [199, 170] on div "35278 Id" at bounding box center [241, 172] width 141 height 27
drag, startPoint x: 201, startPoint y: 175, endPoint x: 118, endPoint y: 171, distance: 83.3
click at [118, 171] on mat-sidenav-container "Firma Express Inicio Instructivos Contacto OS Integración (discapacidad) Certif…" at bounding box center [450, 251] width 901 height 422
paste input "53"
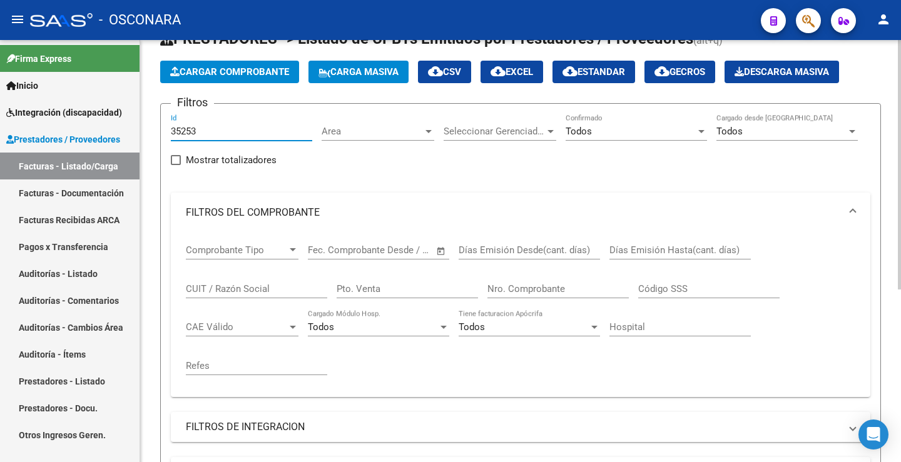
scroll to position [188, 0]
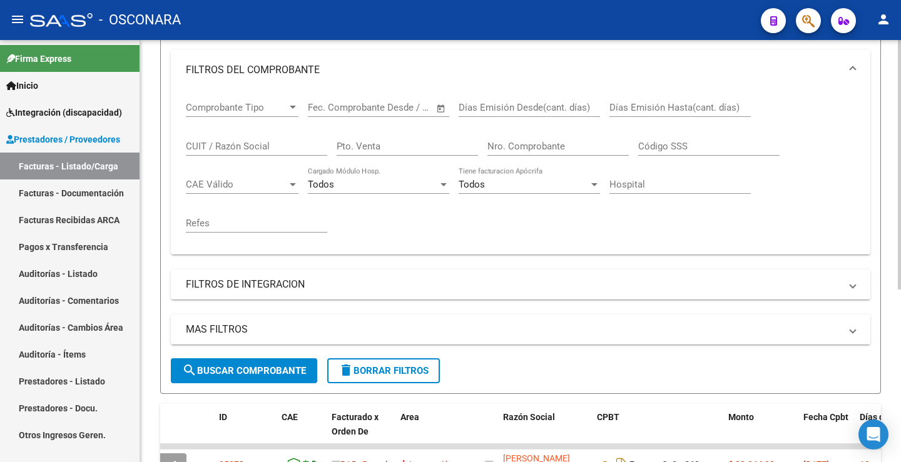
type input "35253"
click at [250, 360] on button "search Buscar Comprobante" at bounding box center [244, 371] width 146 height 25
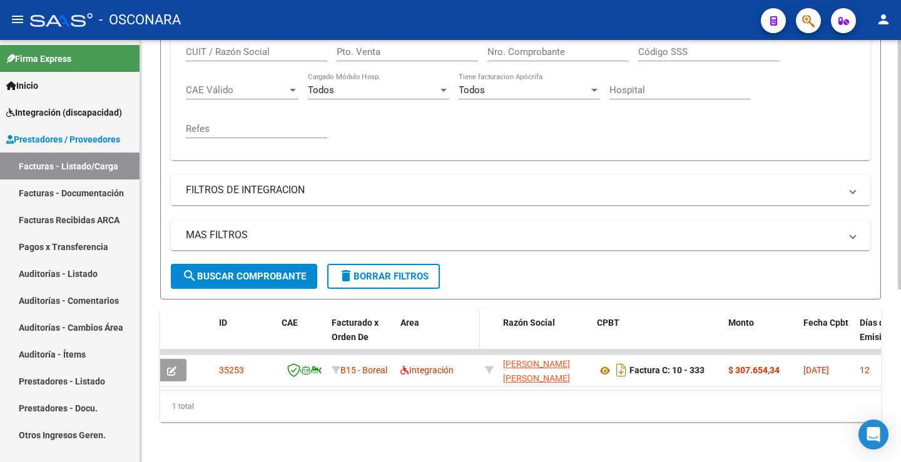
scroll to position [292, 0]
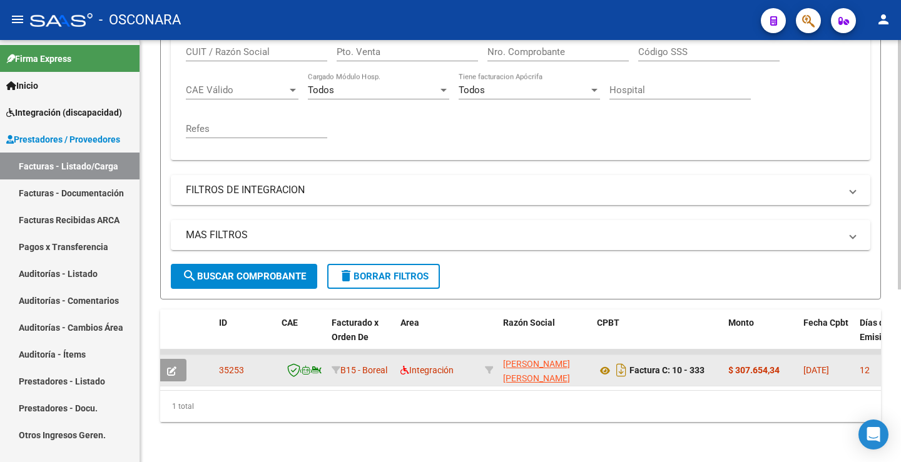
click at [177, 359] on button "button" at bounding box center [171, 370] width 29 height 23
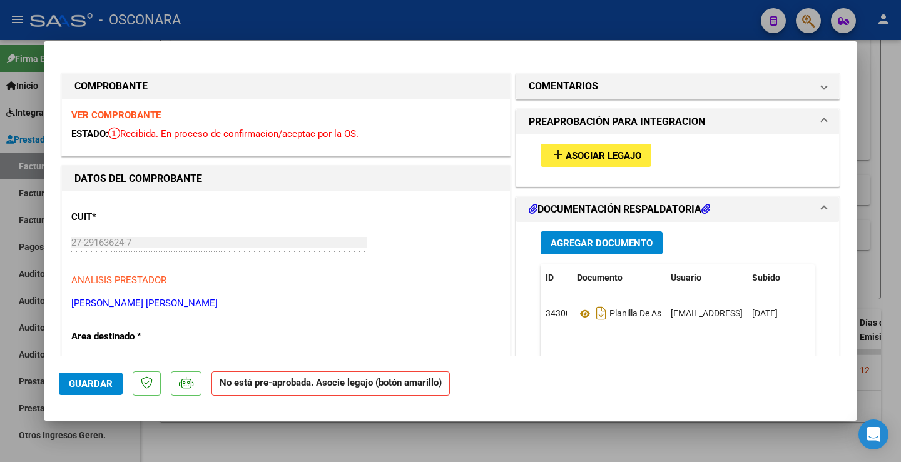
click at [576, 156] on span "Asociar Legajo" at bounding box center [604, 155] width 76 height 11
click at [119, 111] on strong "VER COMPROBANTE" at bounding box center [115, 114] width 89 height 11
click at [623, 145] on button "add Asociar Legajo" at bounding box center [596, 155] width 111 height 23
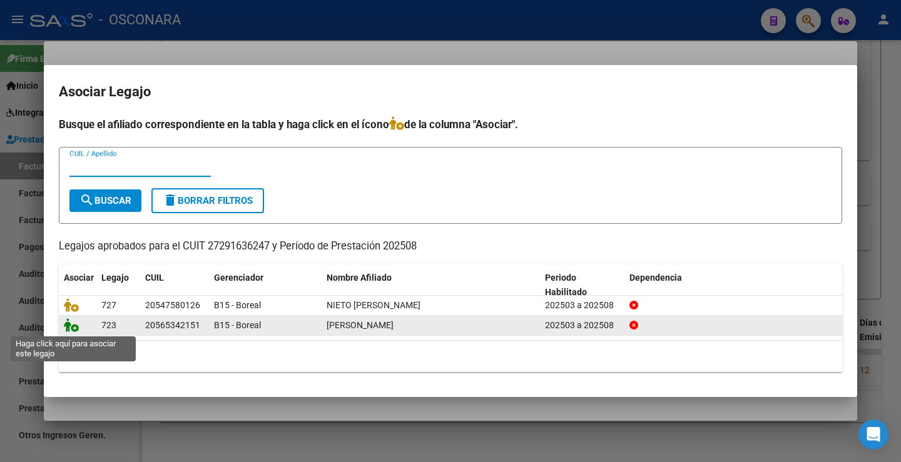
click at [73, 323] on icon at bounding box center [71, 325] width 15 height 14
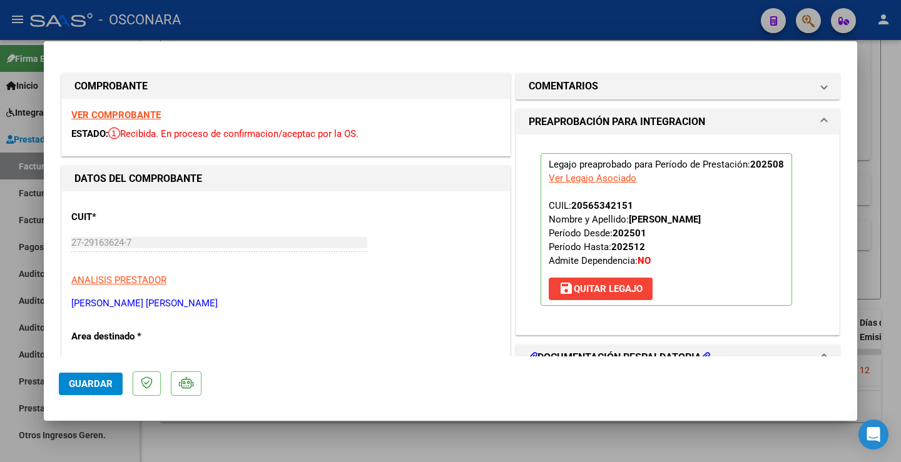
click at [106, 379] on span "Guardar" at bounding box center [91, 384] width 44 height 11
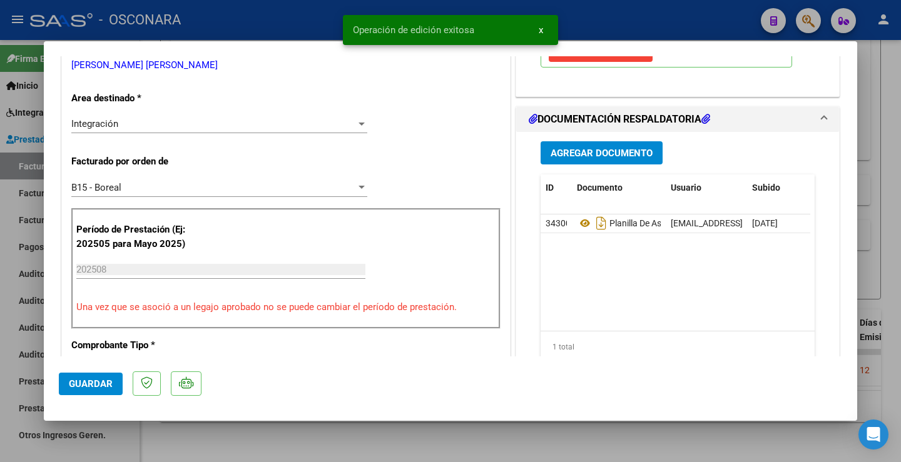
scroll to position [250, 0]
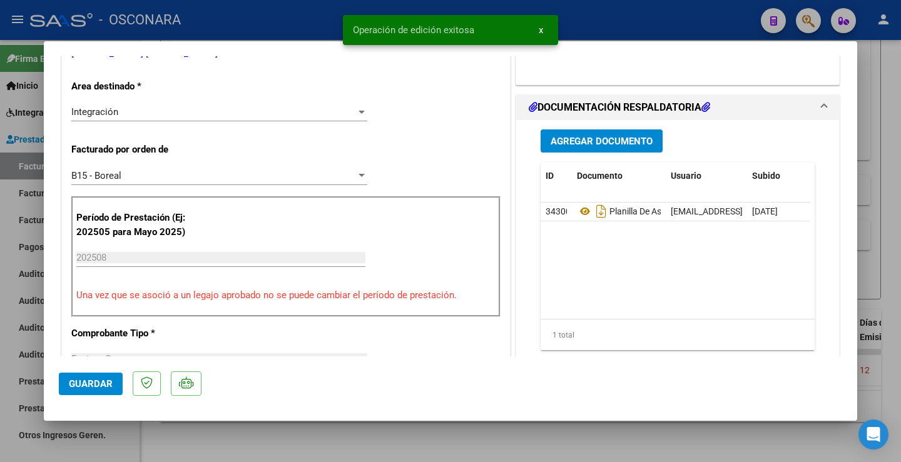
click at [99, 387] on span "Guardar" at bounding box center [91, 384] width 44 height 11
type input "$ 0,00"
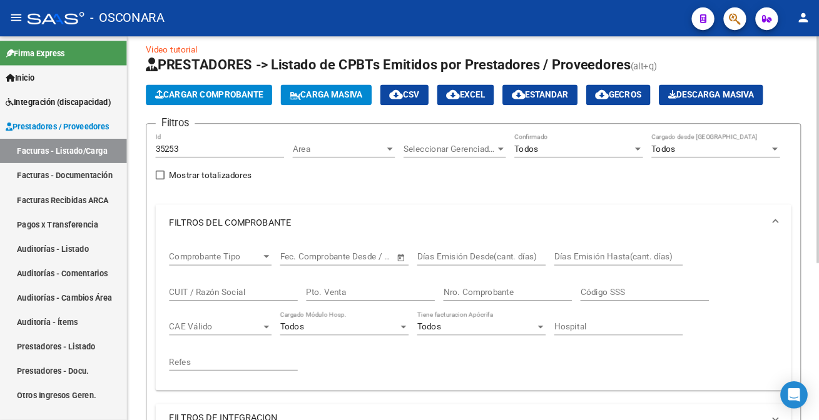
scroll to position [0, 0]
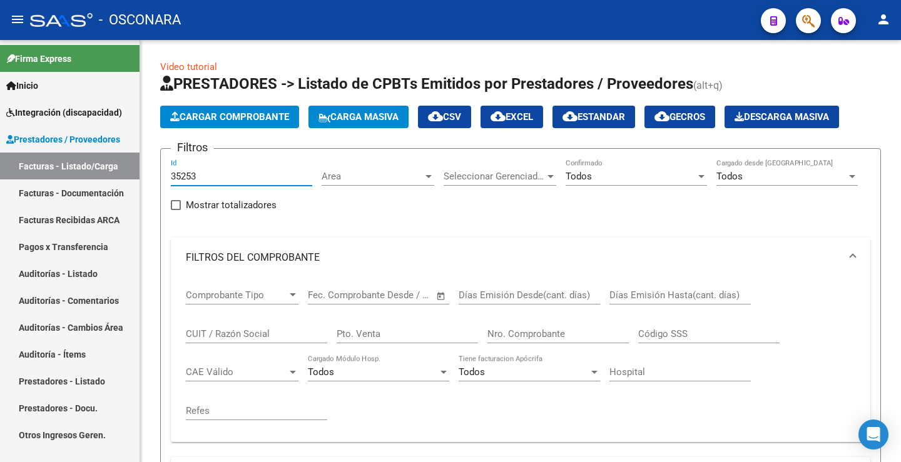
drag, startPoint x: 203, startPoint y: 176, endPoint x: 136, endPoint y: 175, distance: 67.0
click at [137, 176] on mat-sidenav-container "Firma Express Inicio Instructivos Contacto OS Integración (discapacidad) Certif…" at bounding box center [450, 251] width 901 height 422
paste input "42"
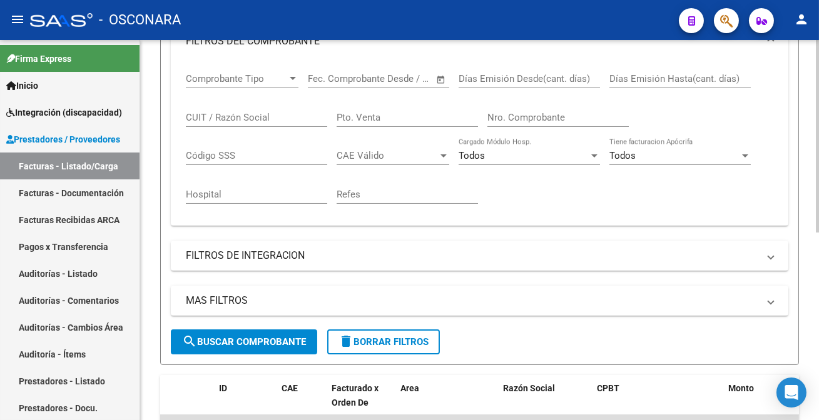
scroll to position [370, 0]
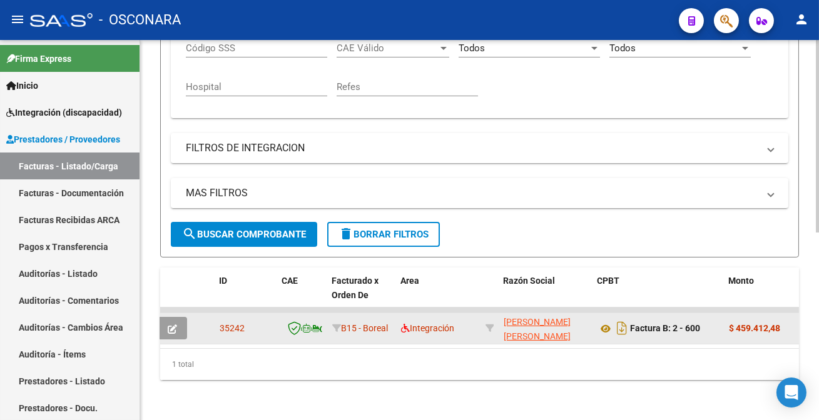
type input "35242"
click at [175, 325] on icon "button" at bounding box center [172, 329] width 9 height 9
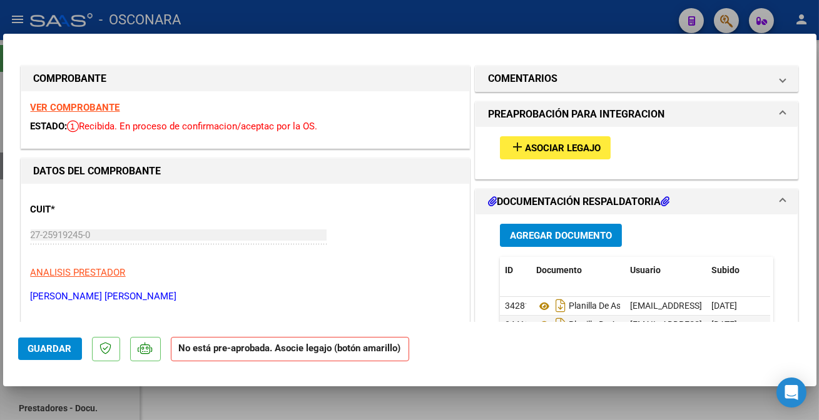
click at [99, 106] on strong "VER COMPROBANTE" at bounding box center [75, 107] width 89 height 11
click at [521, 140] on button "add Asociar Legajo" at bounding box center [555, 147] width 111 height 23
type input "$ 0,00"
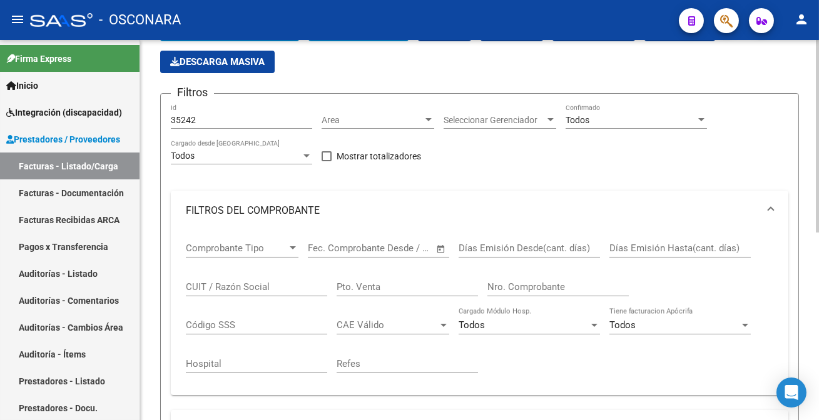
scroll to position [86, 0]
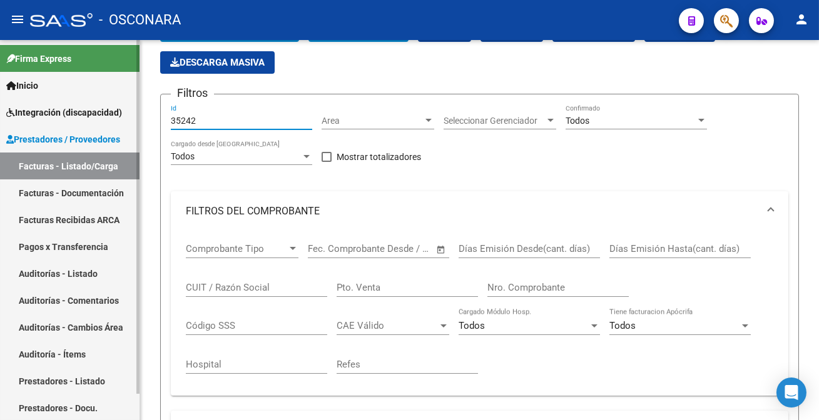
drag, startPoint x: 207, startPoint y: 115, endPoint x: 126, endPoint y: 119, distance: 80.8
click at [126, 119] on mat-sidenav-container "Firma Express Inicio Instructivos Contacto OS Integración (discapacidad) Certif…" at bounding box center [409, 230] width 819 height 380
paste input "20"
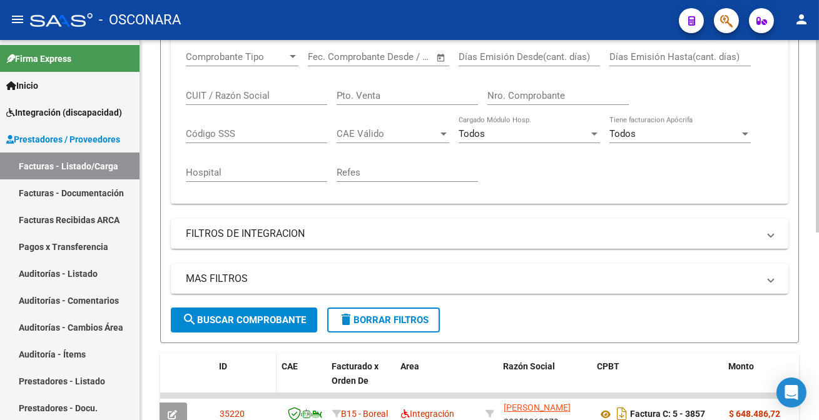
scroll to position [370, 0]
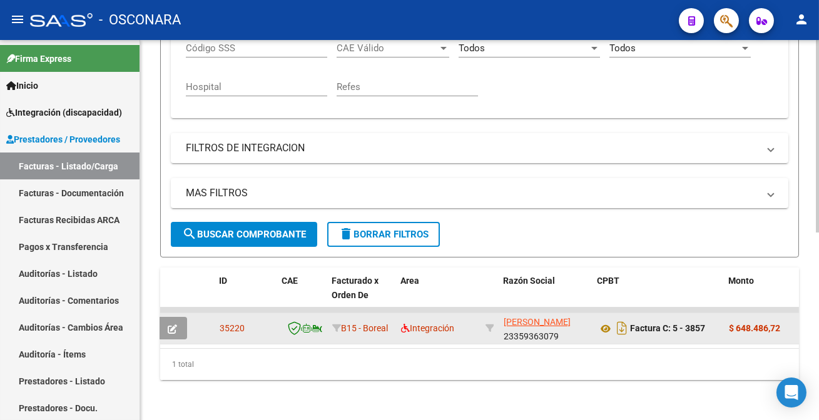
type input "35220"
click at [170, 323] on span "button" at bounding box center [172, 328] width 9 height 11
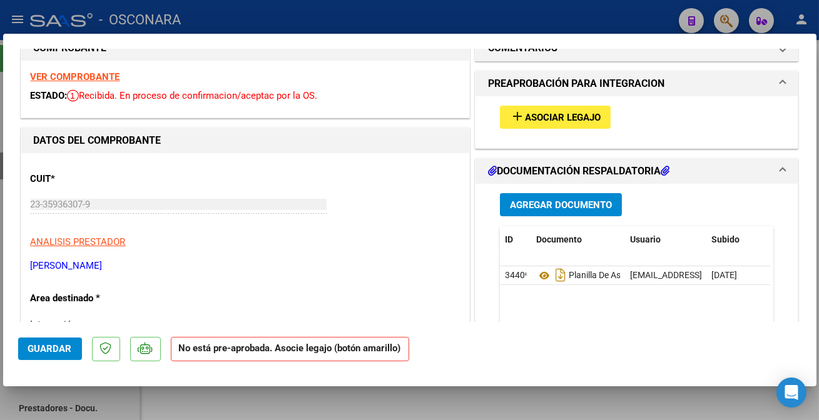
scroll to position [0, 0]
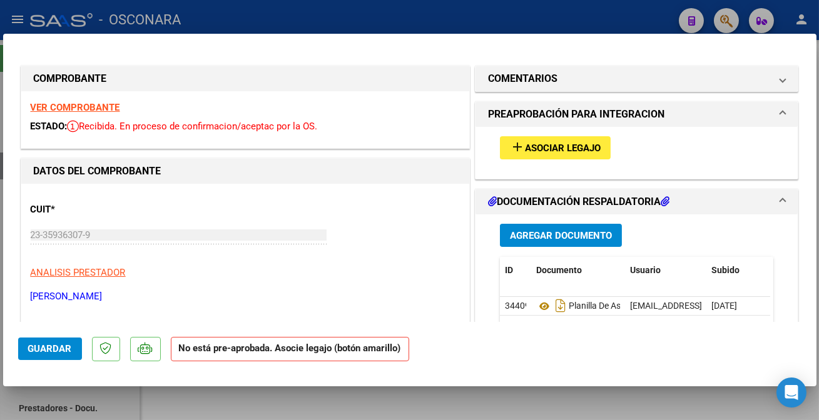
click at [534, 137] on button "add Asociar Legajo" at bounding box center [555, 147] width 111 height 23
click at [74, 103] on strong "VER COMPROBANTE" at bounding box center [75, 107] width 89 height 11
click at [585, 154] on button "add Asociar Legajo" at bounding box center [555, 147] width 111 height 23
type input "$ 0,00"
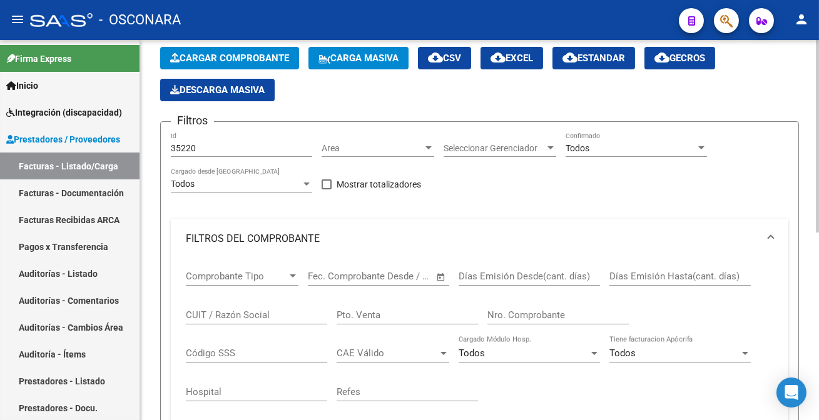
scroll to position [29, 0]
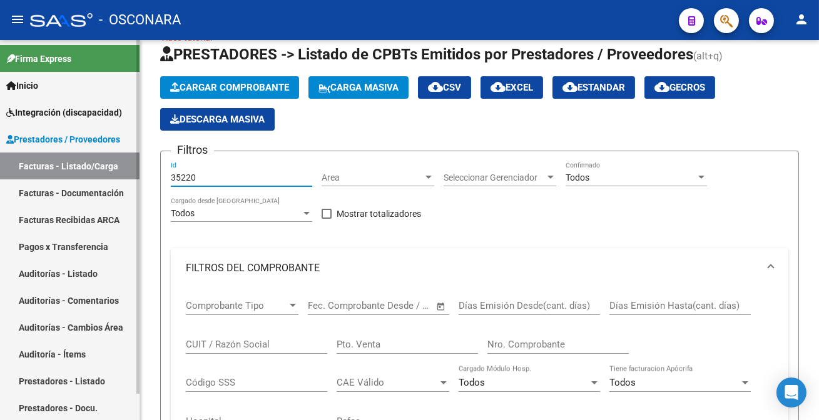
drag, startPoint x: 203, startPoint y: 175, endPoint x: 138, endPoint y: 173, distance: 65.7
click at [140, 175] on mat-sidenav-container "Firma Express Inicio Instructivos Contacto OS Integración (discapacidad) Certif…" at bounding box center [409, 230] width 819 height 380
paste input "18"
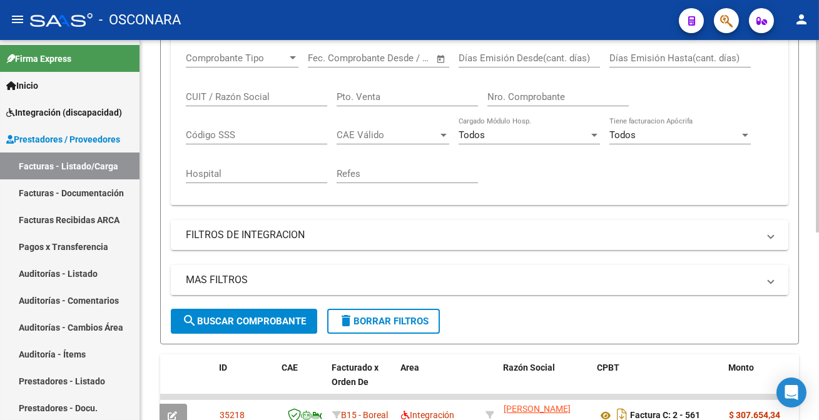
scroll to position [313, 0]
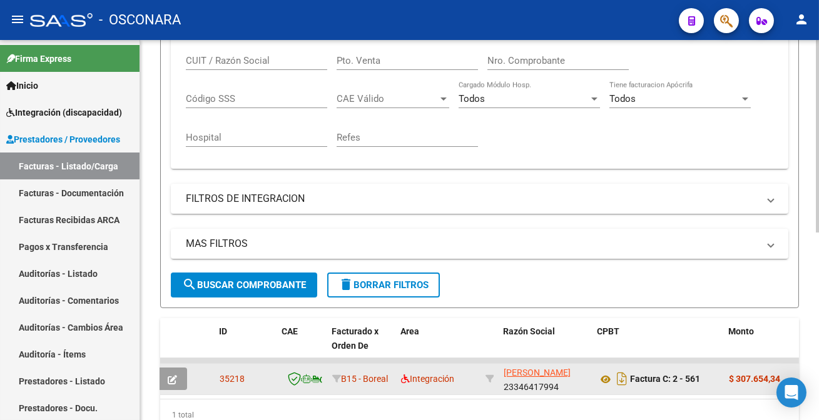
type input "35218"
click at [181, 368] on button "button" at bounding box center [172, 379] width 29 height 23
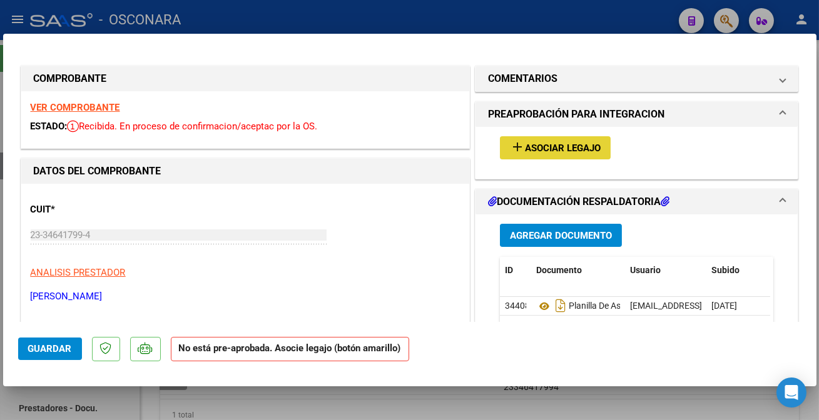
click at [551, 149] on span "Asociar Legajo" at bounding box center [563, 148] width 76 height 11
type input "$ 0,00"
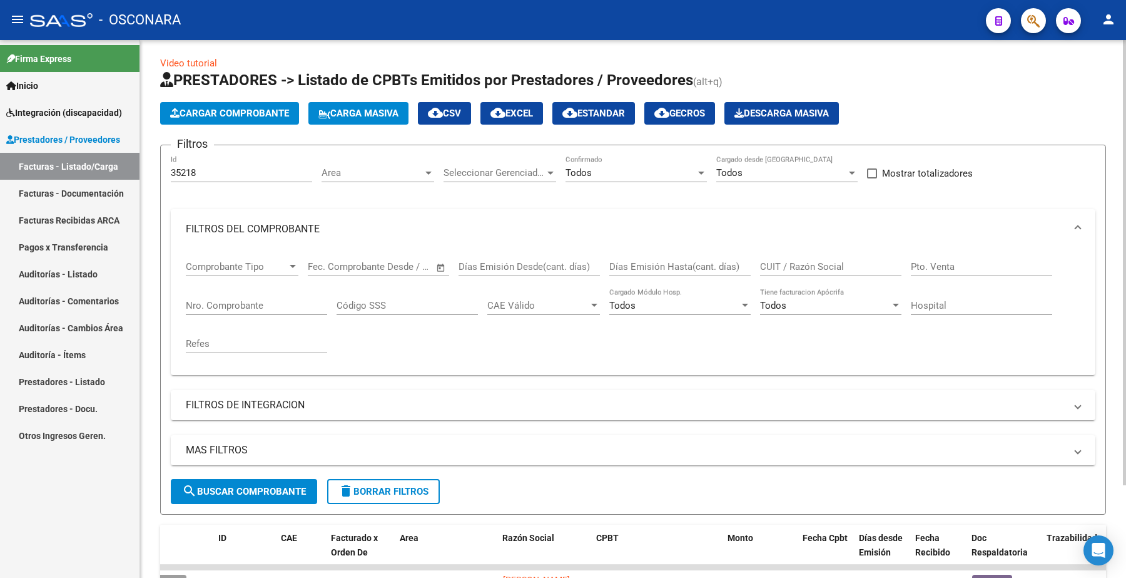
scroll to position [0, 0]
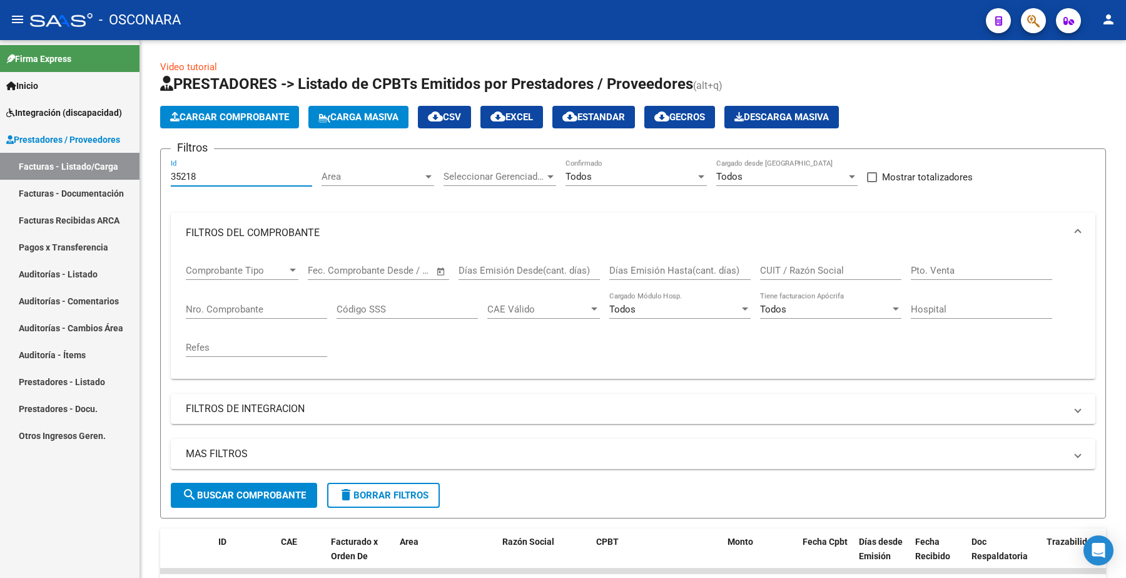
drag, startPoint x: 208, startPoint y: 179, endPoint x: 39, endPoint y: 160, distance: 169.4
click at [39, 160] on mat-sidenav-container "Firma Express Inicio Instructivos Contacto OS Integración (discapacidad) Certif…" at bounding box center [563, 308] width 1126 height 537
paste input "35218"
type input "35218"
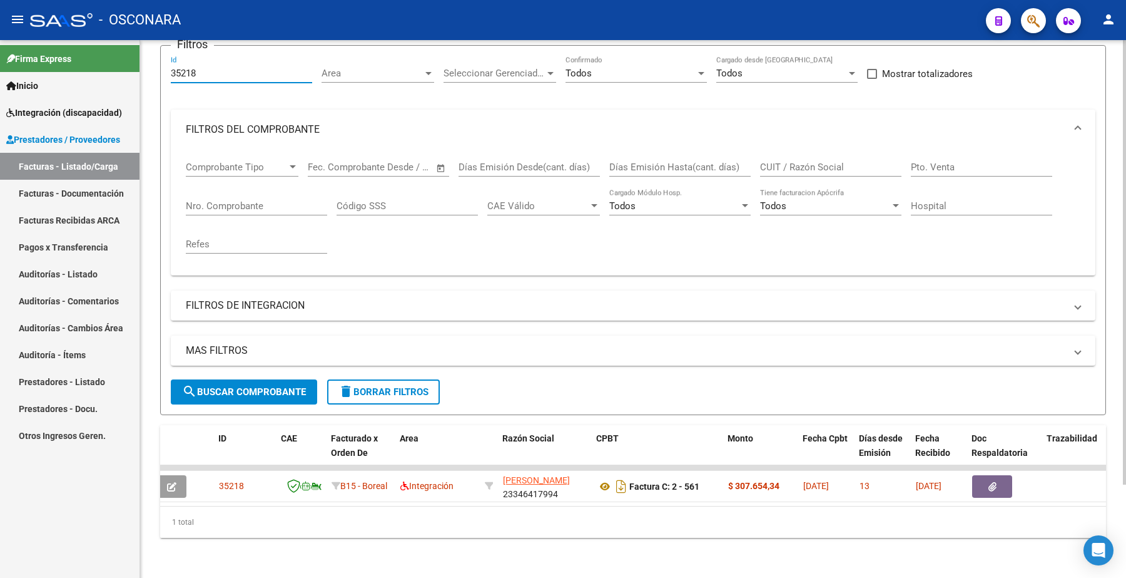
scroll to position [113, 0]
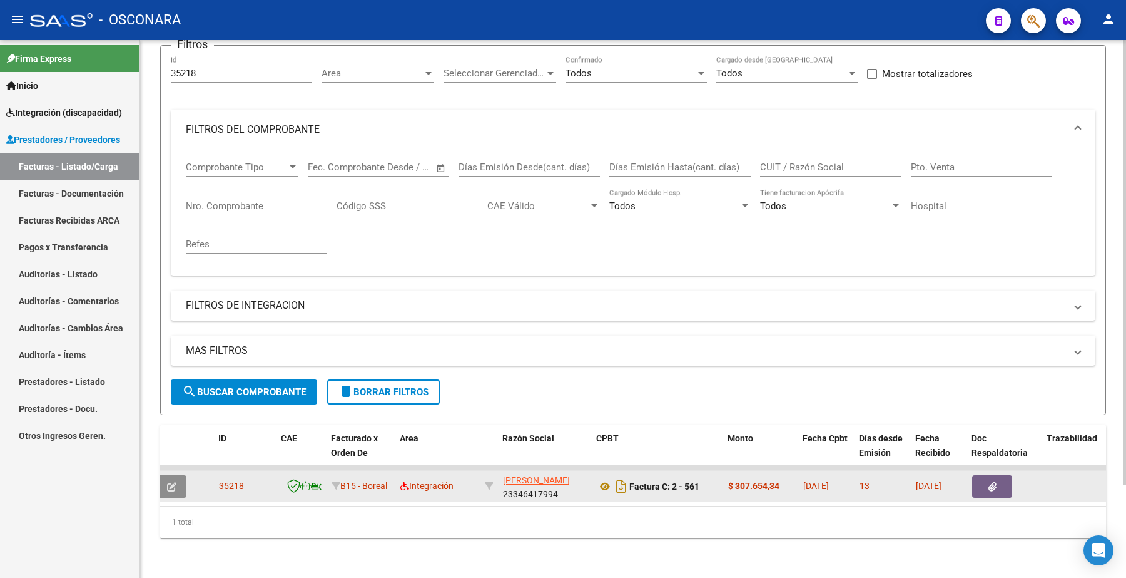
click at [183, 462] on button "button" at bounding box center [171, 486] width 29 height 23
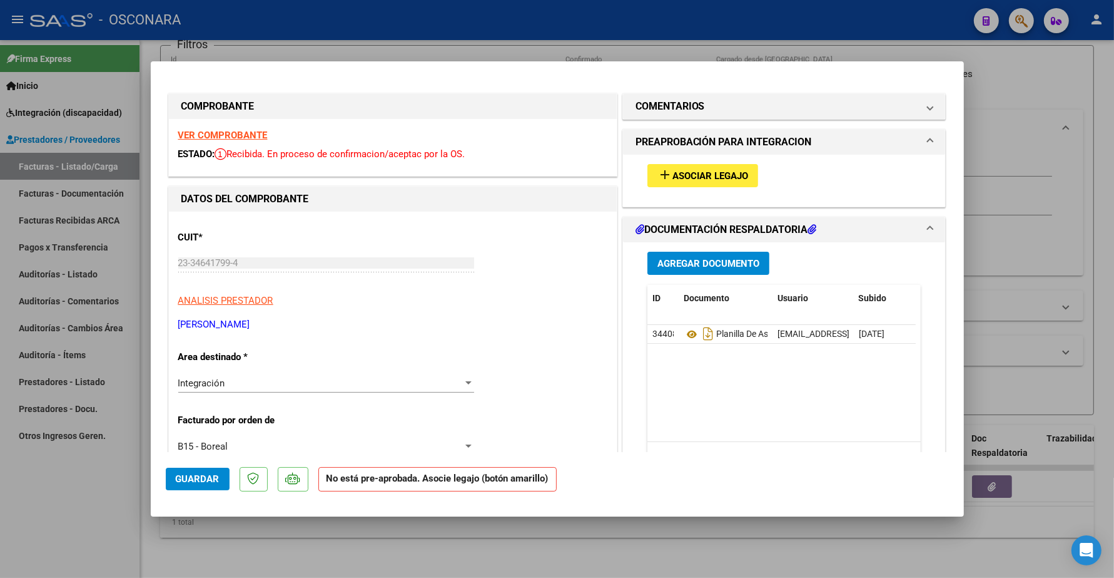
click at [226, 136] on strong "VER COMPROBANTE" at bounding box center [222, 135] width 89 height 11
click at [708, 173] on span "Asociar Legajo" at bounding box center [711, 175] width 76 height 11
click at [721, 113] on mat-panel-title "COMENTARIOS" at bounding box center [777, 106] width 283 height 15
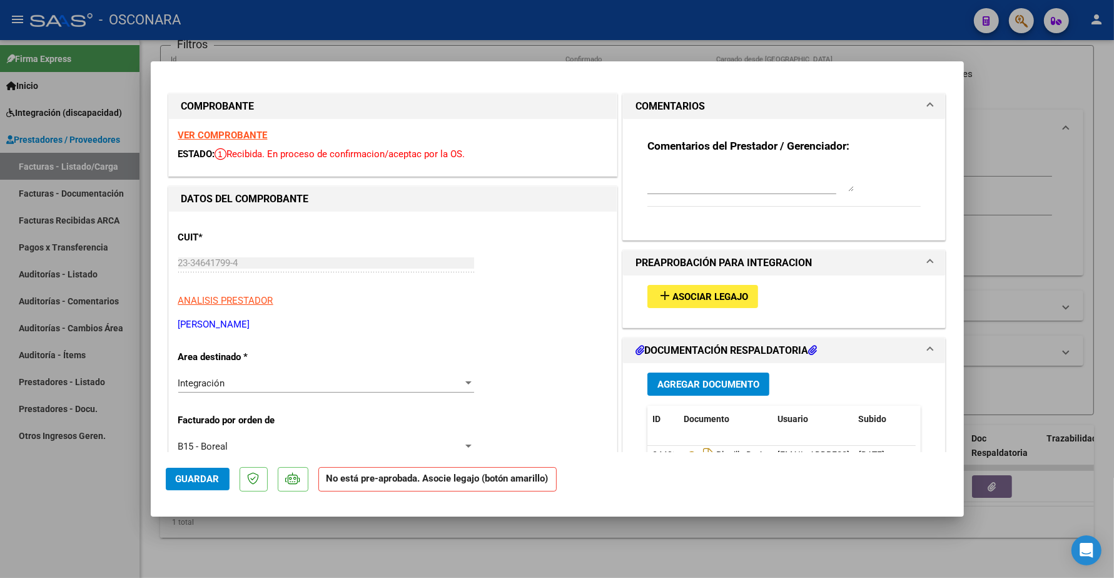
click at [663, 181] on textarea at bounding box center [751, 178] width 206 height 25
type textarea "[PERSON_NAME]"
click at [210, 462] on mat-dialog-actions "Guardar No está pre-aprobada. Asocie legajo (botón amarillo)" at bounding box center [557, 476] width 783 height 49
click at [210, 462] on span "Guardar" at bounding box center [198, 478] width 44 height 11
type input "$ 0,00"
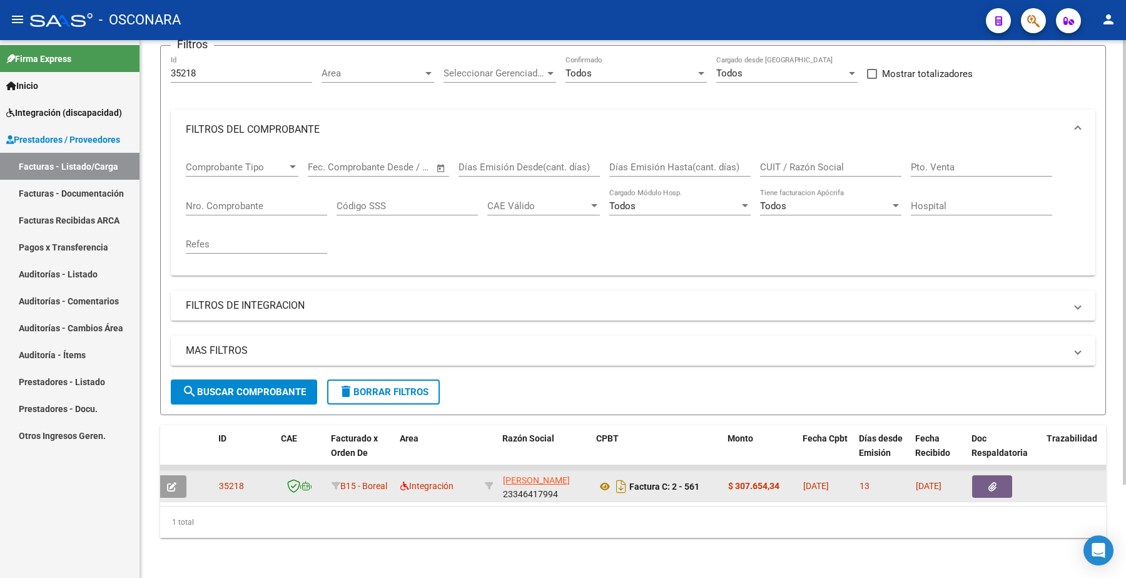
click at [186, 462] on div at bounding box center [174, 486] width 34 height 23
click at [183, 462] on button "button" at bounding box center [171, 486] width 29 height 23
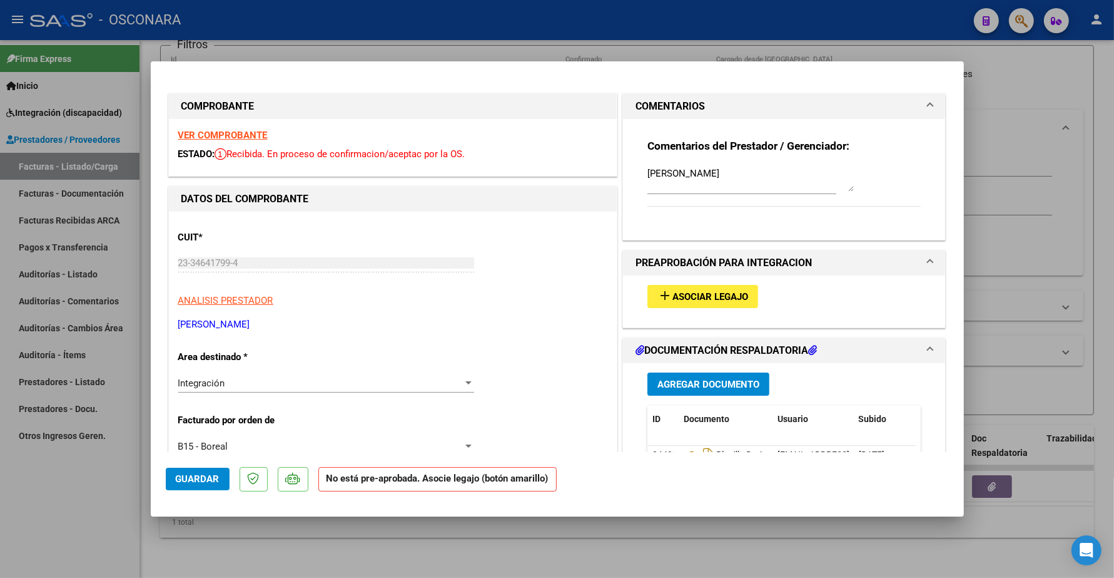
type input "$ 0,00"
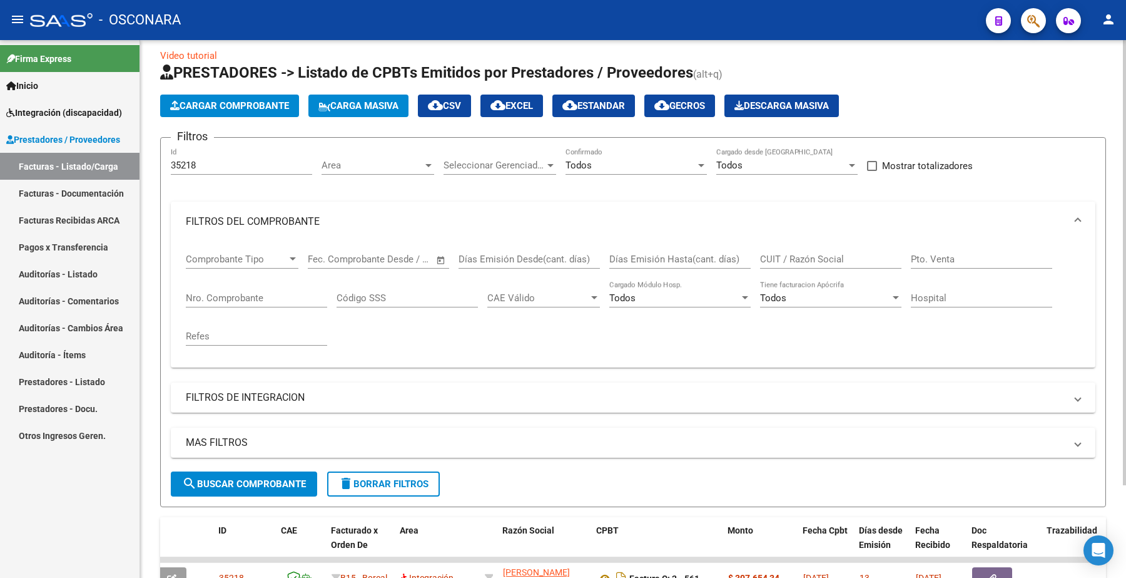
scroll to position [0, 0]
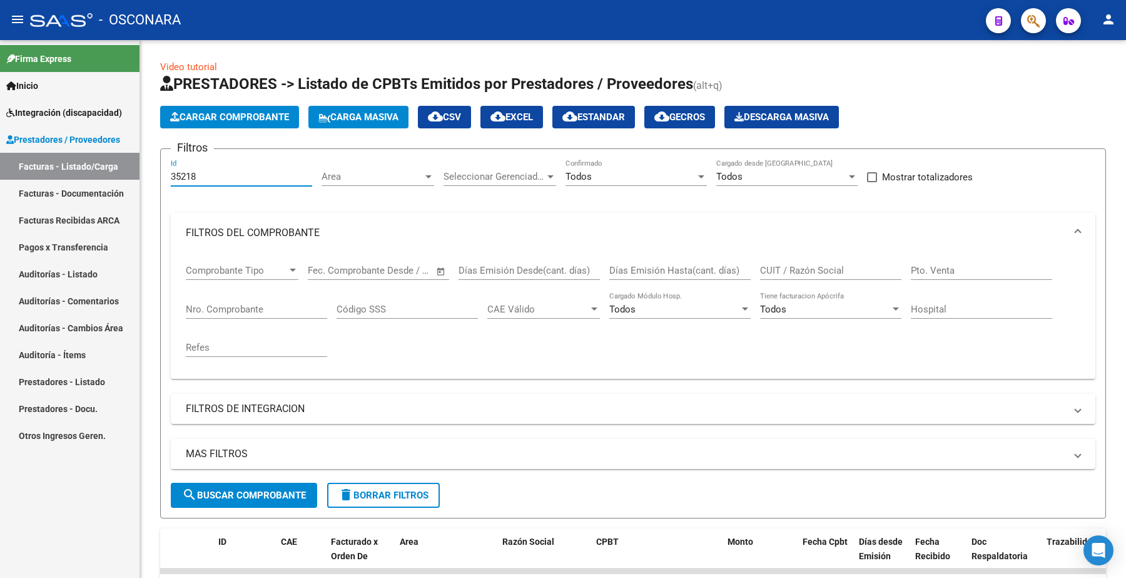
drag, startPoint x: 199, startPoint y: 180, endPoint x: 116, endPoint y: 166, distance: 83.7
click at [116, 166] on mat-sidenav-container "Firma Express Inicio Instructivos Contacto OS Integración (discapacidad) Certif…" at bounding box center [563, 308] width 1126 height 537
paste input "5"
type input "35215"
click at [267, 462] on span "search Buscar Comprobante" at bounding box center [244, 494] width 124 height 11
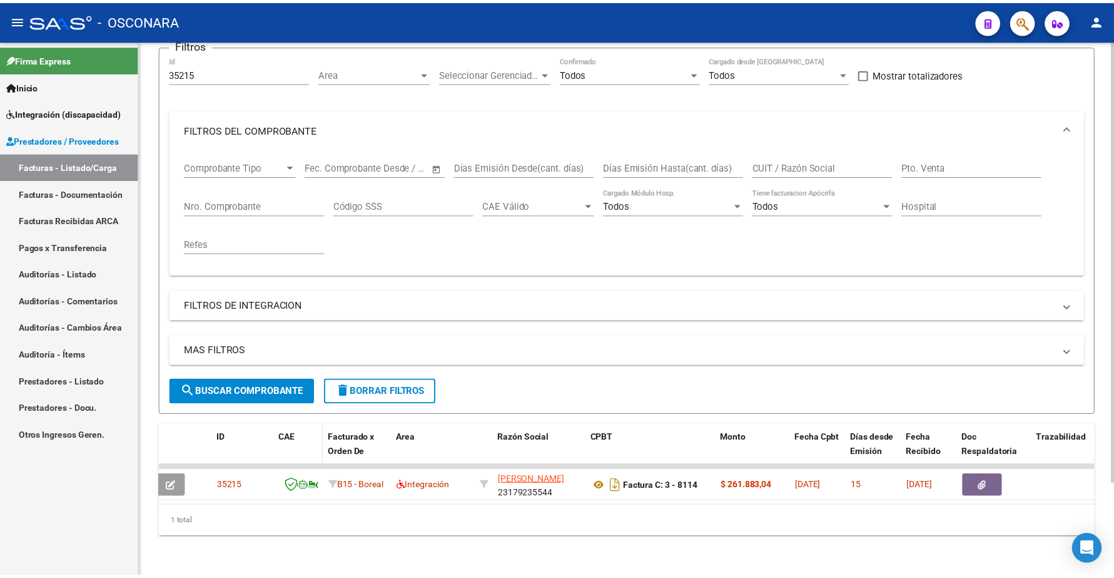
scroll to position [113, 0]
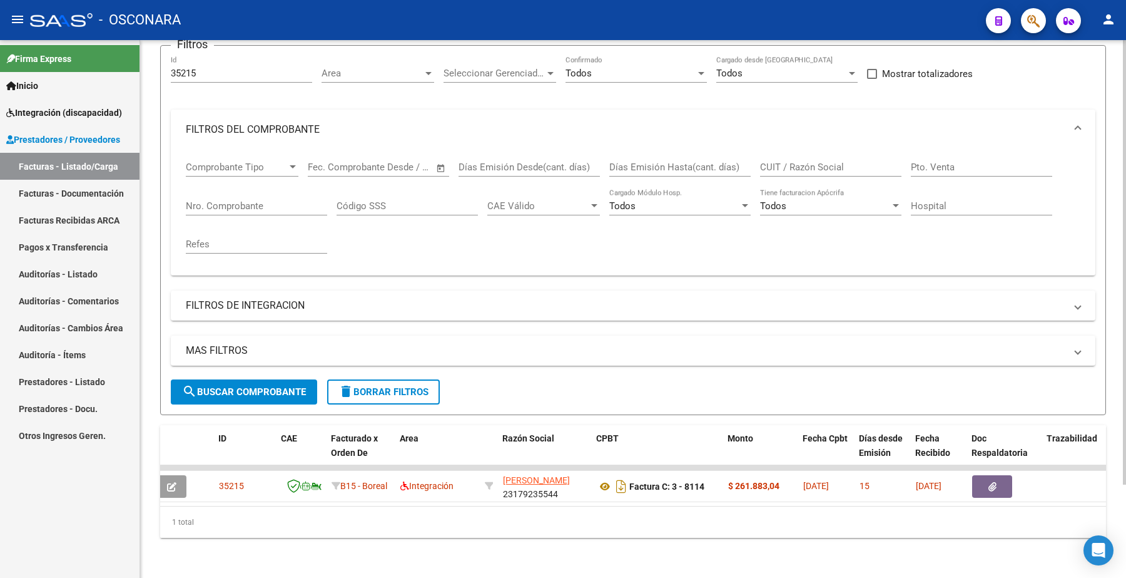
click at [270, 386] on span "search Buscar Comprobante" at bounding box center [244, 391] width 124 height 11
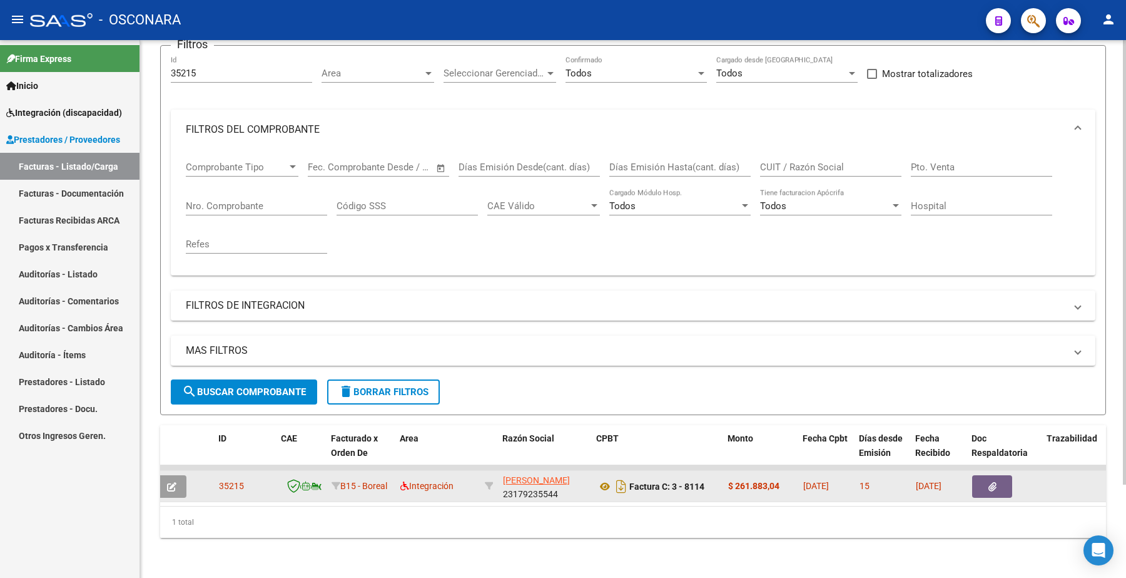
click at [183, 462] on button "button" at bounding box center [171, 486] width 29 height 23
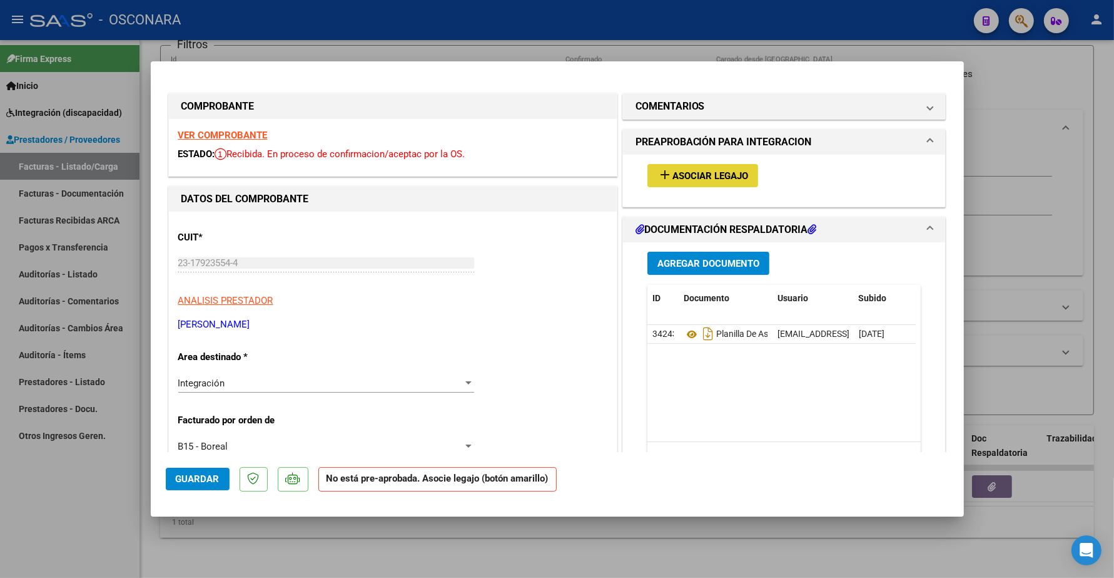
click at [710, 180] on span "Asociar Legajo" at bounding box center [711, 175] width 76 height 11
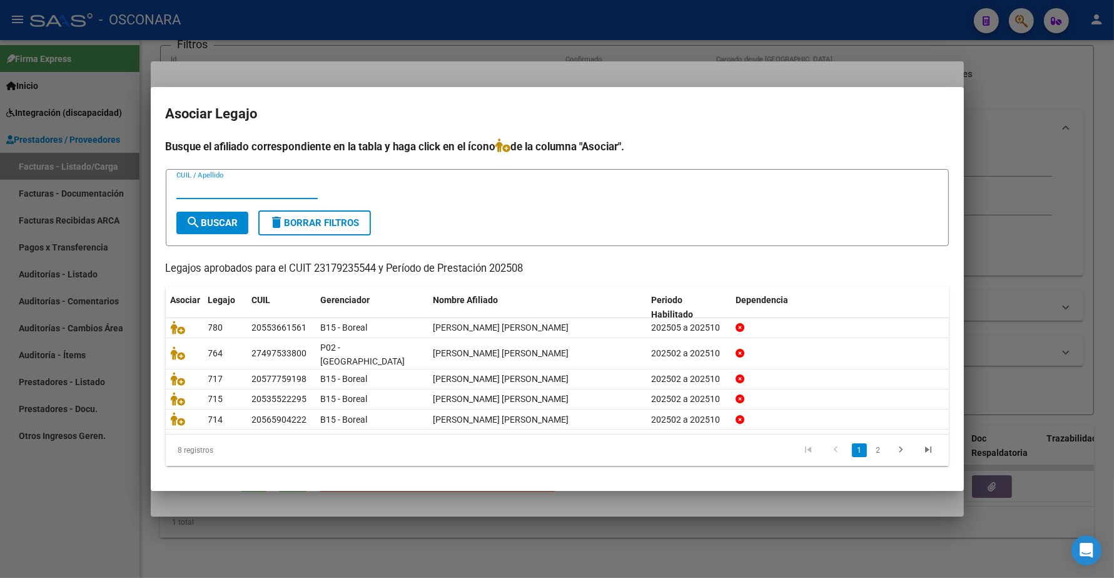
click at [186, 191] on input "CUIL / Apellido" at bounding box center [246, 188] width 141 height 11
click at [178, 191] on input "CUIL / Apellido" at bounding box center [246, 188] width 141 height 11
click at [177, 191] on input "CUIL / Apellido" at bounding box center [246, 188] width 141 height 11
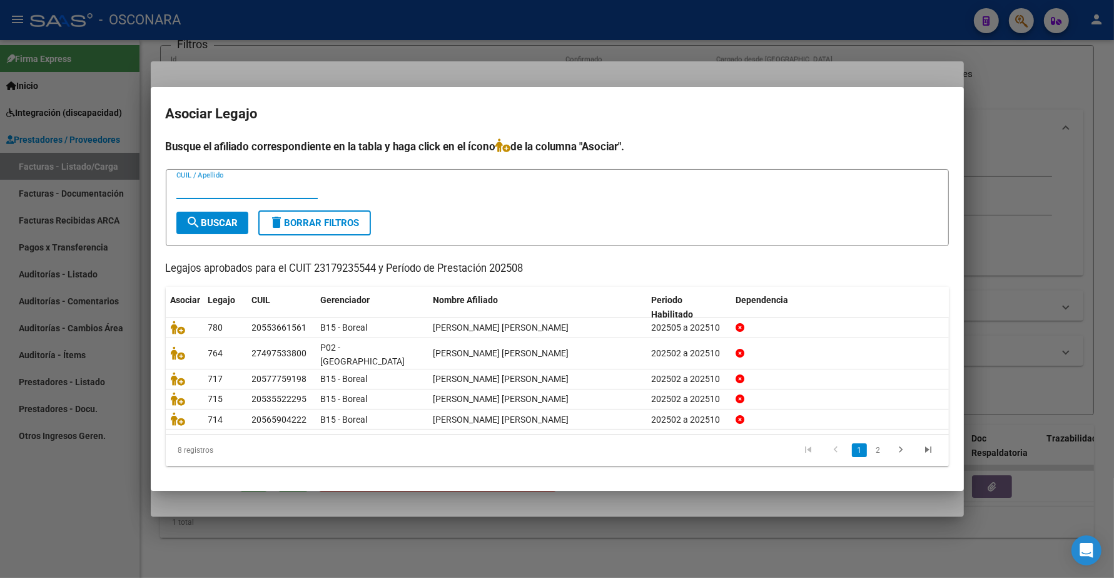
click at [176, 192] on input "CUIL / Apellido" at bounding box center [246, 188] width 141 height 11
click at [176, 194] on input "CUIL / Apellido" at bounding box center [246, 188] width 141 height 11
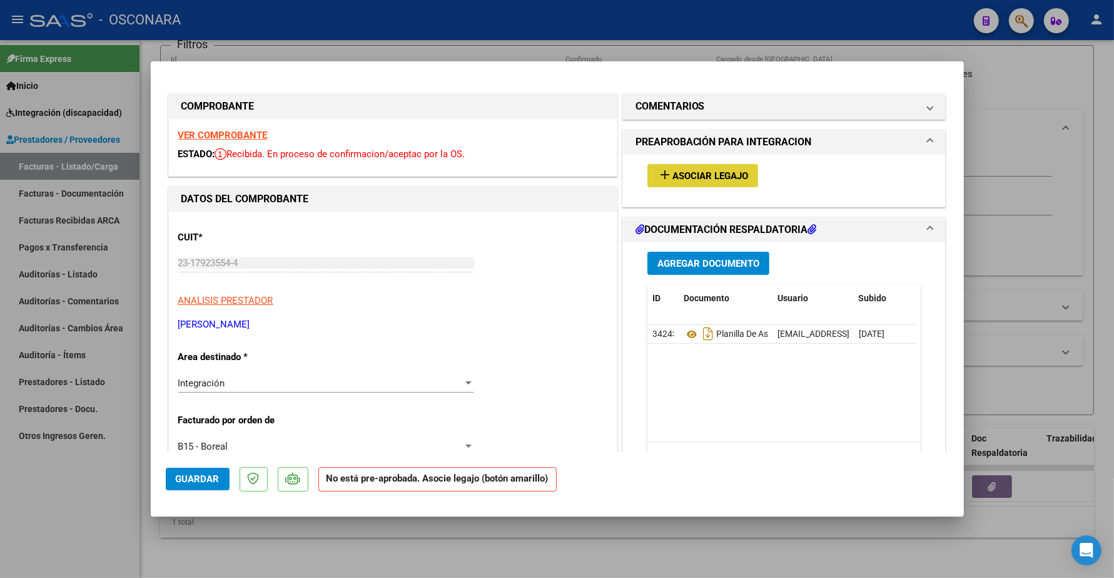
click at [245, 133] on strong "VER COMPROBANTE" at bounding box center [222, 135] width 89 height 11
click at [691, 173] on span "Asociar Legajo" at bounding box center [711, 175] width 76 height 11
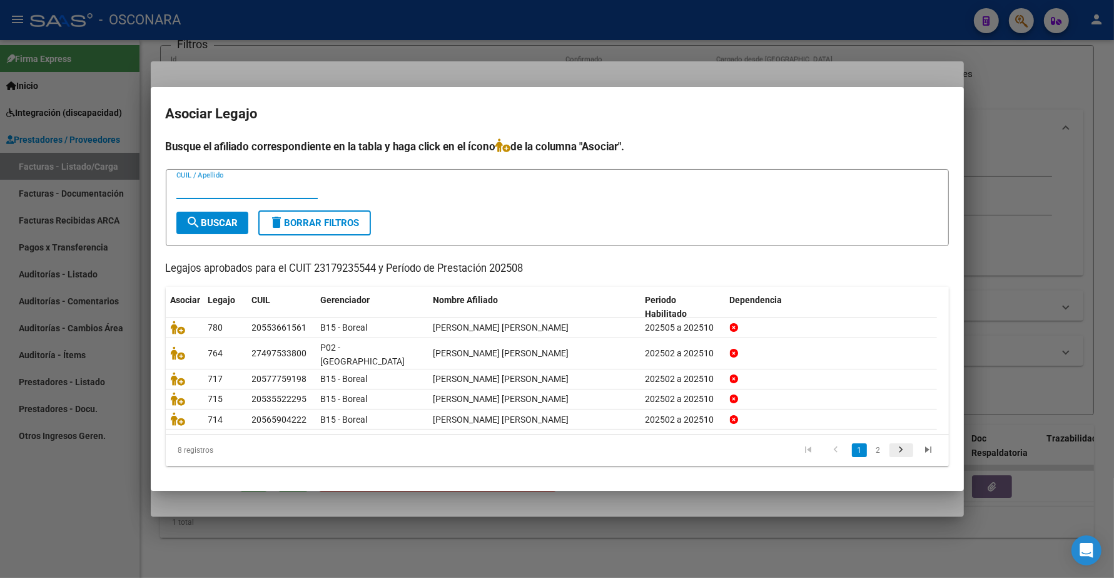
click at [900, 444] on icon "go to next page" at bounding box center [901, 451] width 16 height 15
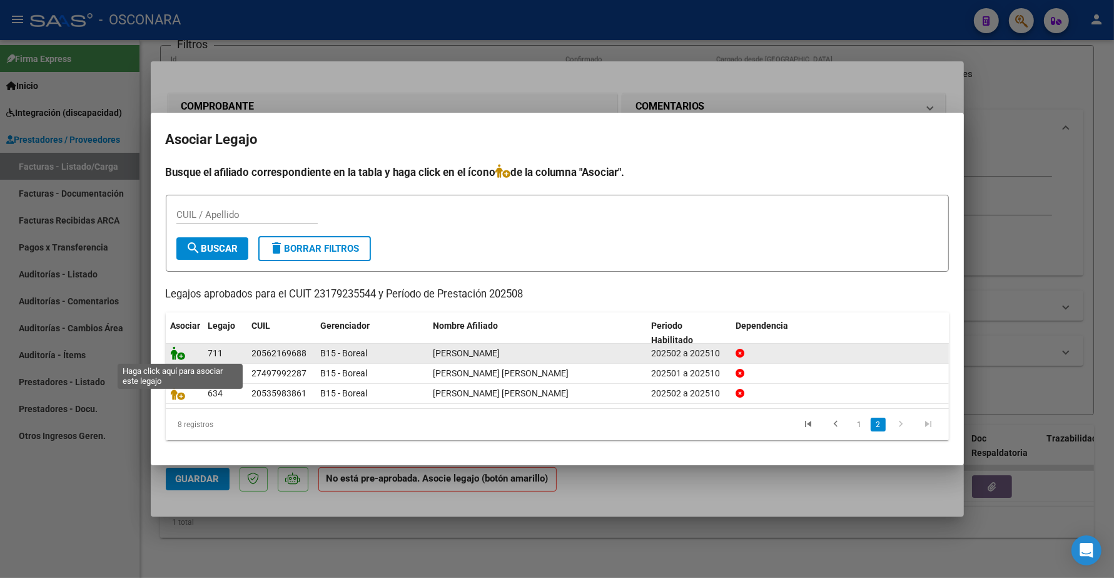
click at [173, 347] on icon at bounding box center [178, 353] width 15 height 14
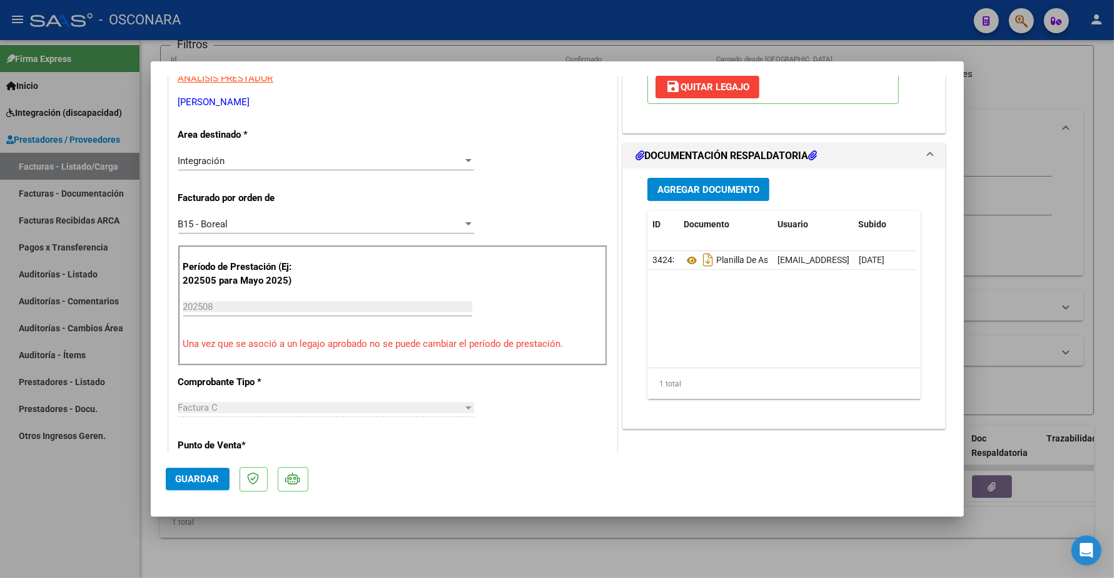
scroll to position [235, 0]
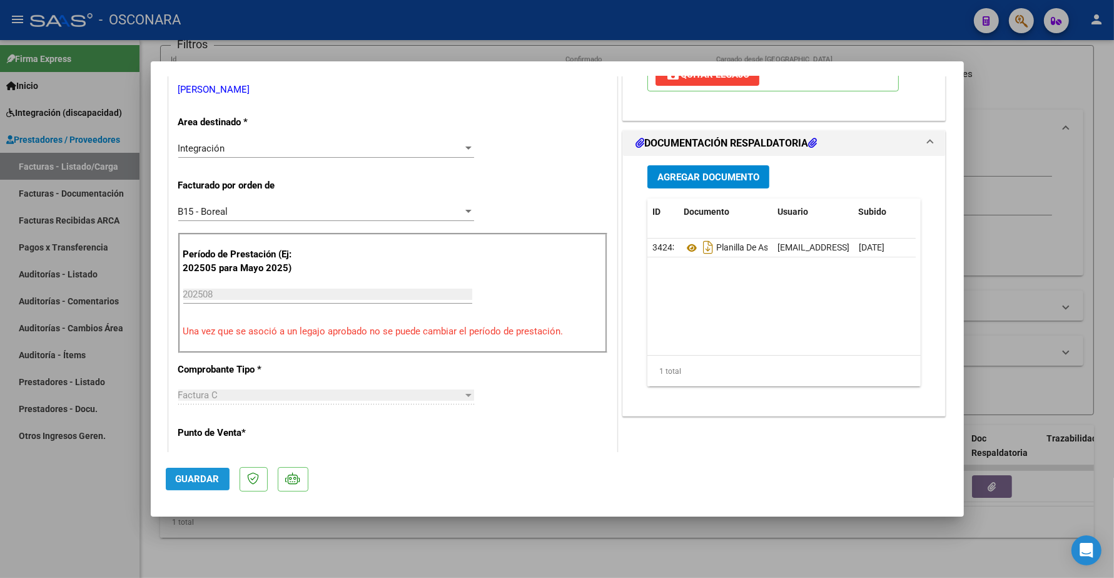
click at [203, 462] on span "Guardar" at bounding box center [198, 478] width 44 height 11
click at [201, 462] on span "Guardar" at bounding box center [198, 478] width 44 height 11
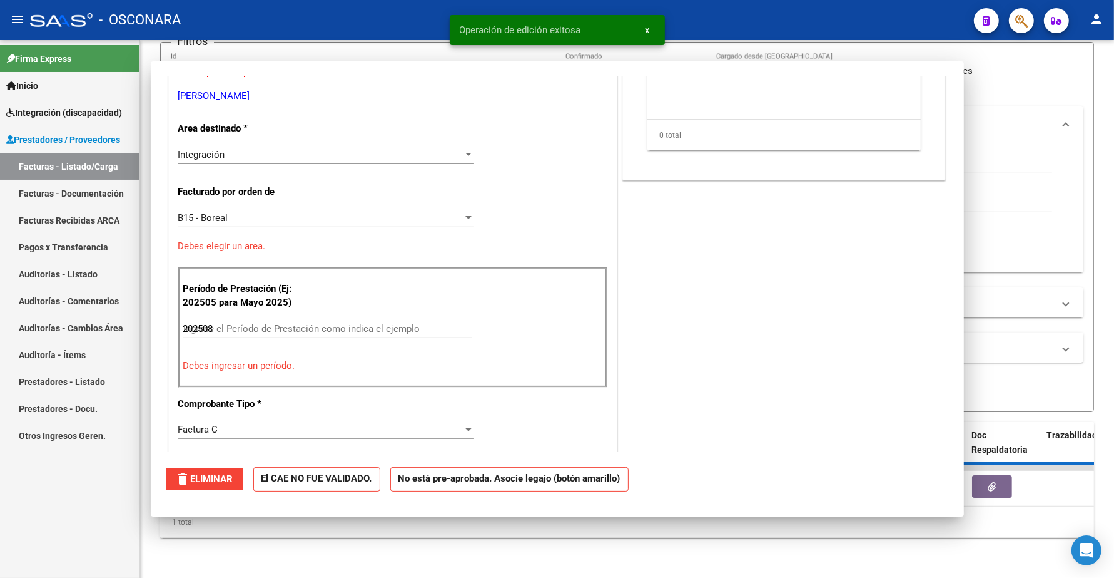
type input "$ 0,00"
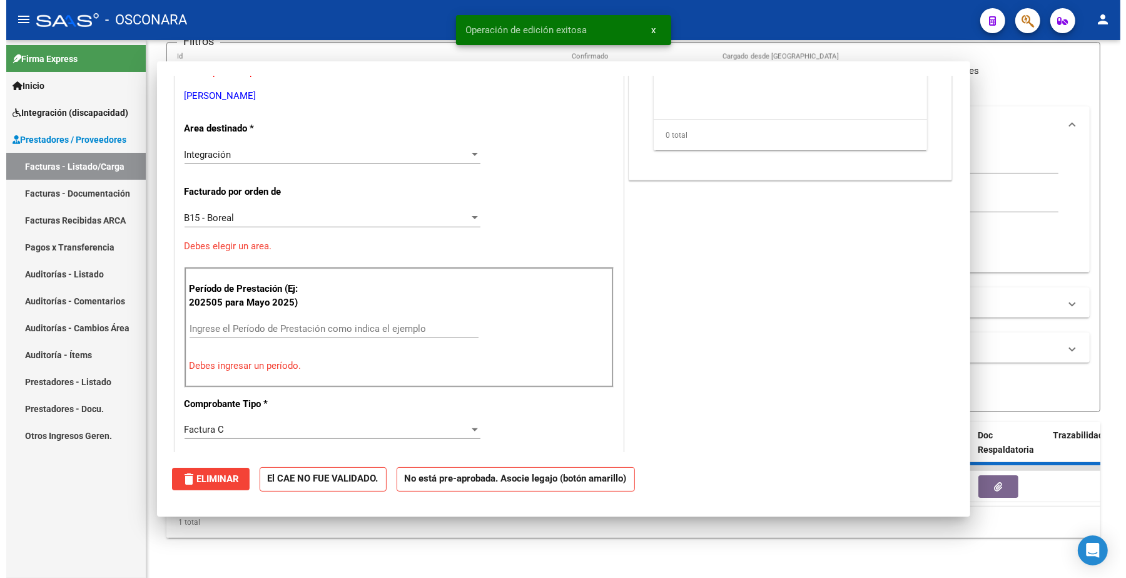
scroll to position [241, 0]
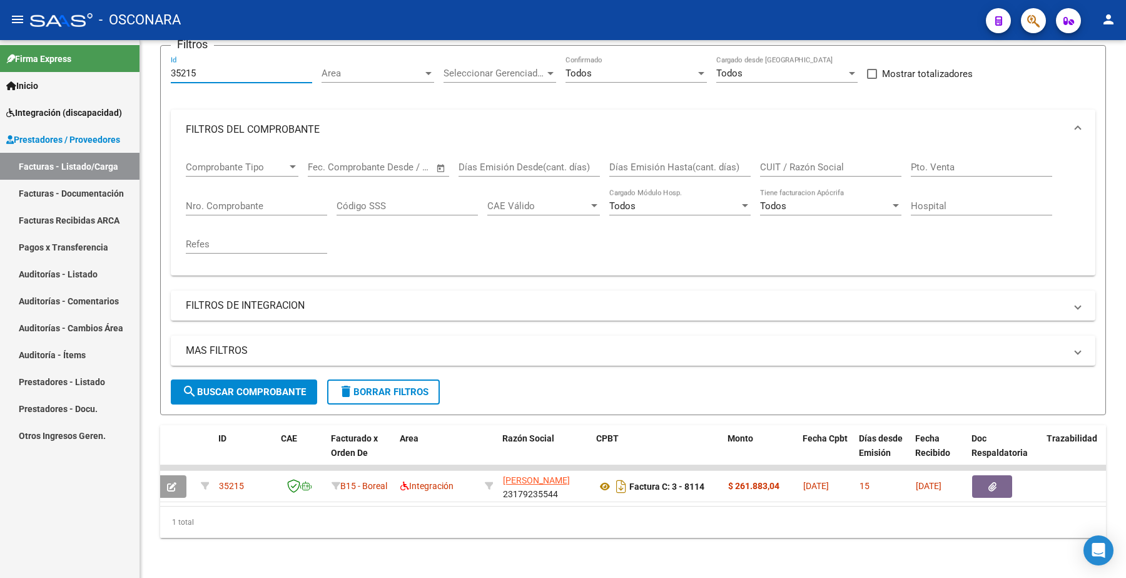
drag, startPoint x: 208, startPoint y: 64, endPoint x: 129, endPoint y: 64, distance: 78.8
click at [129, 64] on mat-sidenav-container "Firma Express Inicio Instructivos Contacto OS Integración (discapacidad) Certif…" at bounding box center [563, 308] width 1126 height 537
paste input "4"
type input "35214"
click at [260, 366] on div "MAS FILTROS Todos Con Doc. Respaldatoria Todos Con Trazabilidad Todos Asociado …" at bounding box center [633, 357] width 925 height 44
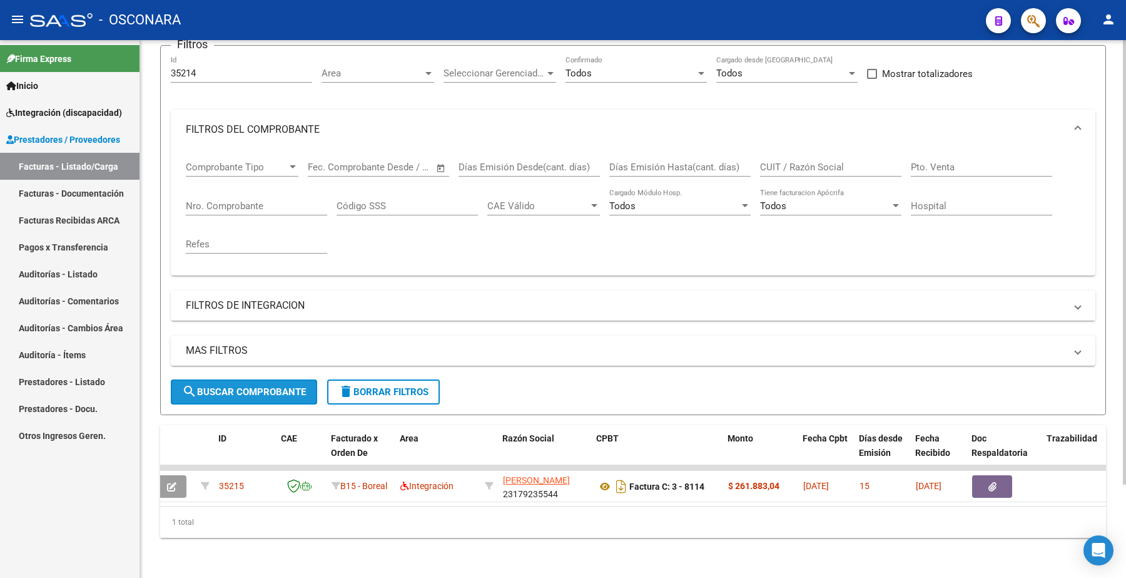
click at [265, 386] on span "search Buscar Comprobante" at bounding box center [244, 391] width 124 height 11
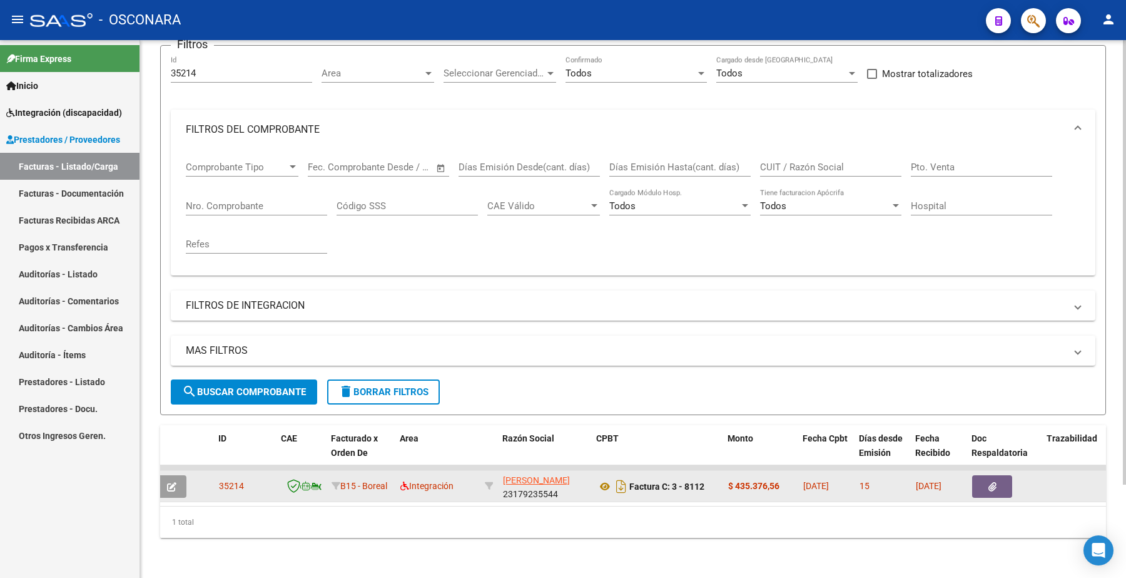
click at [181, 462] on button "button" at bounding box center [171, 486] width 29 height 23
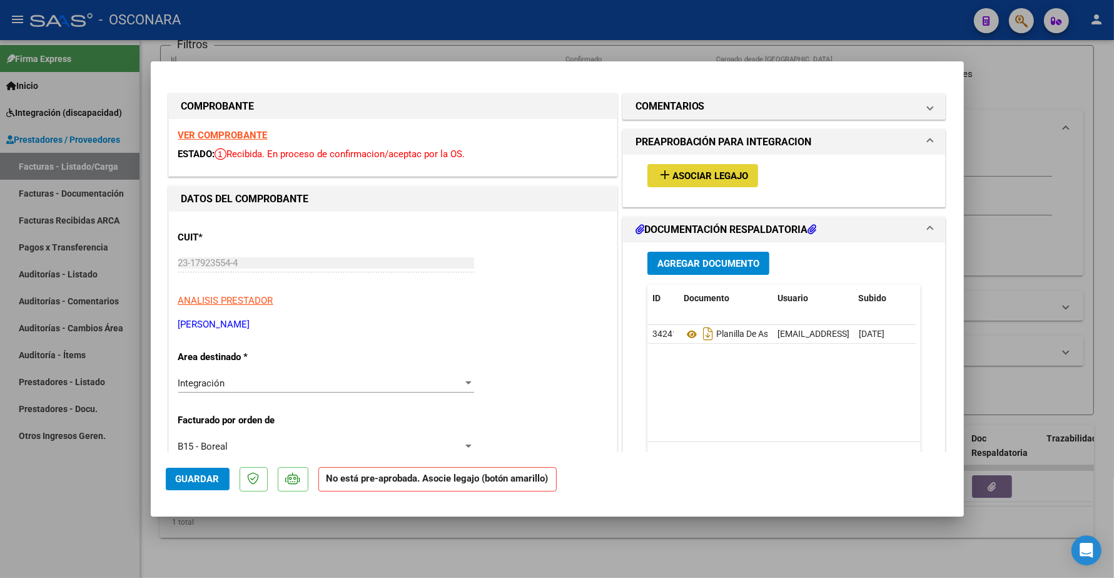
click at [673, 173] on span "Asociar Legajo" at bounding box center [711, 175] width 76 height 11
click at [227, 135] on strong "VER COMPROBANTE" at bounding box center [222, 135] width 89 height 11
click at [695, 179] on span "Asociar Legajo" at bounding box center [711, 175] width 76 height 11
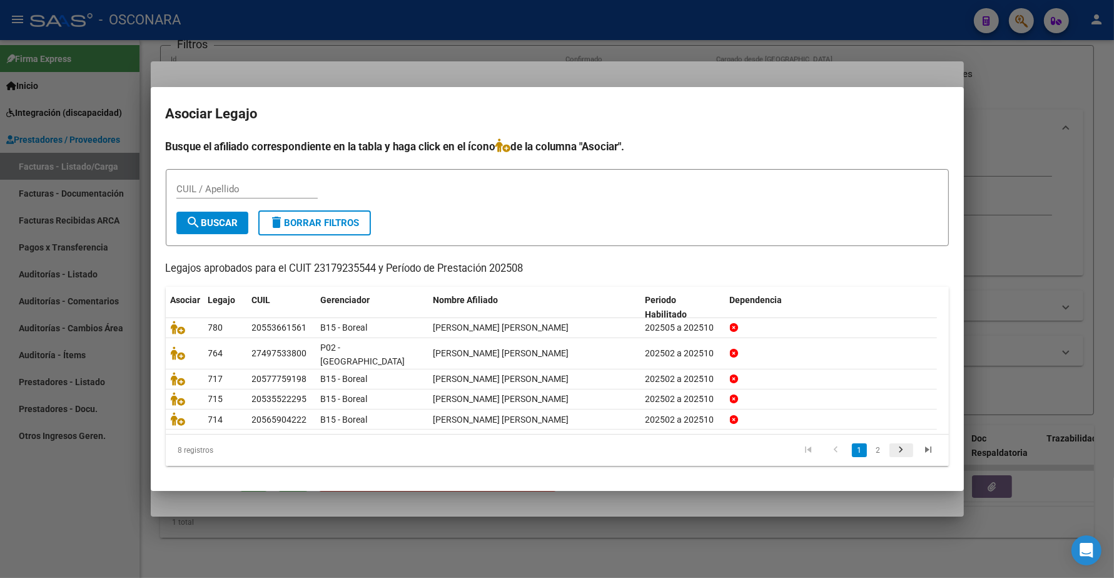
click at [899, 444] on icon "go to next page" at bounding box center [901, 451] width 16 height 15
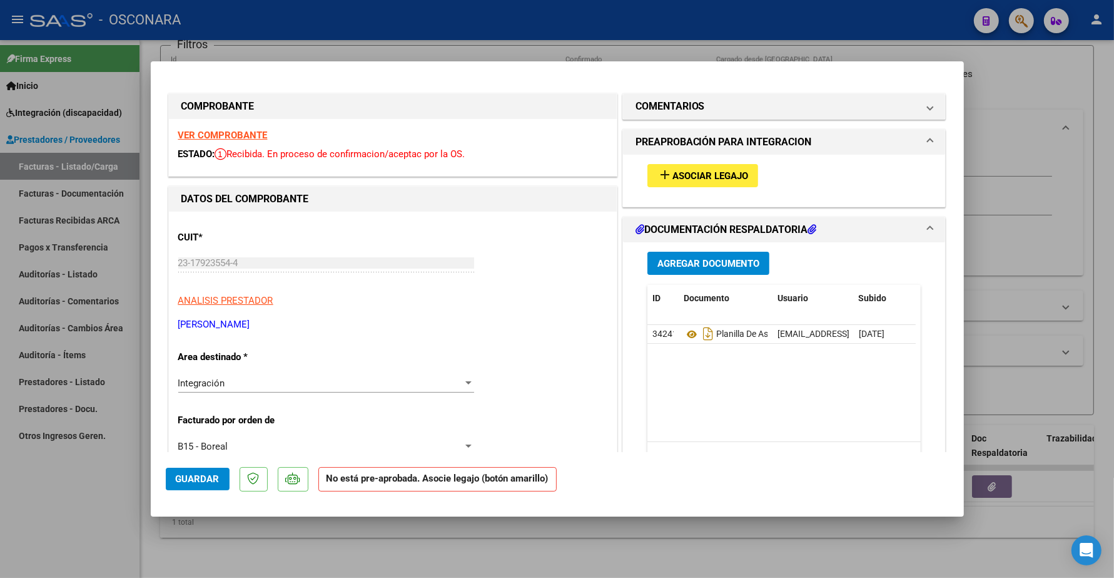
click at [213, 133] on strong "VER COMPROBANTE" at bounding box center [222, 135] width 89 height 11
click at [673, 177] on span "Asociar Legajo" at bounding box center [711, 175] width 76 height 11
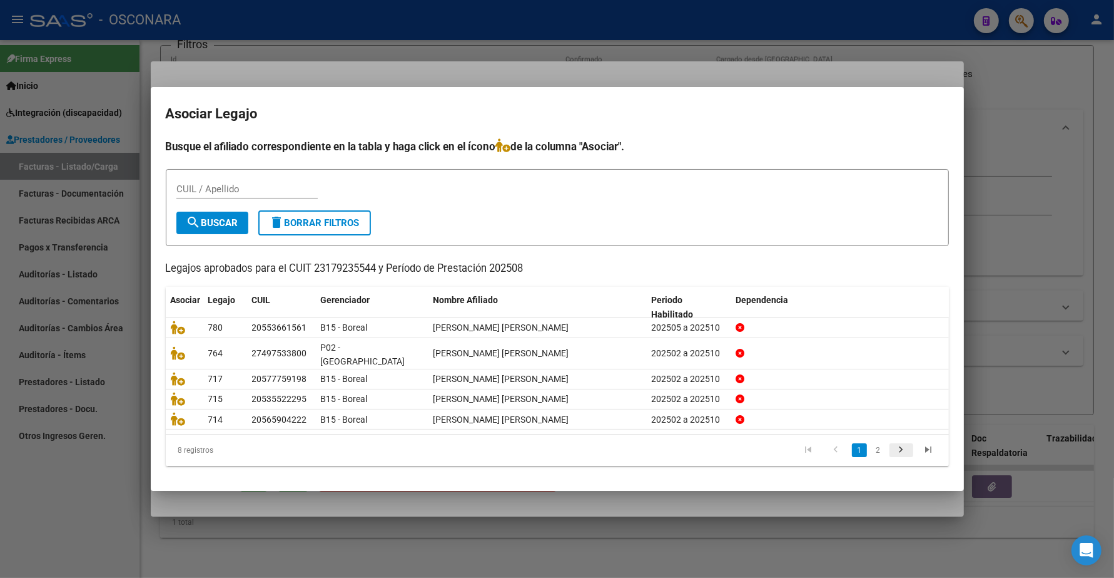
click at [895, 444] on icon "go to next page" at bounding box center [901, 451] width 16 height 15
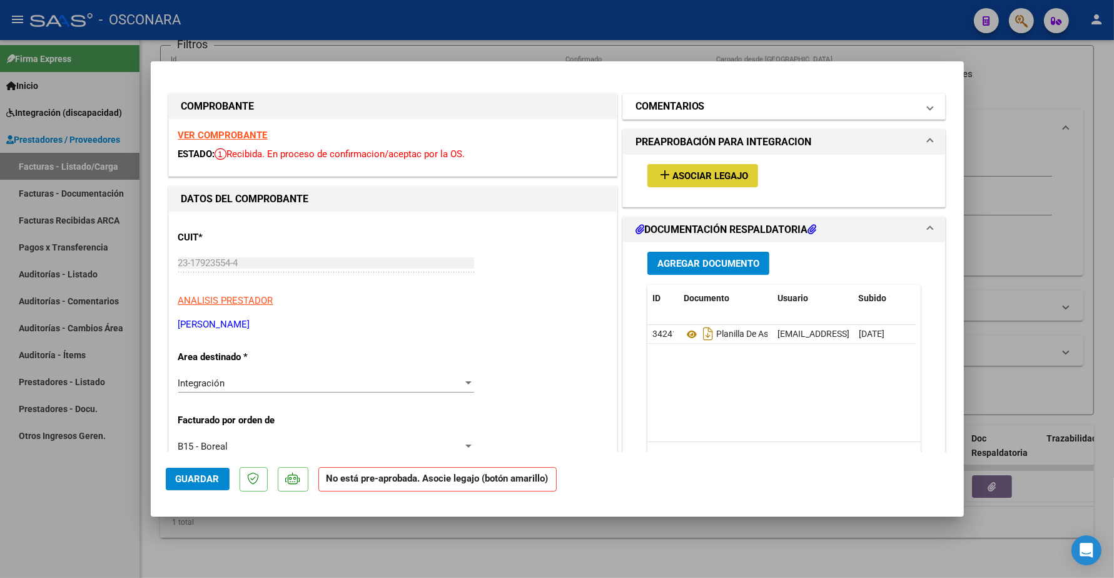
click at [686, 113] on h1 "COMENTARIOS" at bounding box center [670, 106] width 69 height 15
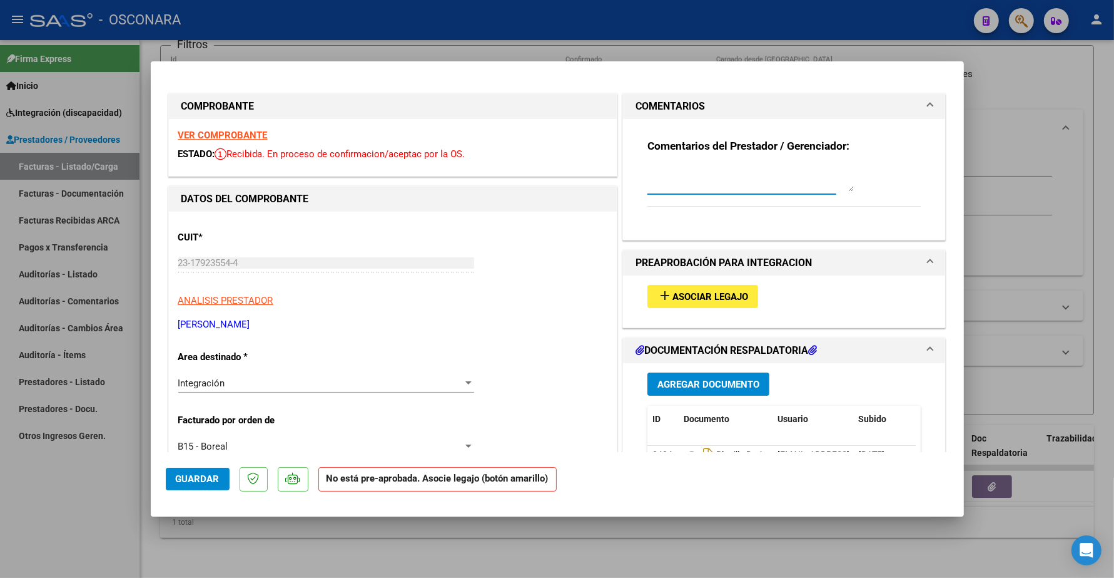
click at [651, 180] on textarea at bounding box center [751, 178] width 206 height 25
type textarea "CATELLANO [PERSON_NAME]"
click at [189, 462] on span "Guardar" at bounding box center [198, 478] width 44 height 11
type input "$ 0,00"
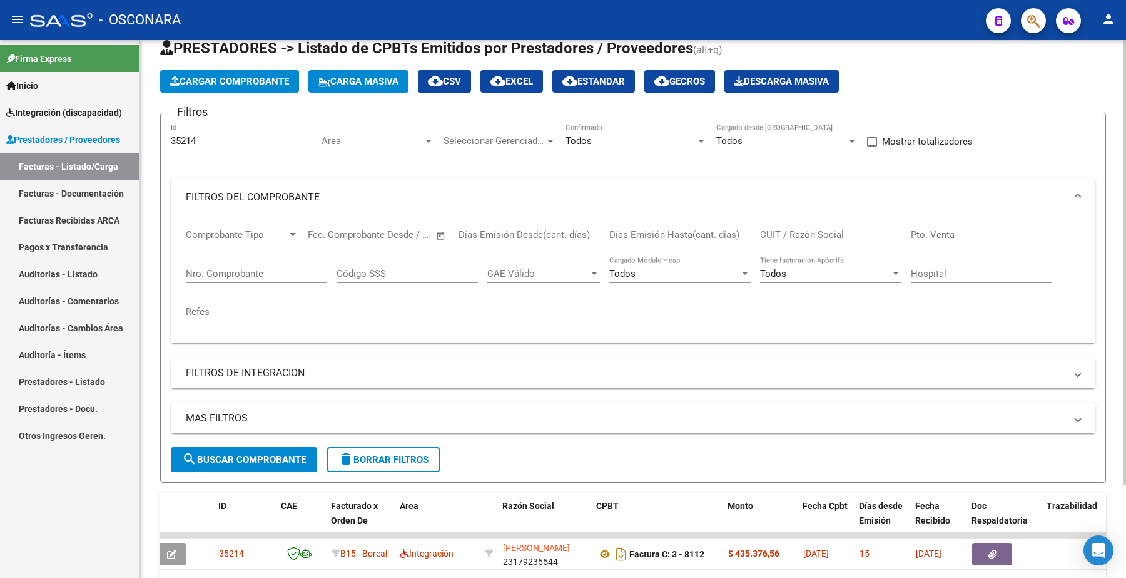
scroll to position [78, 0]
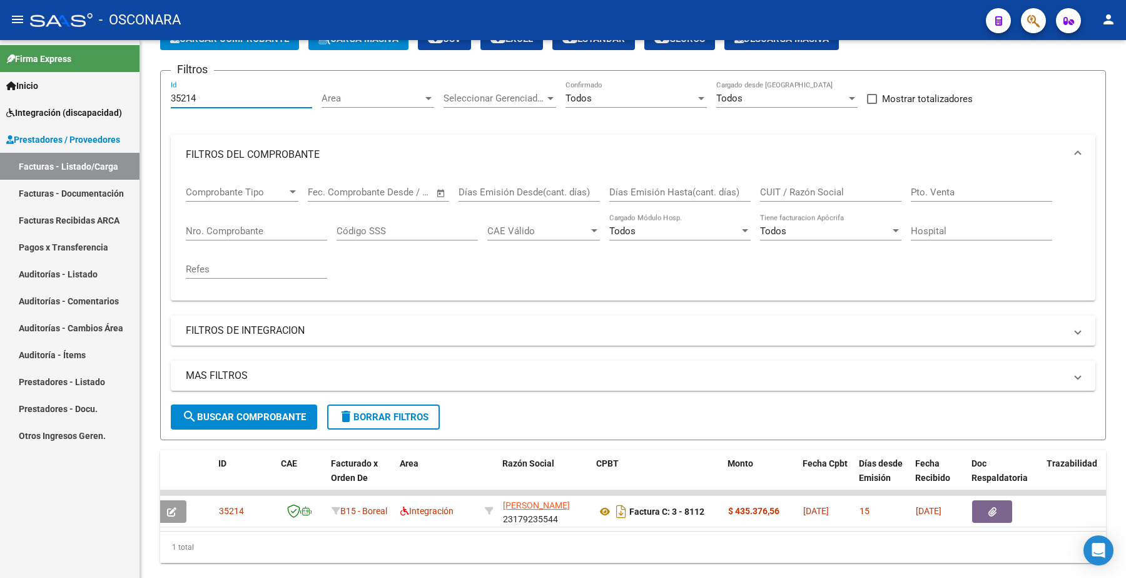
drag, startPoint x: 224, startPoint y: 94, endPoint x: 108, endPoint y: 88, distance: 115.9
click at [110, 89] on mat-sidenav-container "Firma Express Inicio Instructivos Contacto OS Integración (discapacidad) Certif…" at bounding box center [563, 308] width 1126 height 537
paste input "3"
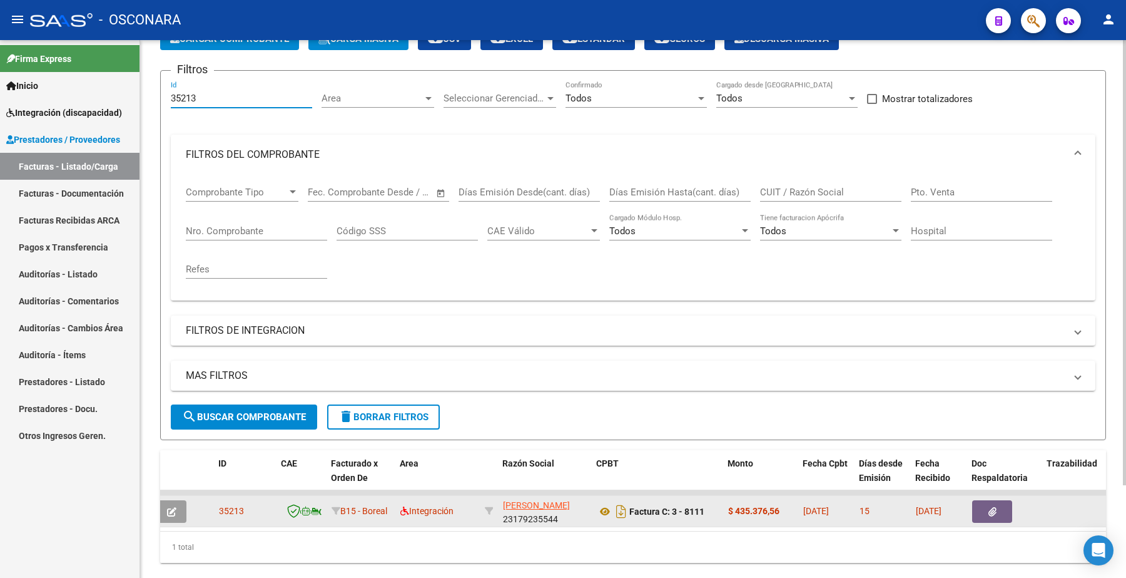
type input "35213"
click at [178, 462] on button "button" at bounding box center [171, 511] width 29 height 23
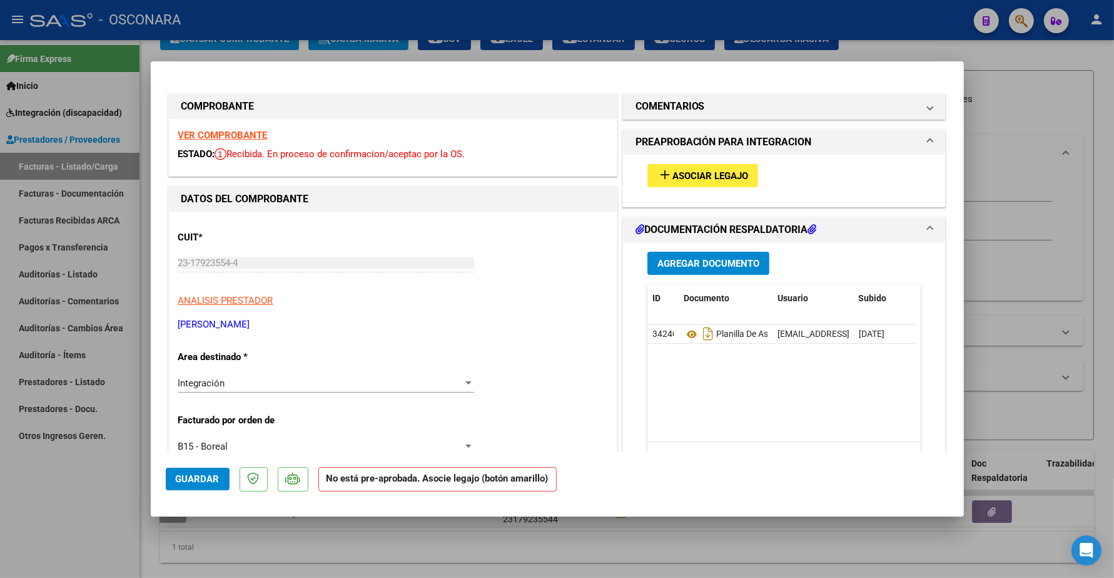
click at [705, 171] on span "Asociar Legajo" at bounding box center [711, 175] width 76 height 11
click at [200, 127] on div "VER COMPROBANTE ESTADO: Recibida. En proceso de confirmacion/aceptac por la OS." at bounding box center [393, 147] width 448 height 57
click at [201, 132] on strong "VER COMPROBANTE" at bounding box center [222, 135] width 89 height 11
click at [733, 168] on button "add Asociar Legajo" at bounding box center [703, 175] width 111 height 23
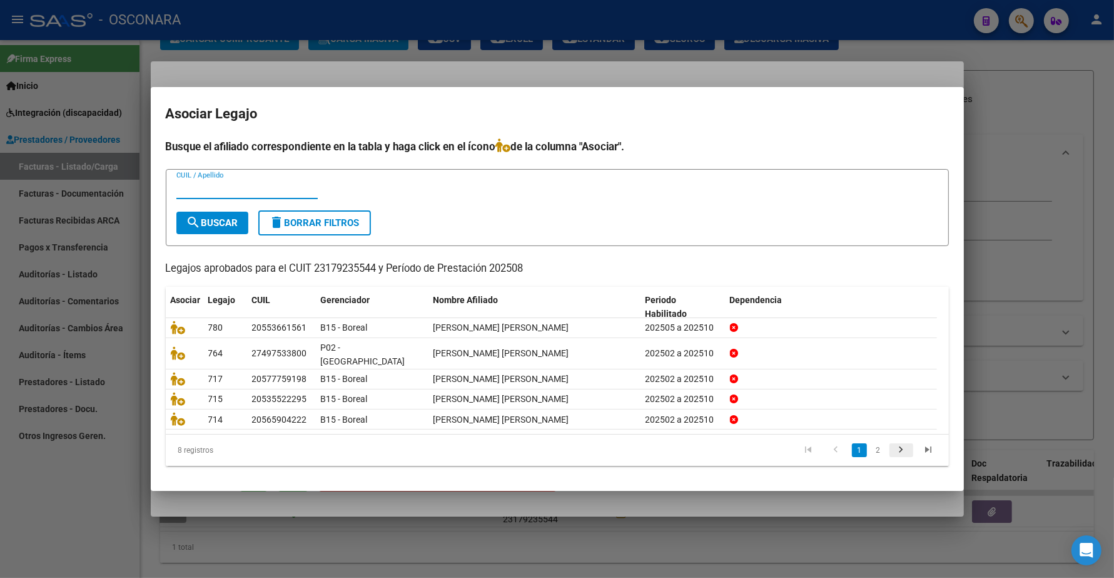
click at [900, 444] on icon "go to next page" at bounding box center [901, 451] width 16 height 15
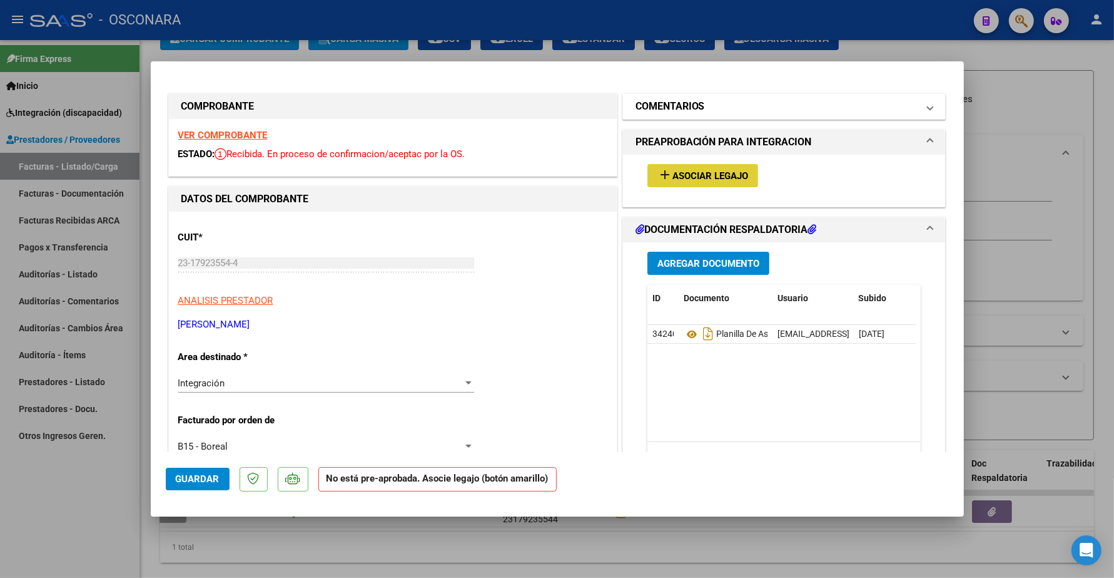
click at [688, 111] on h1 "COMENTARIOS" at bounding box center [670, 106] width 69 height 15
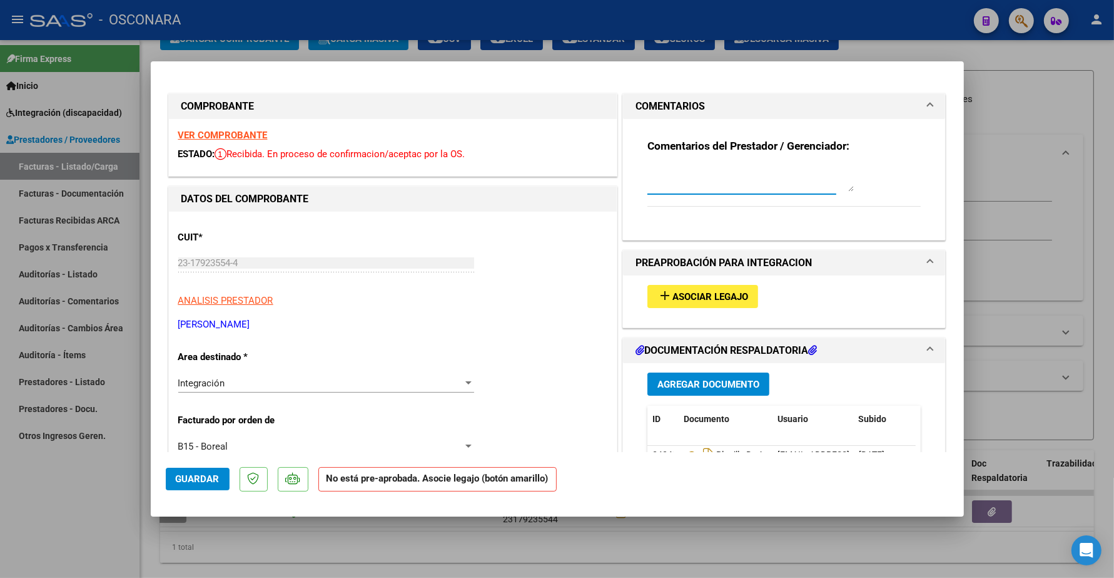
click at [674, 185] on textarea at bounding box center [751, 178] width 206 height 25
type textarea "[PERSON_NAME]"
click at [188, 462] on span "Guardar" at bounding box center [198, 478] width 44 height 11
click at [205, 462] on span "Guardar" at bounding box center [198, 478] width 44 height 11
type input "$ 0,00"
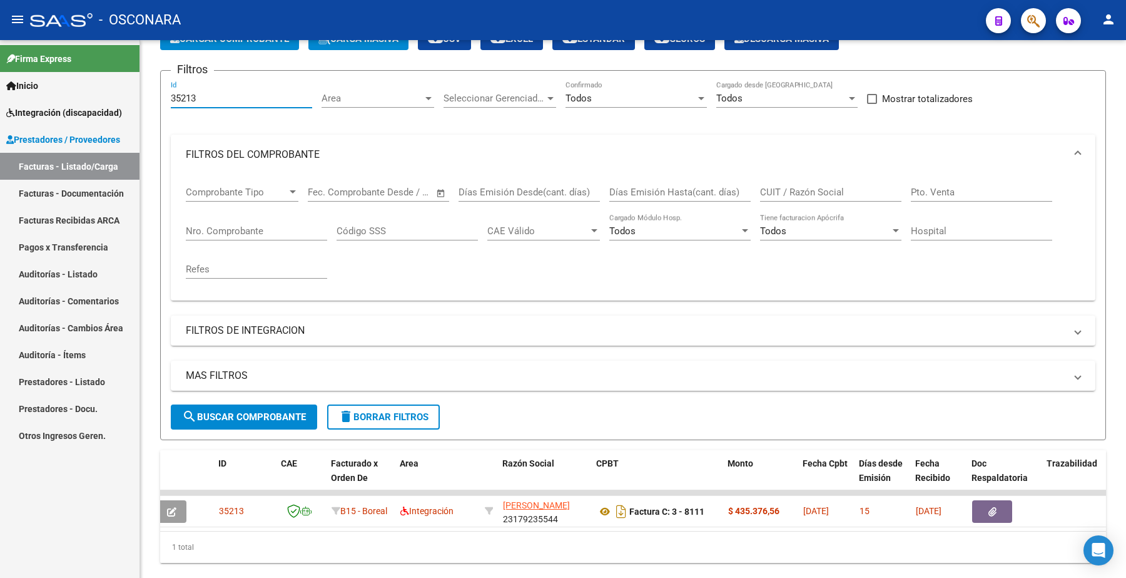
drag, startPoint x: 196, startPoint y: 101, endPoint x: 101, endPoint y: 102, distance: 95.1
click at [107, 104] on mat-sidenav-container "Firma Express Inicio Instructivos Contacto OS Integración (discapacidad) Certif…" at bounding box center [563, 308] width 1126 height 537
paste input "2"
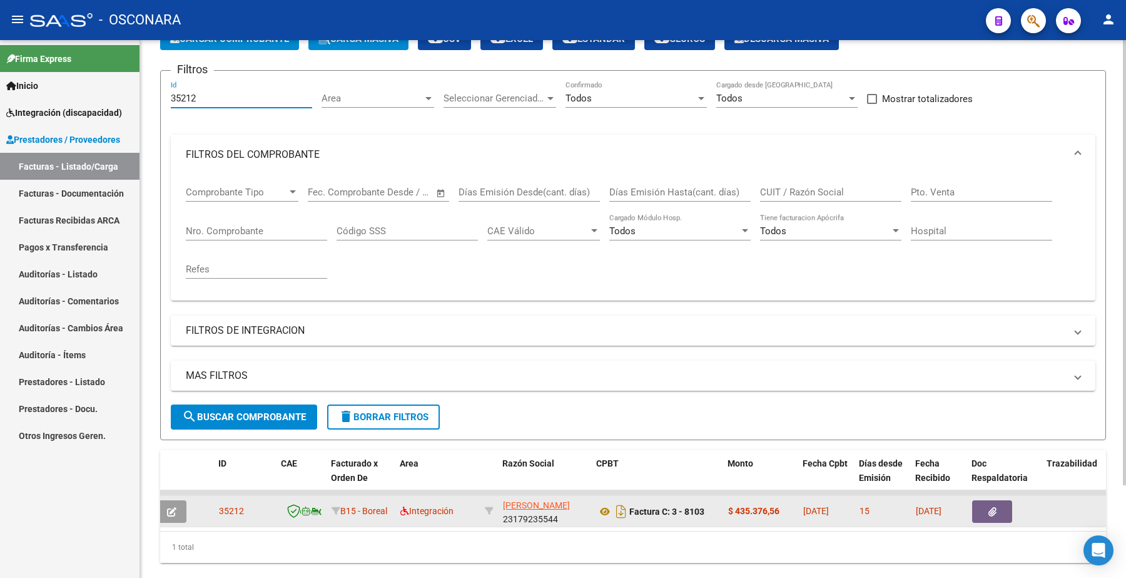
type input "35212"
click at [179, 462] on button "button" at bounding box center [171, 511] width 29 height 23
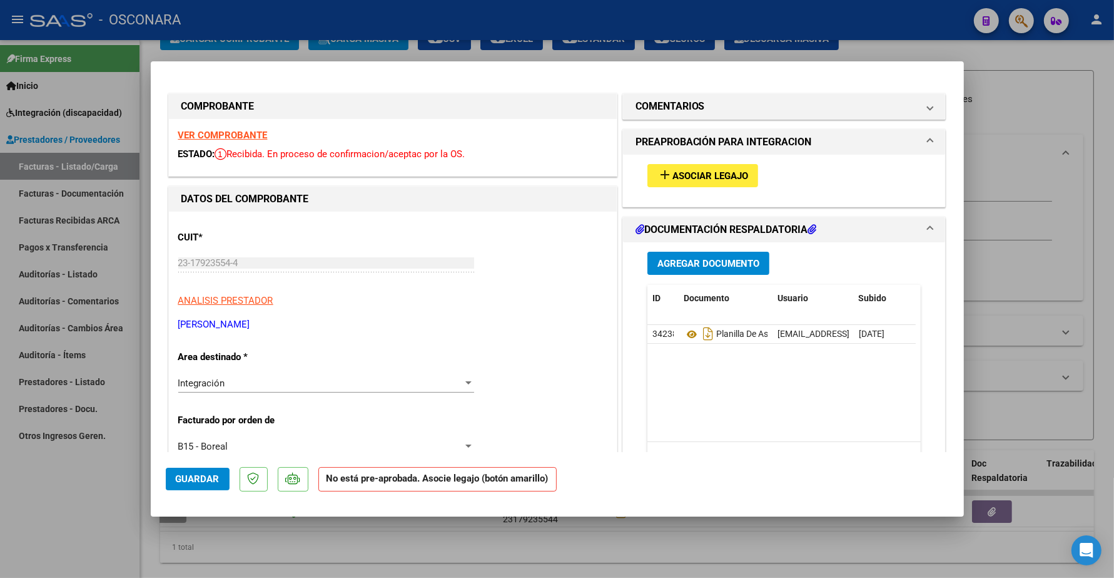
click at [245, 138] on strong "VER COMPROBANTE" at bounding box center [222, 135] width 89 height 11
click at [701, 167] on button "add Asociar Legajo" at bounding box center [703, 175] width 111 height 23
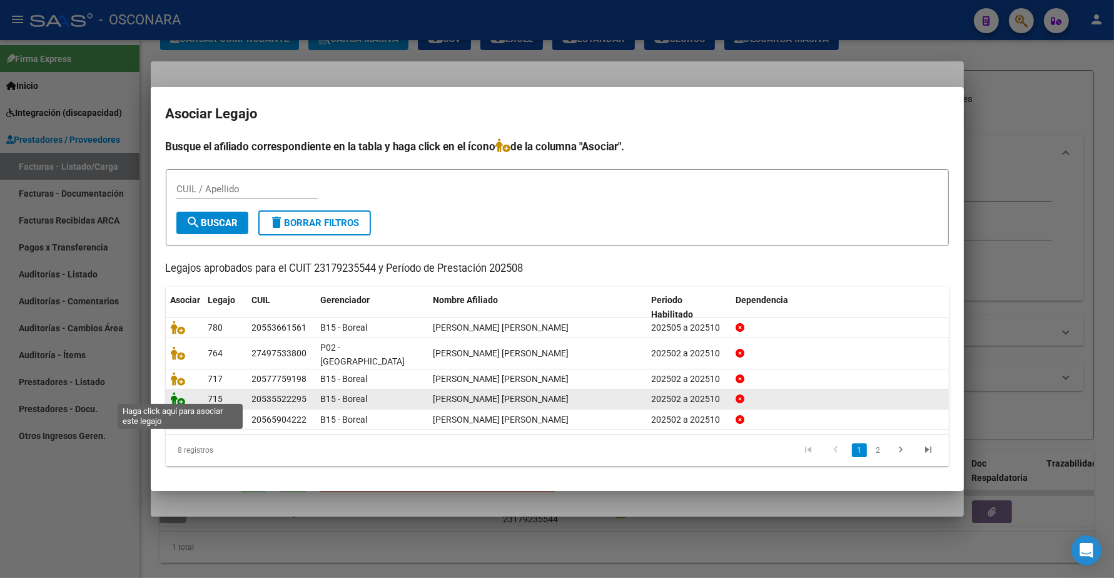
click at [179, 392] on icon at bounding box center [178, 399] width 15 height 14
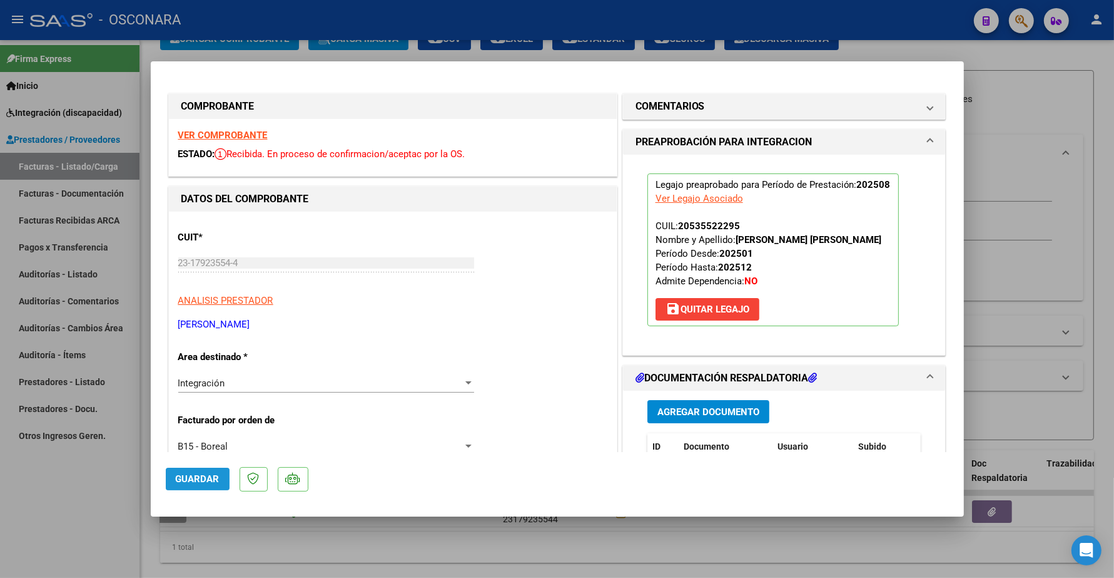
click at [216, 462] on span "Guardar" at bounding box center [198, 478] width 44 height 11
type input "$ 0,00"
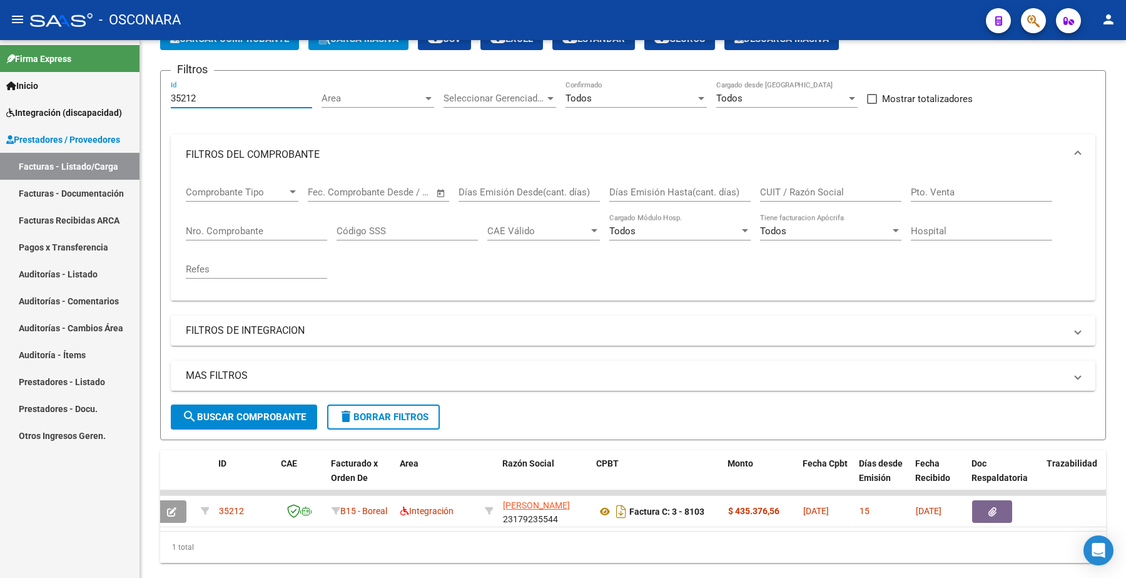
drag, startPoint x: 202, startPoint y: 98, endPoint x: 98, endPoint y: 97, distance: 104.5
click at [98, 97] on mat-sidenav-container "Firma Express Inicio Instructivos Contacto OS Integración (discapacidad) Certif…" at bounding box center [563, 308] width 1126 height 537
paste input "1"
type input "35211"
click at [240, 417] on span "search Buscar Comprobante" at bounding box center [244, 416] width 124 height 11
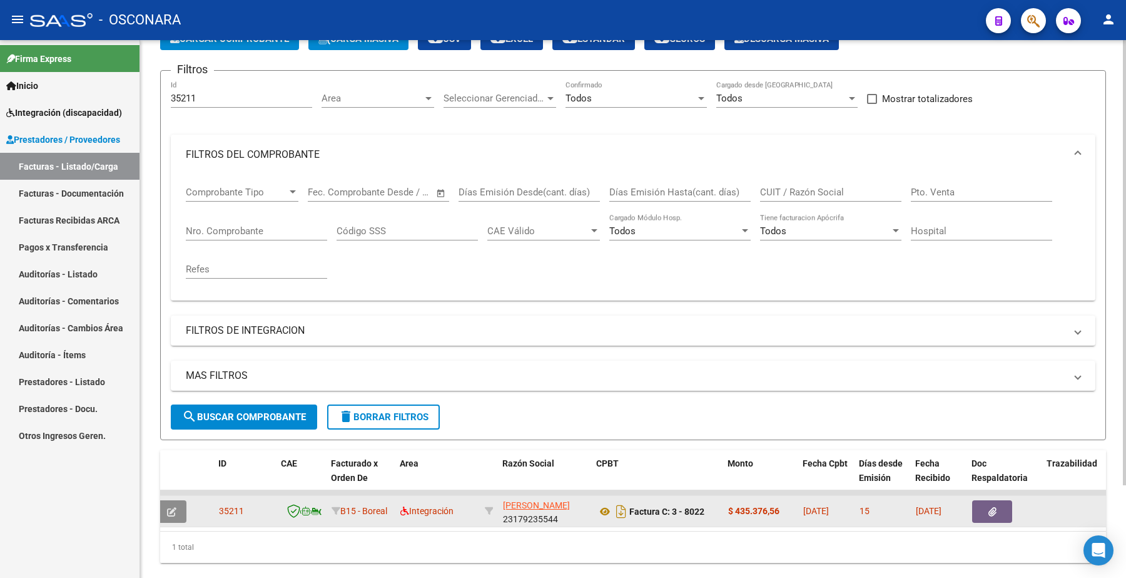
click at [163, 462] on button "button" at bounding box center [171, 511] width 29 height 23
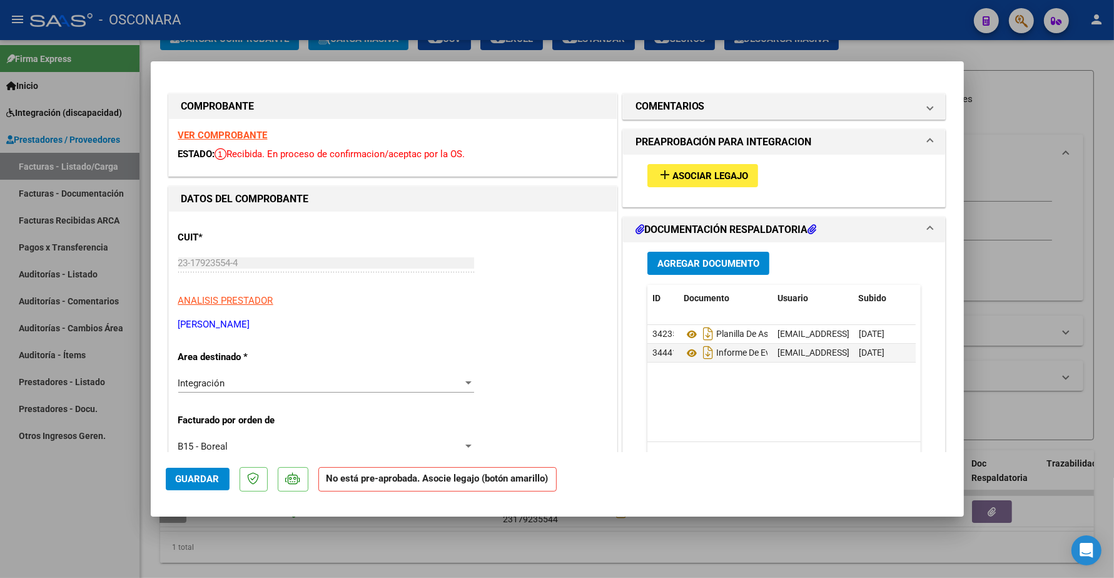
click at [241, 133] on strong "VER COMPROBANTE" at bounding box center [222, 135] width 89 height 11
click at [699, 172] on span "Asociar Legajo" at bounding box center [711, 175] width 76 height 11
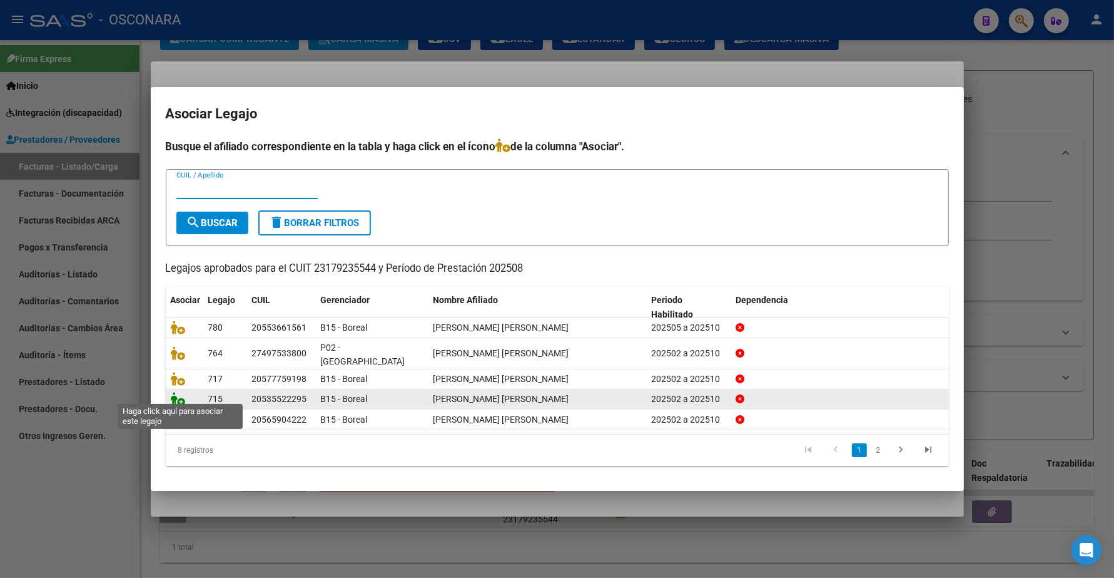
click at [176, 392] on icon at bounding box center [178, 399] width 15 height 14
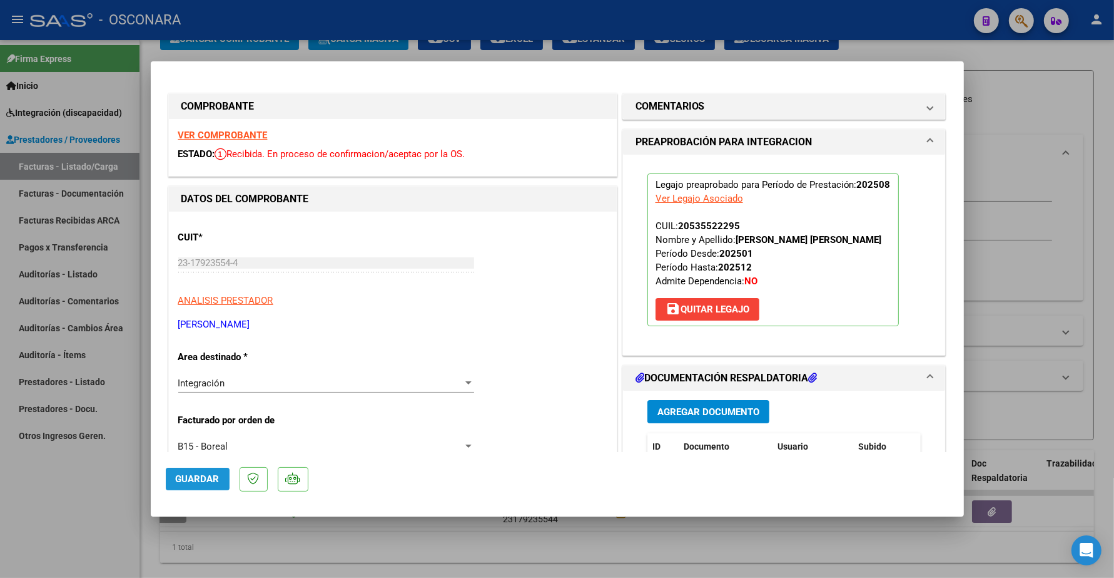
click at [206, 462] on span "Guardar" at bounding box center [198, 478] width 44 height 11
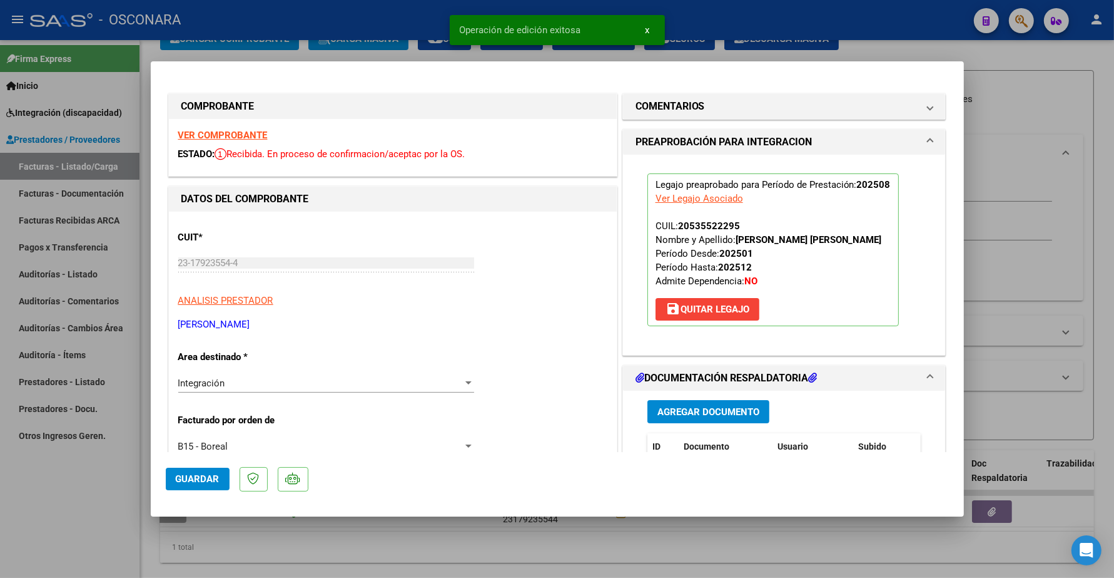
click at [246, 130] on strong "VER COMPROBANTE" at bounding box center [222, 135] width 89 height 11
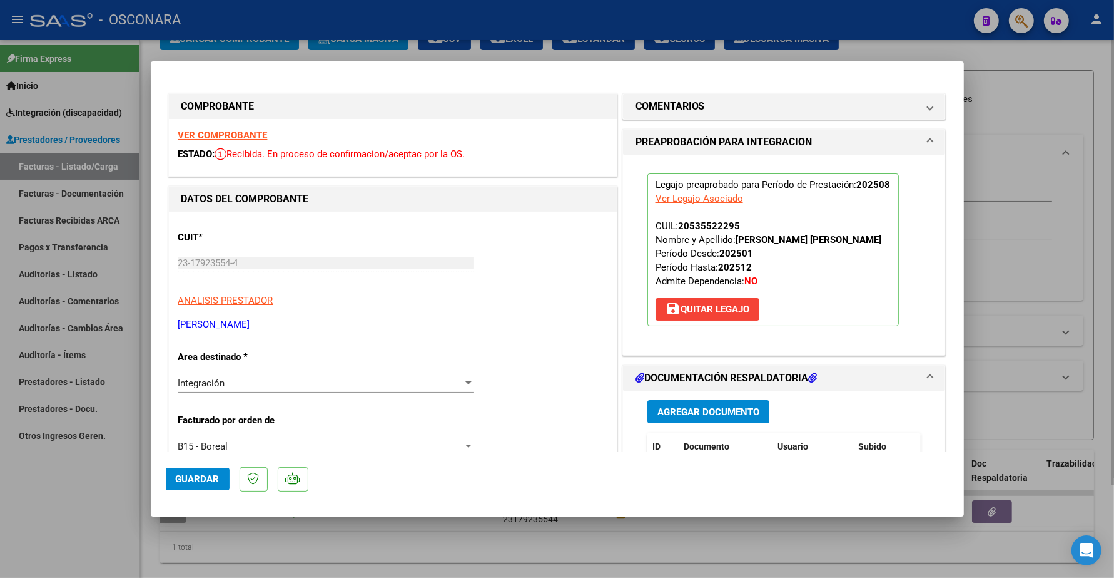
type input "$ 0,00"
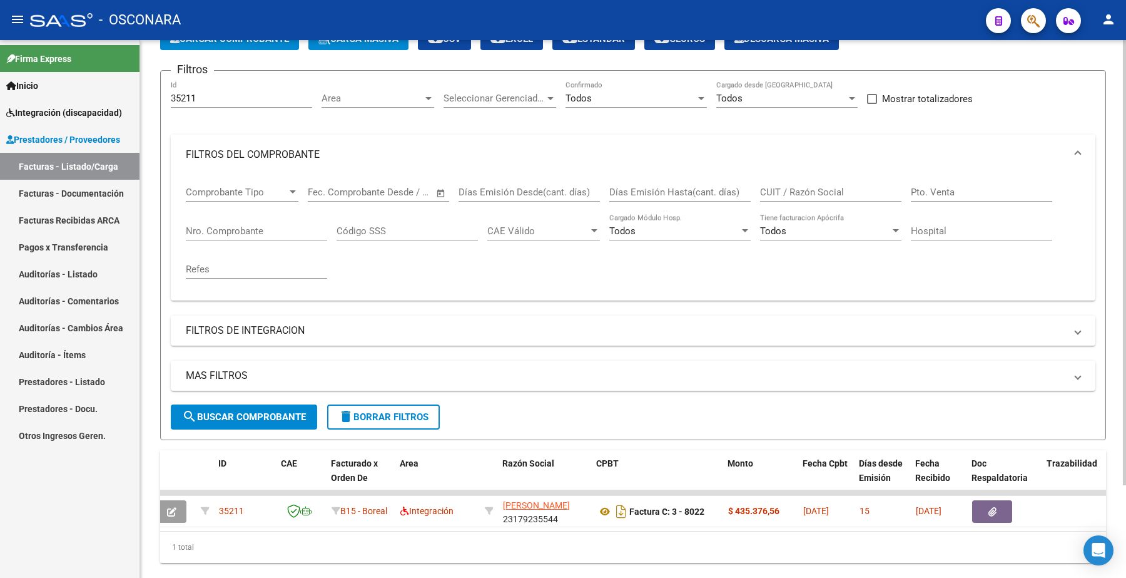
drag, startPoint x: 213, startPoint y: 88, endPoint x: 205, endPoint y: 100, distance: 14.1
click at [202, 93] on div "35211 Id" at bounding box center [241, 94] width 141 height 27
drag, startPoint x: 205, startPoint y: 100, endPoint x: 110, endPoint y: 88, distance: 95.8
click at [111, 88] on mat-sidenav-container "Firma Express Inicio Instructivos Contacto OS Integración (discapacidad) Certif…" at bounding box center [563, 308] width 1126 height 537
paste input "09"
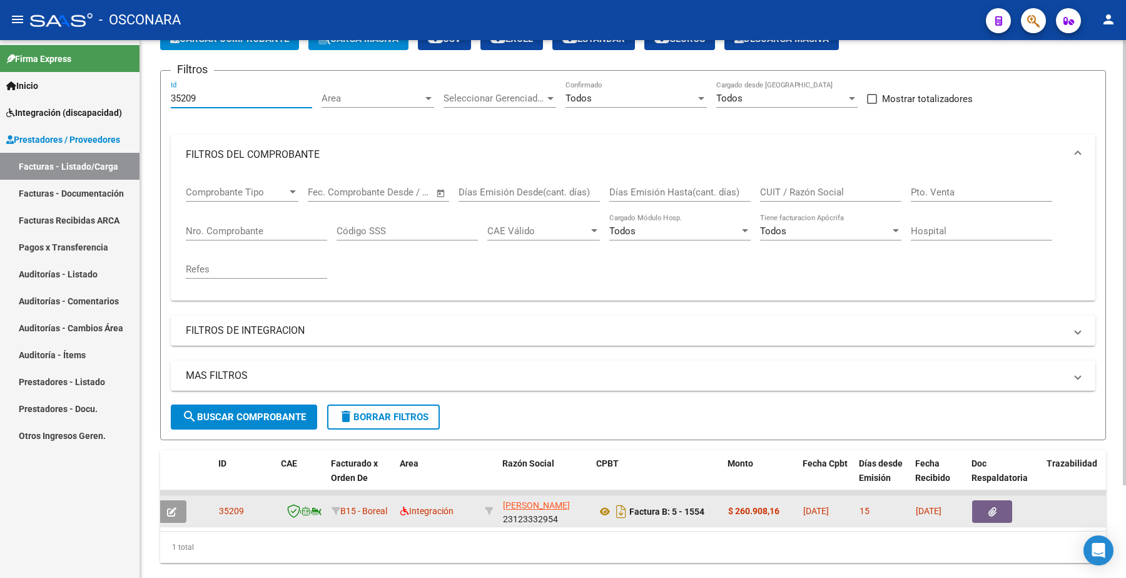
type input "35209"
click at [174, 462] on icon "button" at bounding box center [171, 511] width 9 height 9
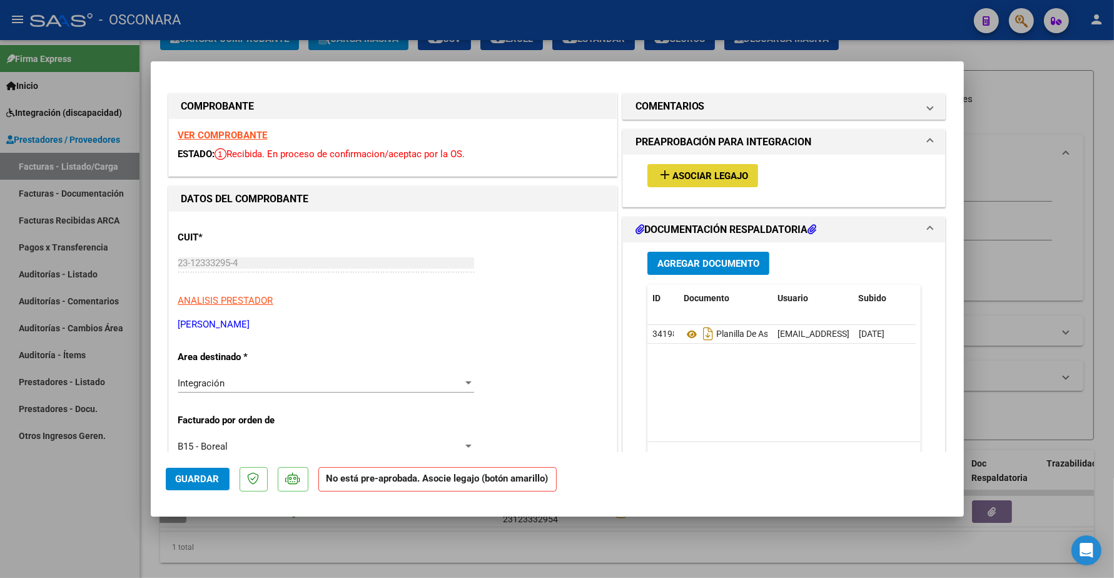
click at [715, 176] on span "Asociar Legajo" at bounding box center [711, 175] width 76 height 11
click at [216, 138] on strong "VER COMPROBANTE" at bounding box center [222, 135] width 89 height 11
click at [667, 116] on mat-expansion-panel-header "COMENTARIOS" at bounding box center [784, 106] width 323 height 25
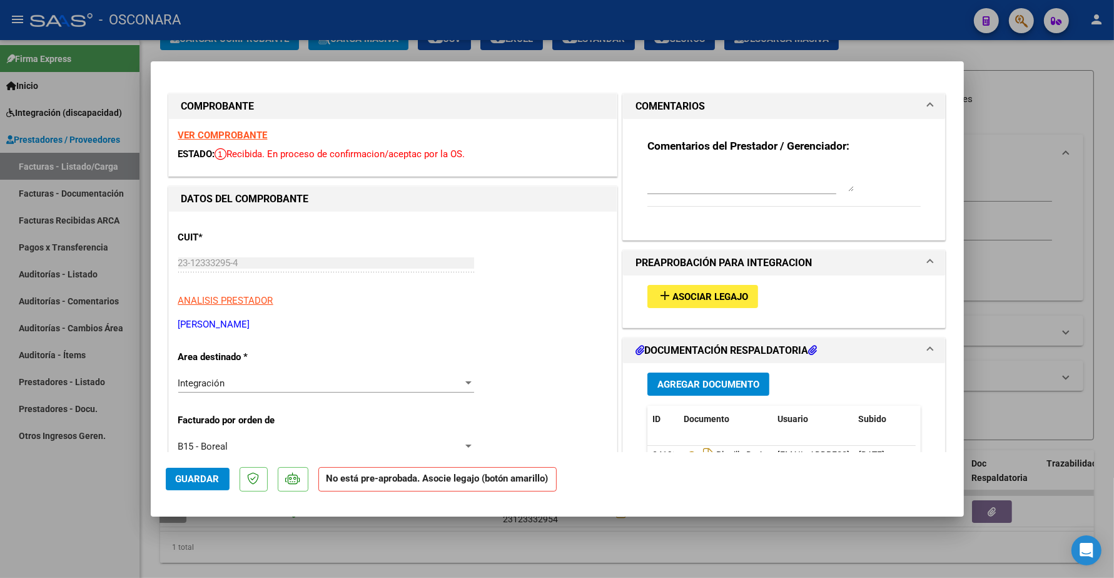
click at [667, 174] on textarea at bounding box center [751, 178] width 206 height 25
type textarea "[PERSON_NAME]"
click at [213, 462] on button "Guardar" at bounding box center [198, 478] width 64 height 23
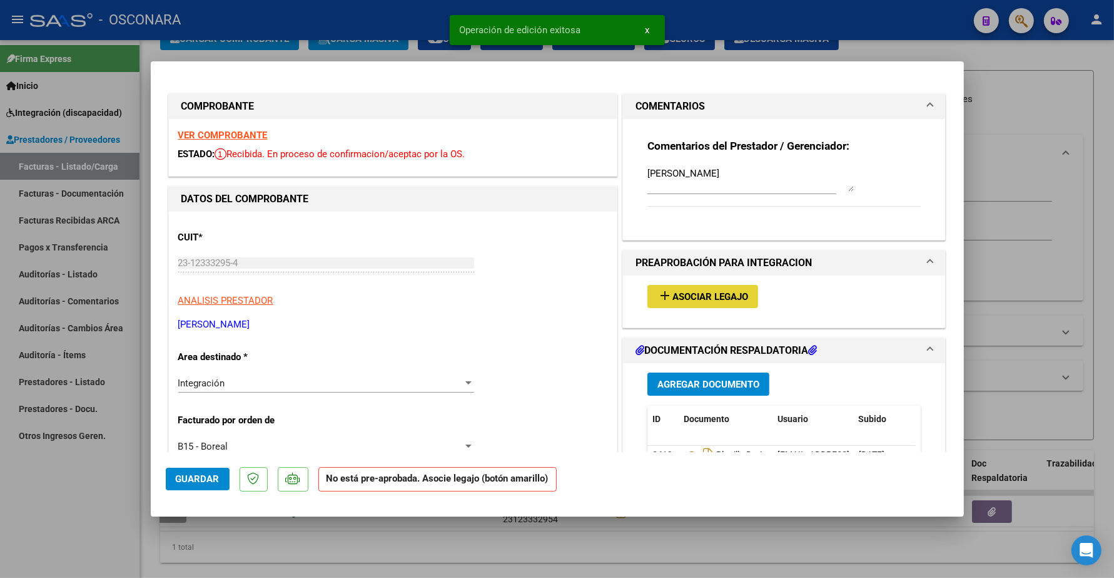
click at [726, 295] on span "Asociar Legajo" at bounding box center [711, 296] width 76 height 11
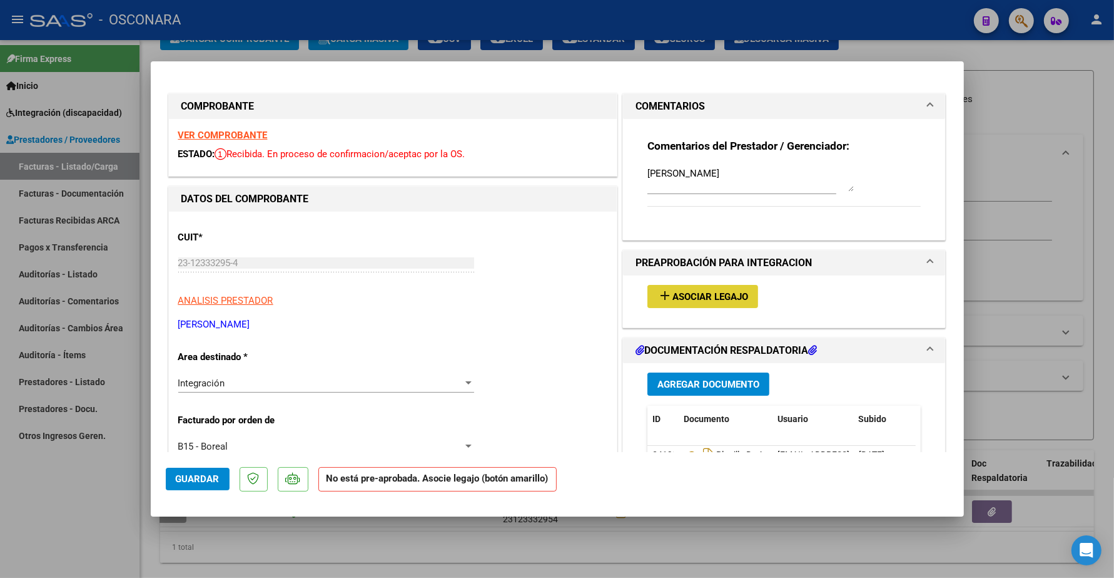
click at [210, 462] on span "Guardar" at bounding box center [198, 478] width 44 height 11
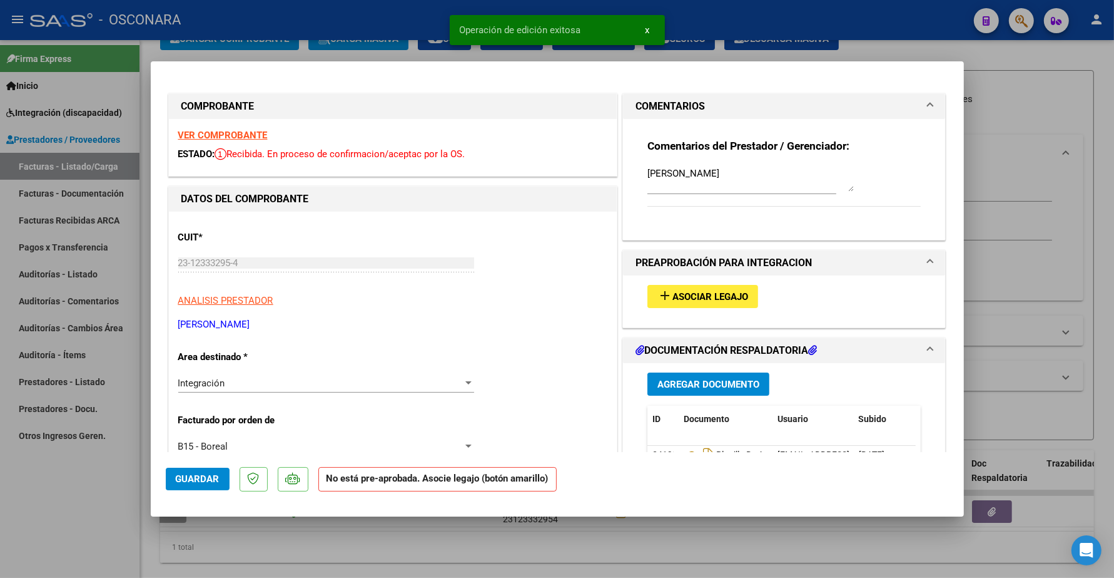
type input "$ 0,00"
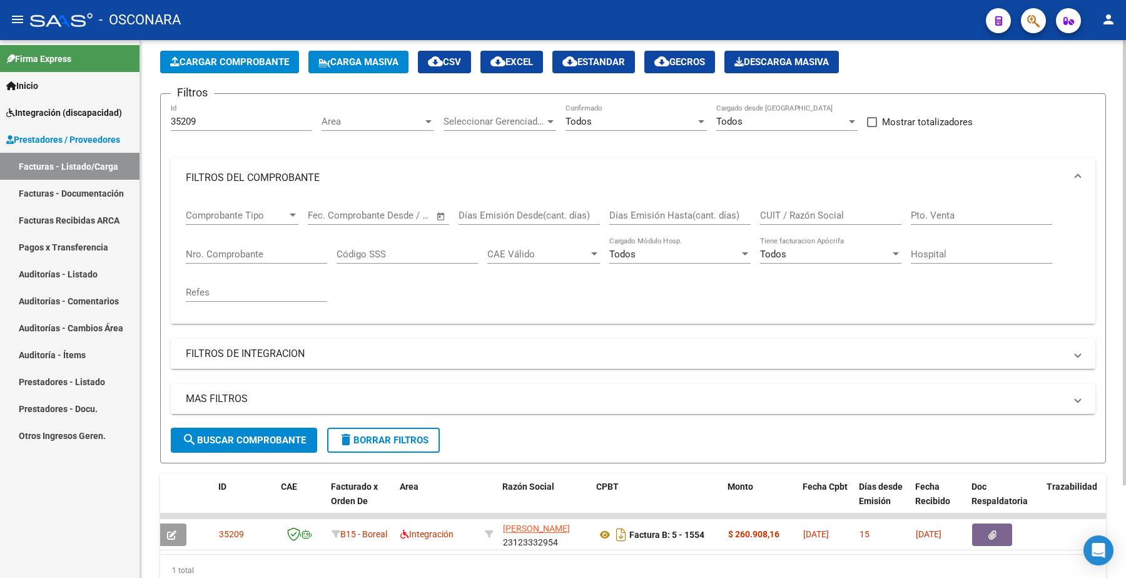
scroll to position [0, 0]
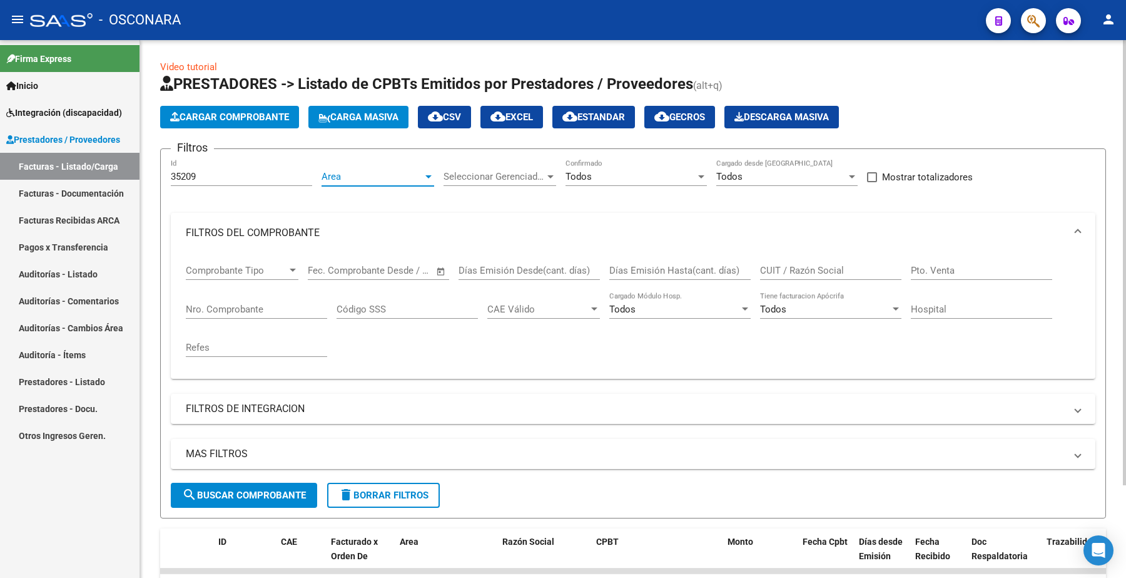
click at [394, 173] on span "Area" at bounding box center [372, 176] width 101 height 11
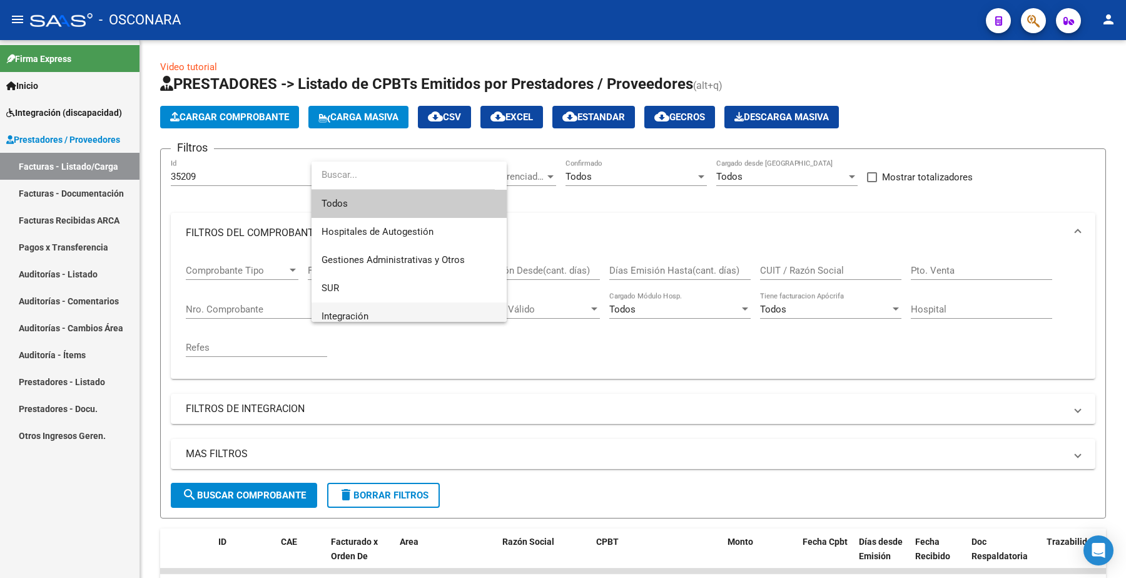
click at [352, 310] on span "Integración" at bounding box center [409, 316] width 175 height 28
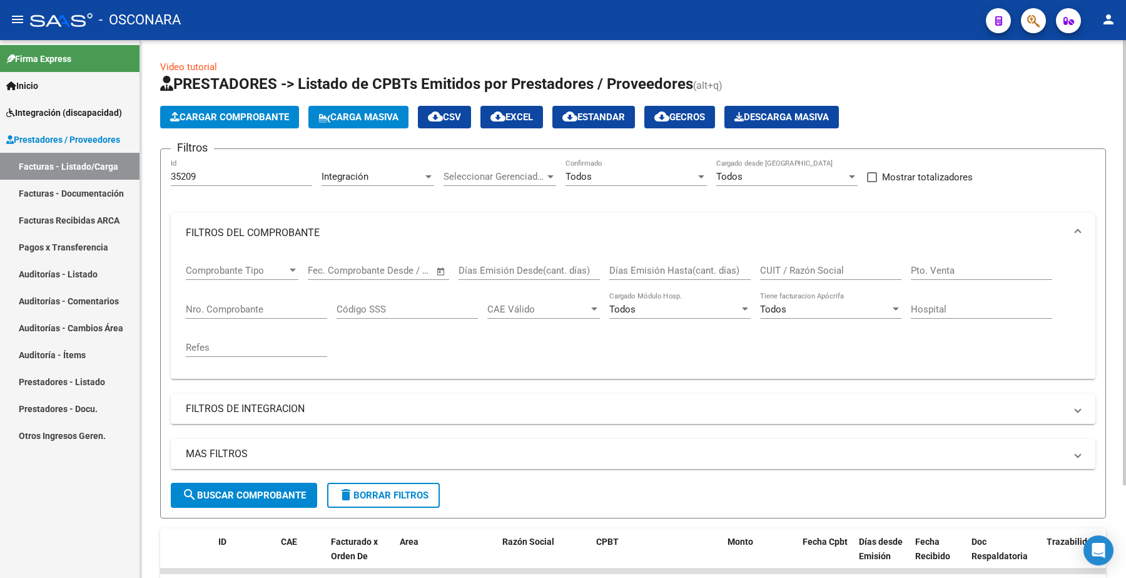
click at [486, 166] on div "Seleccionar Gerenciador Seleccionar Gerenciador" at bounding box center [500, 172] width 113 height 27
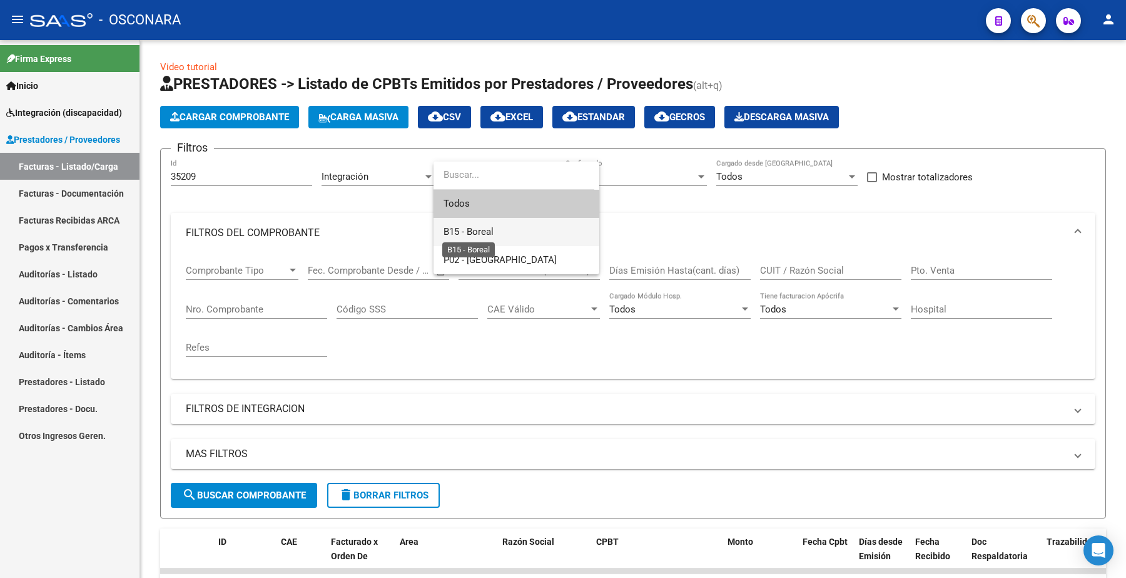
click at [486, 233] on span "B15 - Boreal" at bounding box center [469, 231] width 50 height 11
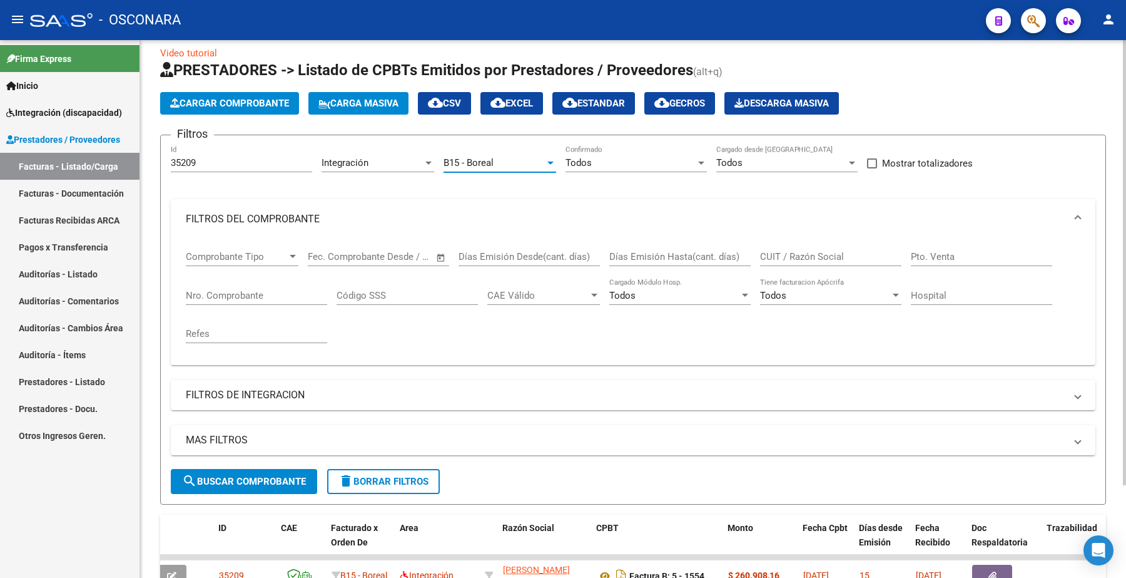
scroll to position [0, 0]
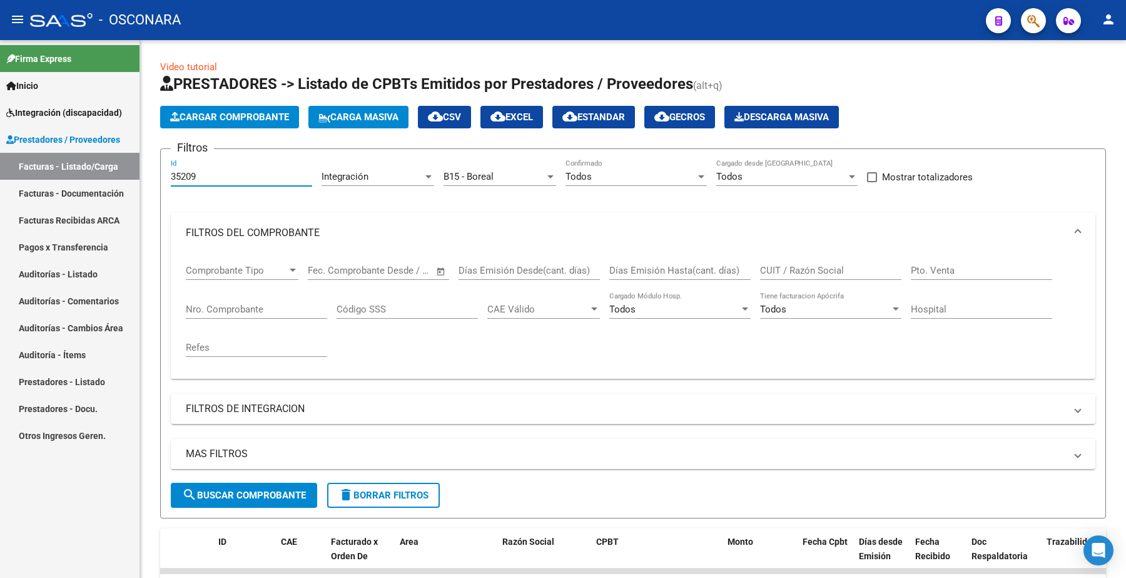
drag, startPoint x: 216, startPoint y: 175, endPoint x: 127, endPoint y: 163, distance: 90.3
click at [127, 163] on mat-sidenav-container "Firma Express Inicio Instructivos Contacto OS Integración (discapacidad) Certif…" at bounding box center [563, 308] width 1126 height 537
click at [527, 115] on span "cloud_download EXCEL" at bounding box center [512, 116] width 43 height 11
click at [270, 462] on span "search Buscar Comprobante" at bounding box center [244, 494] width 124 height 11
click at [506, 120] on mat-icon "cloud_download" at bounding box center [498, 116] width 15 height 15
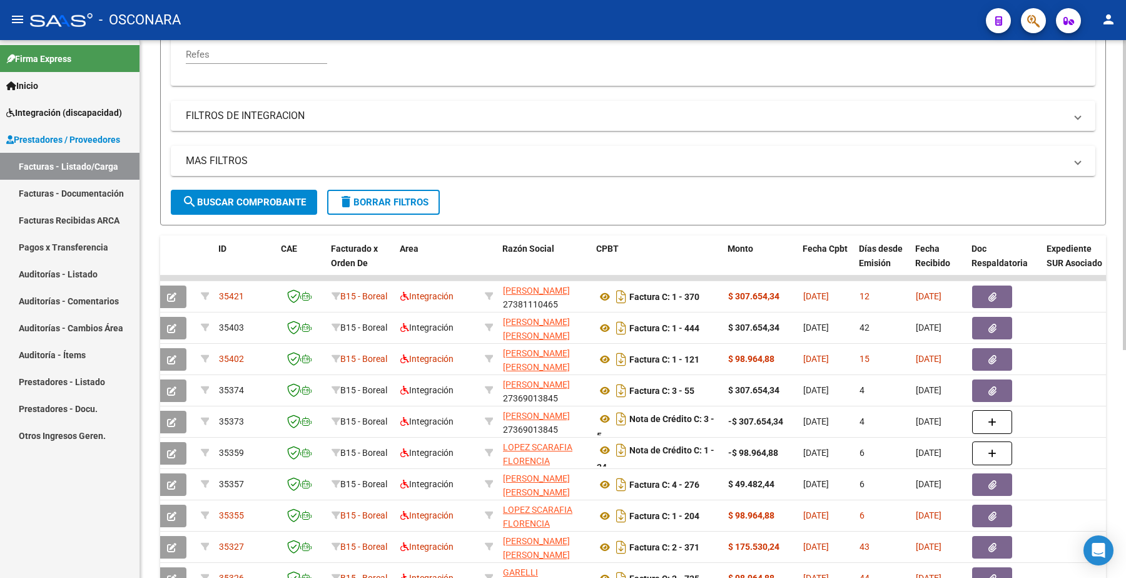
scroll to position [391, 0]
